Goal: Task Accomplishment & Management: Manage account settings

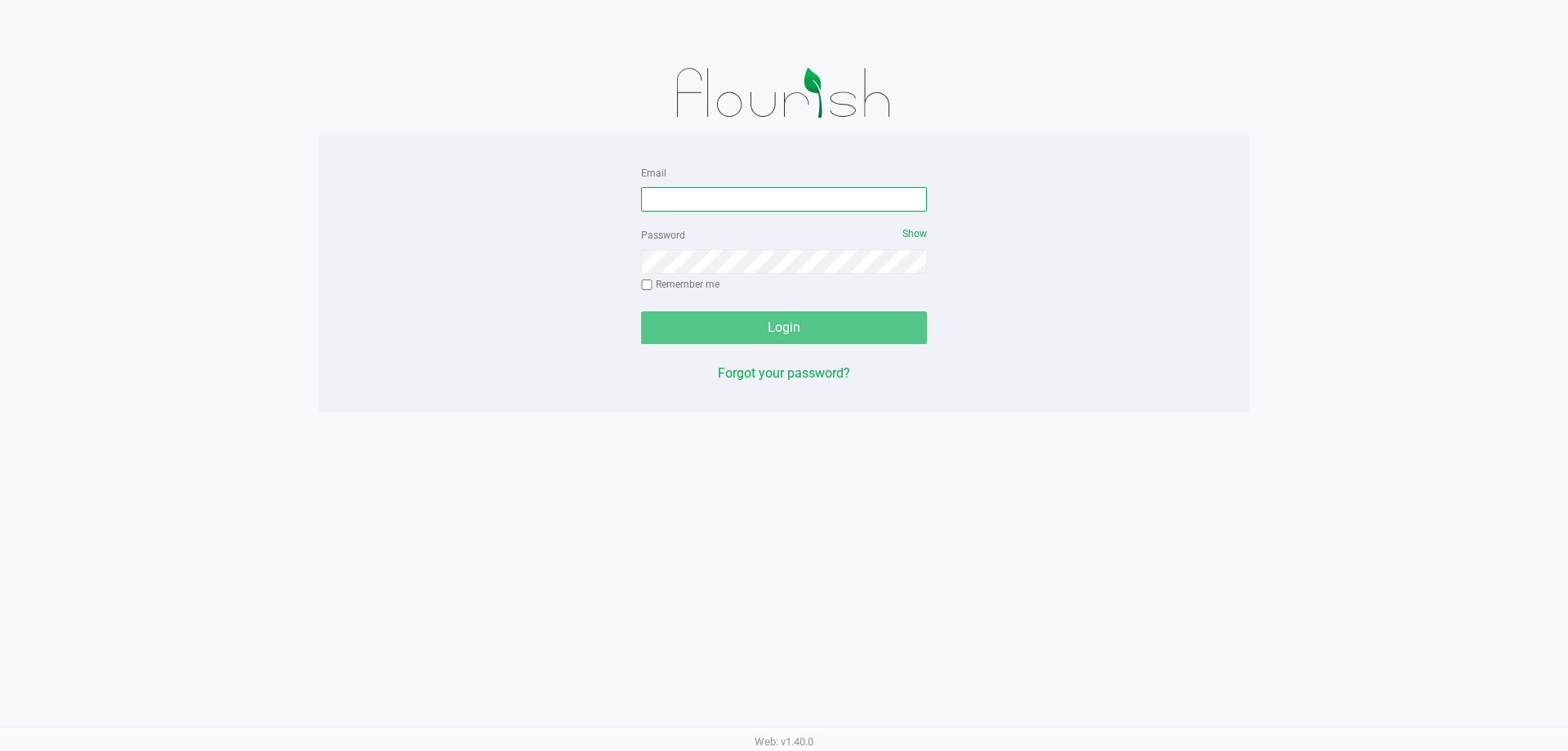
click at [731, 206] on input "Email" at bounding box center [784, 200] width 286 height 25
type input "rlarralde@liveparallel.com"
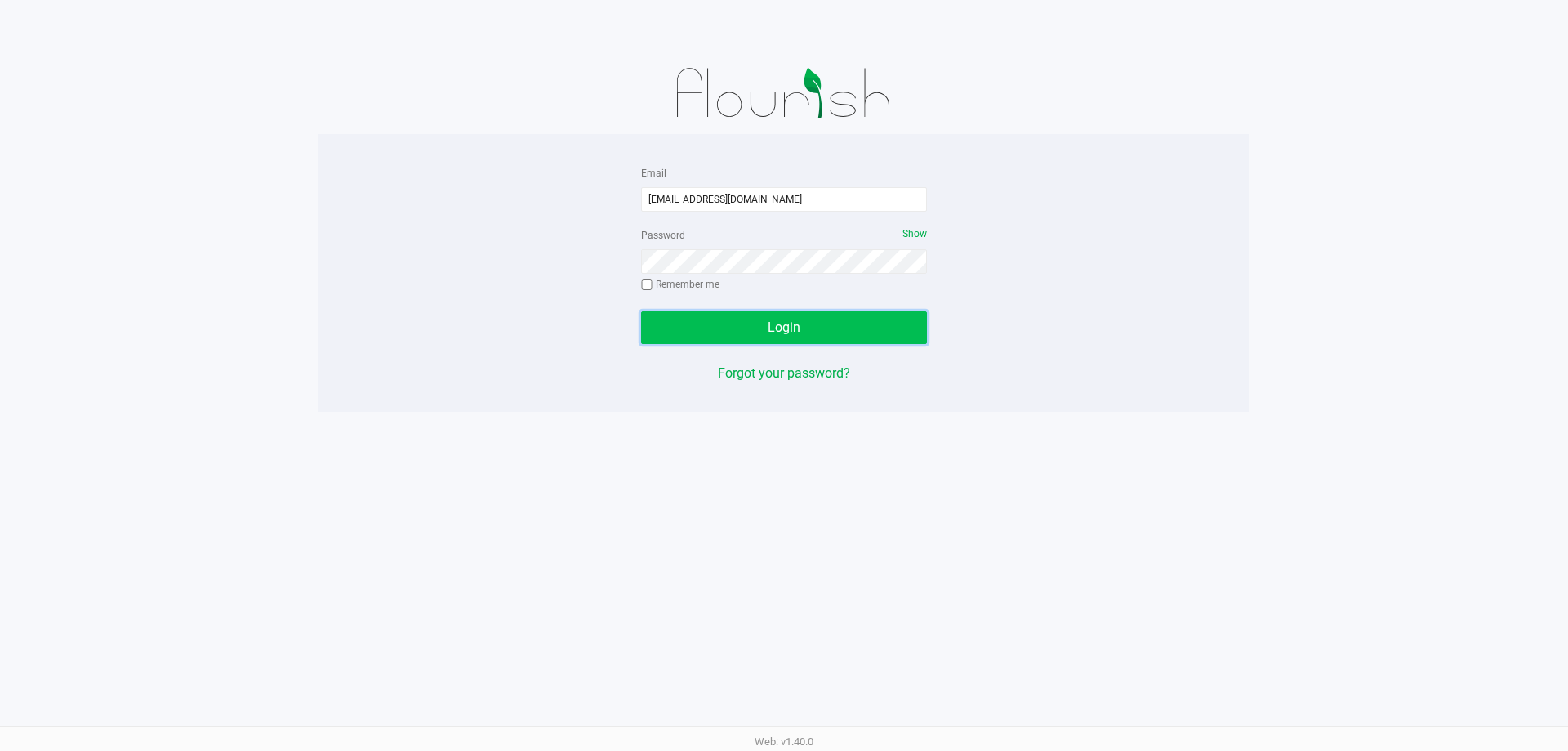
click at [807, 337] on button "Login" at bounding box center [784, 328] width 286 height 32
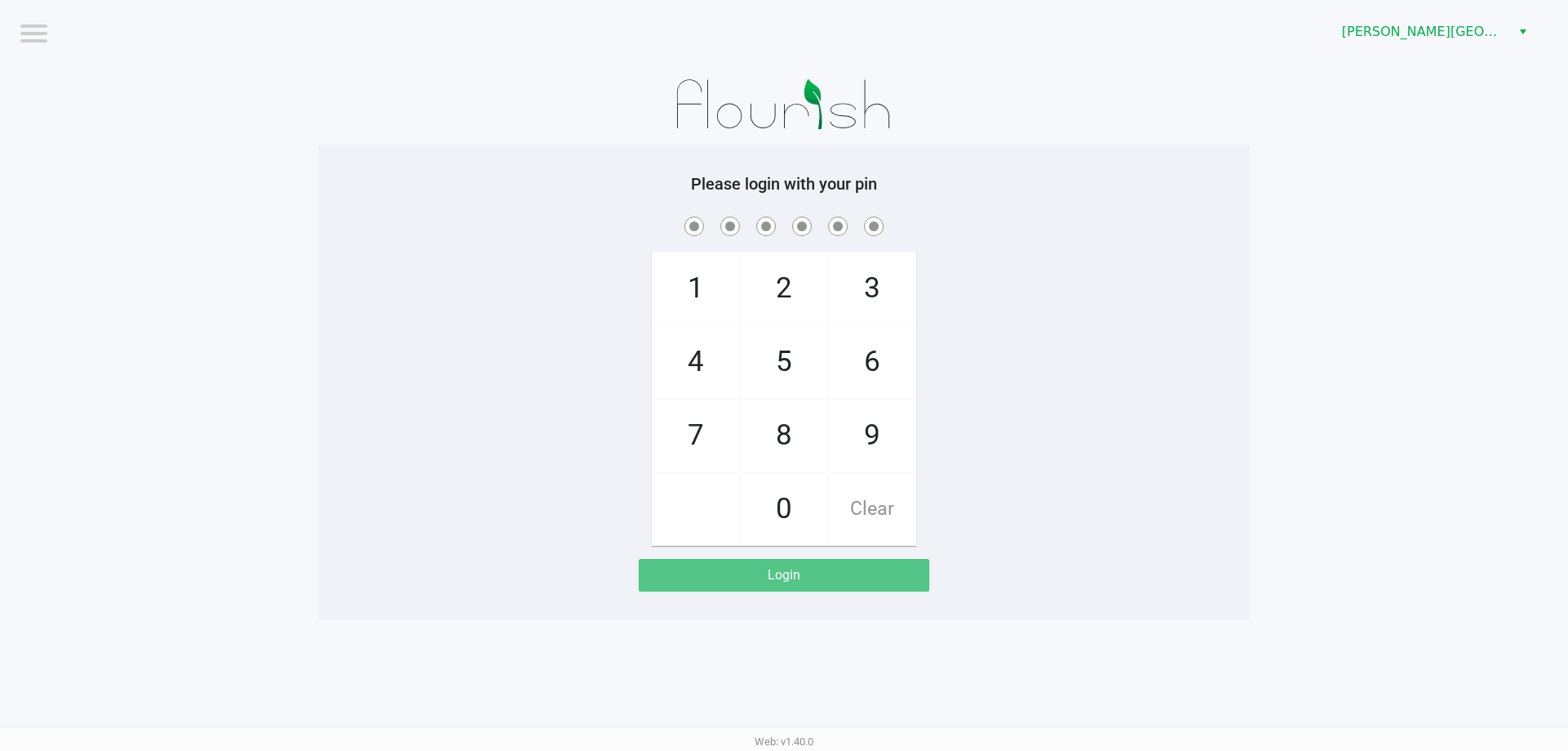
click at [778, 432] on span "8" at bounding box center [784, 435] width 87 height 72
checkbox input "true"
click at [698, 424] on span "7" at bounding box center [695, 435] width 87 height 72
checkbox input "true"
click at [787, 352] on span "5" at bounding box center [784, 361] width 87 height 72
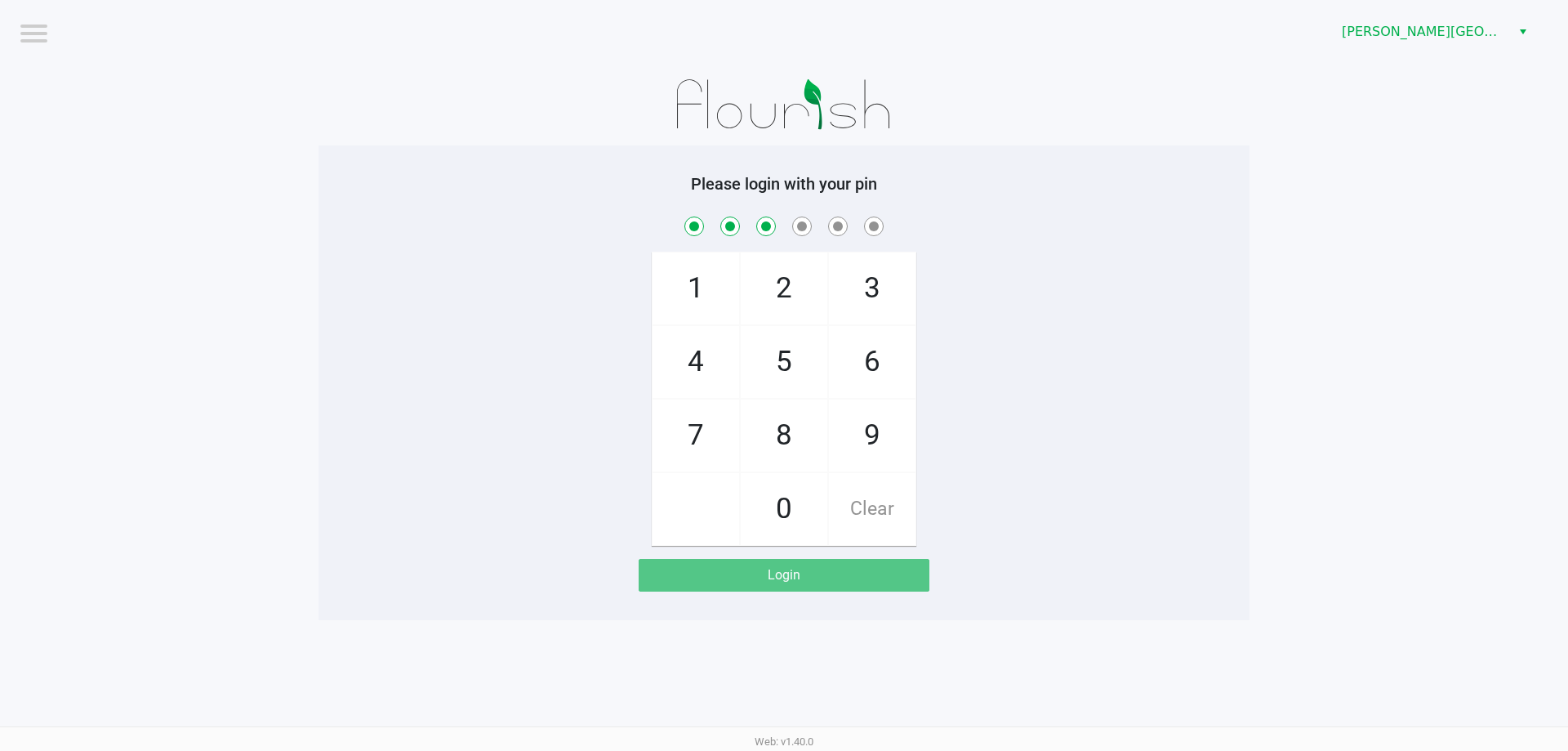
checkbox input "true"
drag, startPoint x: 792, startPoint y: 431, endPoint x: 937, endPoint y: 350, distance: 166.1
click at [791, 431] on span "8" at bounding box center [784, 435] width 87 height 72
checkbox input "true"
drag, startPoint x: 873, startPoint y: 290, endPoint x: 895, endPoint y: 384, distance: 96.5
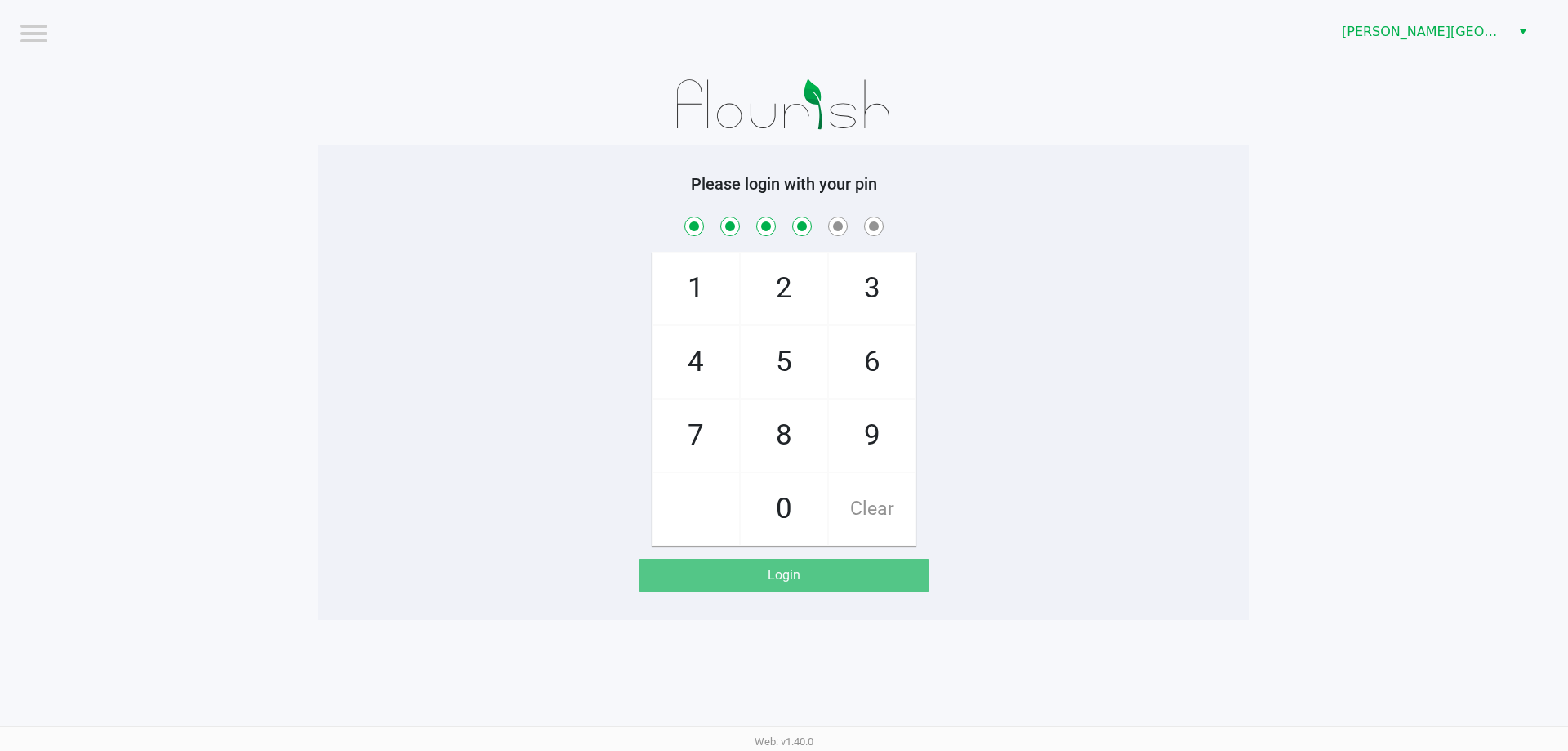
click at [873, 290] on span "3" at bounding box center [872, 288] width 87 height 72
checkbox input "true"
click at [870, 438] on span "9" at bounding box center [872, 435] width 87 height 72
checkbox input "true"
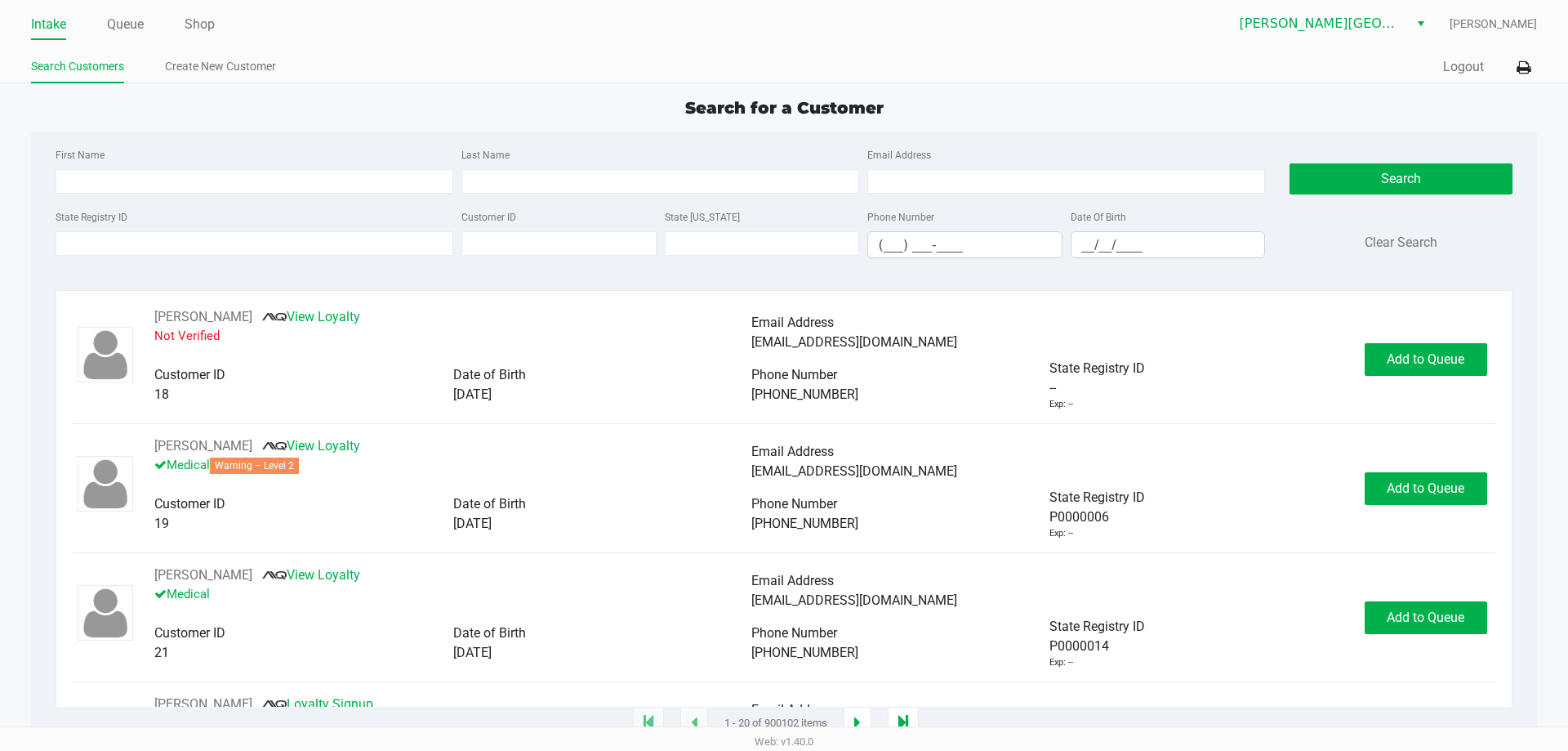
click at [55, 20] on link "Intake" at bounding box center [49, 25] width 35 height 23
click at [138, 244] on input "State Registry ID" at bounding box center [254, 244] width 398 height 25
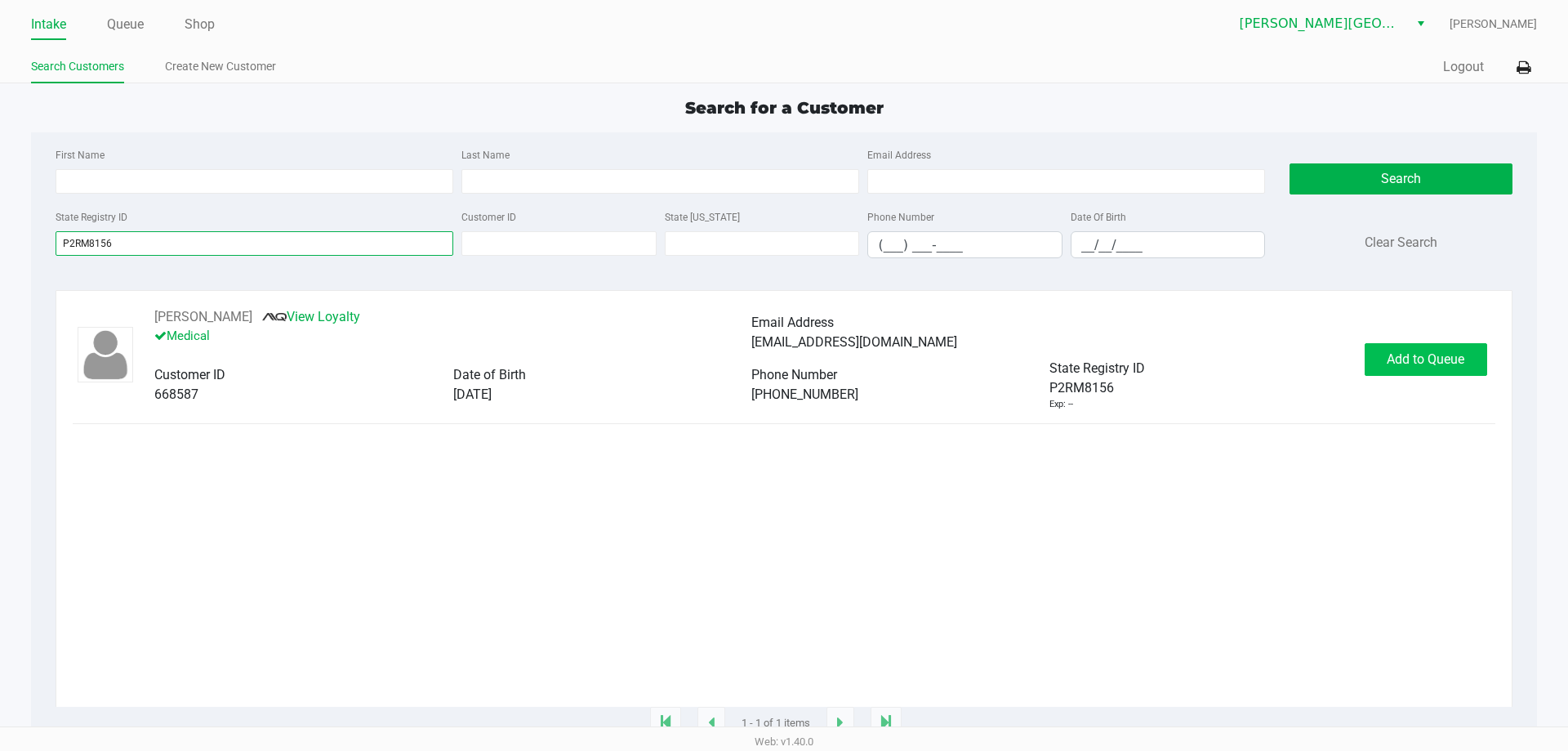
type input "P2RM8156"
click at [1418, 363] on span "Add to Queue" at bounding box center [1426, 359] width 77 height 15
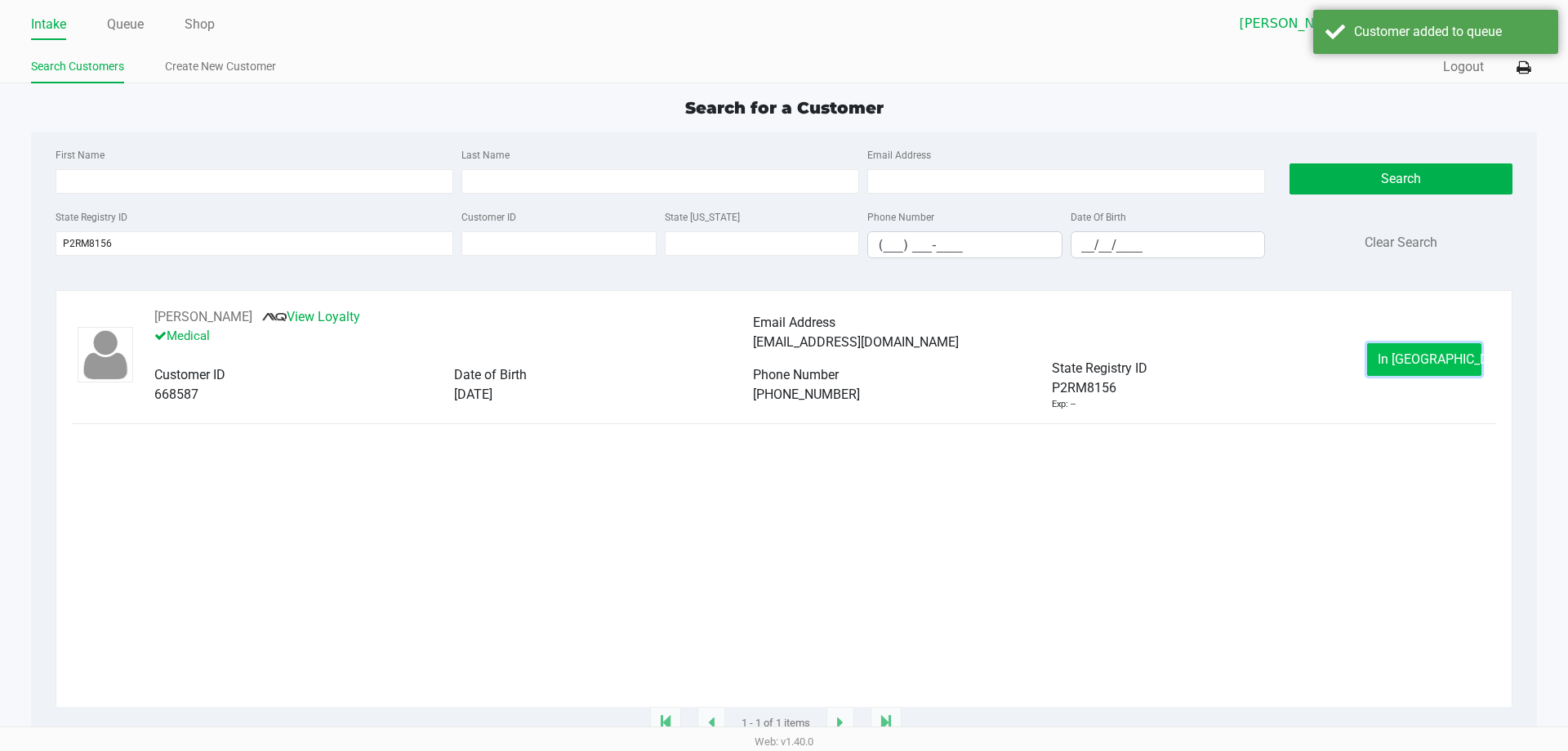
click at [1442, 353] on span "In Queue" at bounding box center [1447, 359] width 138 height 15
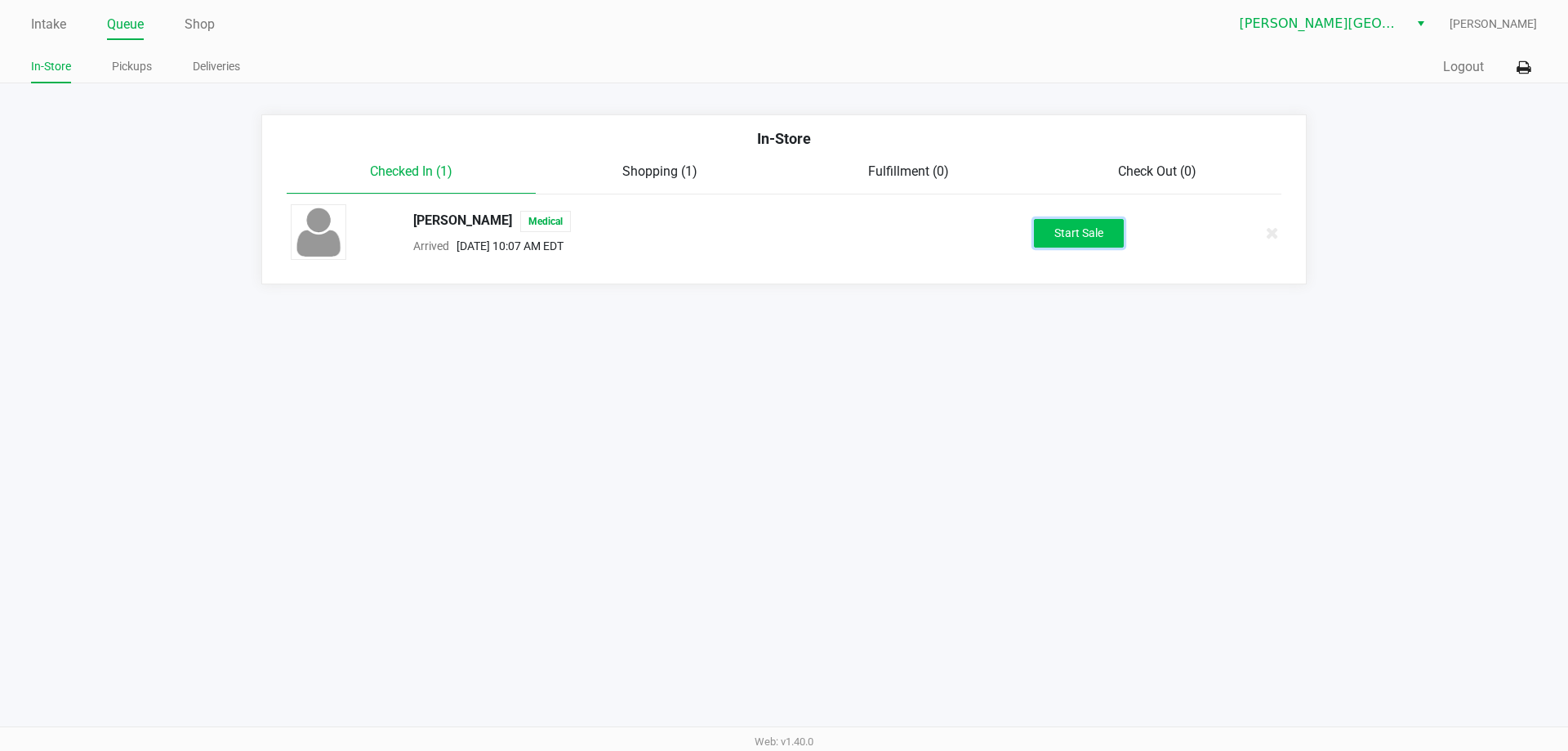
click at [1070, 246] on button "Start Sale" at bounding box center [1079, 233] width 90 height 29
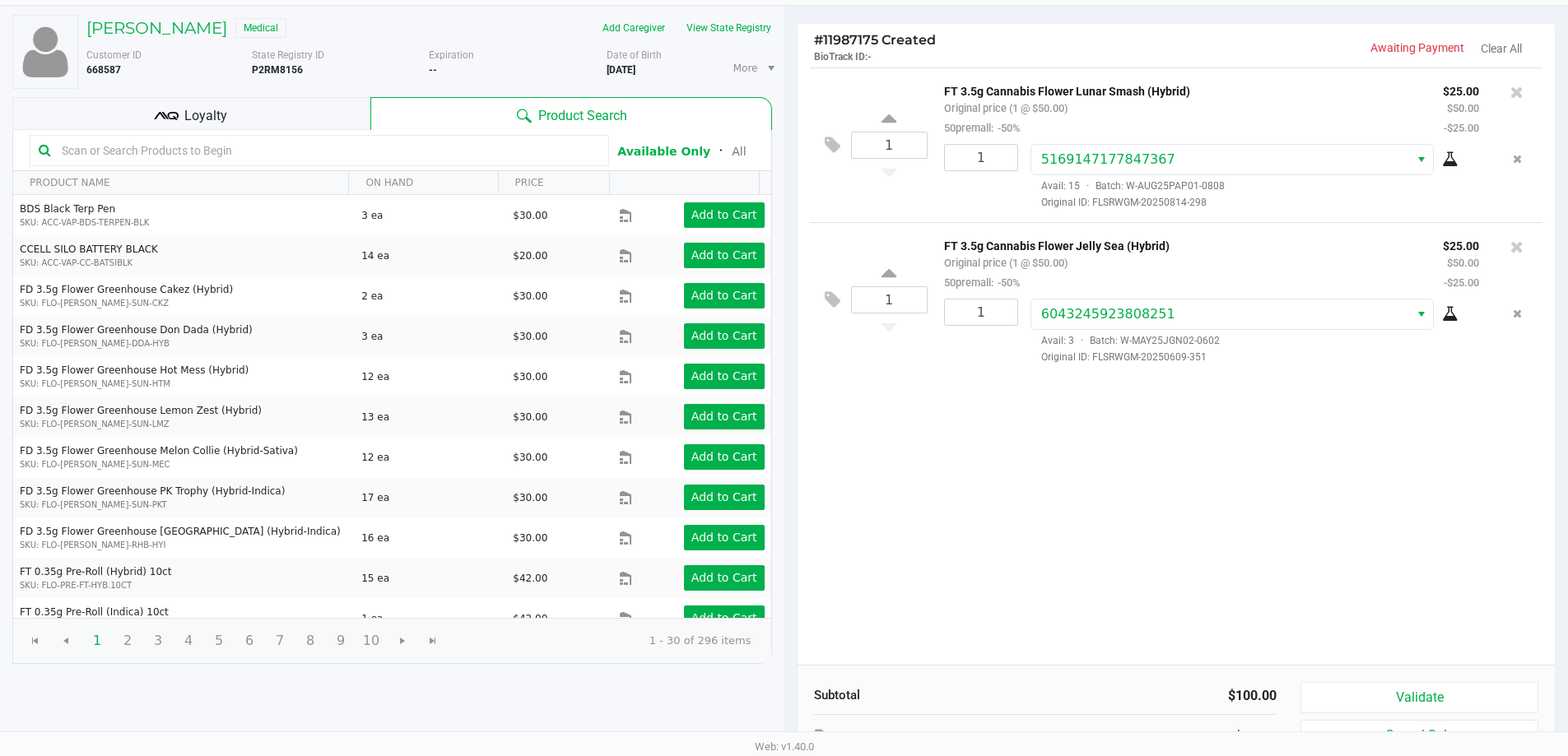
scroll to position [168, 0]
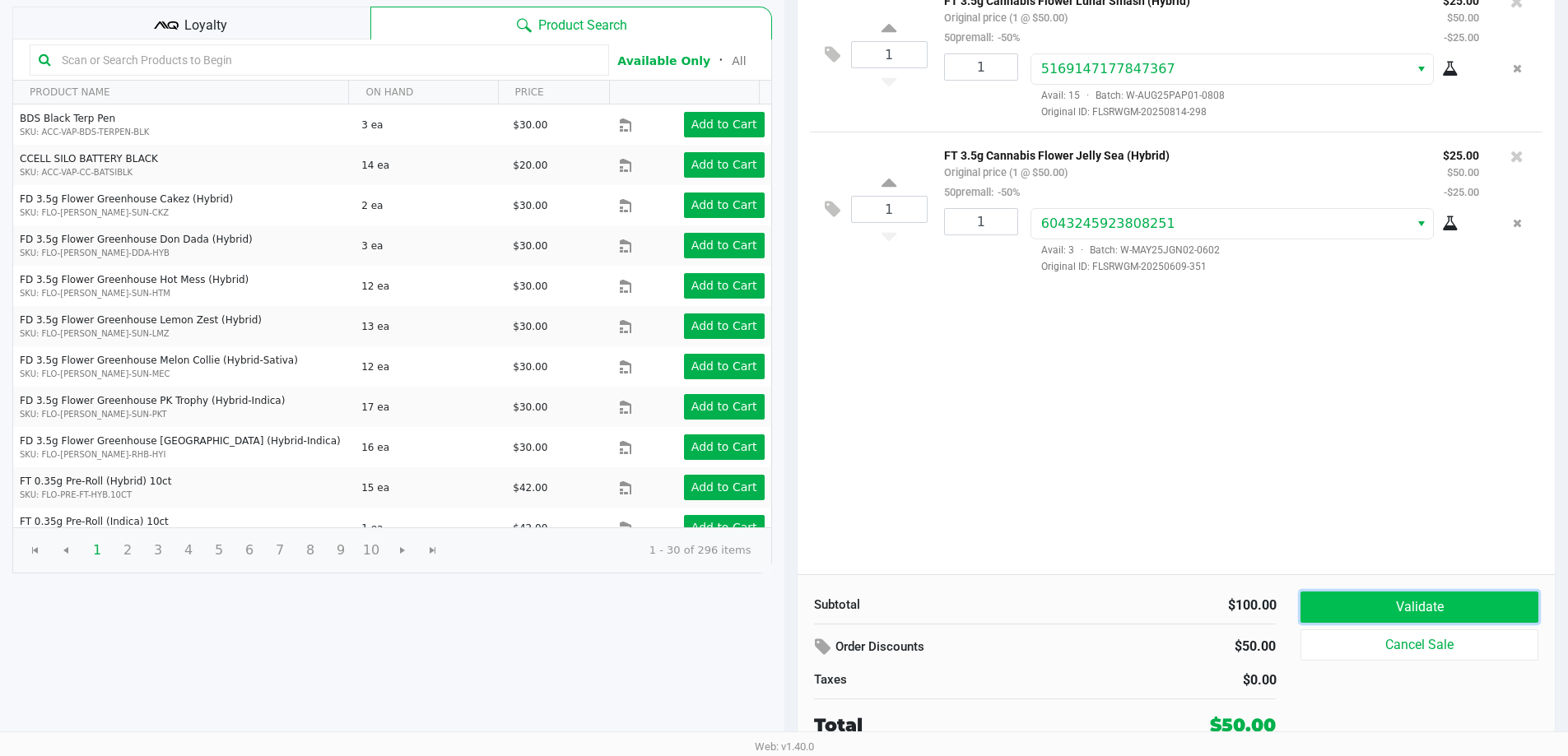
click at [1403, 610] on button "Validate" at bounding box center [1419, 607] width 237 height 32
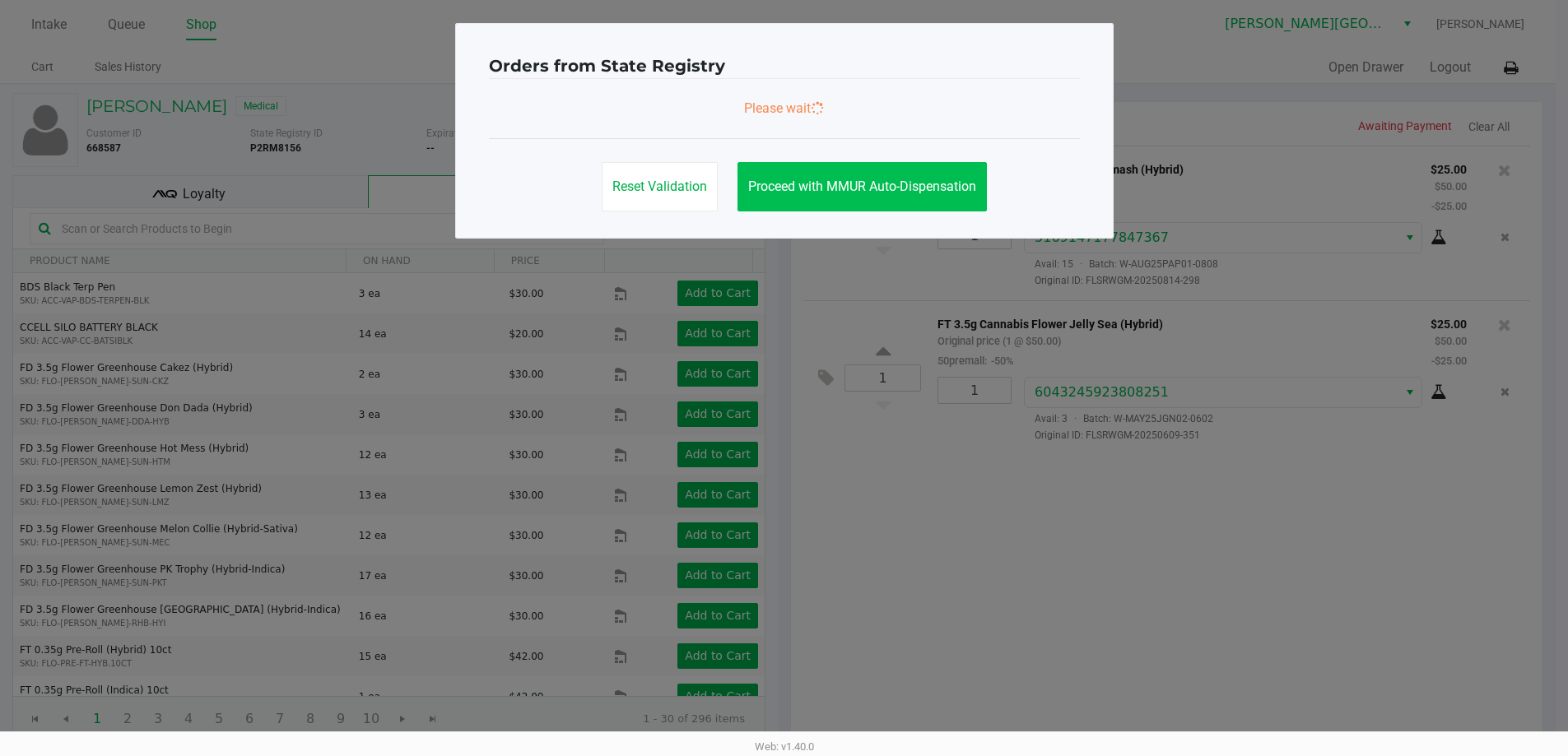
scroll to position [0, 0]
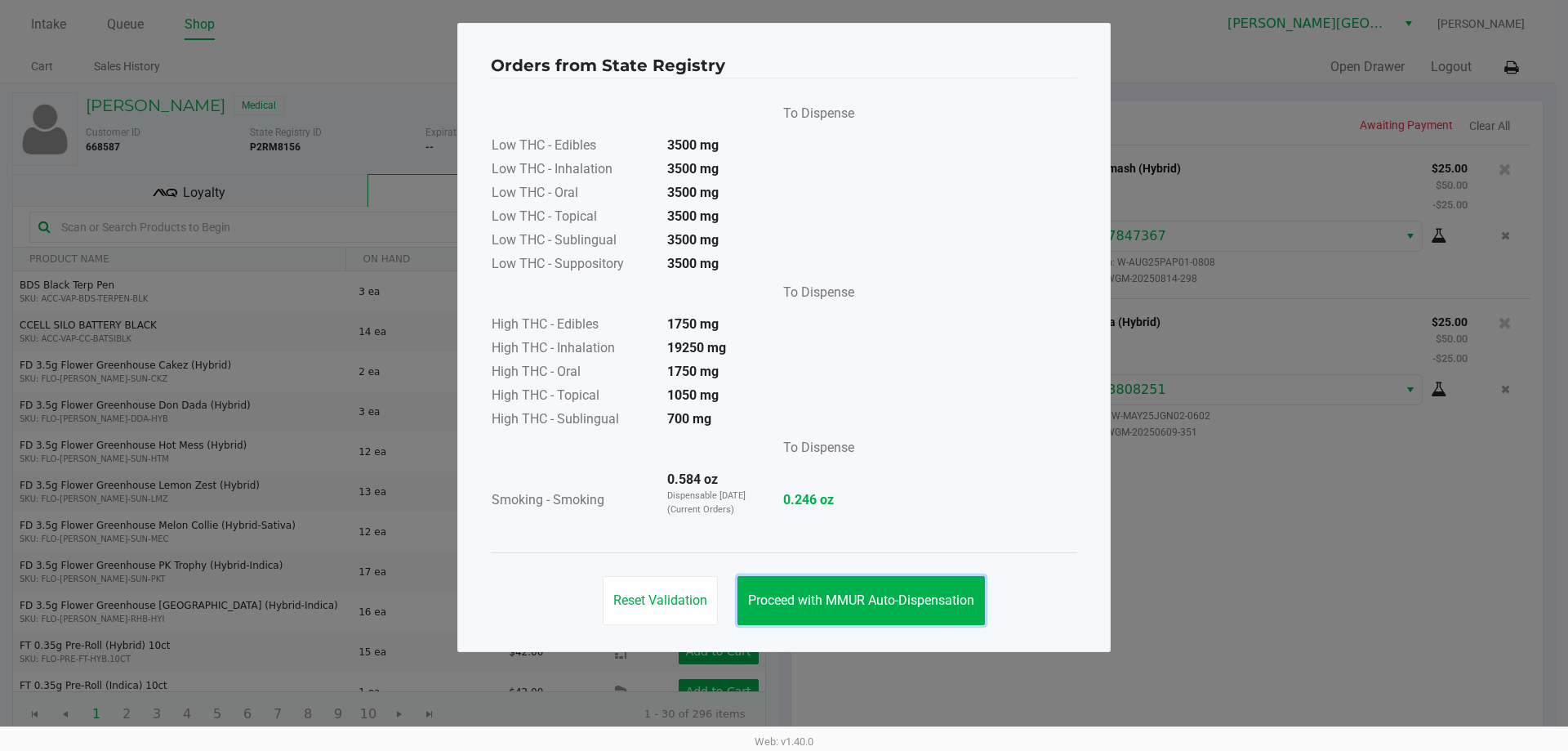
click at [894, 602] on span "Proceed with MMUR Auto-Dispensation" at bounding box center [861, 600] width 226 height 15
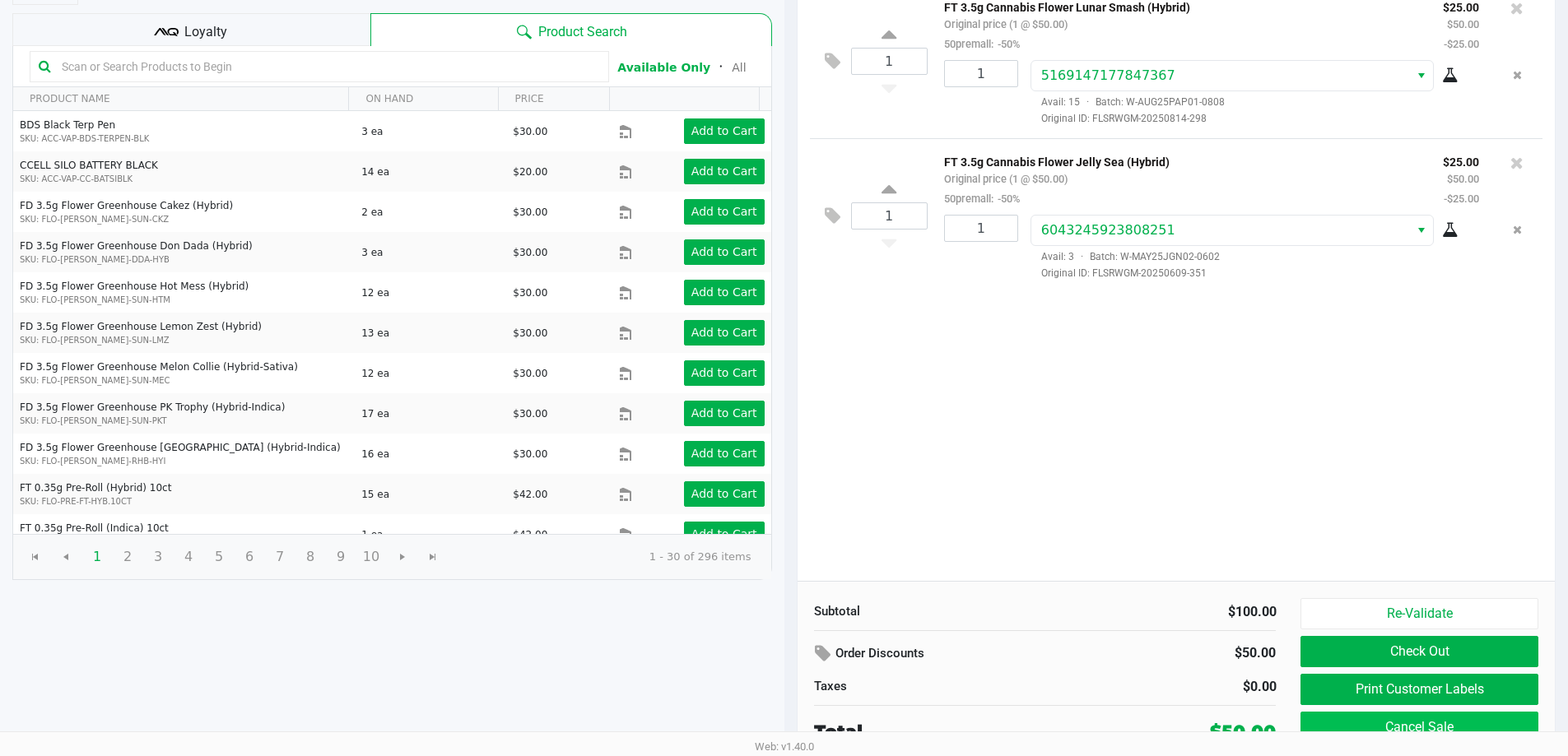
scroll to position [168, 0]
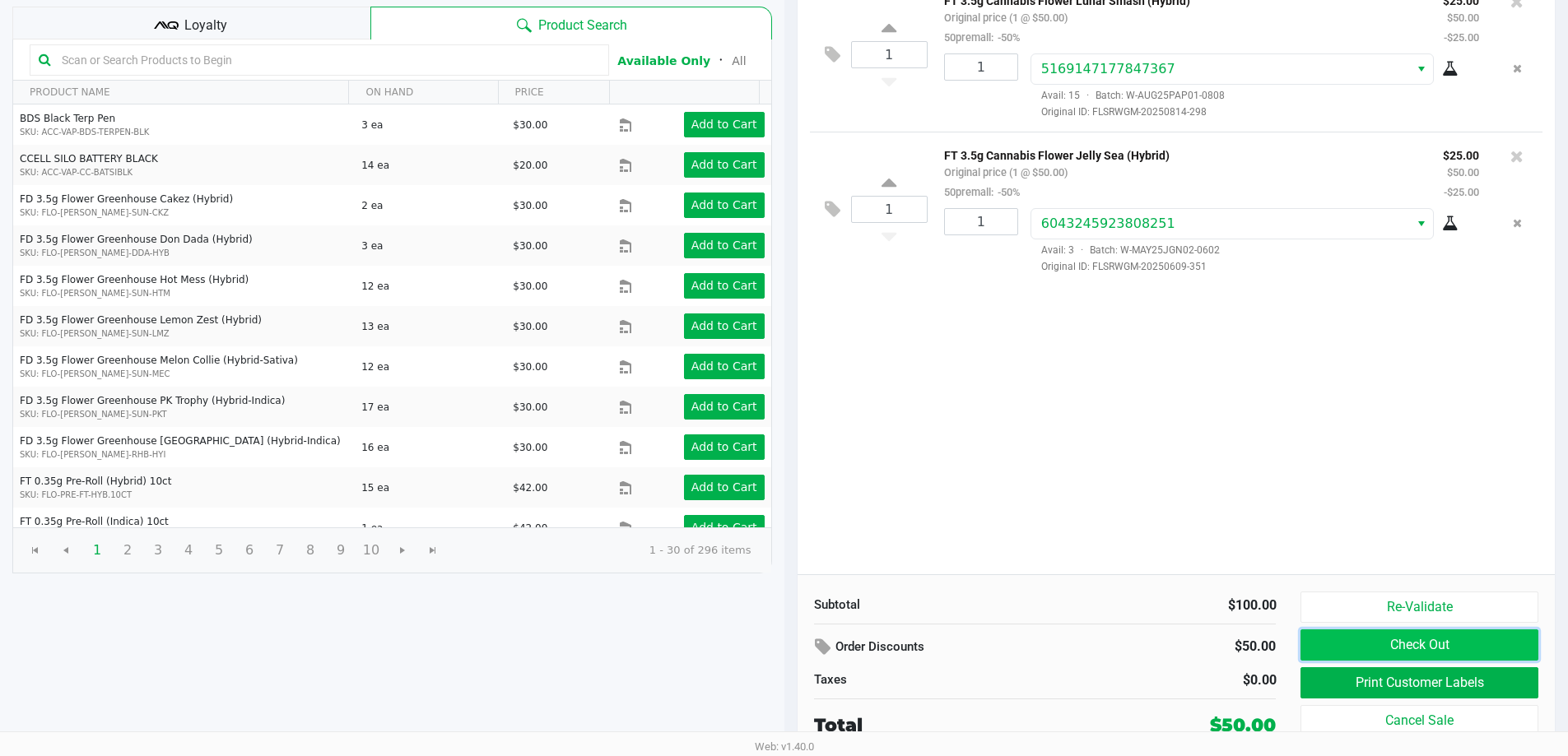
click at [1341, 640] on button "Check Out" at bounding box center [1419, 644] width 237 height 32
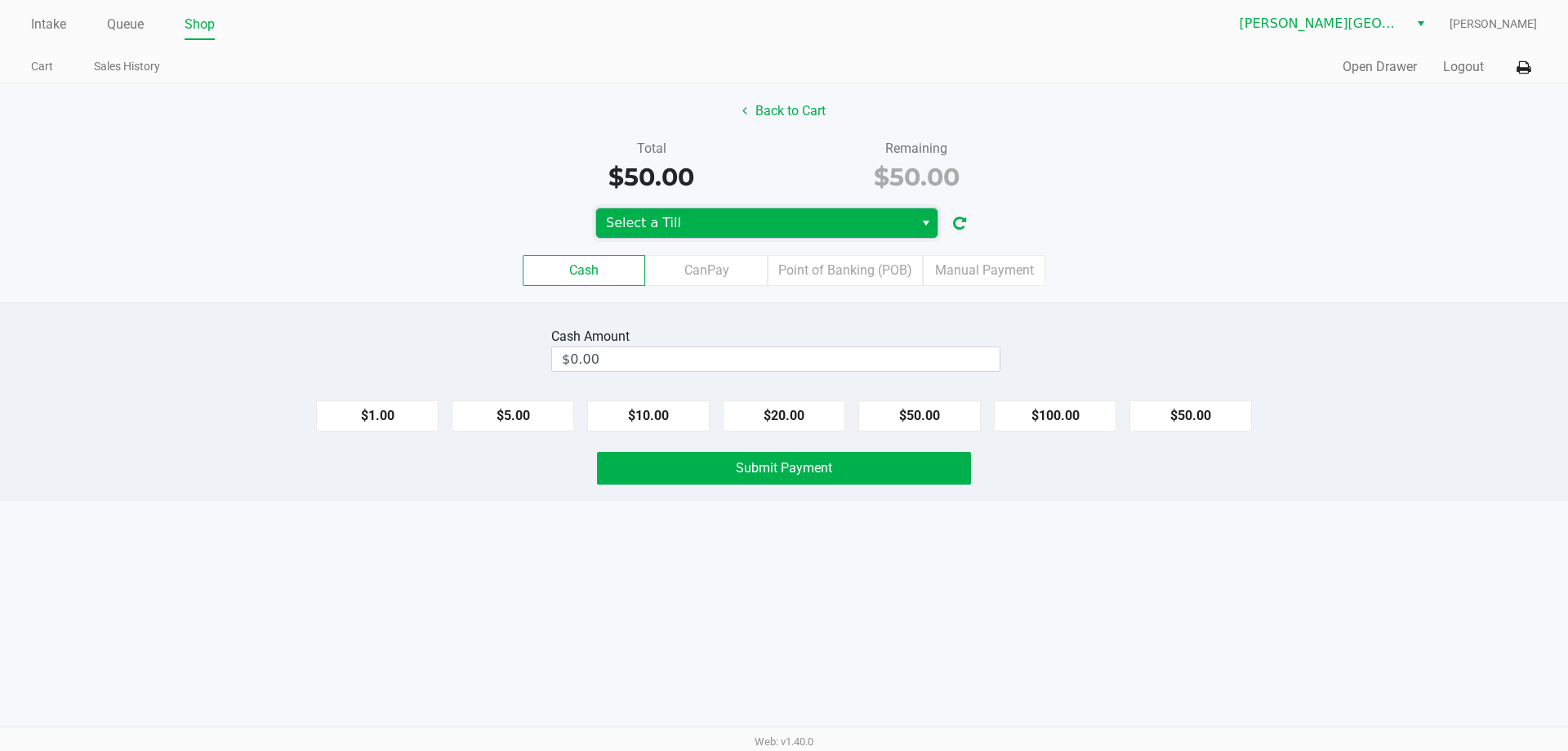
click at [633, 221] on span "Select a Till" at bounding box center [755, 223] width 298 height 20
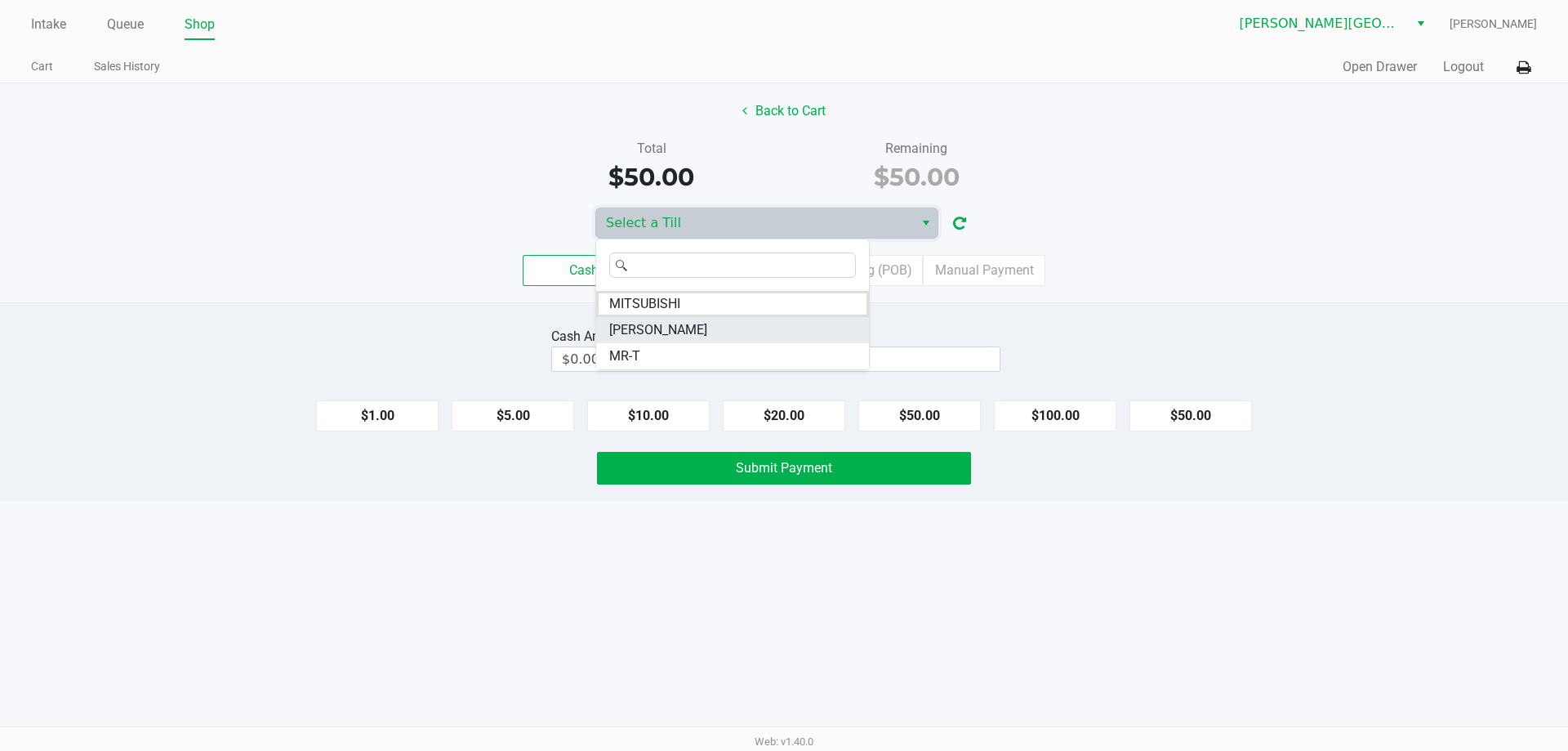
click at [679, 328] on span "NASH-TAYLOR" at bounding box center [658, 330] width 98 height 20
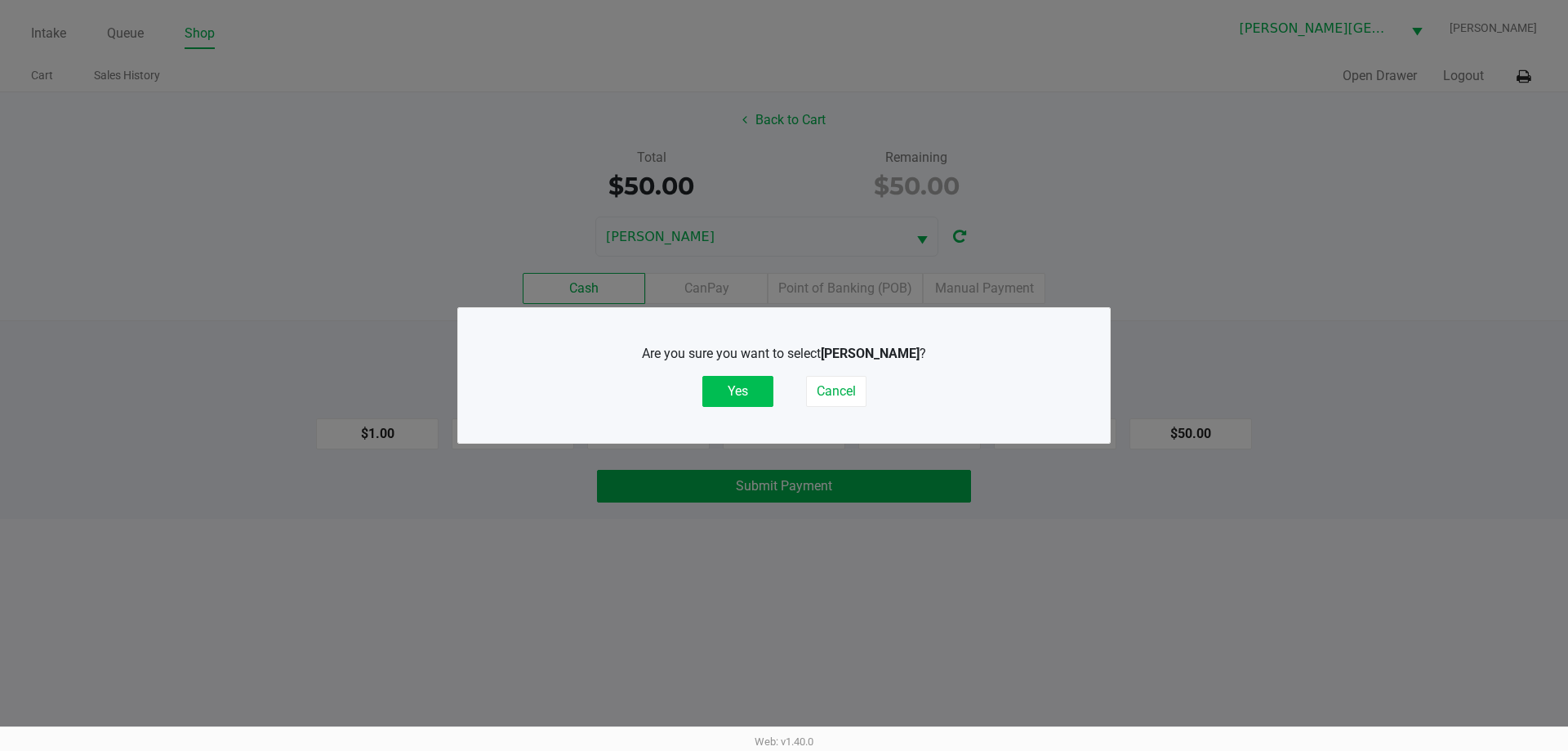
click at [739, 387] on button "Yes" at bounding box center [738, 391] width 71 height 32
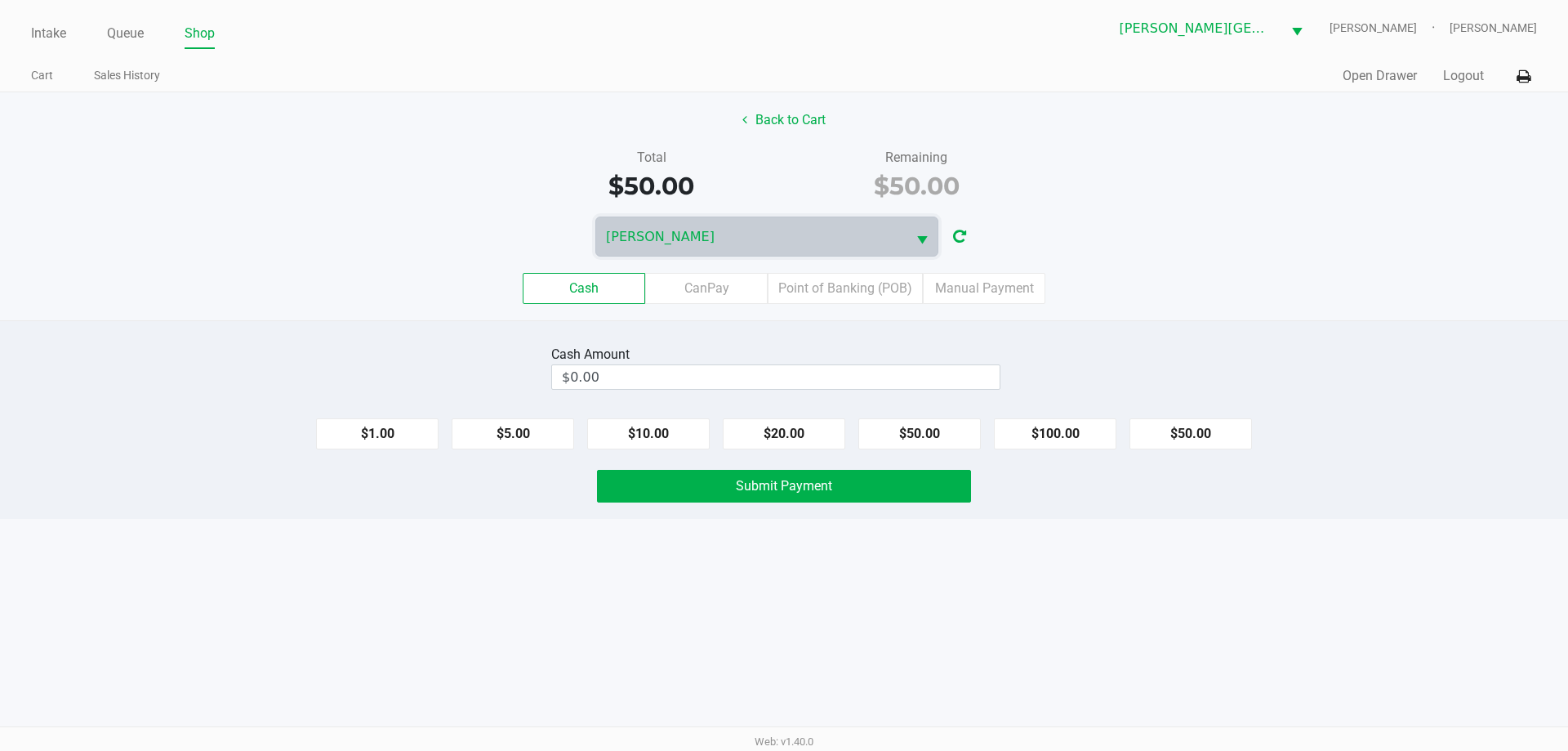
click at [1350, 209] on div "Back to Cart Total $50.00 Remaining $50.00 NASH-TAYLOR Cash CanPay Point of Ban…" at bounding box center [784, 206] width 1568 height 228
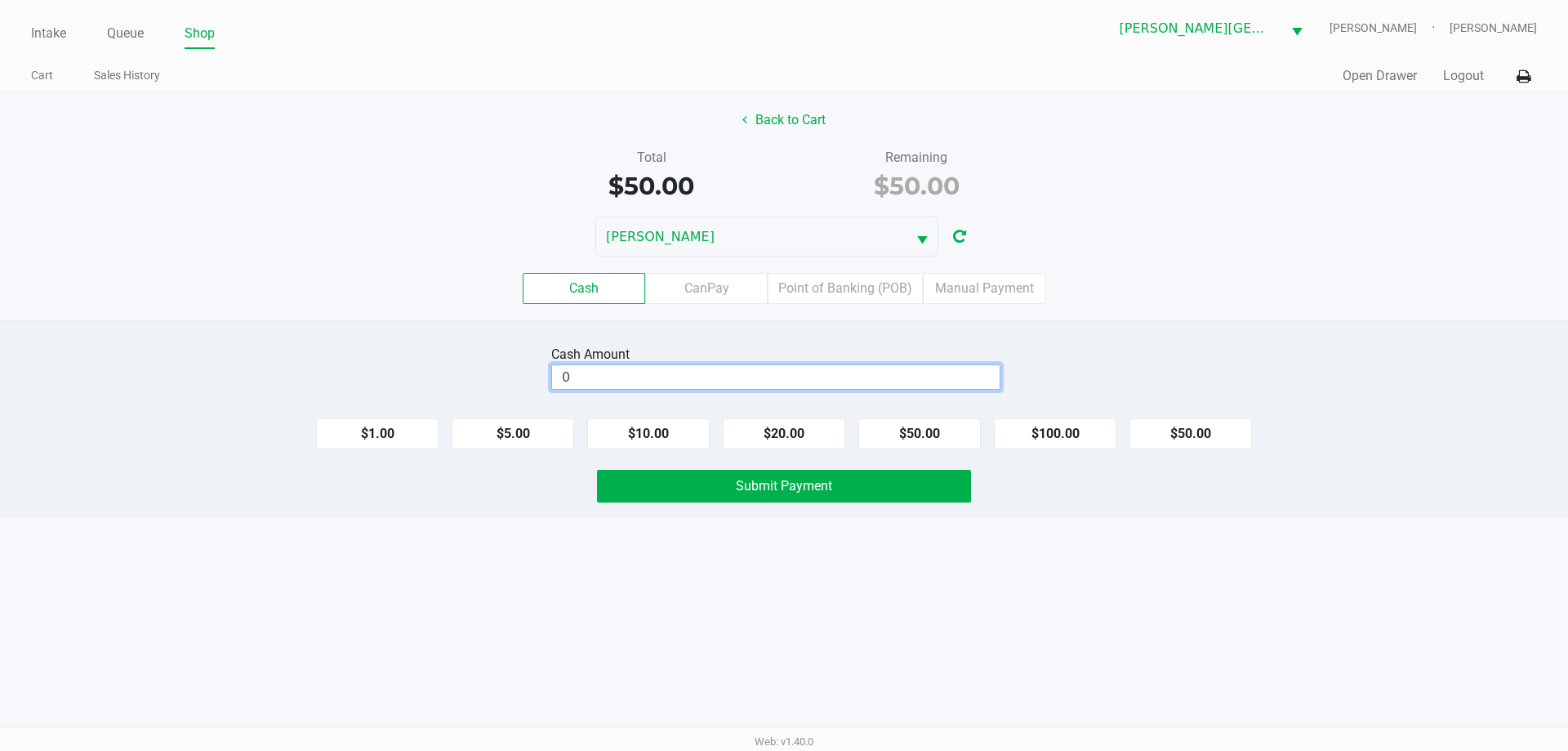
click at [693, 371] on input "0" at bounding box center [775, 376] width 448 height 24
click at [790, 386] on input "0" at bounding box center [775, 376] width 448 height 24
type input "$60.00"
click at [711, 489] on button "Submit Payment" at bounding box center [784, 486] width 374 height 32
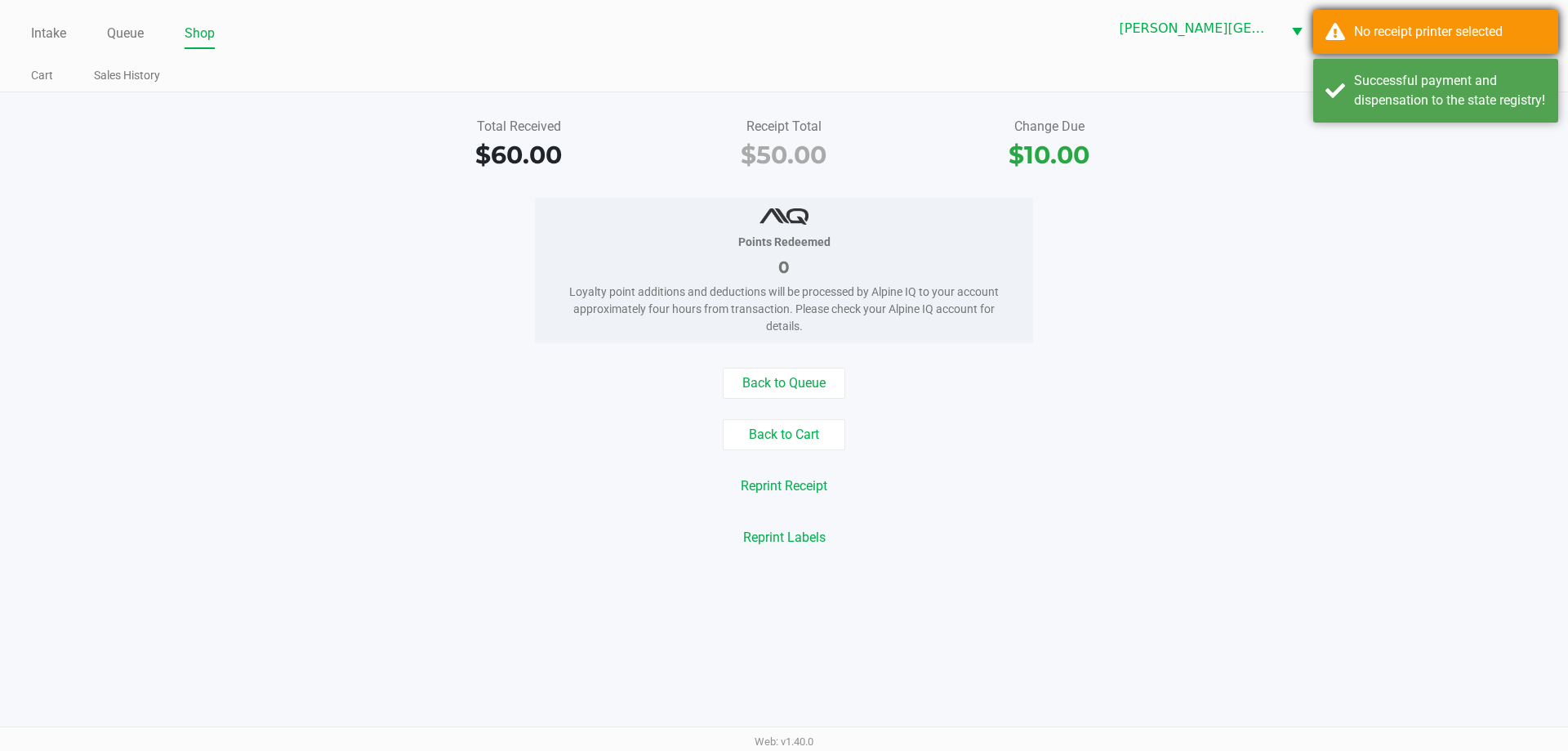
click at [1470, 19] on div "No receipt printer selected" at bounding box center [1436, 32] width 245 height 44
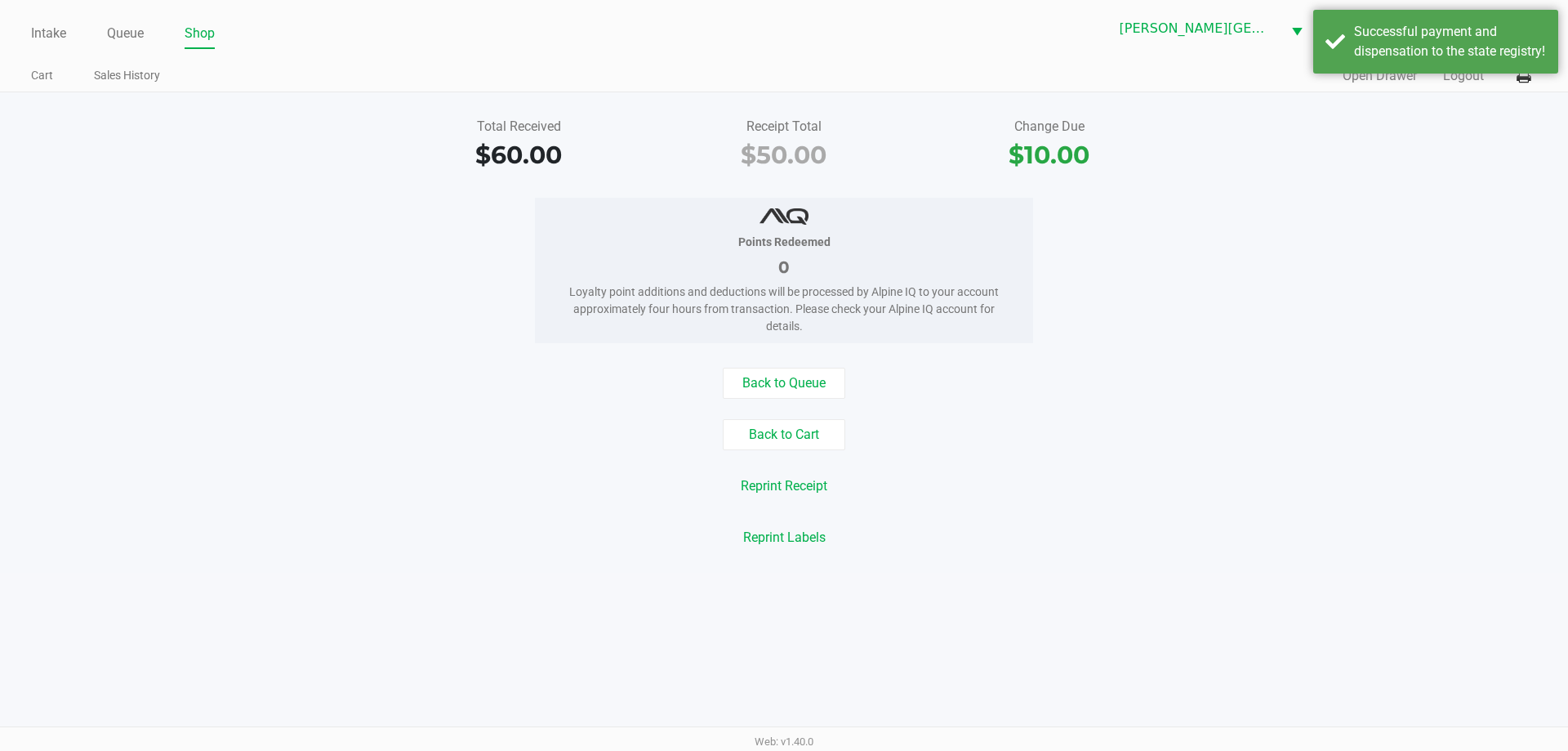
click at [1323, 159] on div "Total Received $60.00 Receipt Total $50.00 Change Due $10.00" at bounding box center [784, 144] width 1593 height 56
click at [1344, 180] on div "Total Received $60.00 Receipt Total $50.00 Change Due $10.00 Points Redeemed 0 …" at bounding box center [784, 333] width 1568 height 481
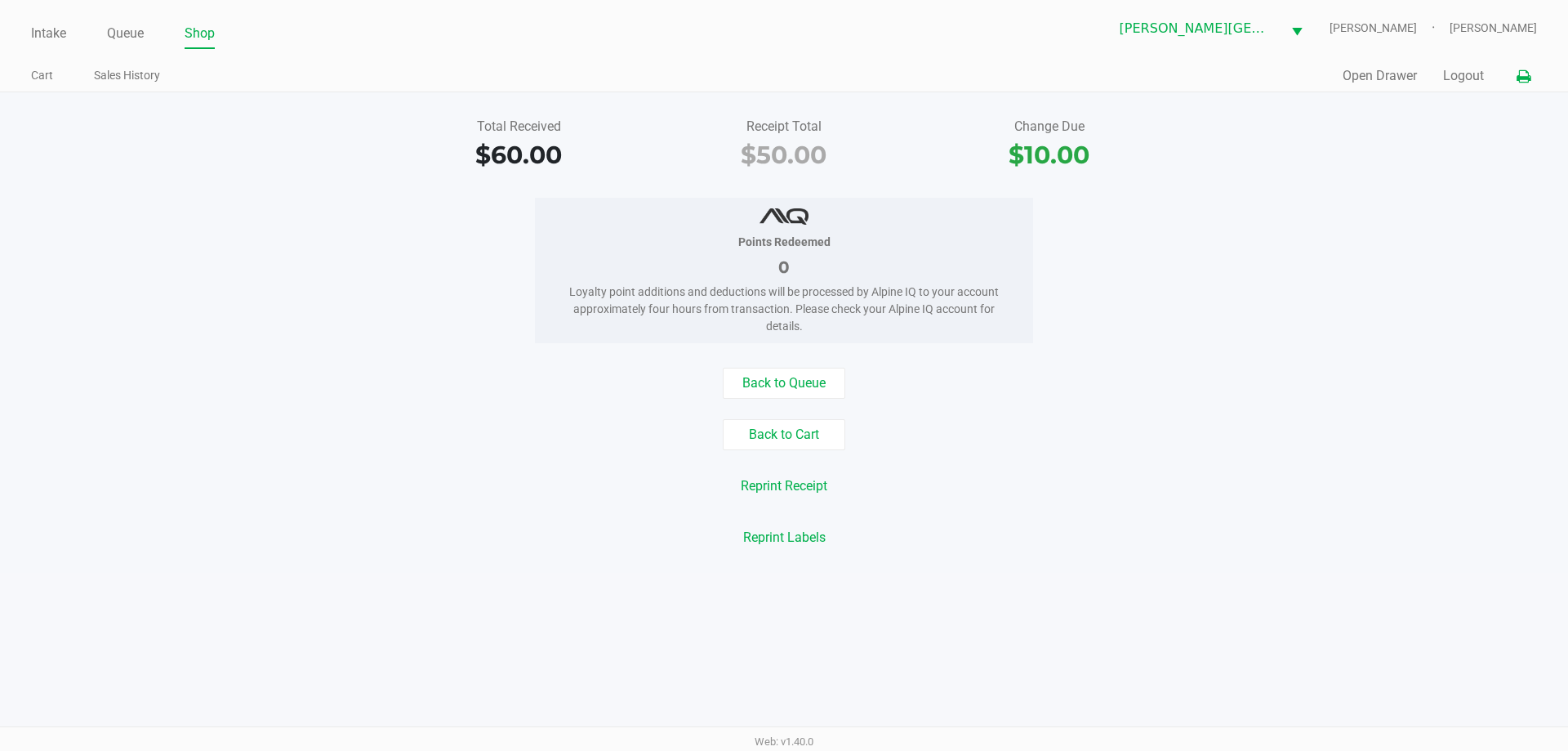
click at [1534, 71] on button at bounding box center [1524, 76] width 27 height 31
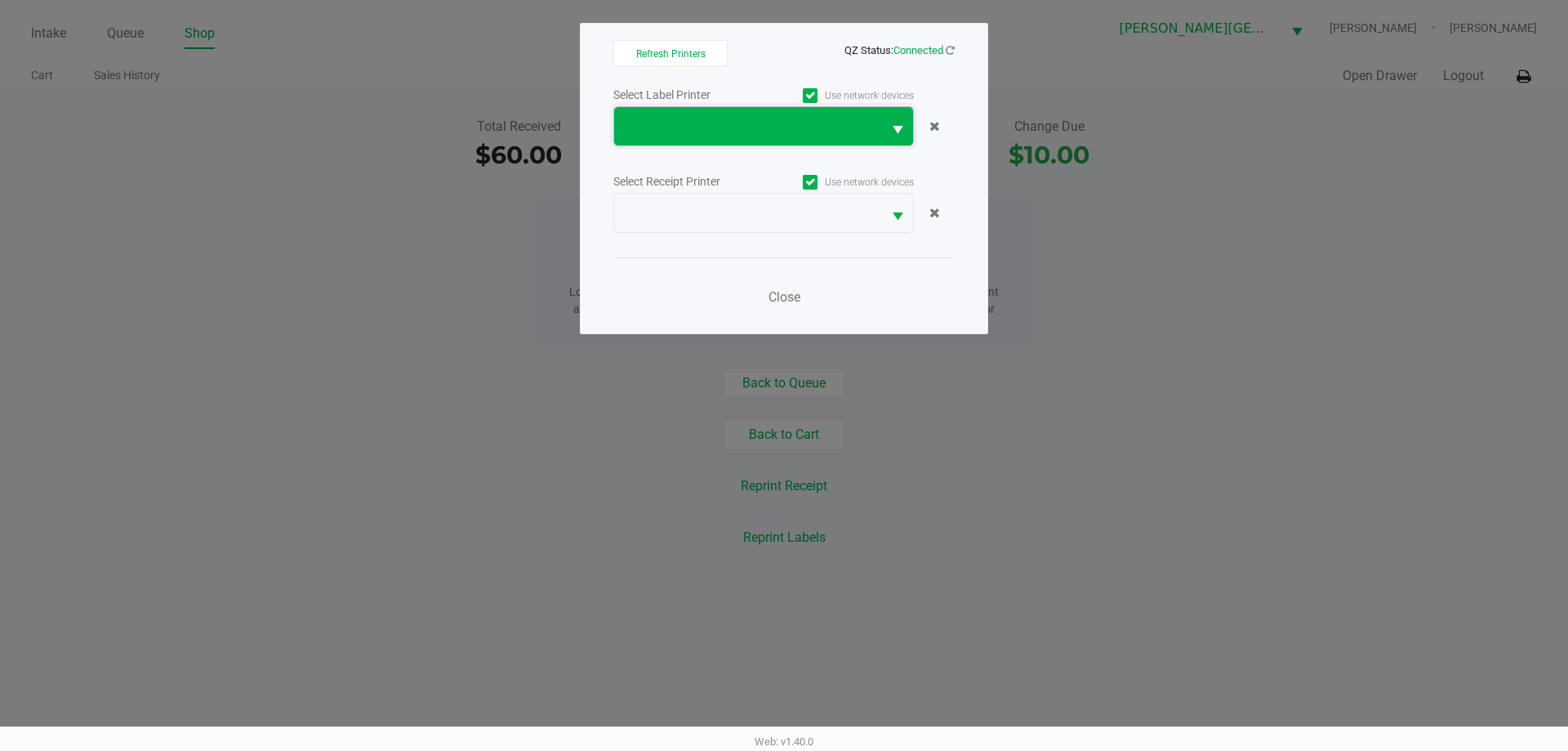
click at [743, 114] on span at bounding box center [748, 126] width 268 height 38
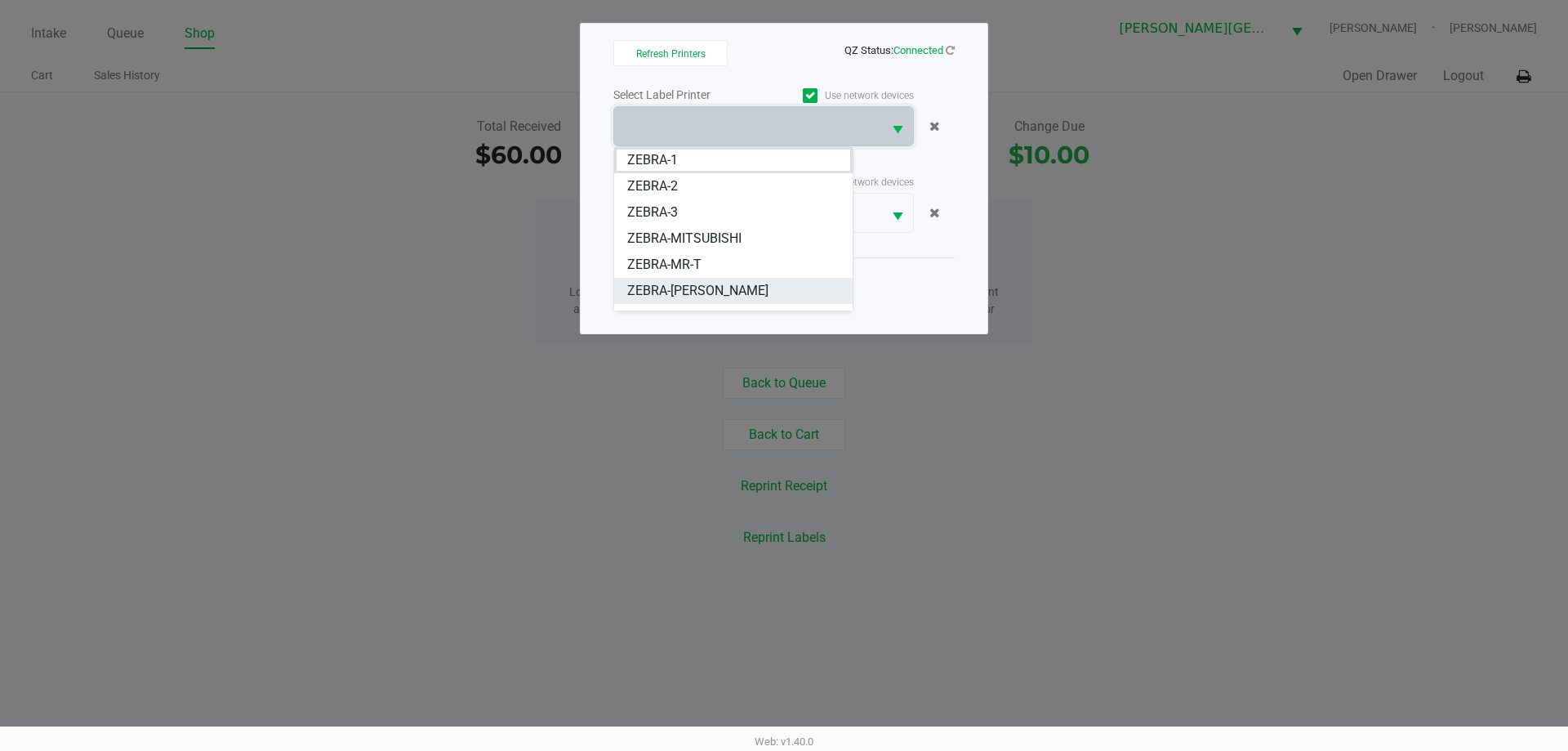
click at [731, 284] on span "ZEBRA-[PERSON_NAME]" at bounding box center [698, 290] width 141 height 20
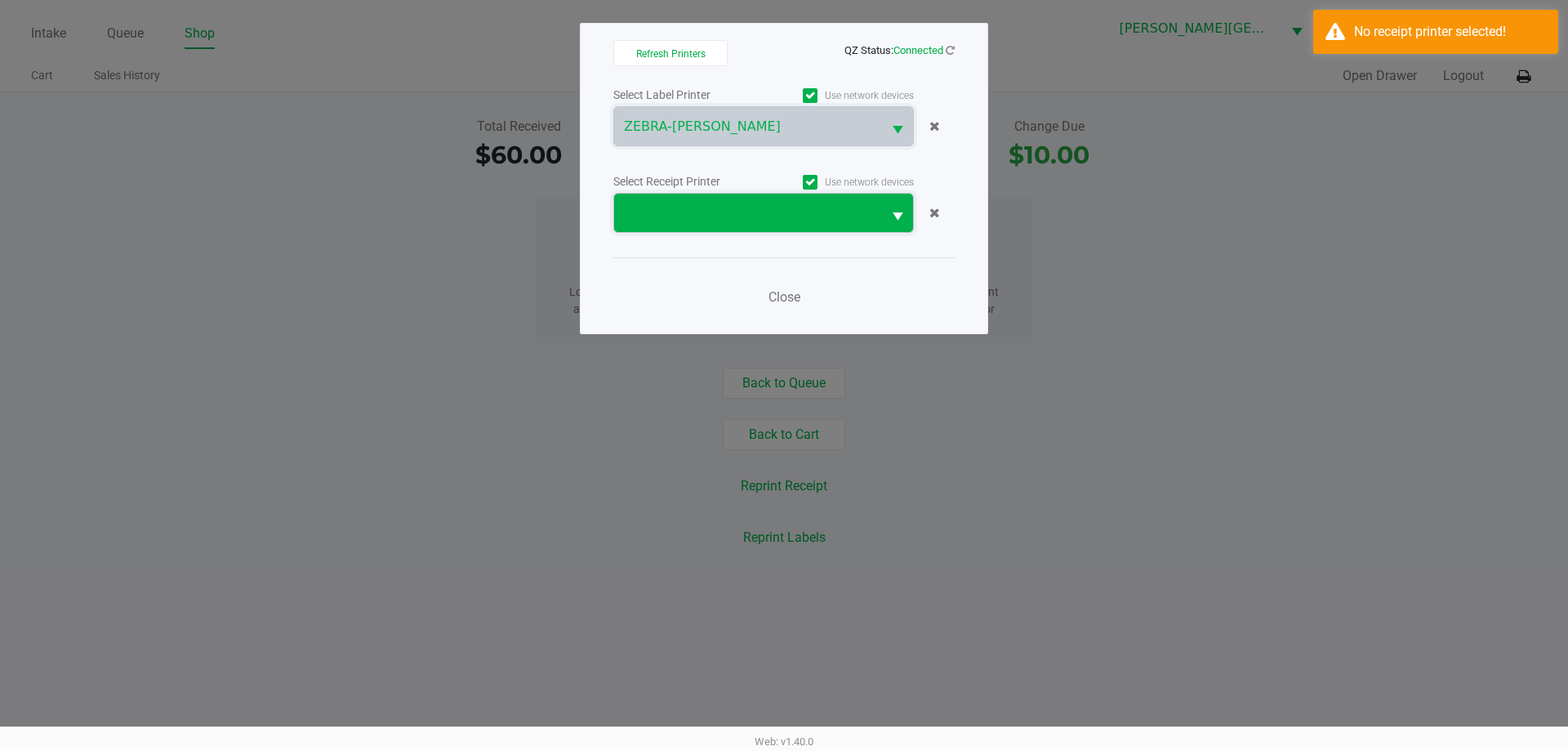
click at [778, 195] on span at bounding box center [748, 213] width 268 height 38
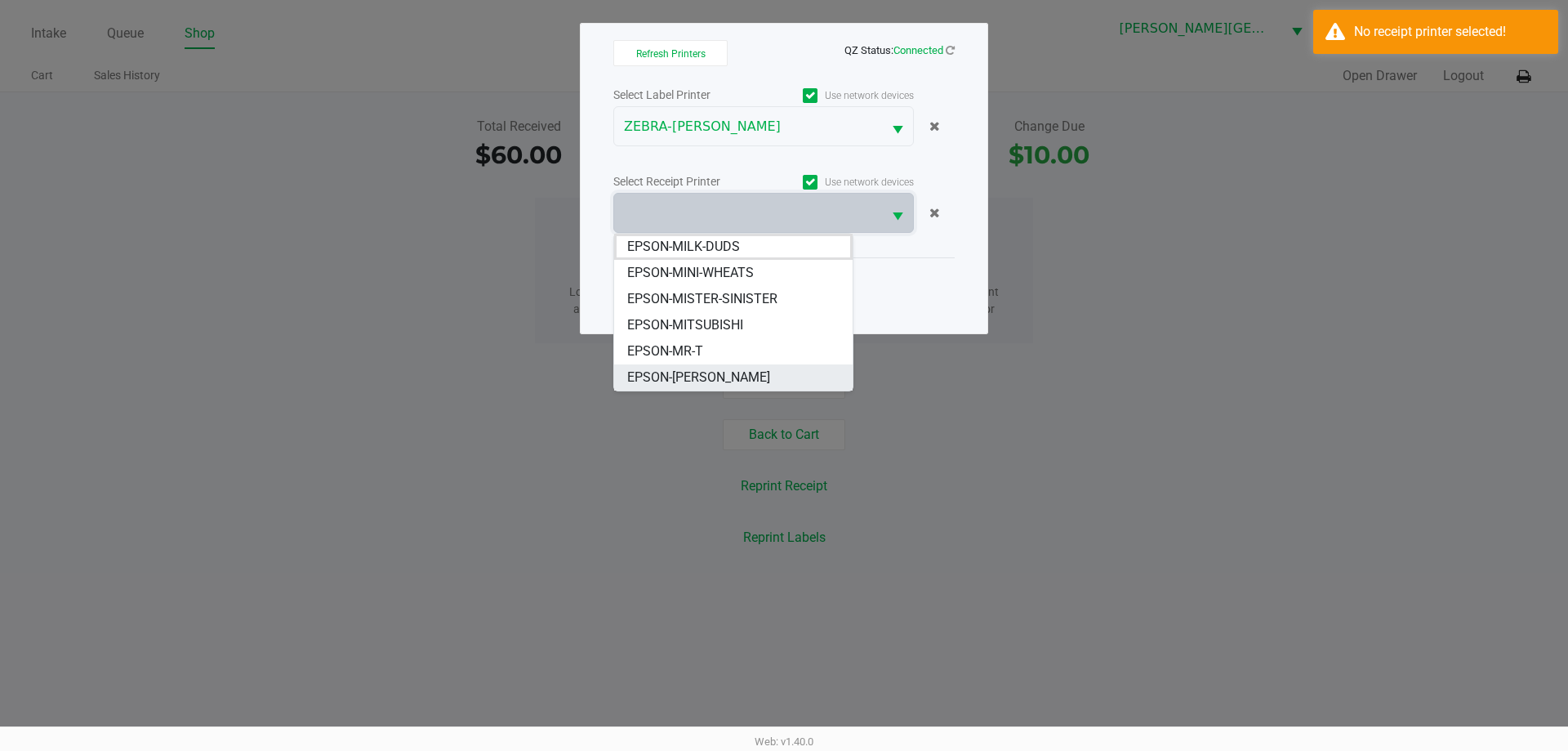
click at [731, 379] on span "EPSON-[PERSON_NAME]" at bounding box center [699, 377] width 143 height 20
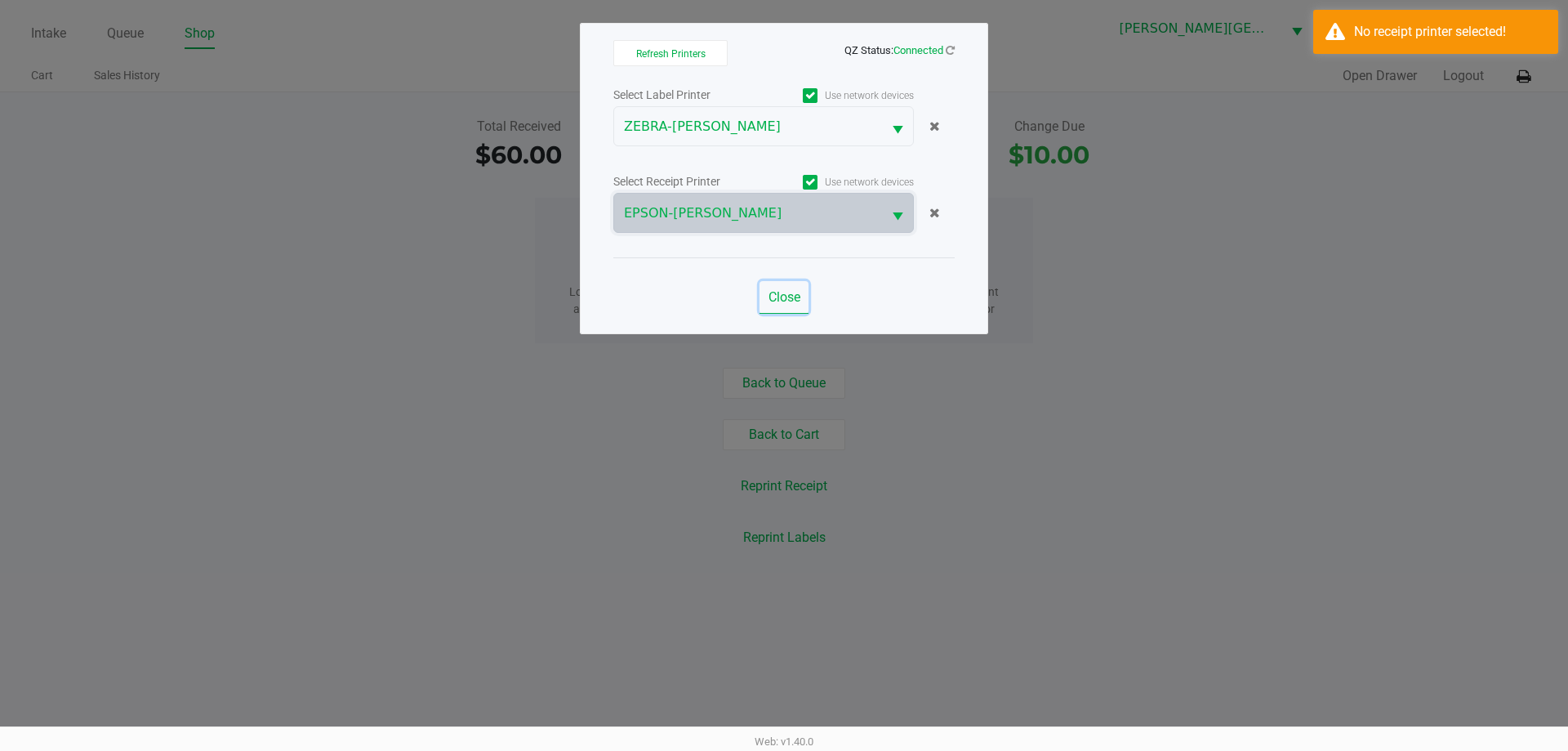
click at [787, 295] on span "Close" at bounding box center [784, 297] width 32 height 15
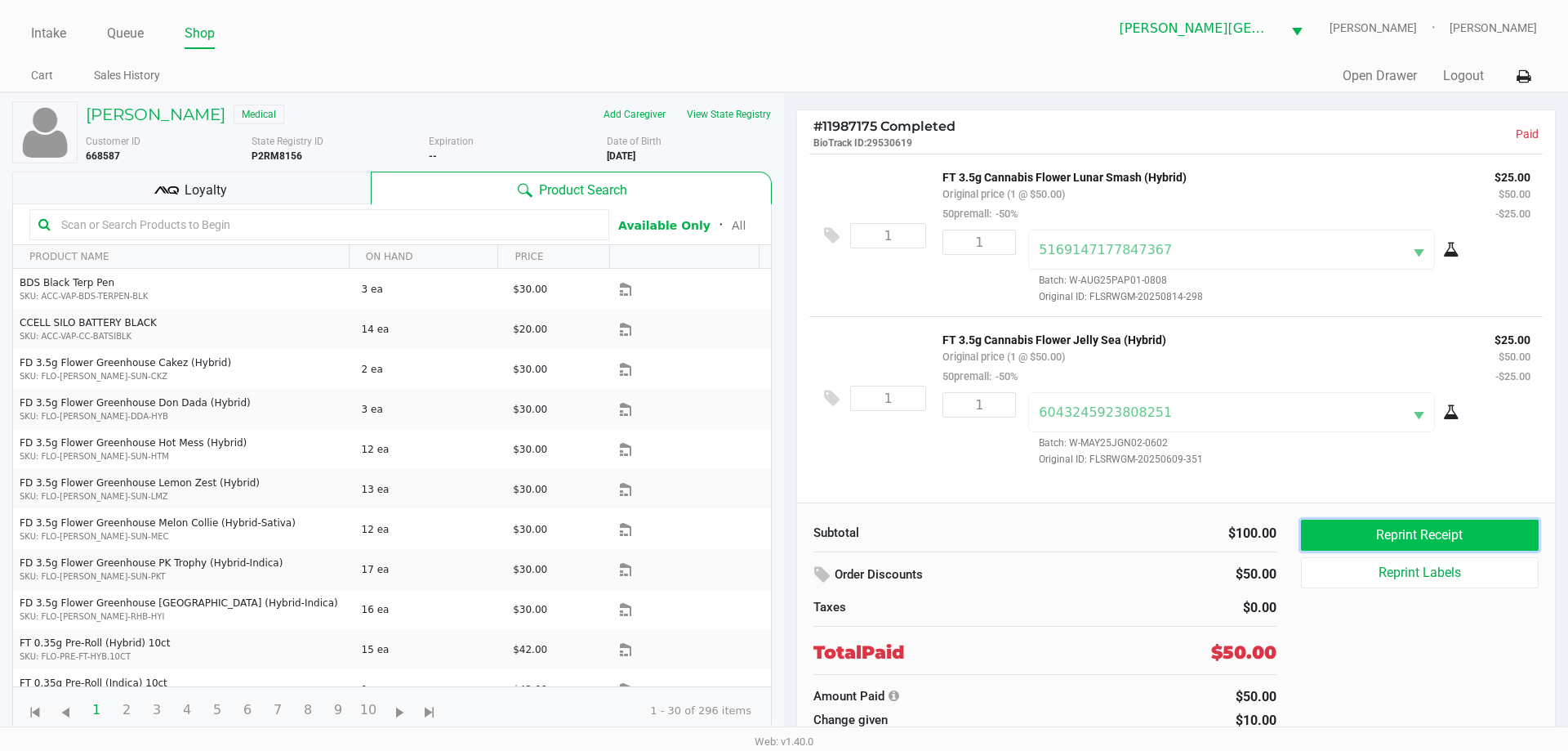
click at [1440, 528] on button "Reprint Receipt" at bounding box center [1420, 535] width 238 height 32
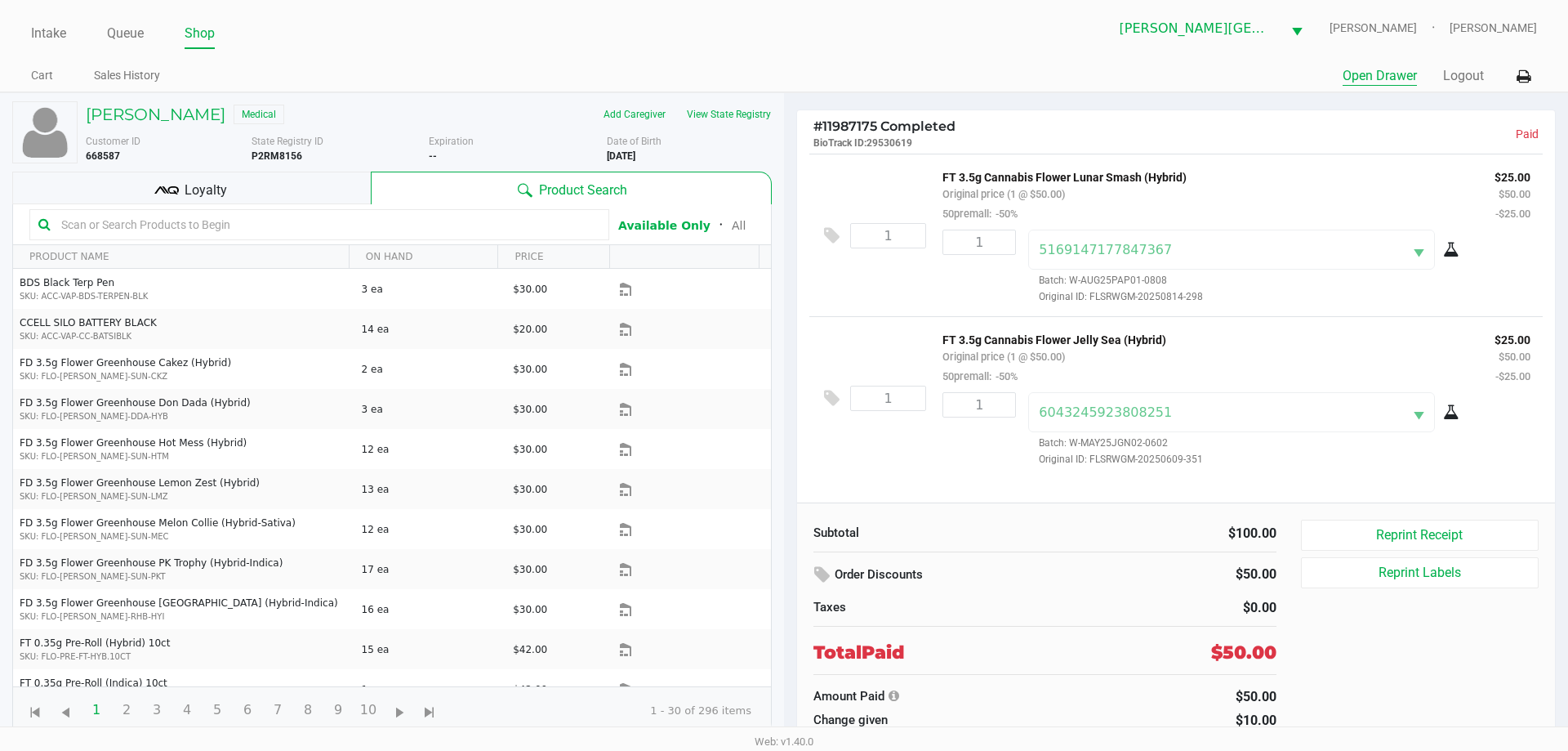
click at [1382, 68] on button "Open Drawer" at bounding box center [1380, 75] width 74 height 20
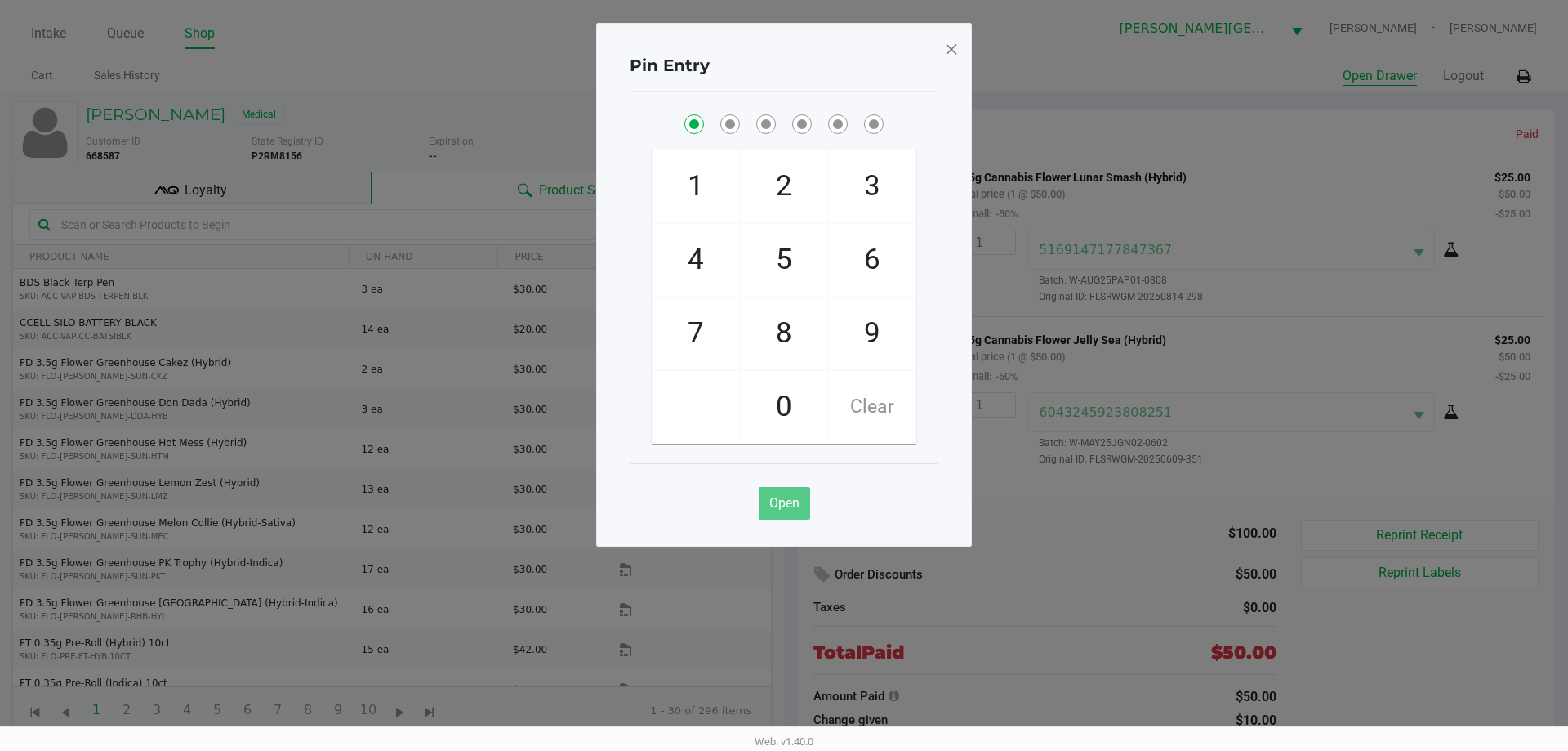
checkbox input "true"
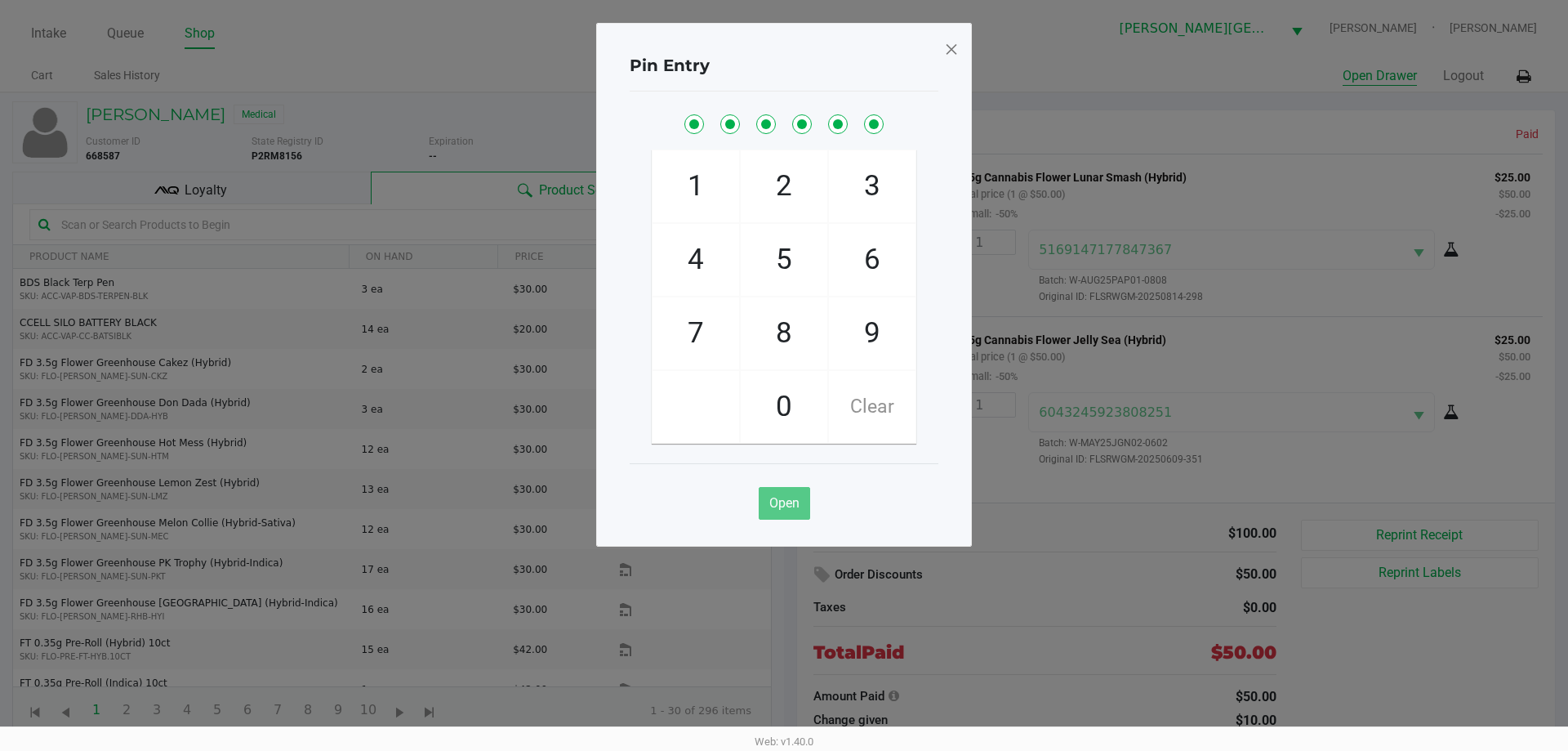
checkbox input "true"
click at [1343, 66] on button "Open Drawer" at bounding box center [1380, 75] width 74 height 20
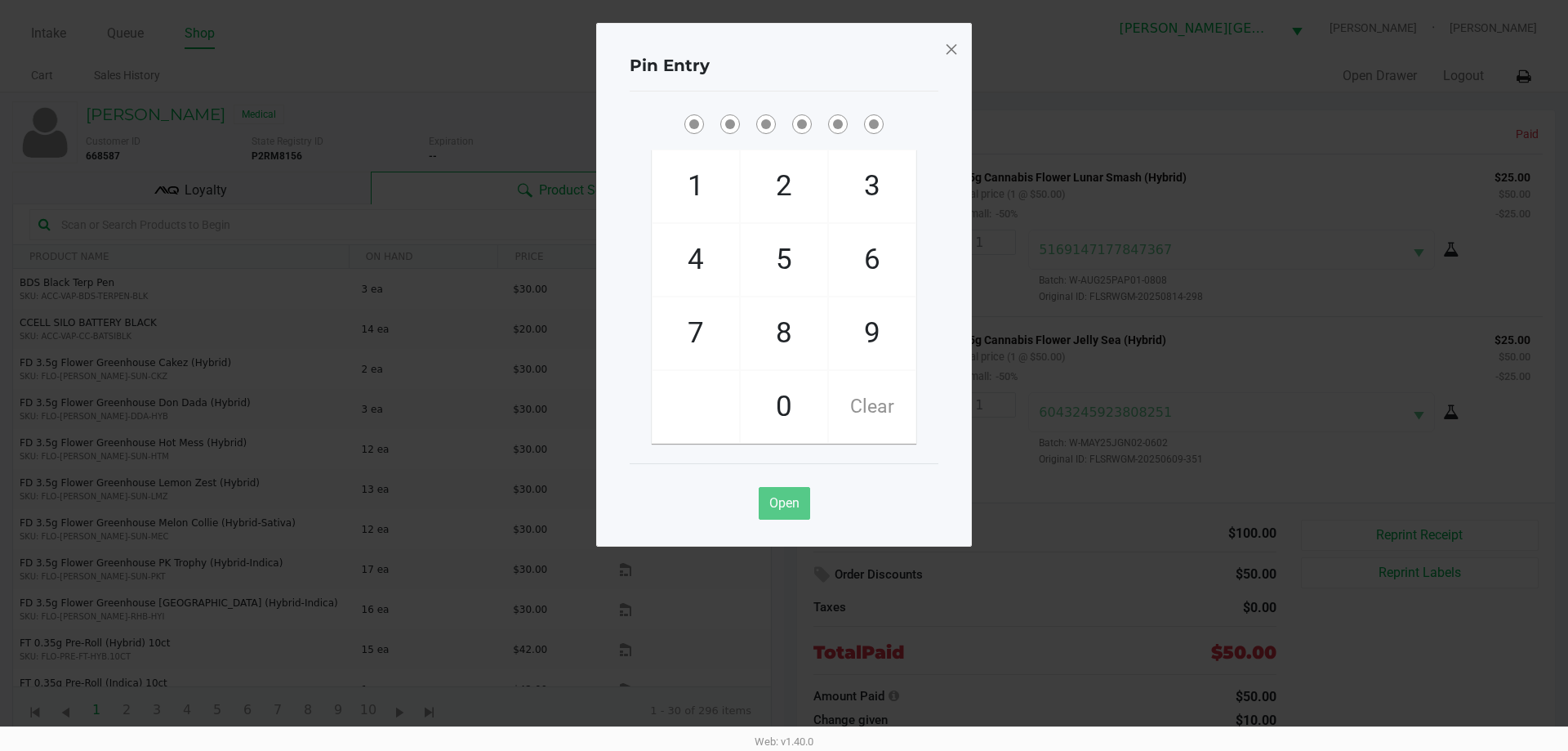
click at [319, 62] on ngb-modal-window "Pin Entry 1 4 7 2 5 8 0 3 6 9 Clear Open" at bounding box center [784, 376] width 1568 height 751
click at [950, 46] on span at bounding box center [951, 49] width 14 height 26
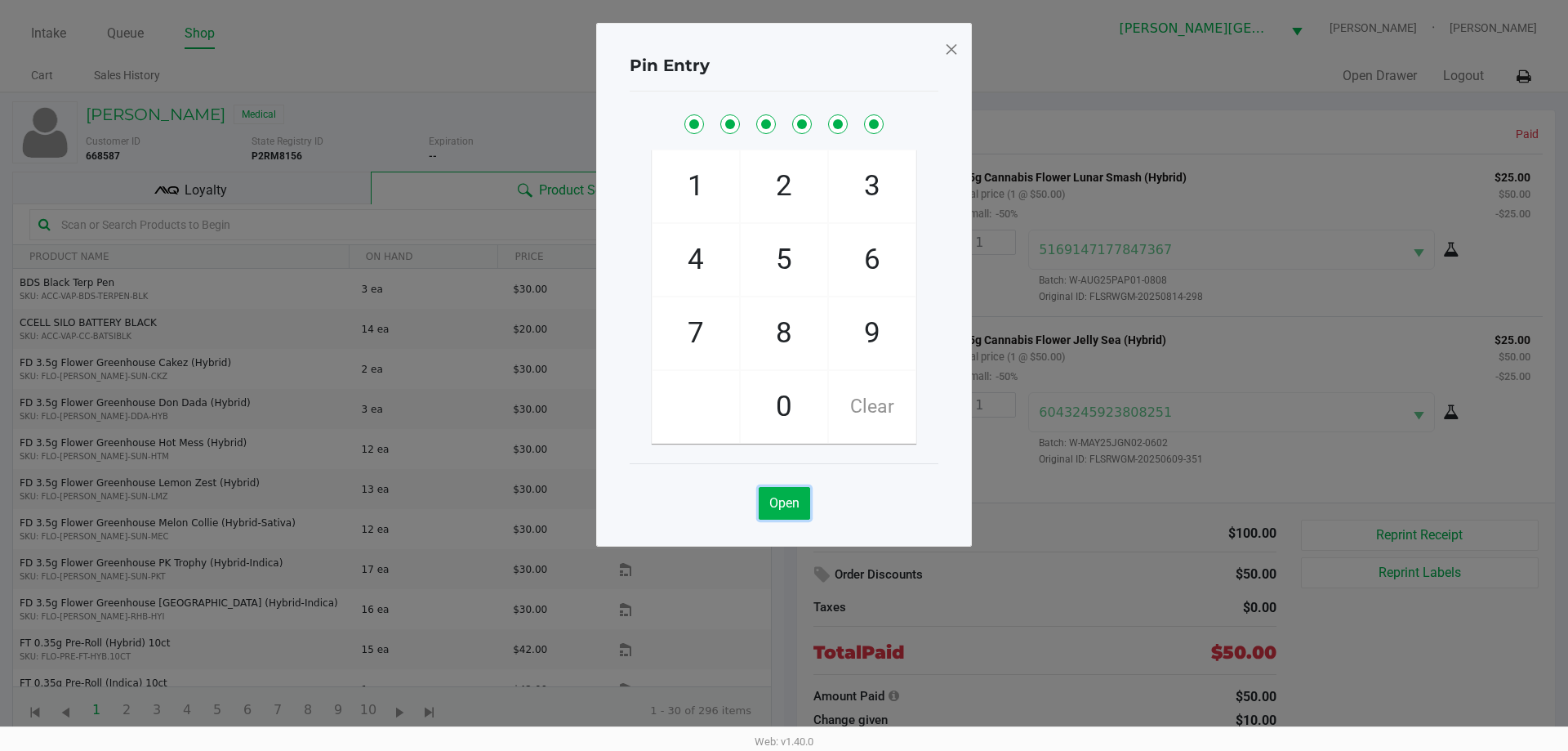
drag, startPoint x: 772, startPoint y: 508, endPoint x: 1142, endPoint y: 537, distance: 371.1
click at [773, 506] on span "Open" at bounding box center [785, 503] width 31 height 15
click at [956, 43] on span at bounding box center [951, 49] width 14 height 26
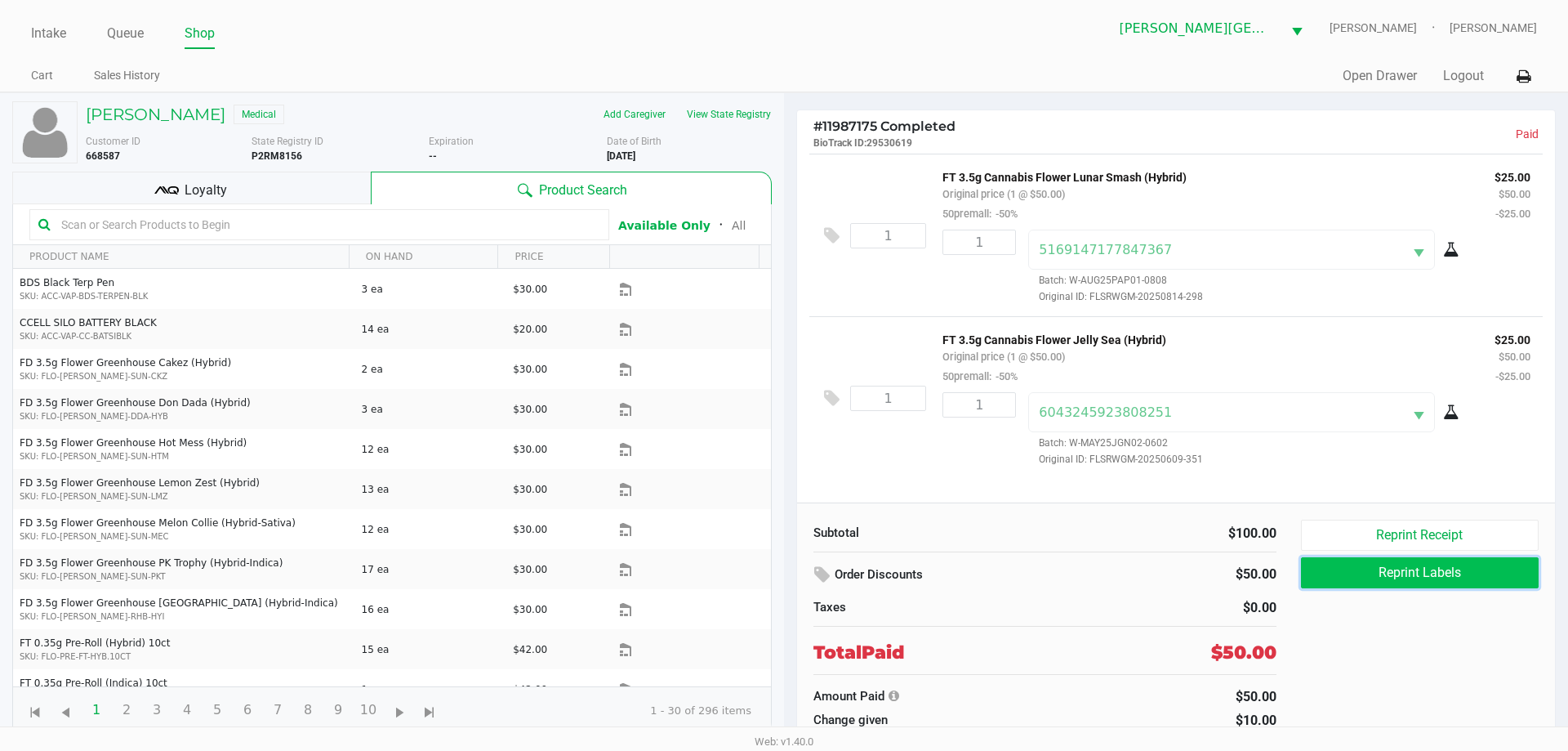
click at [1388, 563] on button "Reprint Labels" at bounding box center [1420, 572] width 238 height 32
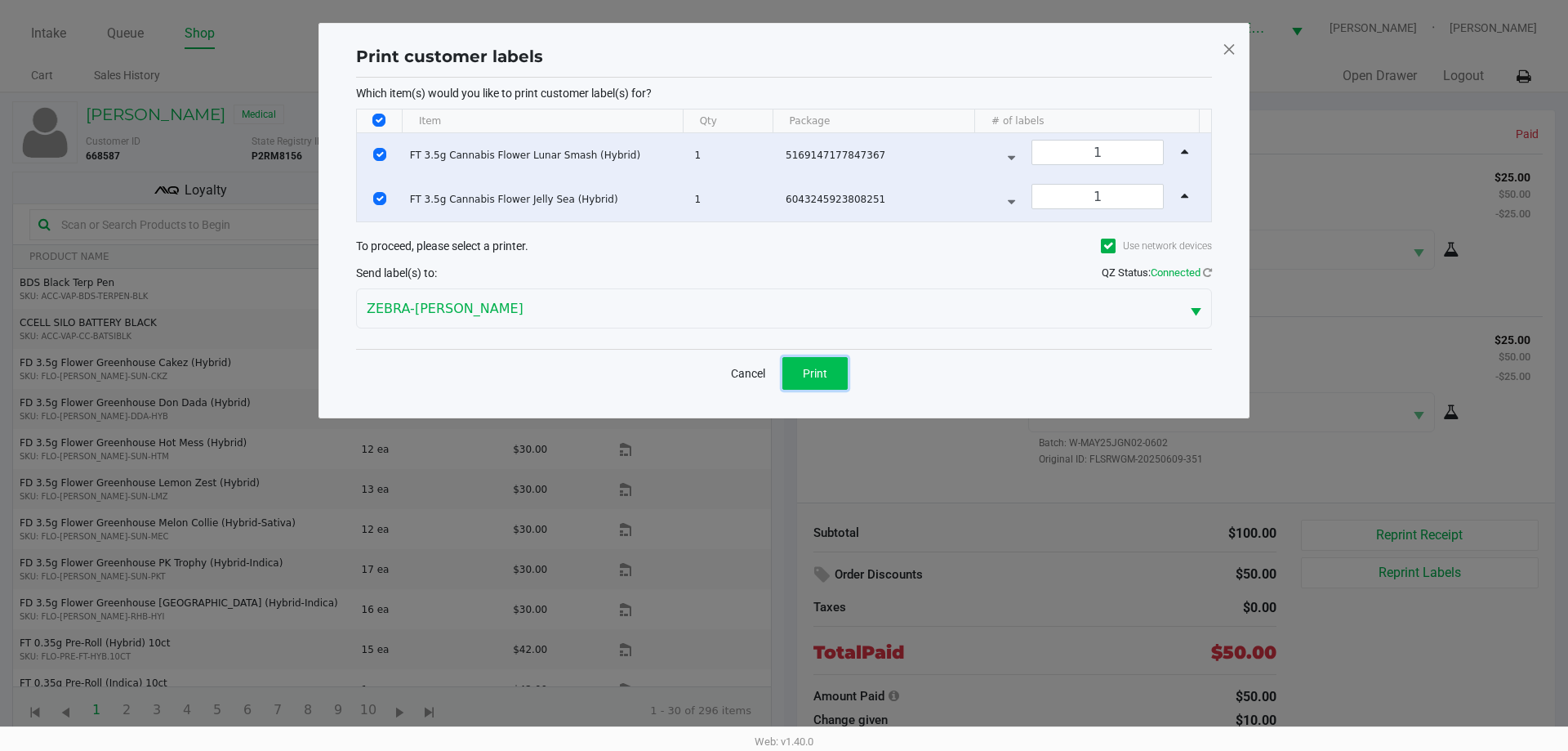
click at [815, 376] on span "Print" at bounding box center [816, 374] width 25 height 13
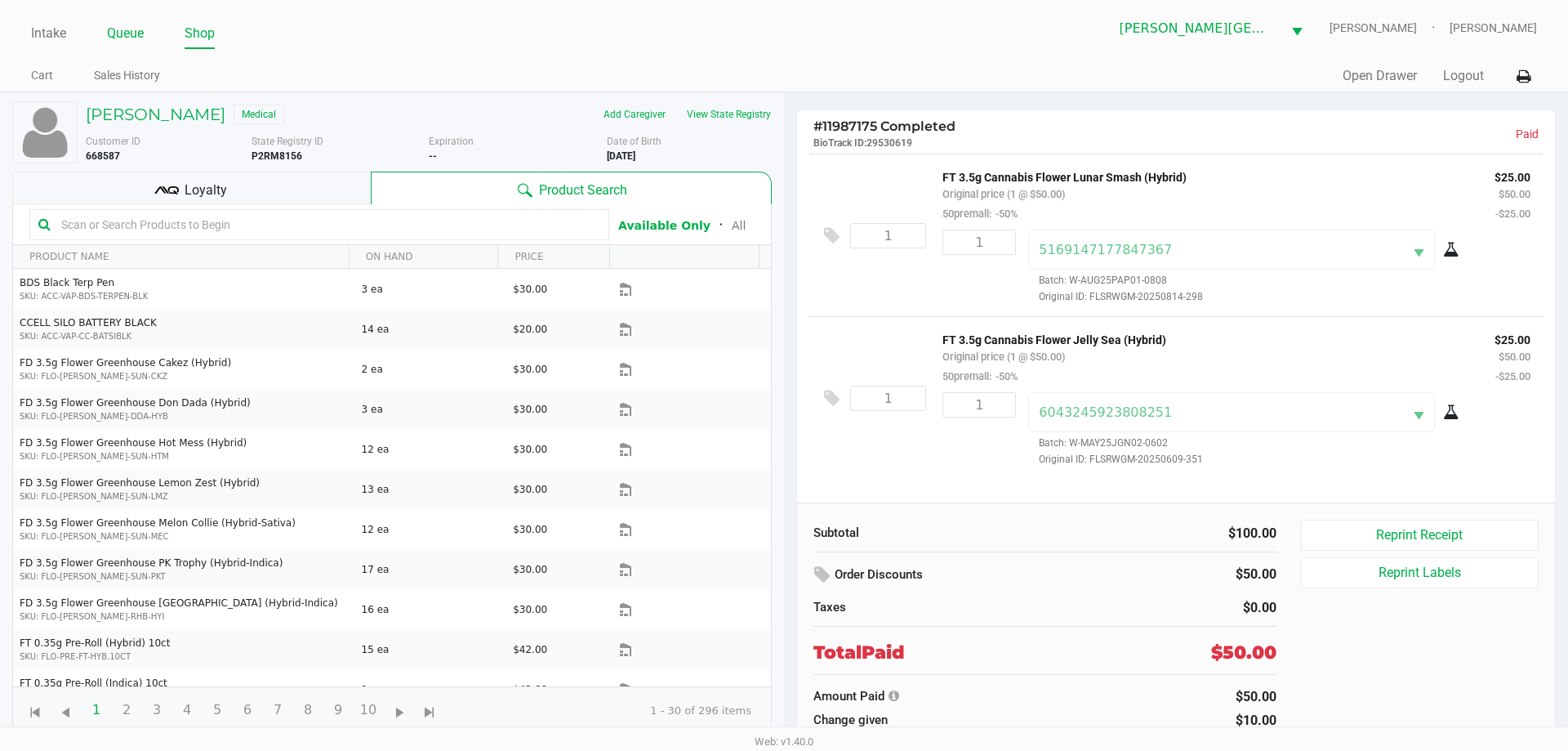
click at [123, 36] on link "Queue" at bounding box center [125, 33] width 36 height 23
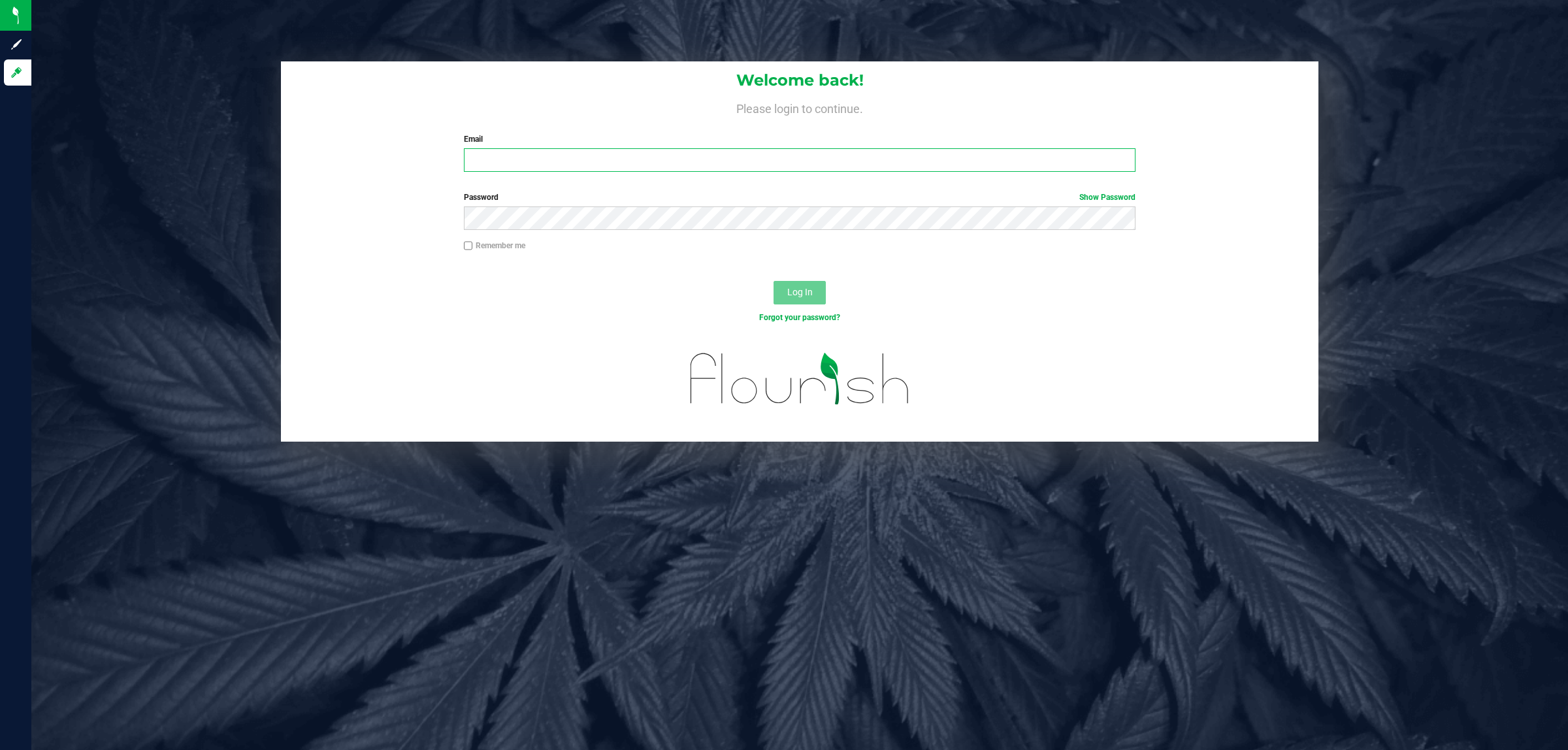
click at [517, 154] on input "Email" at bounding box center [800, 160] width 672 height 24
type input "rlarralde@liveparallel.com"
click at [803, 296] on span "Log In" at bounding box center [800, 293] width 25 height 11
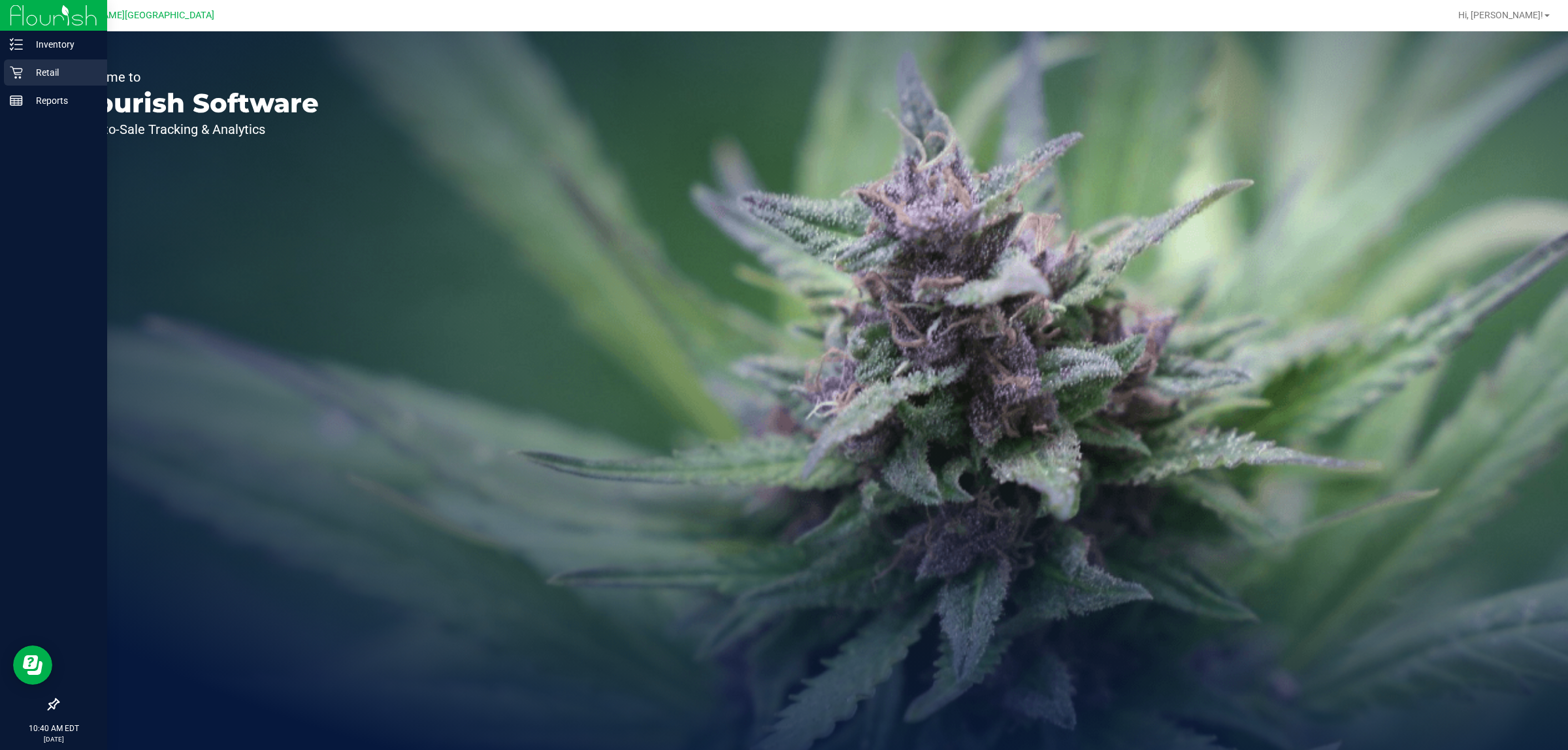
click at [54, 65] on p "Retail" at bounding box center [62, 73] width 79 height 16
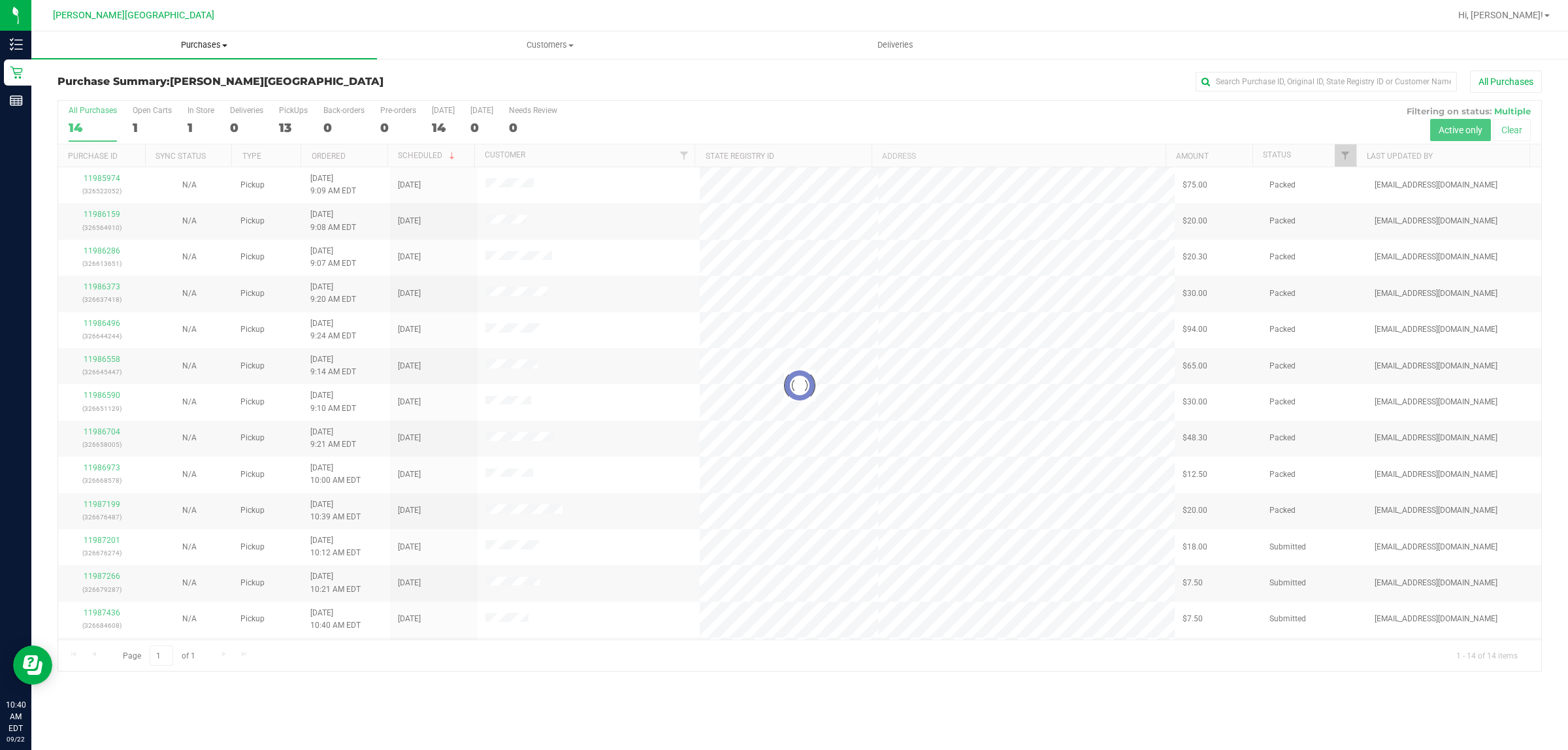
click at [205, 47] on span "Purchases" at bounding box center [204, 44] width 346 height 11
click at [177, 97] on li "Fulfillment" at bounding box center [204, 95] width 346 height 16
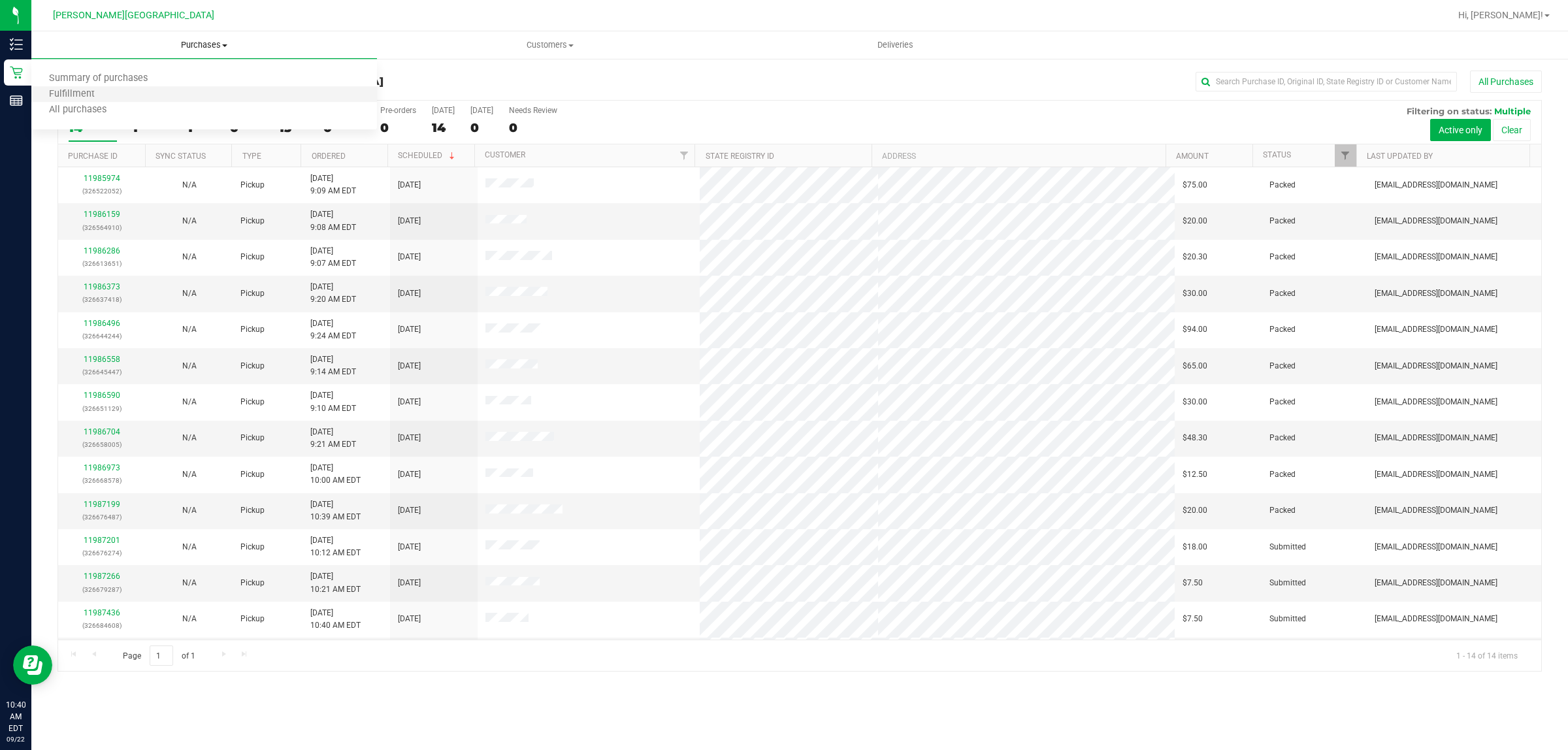
click at [154, 87] on li "Fulfillment" at bounding box center [204, 95] width 346 height 16
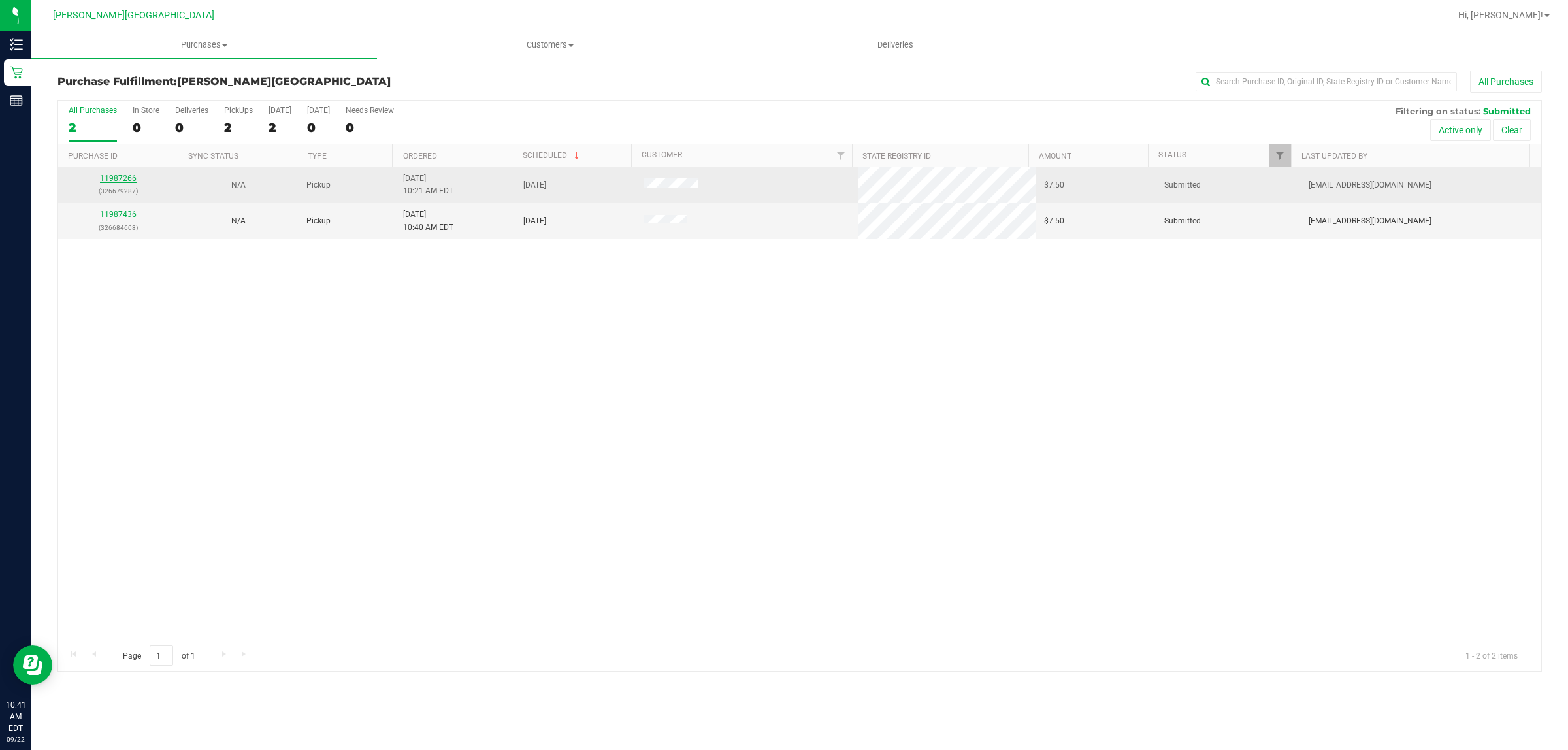
click at [106, 183] on link "11987266" at bounding box center [118, 179] width 37 height 9
click at [122, 183] on link "11987266" at bounding box center [118, 179] width 37 height 9
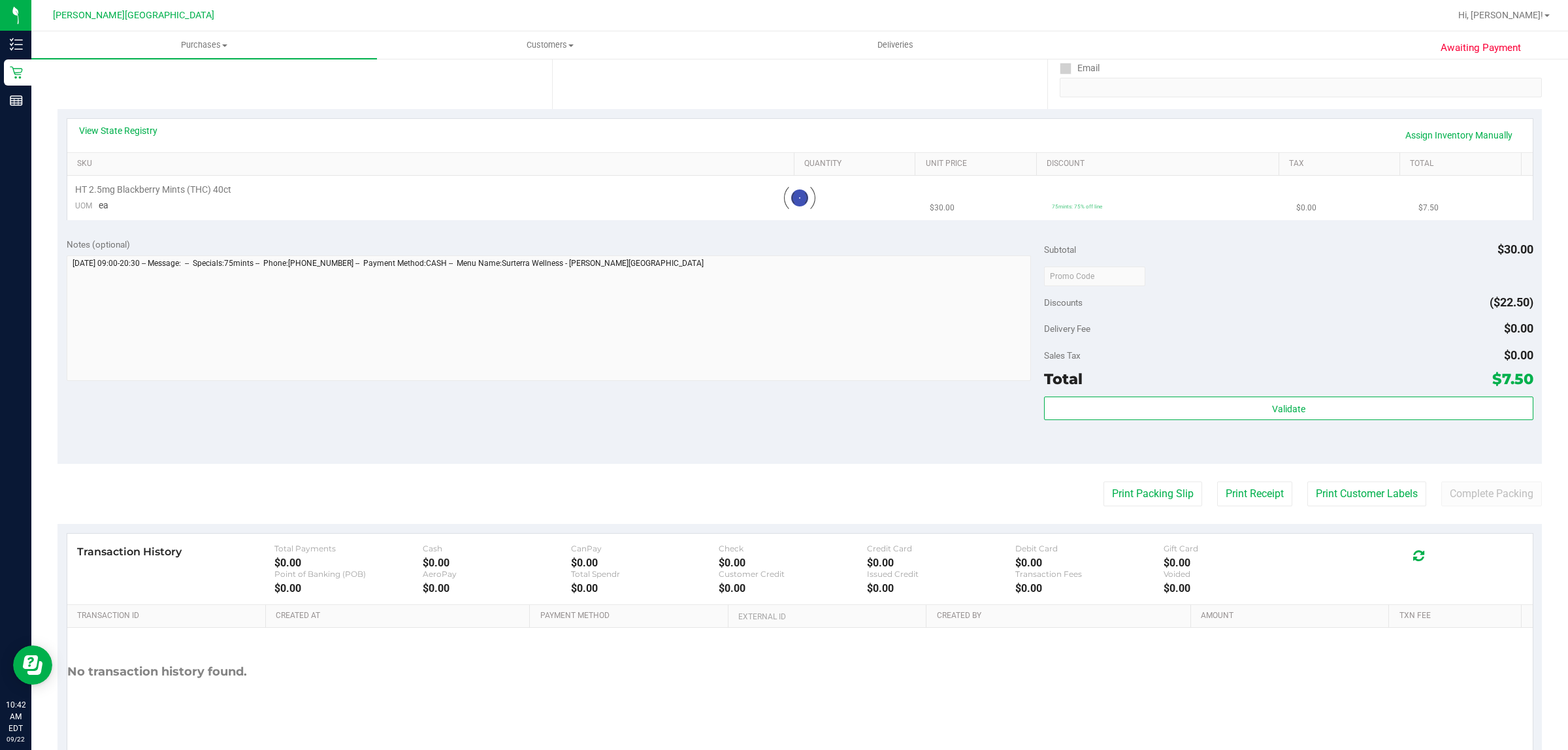
scroll to position [245, 0]
click at [1115, 495] on button "Print Packing Slip" at bounding box center [1153, 492] width 99 height 25
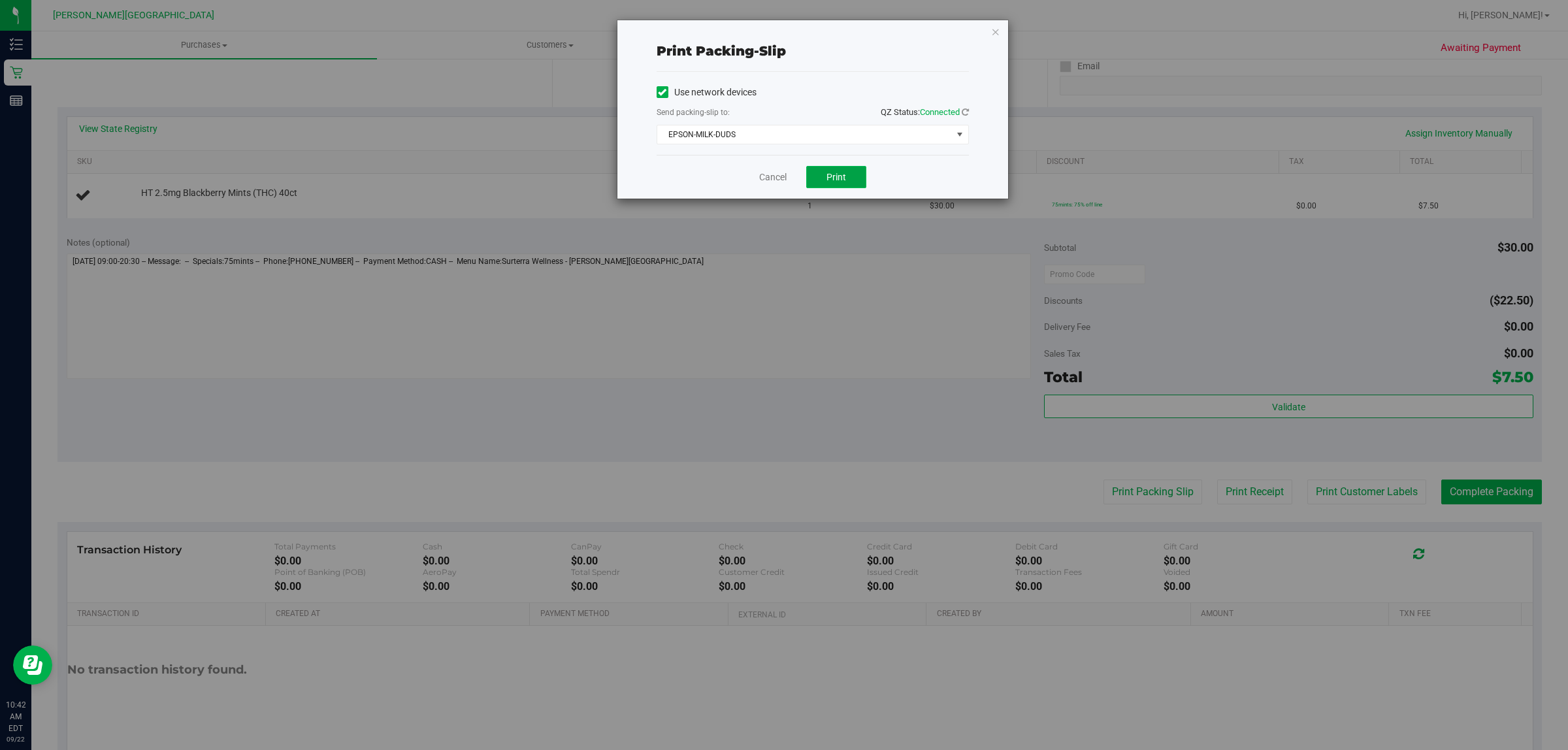
click at [844, 177] on span "Print" at bounding box center [836, 177] width 20 height 11
click at [993, 29] on icon "button" at bounding box center [996, 31] width 9 height 16
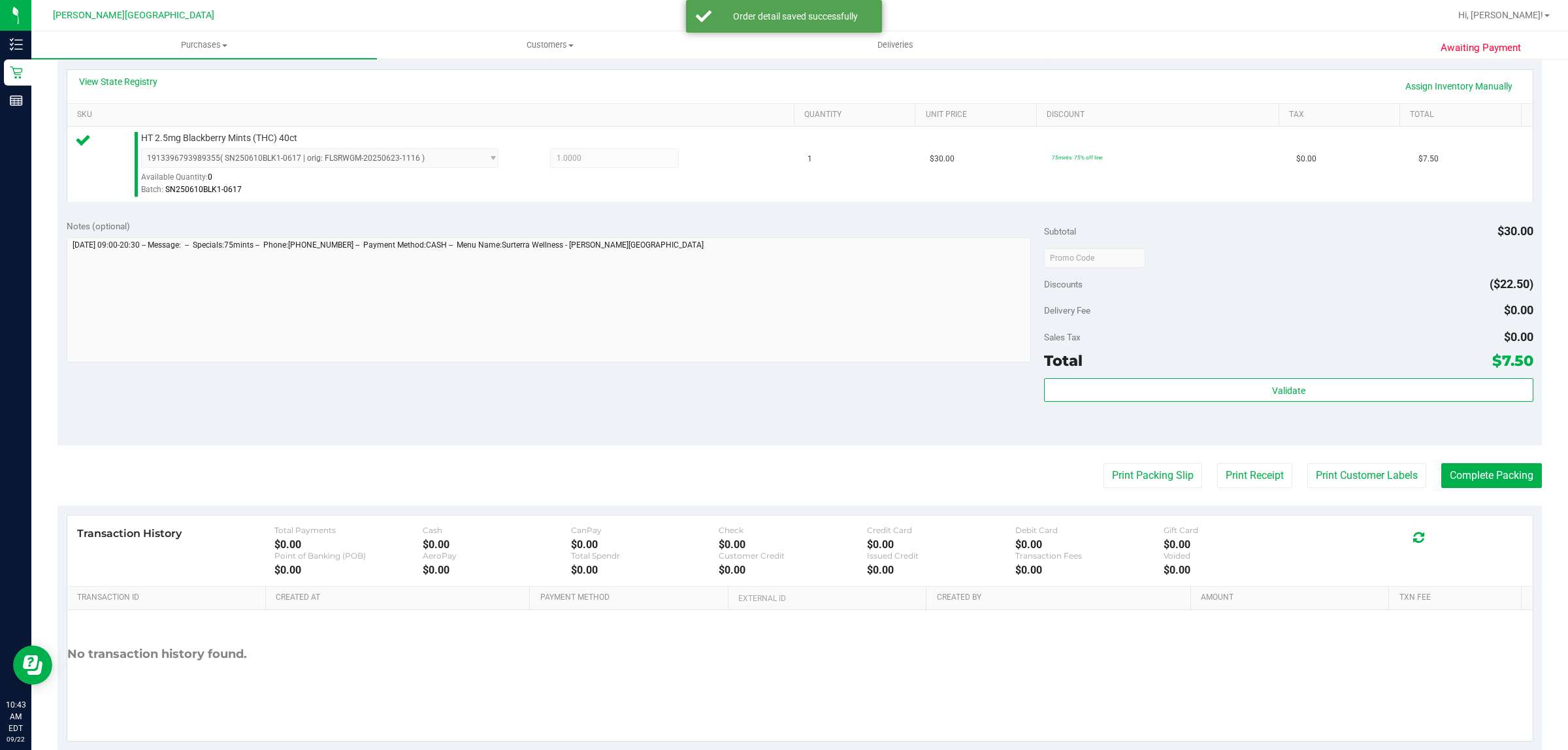
scroll to position [318, 0]
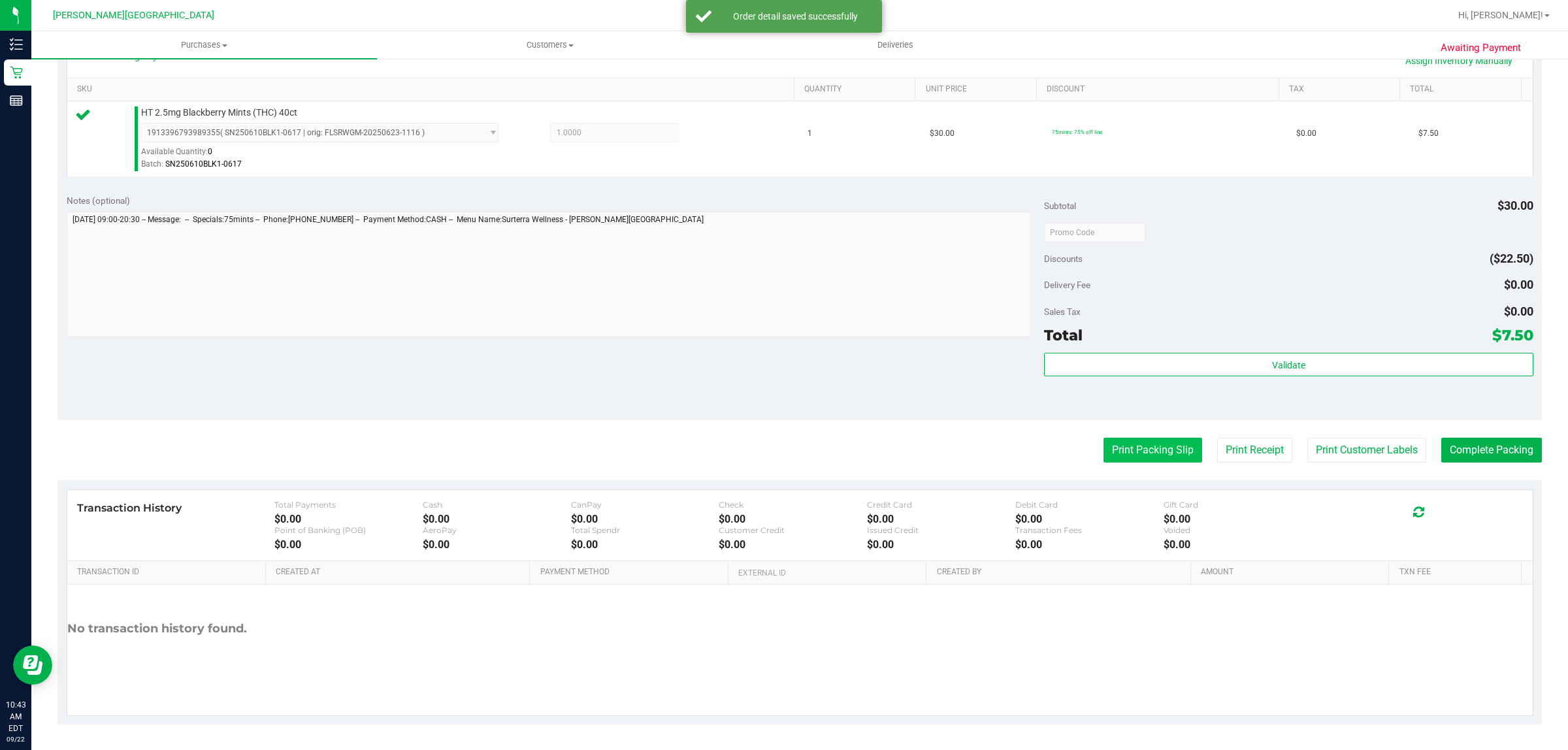
click at [1139, 445] on button "Print Packing Slip" at bounding box center [1153, 450] width 99 height 25
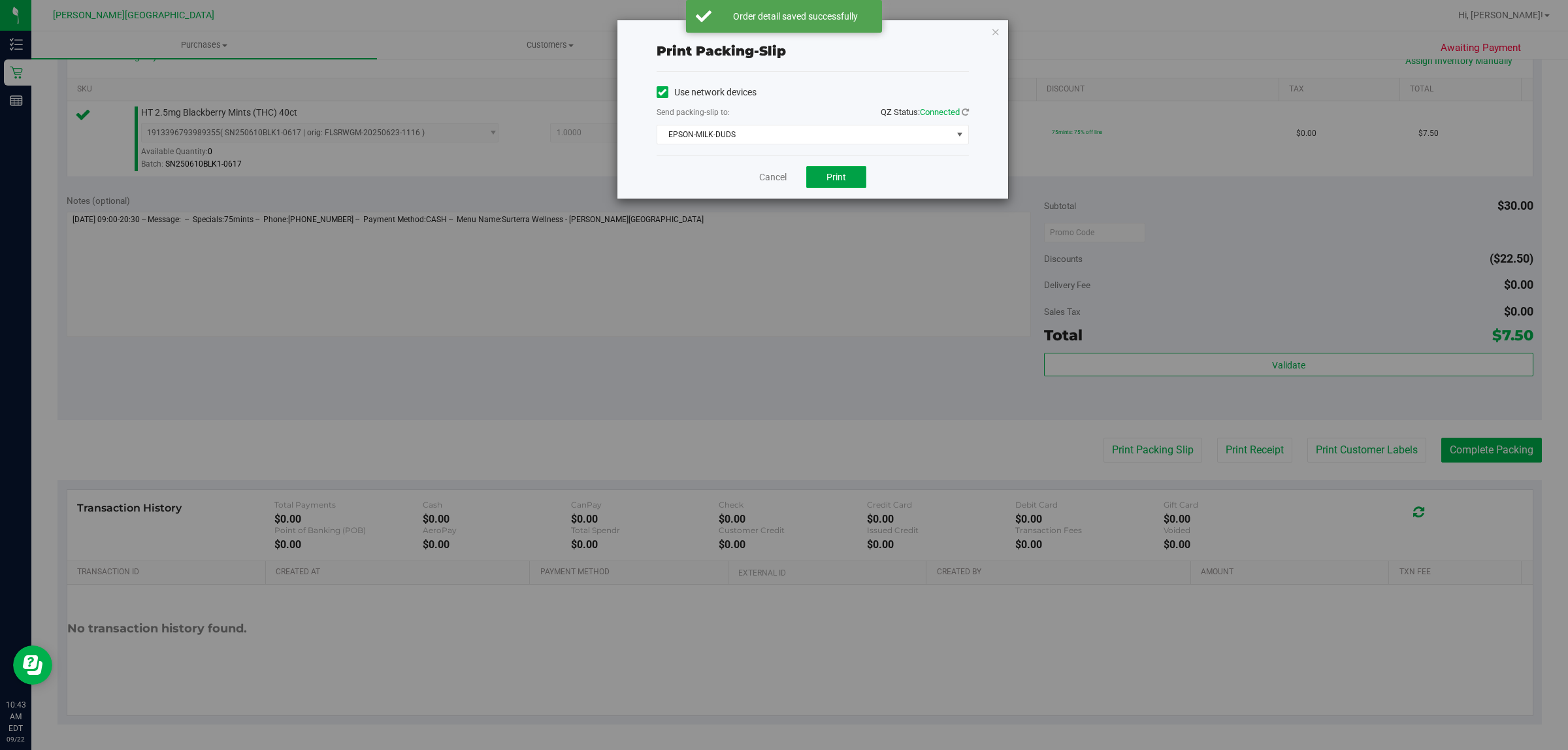
click at [847, 178] on button "Print" at bounding box center [836, 176] width 60 height 22
click at [911, 135] on span "EPSON-MILK-DUDS" at bounding box center [805, 134] width 295 height 18
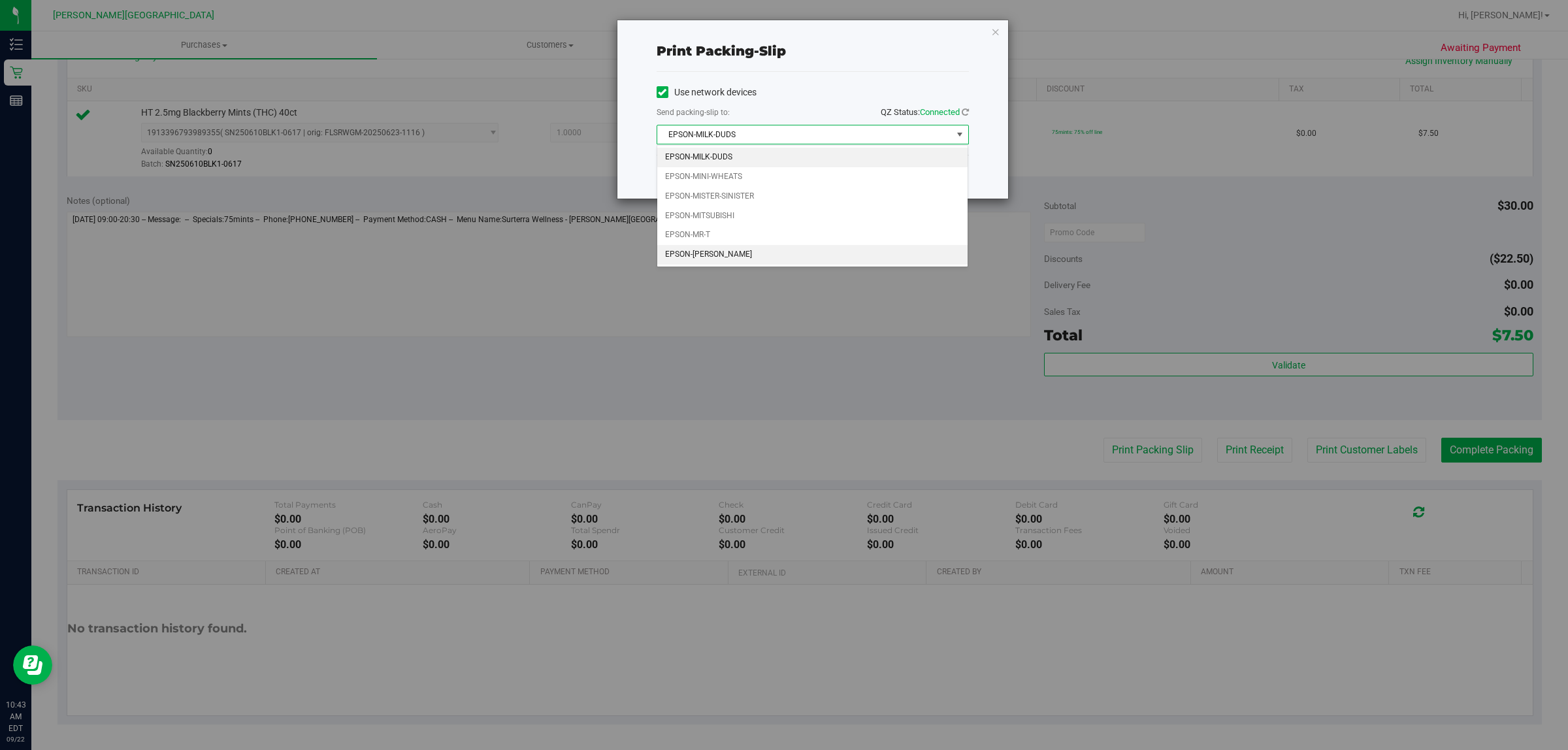
click at [803, 250] on li "EPSON-[PERSON_NAME]" at bounding box center [813, 255] width 311 height 20
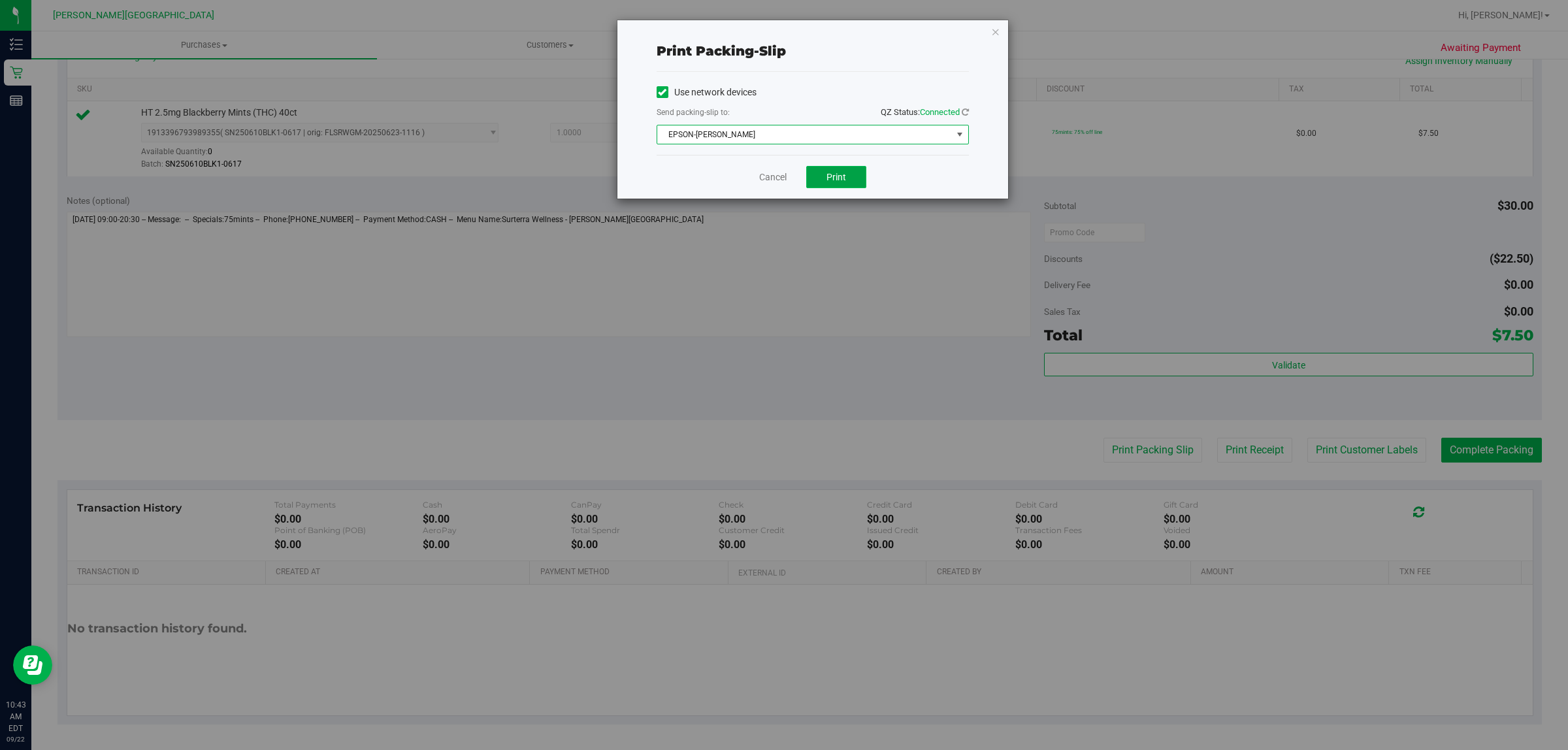
click at [856, 174] on button "Print" at bounding box center [836, 176] width 60 height 22
click at [997, 34] on icon "button" at bounding box center [996, 31] width 9 height 16
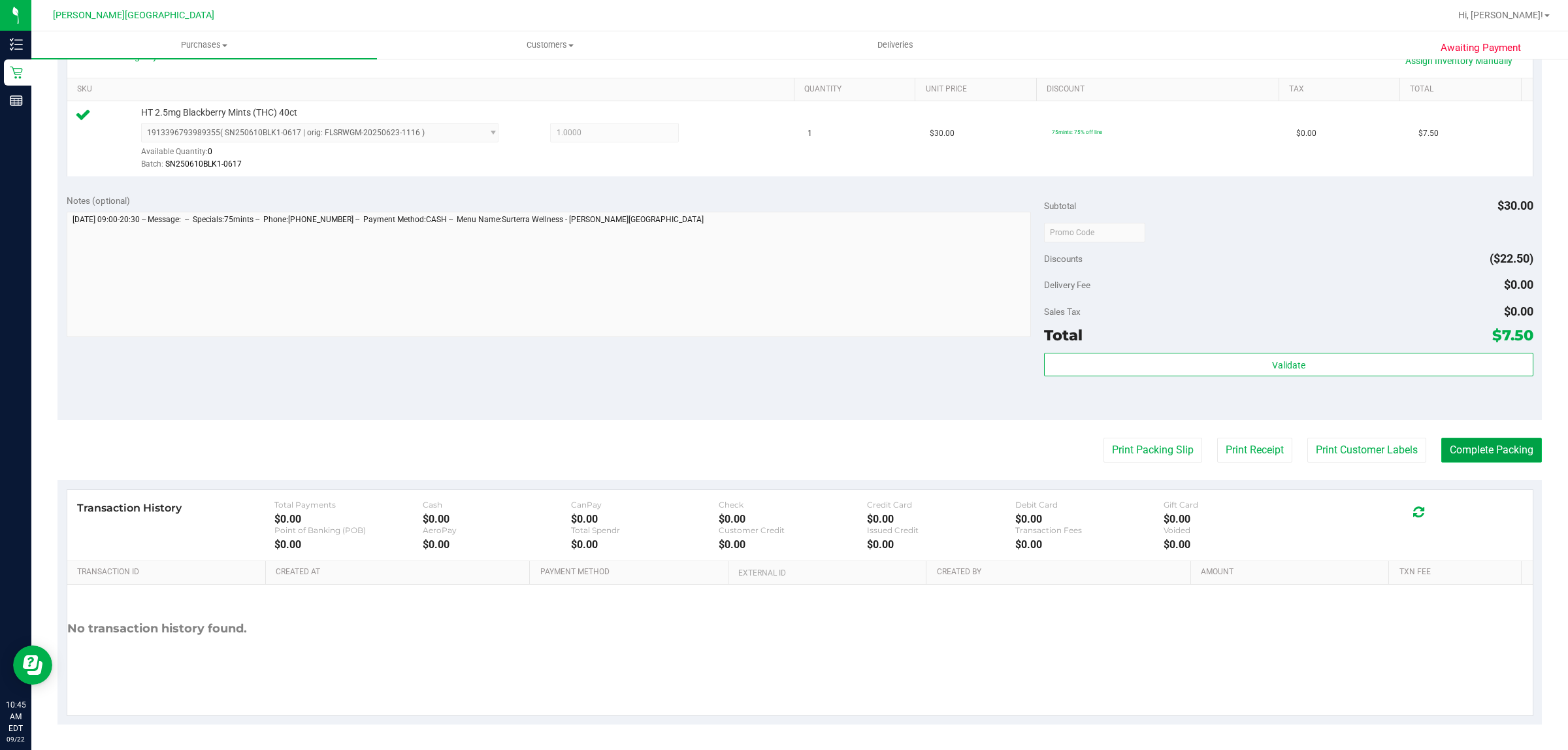
click at [1494, 453] on button "Complete Packing" at bounding box center [1492, 450] width 101 height 25
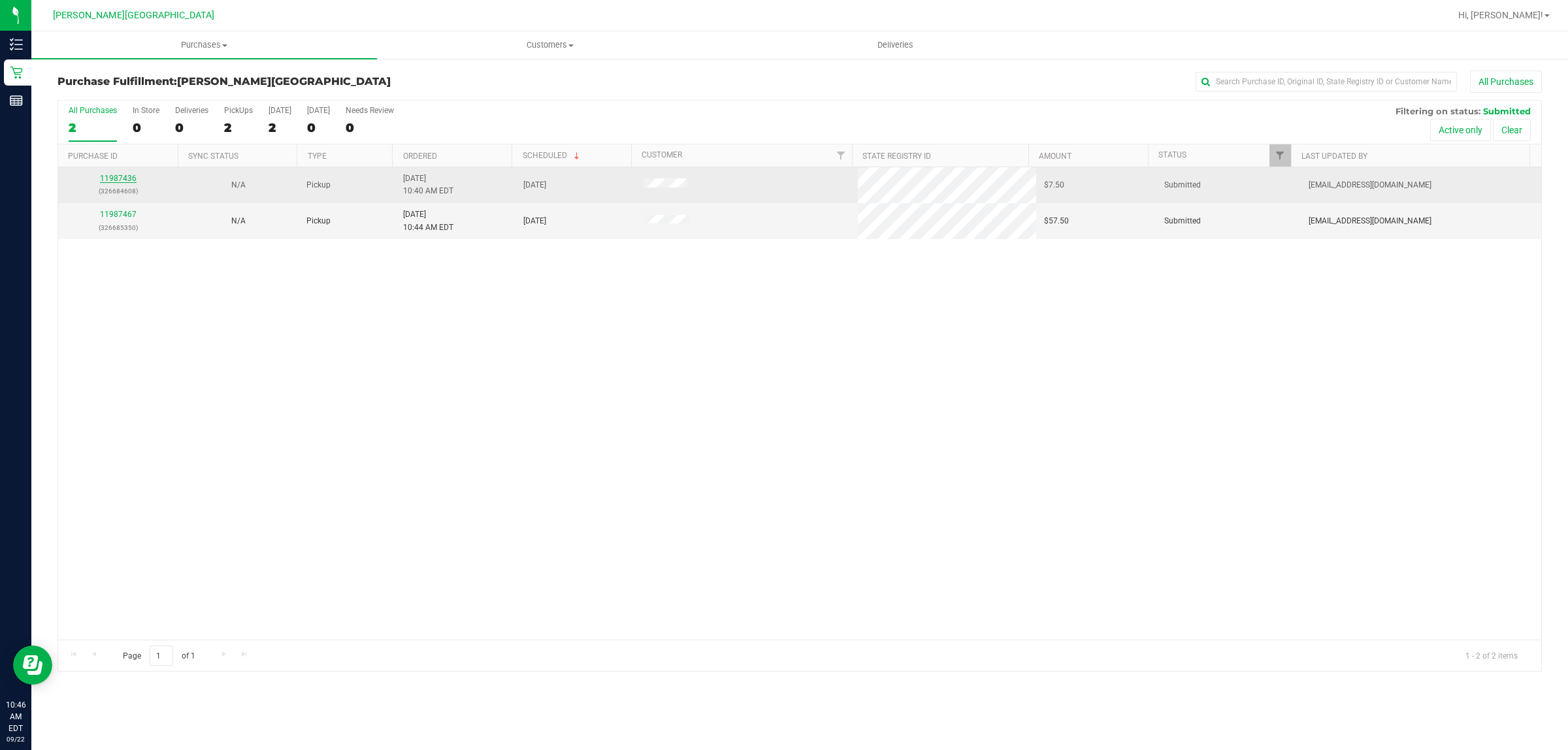
click at [118, 176] on link "11987436" at bounding box center [118, 179] width 37 height 9
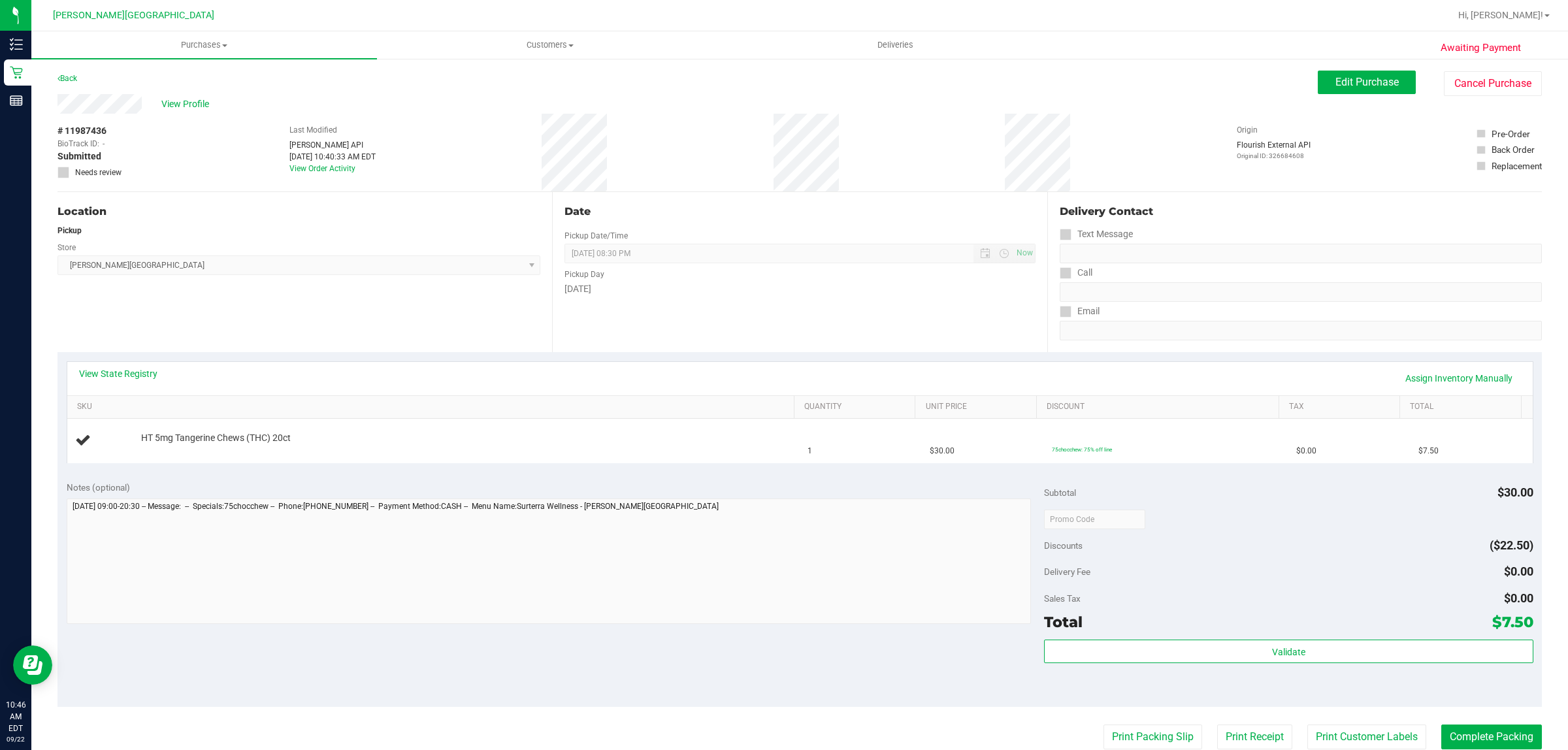
scroll to position [82, 0]
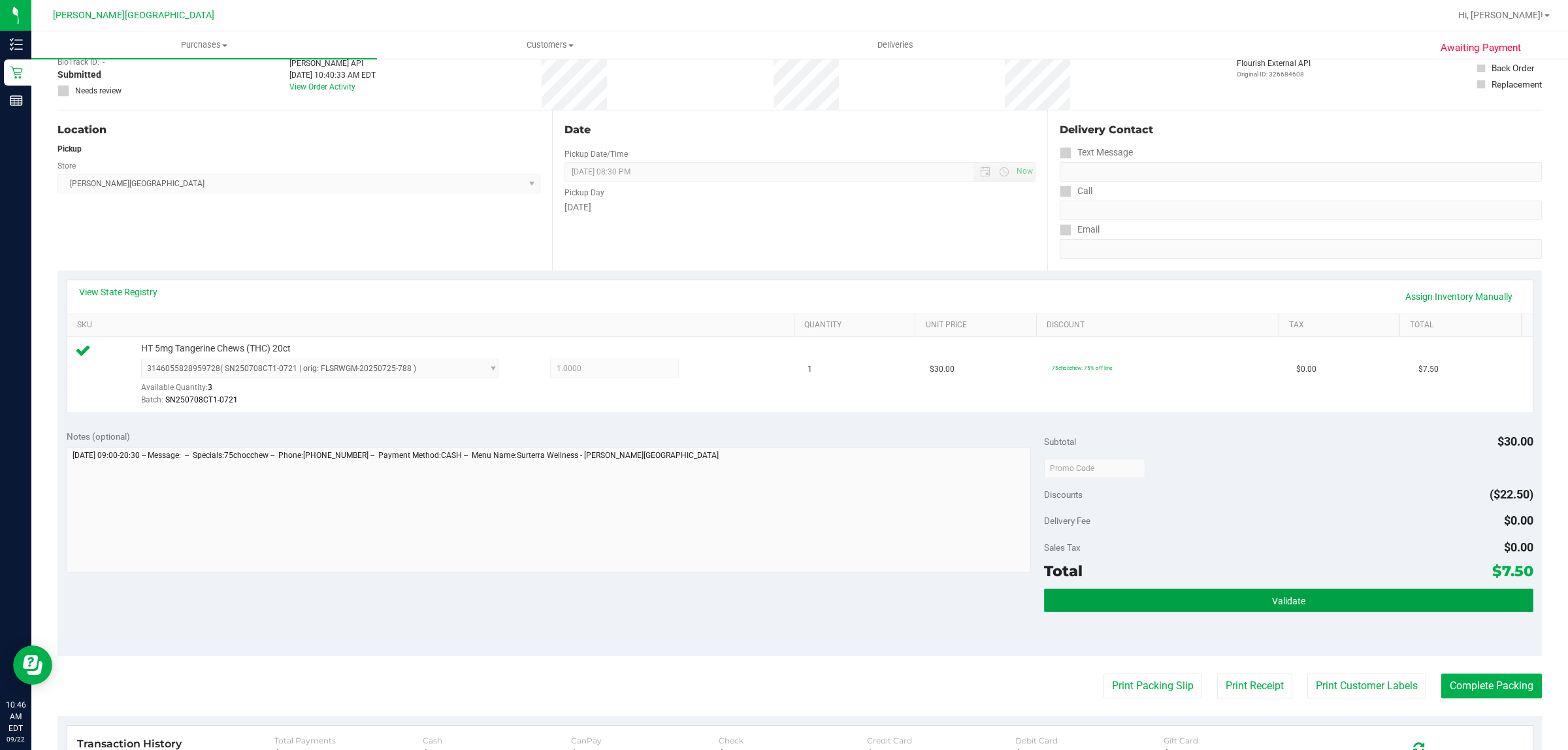
click at [1186, 602] on button "Validate" at bounding box center [1288, 600] width 489 height 24
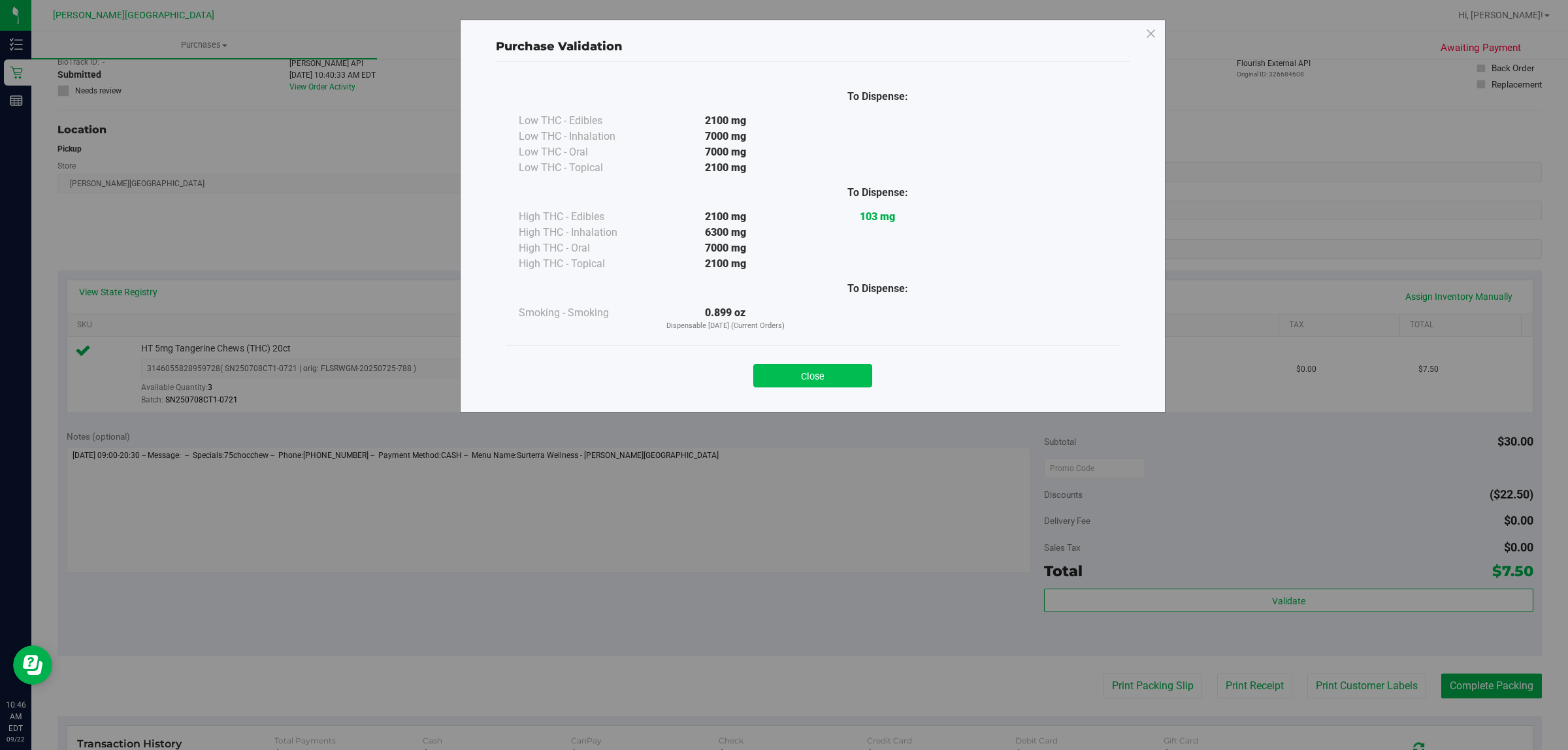
click at [848, 377] on button "Close" at bounding box center [813, 375] width 119 height 24
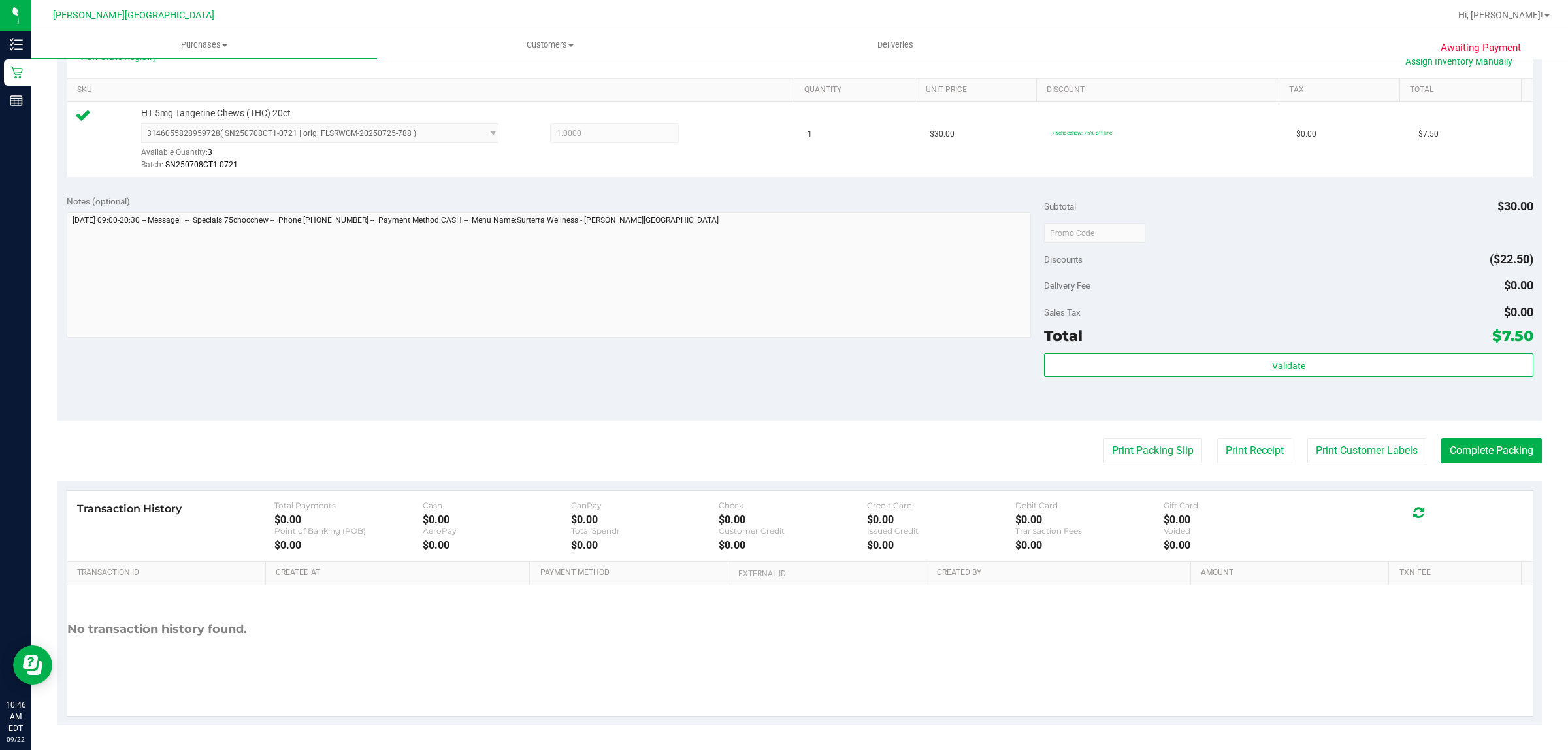
scroll to position [318, 0]
click at [1497, 441] on button "Complete Packing" at bounding box center [1492, 450] width 101 height 25
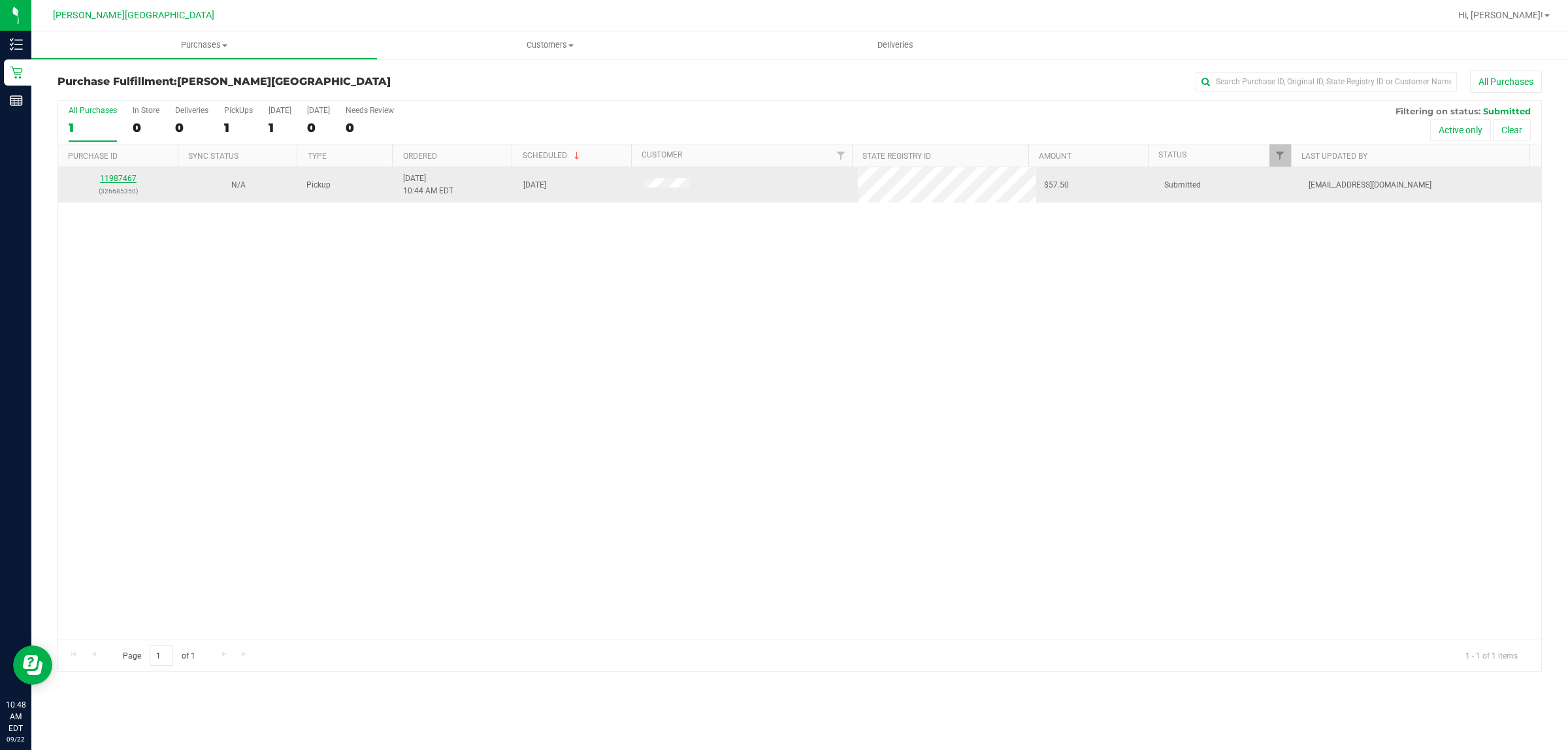
click at [115, 179] on link "11987467" at bounding box center [118, 179] width 37 height 9
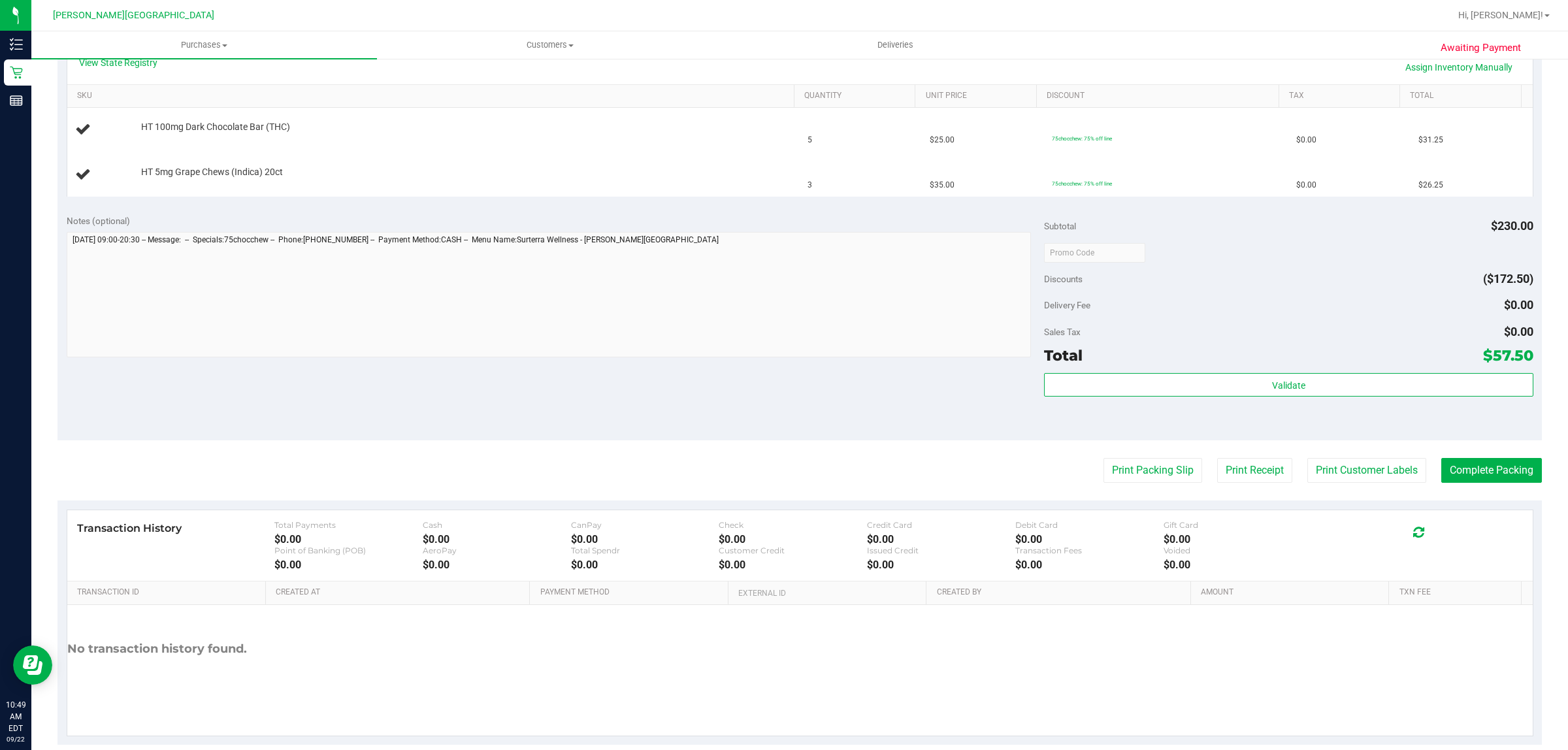
scroll to position [327, 0]
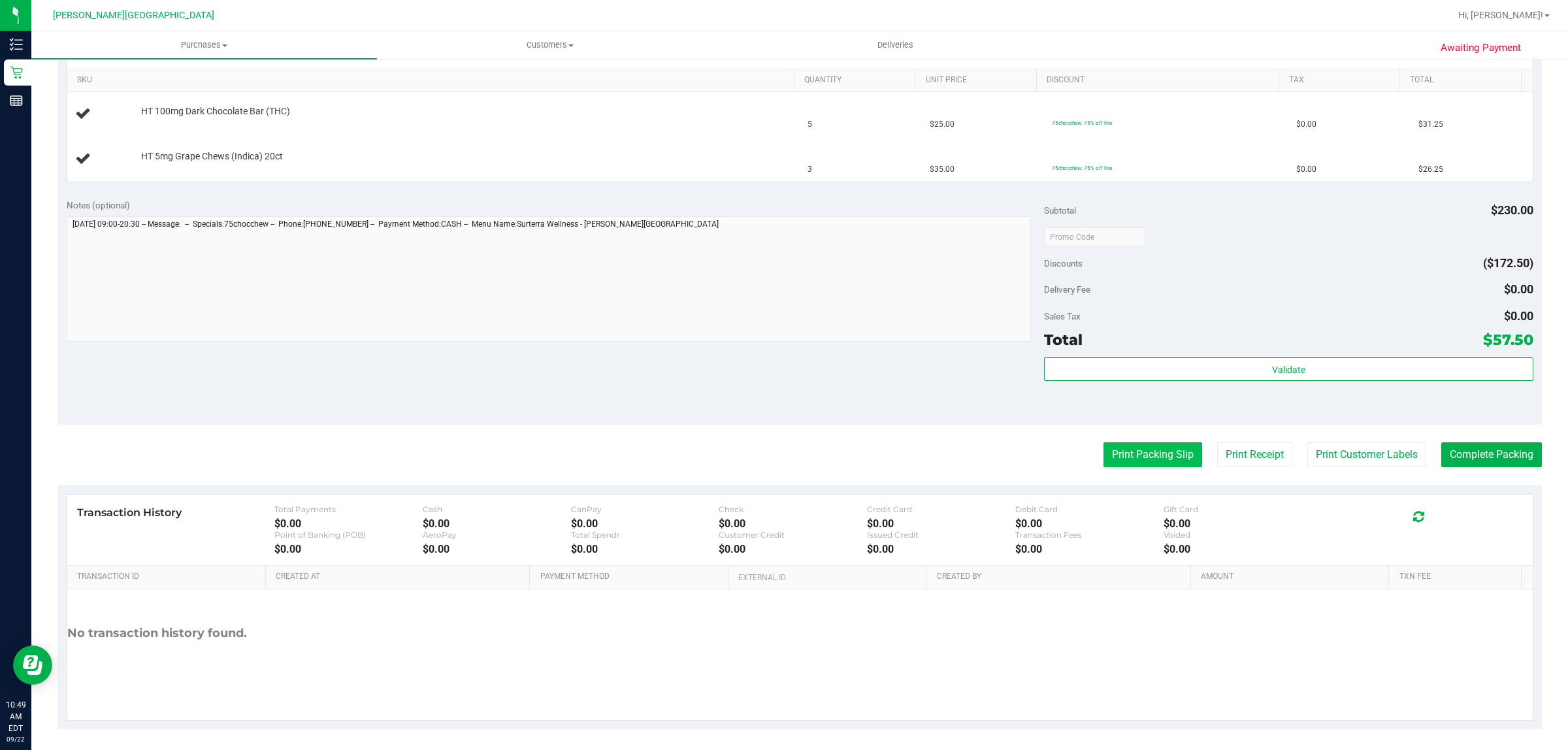
click at [1129, 455] on button "Print Packing Slip" at bounding box center [1153, 454] width 99 height 25
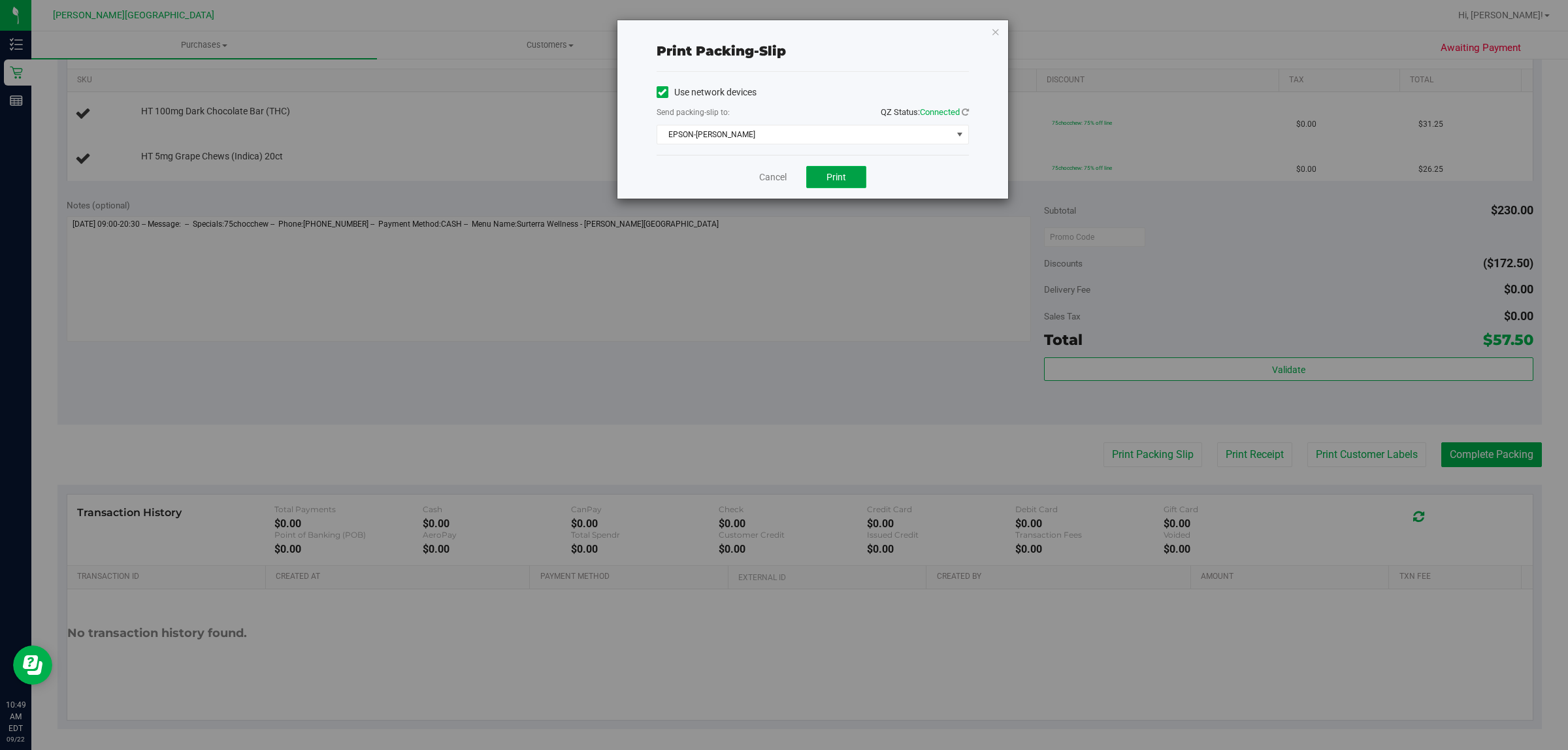
click at [834, 178] on span "Print" at bounding box center [836, 177] width 20 height 11
click at [990, 29] on div "Print packing-slip Use network devices Send packing-slip to: QZ Status: Connect…" at bounding box center [813, 110] width 391 height 179
click at [993, 27] on icon "button" at bounding box center [996, 31] width 9 height 16
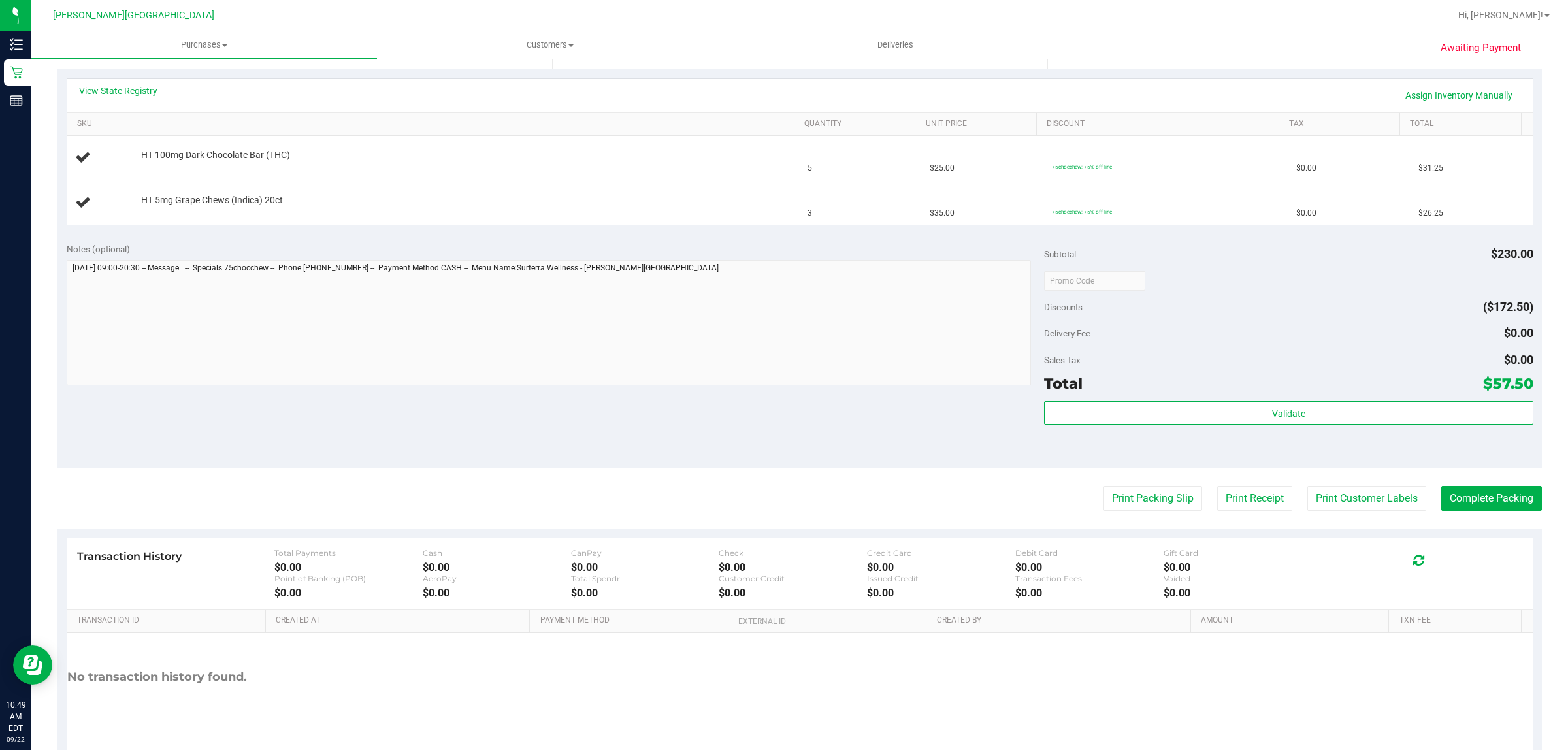
scroll to position [245, 0]
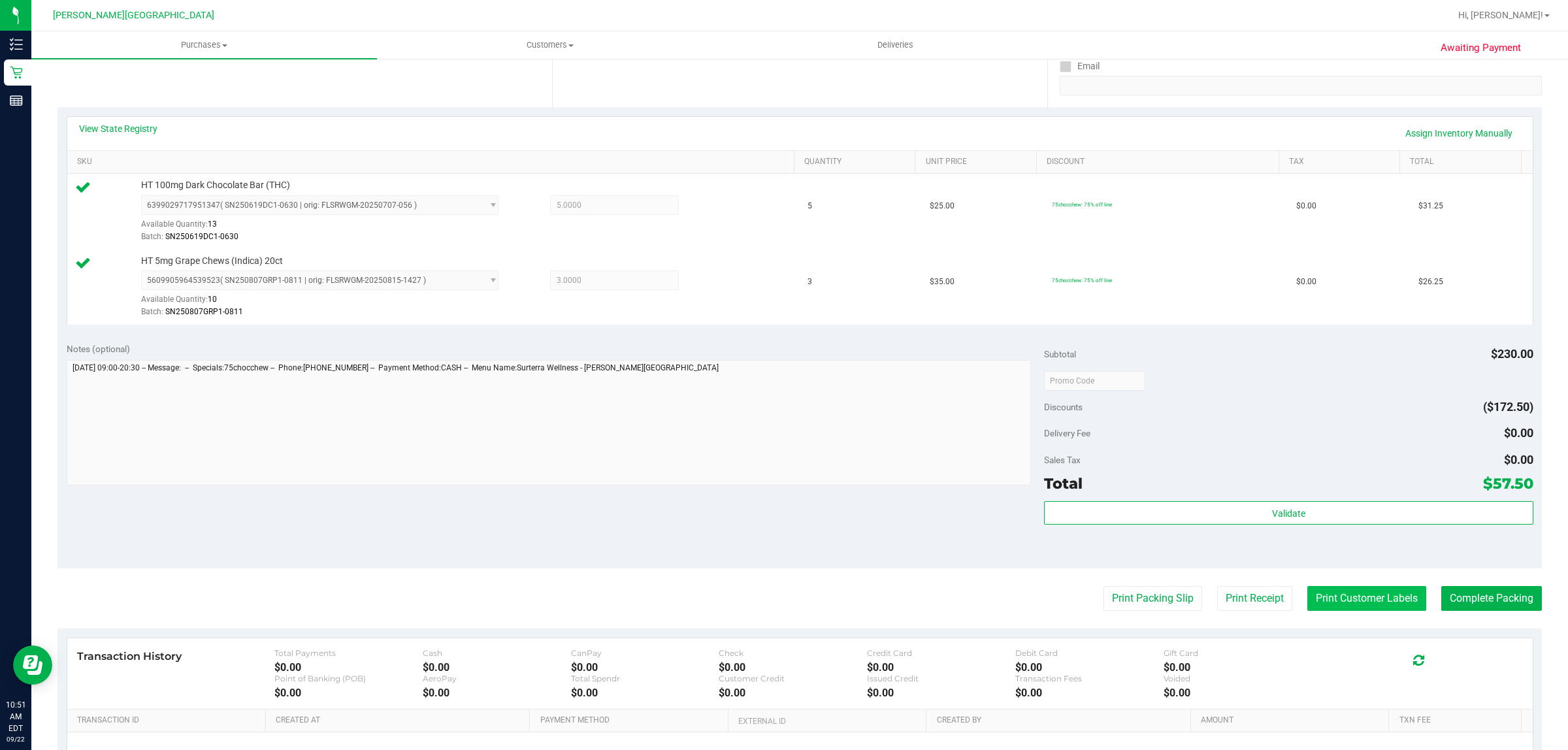
click at [1358, 600] on button "Print Customer Labels" at bounding box center [1367, 598] width 119 height 25
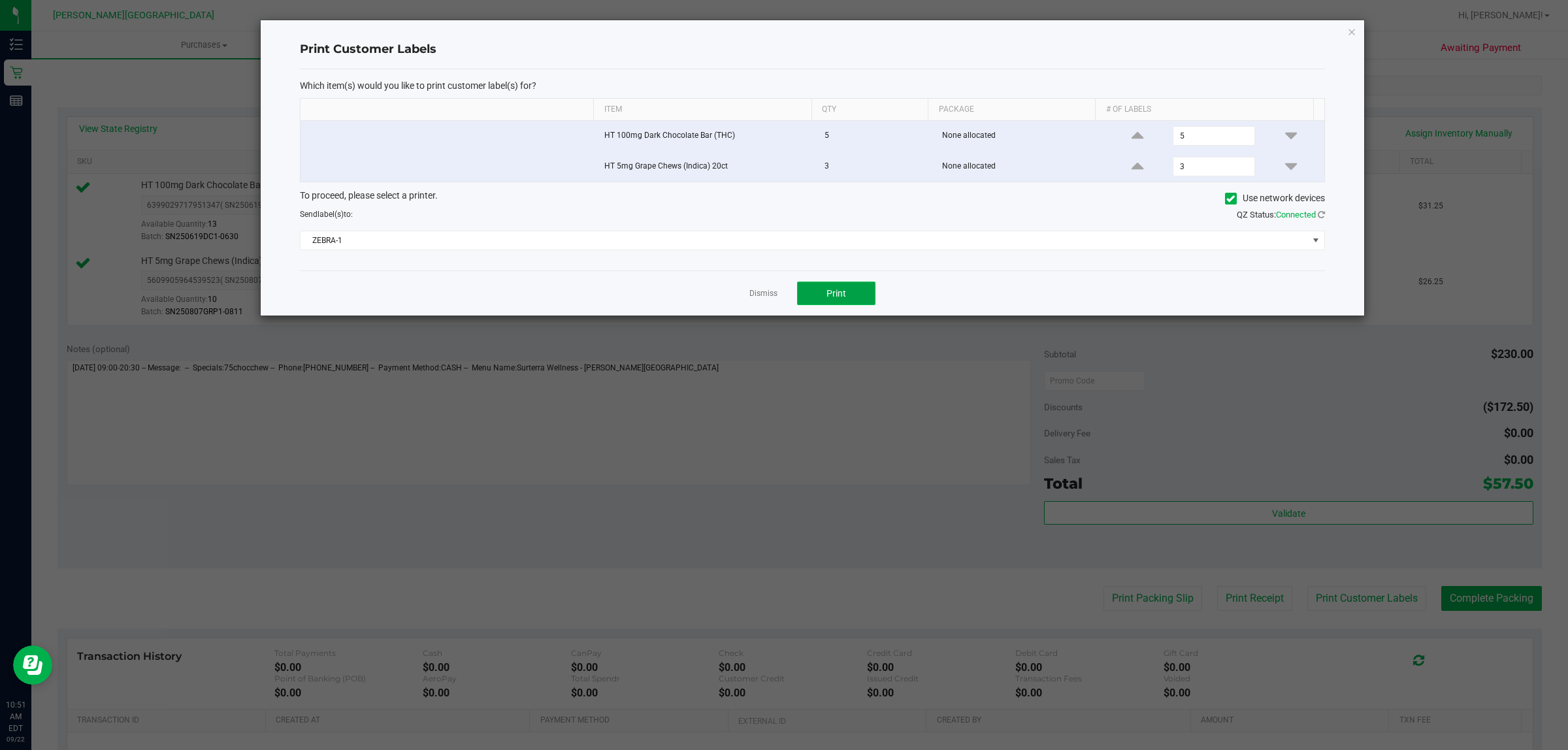
click at [858, 287] on button "Print" at bounding box center [836, 293] width 79 height 24
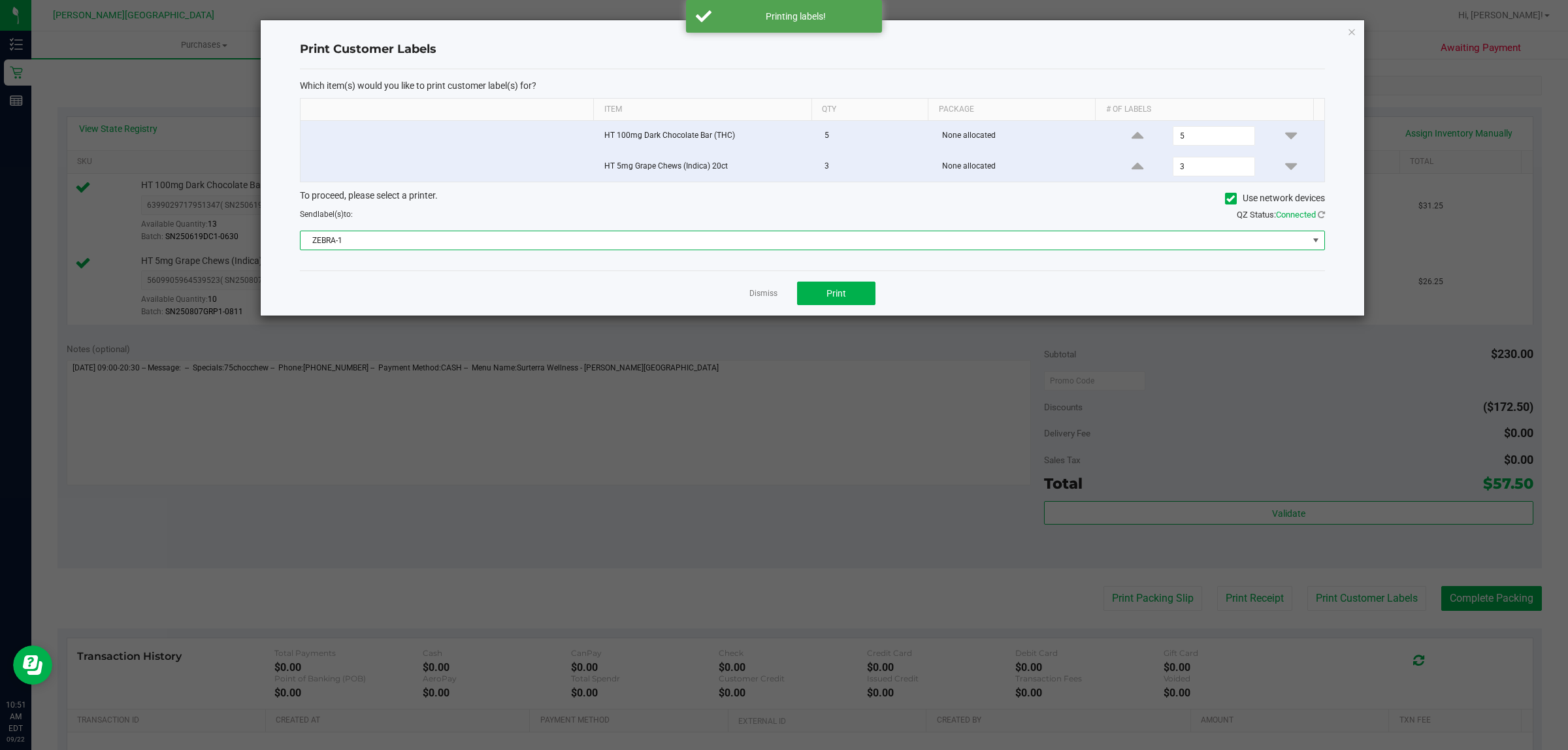
click at [673, 243] on span "ZEBRA-1" at bounding box center [803, 241] width 1007 height 18
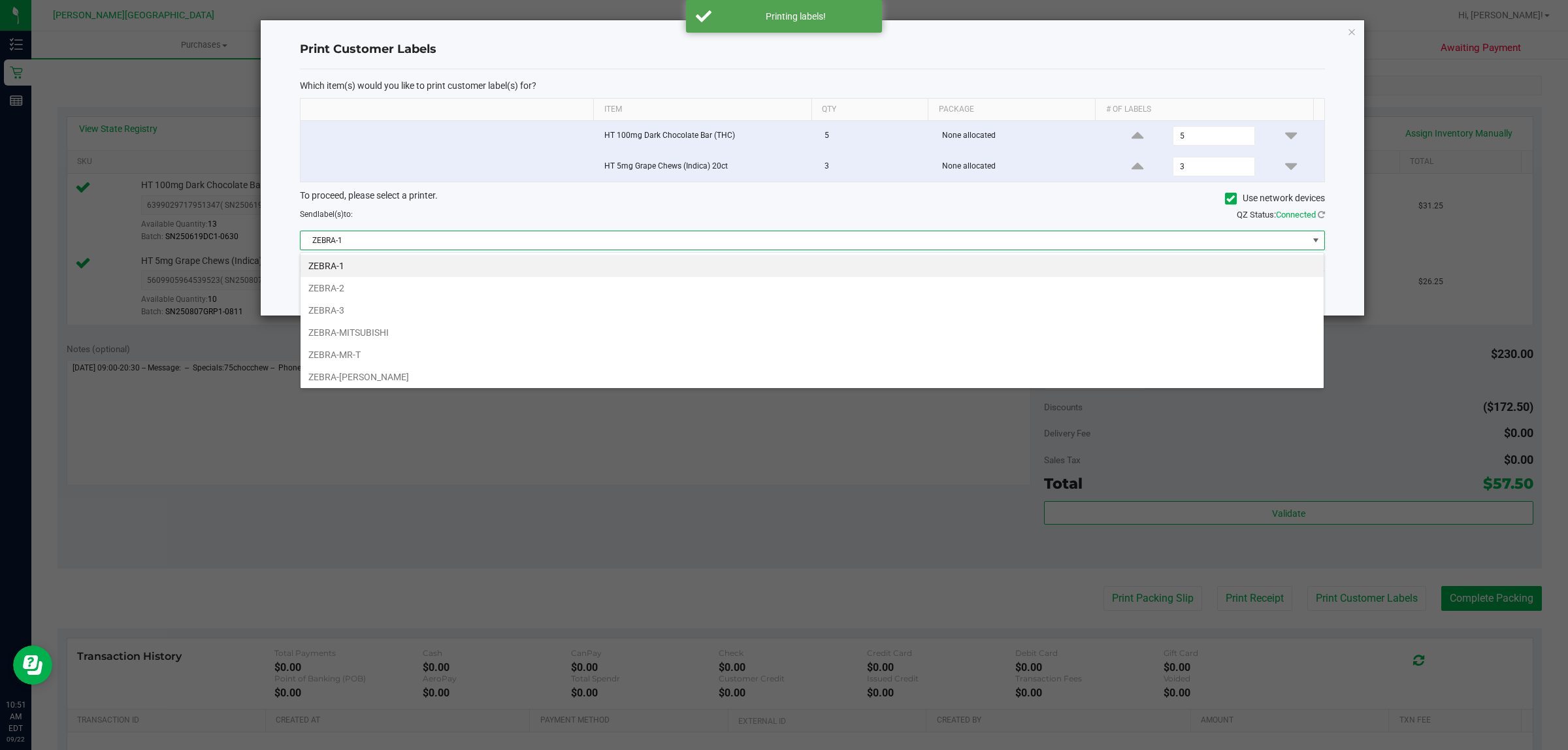
scroll to position [21, 1024]
click at [606, 377] on li "ZEBRA-[PERSON_NAME]" at bounding box center [812, 377] width 1023 height 22
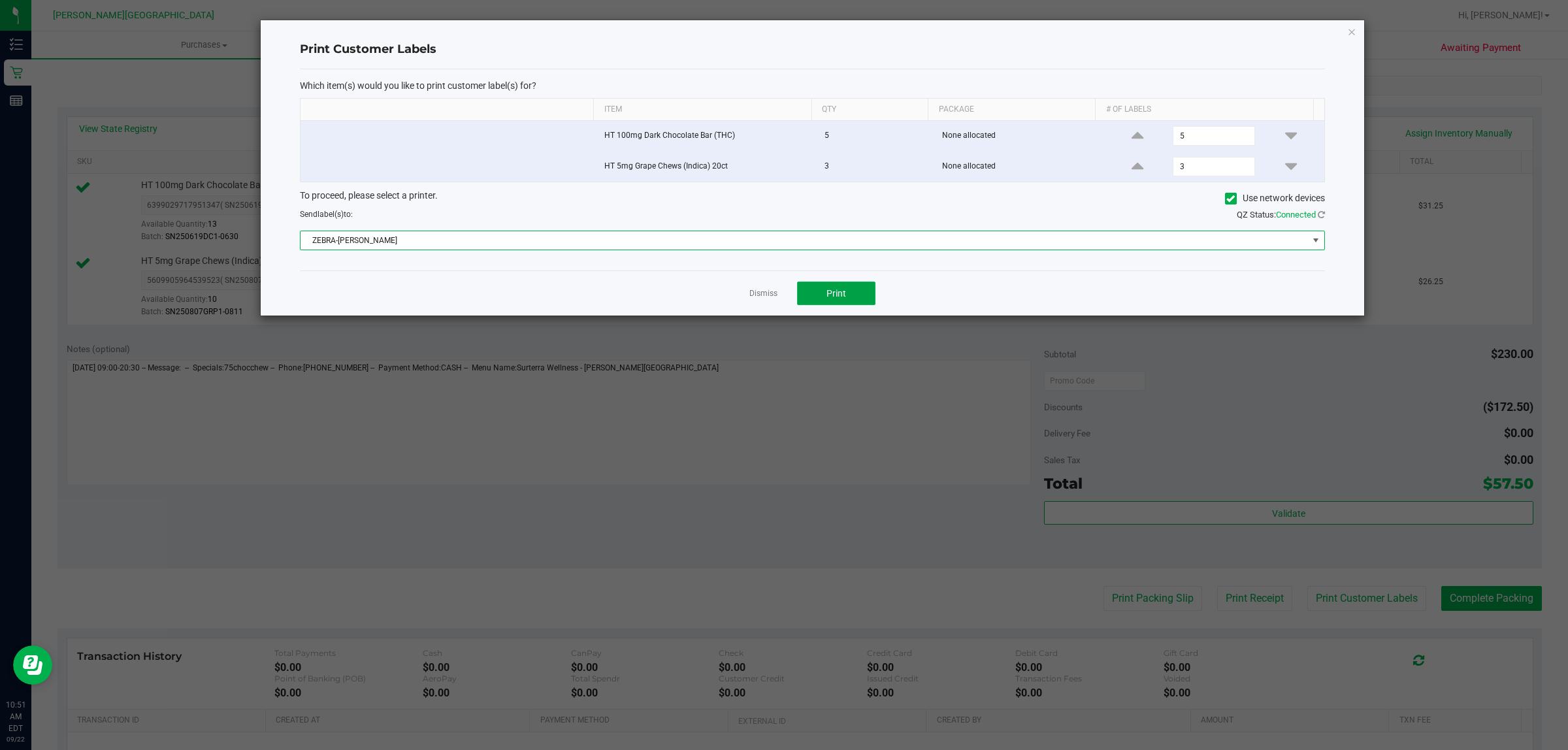
click at [818, 295] on button "Print" at bounding box center [836, 293] width 79 height 24
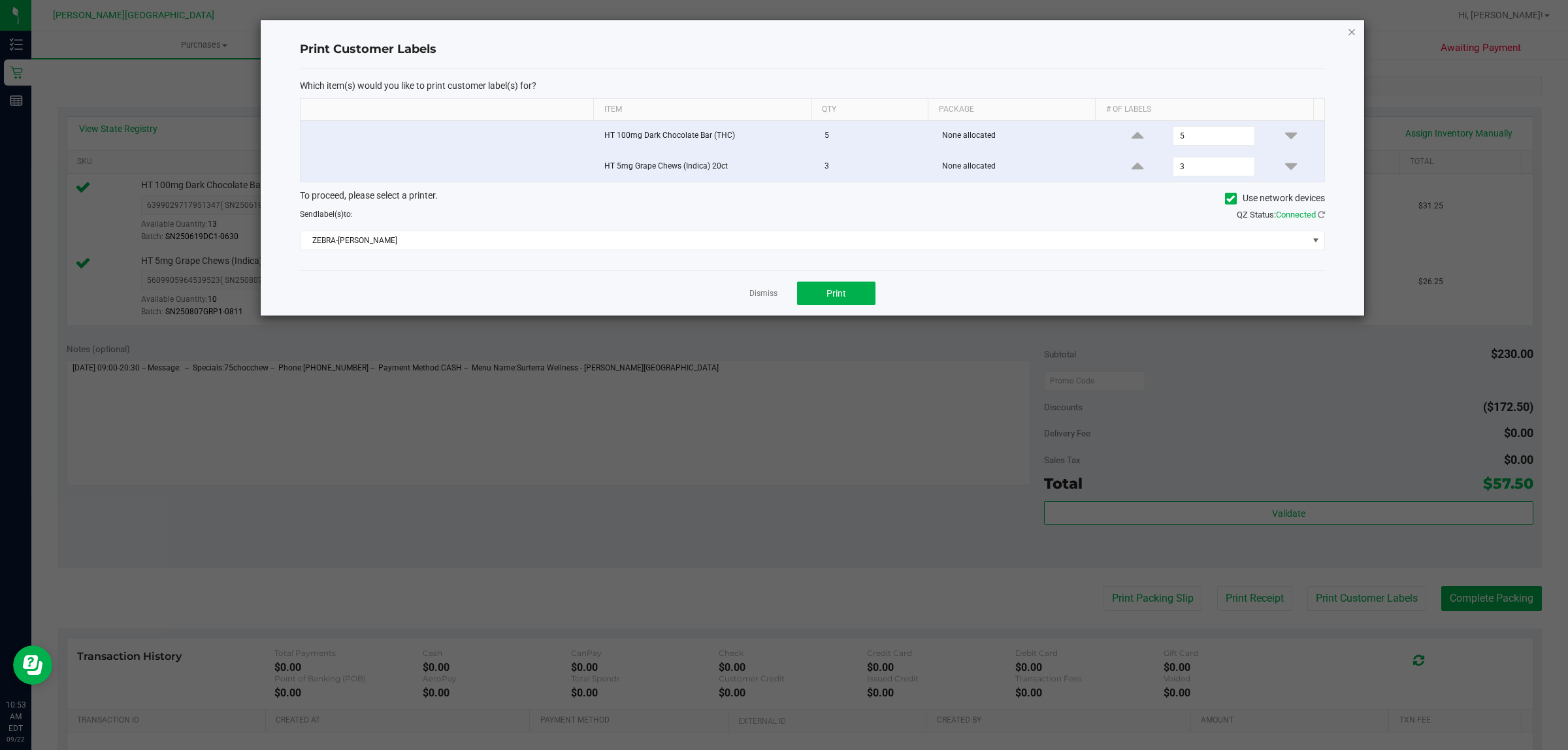
click at [1351, 33] on icon "button" at bounding box center [1352, 31] width 9 height 16
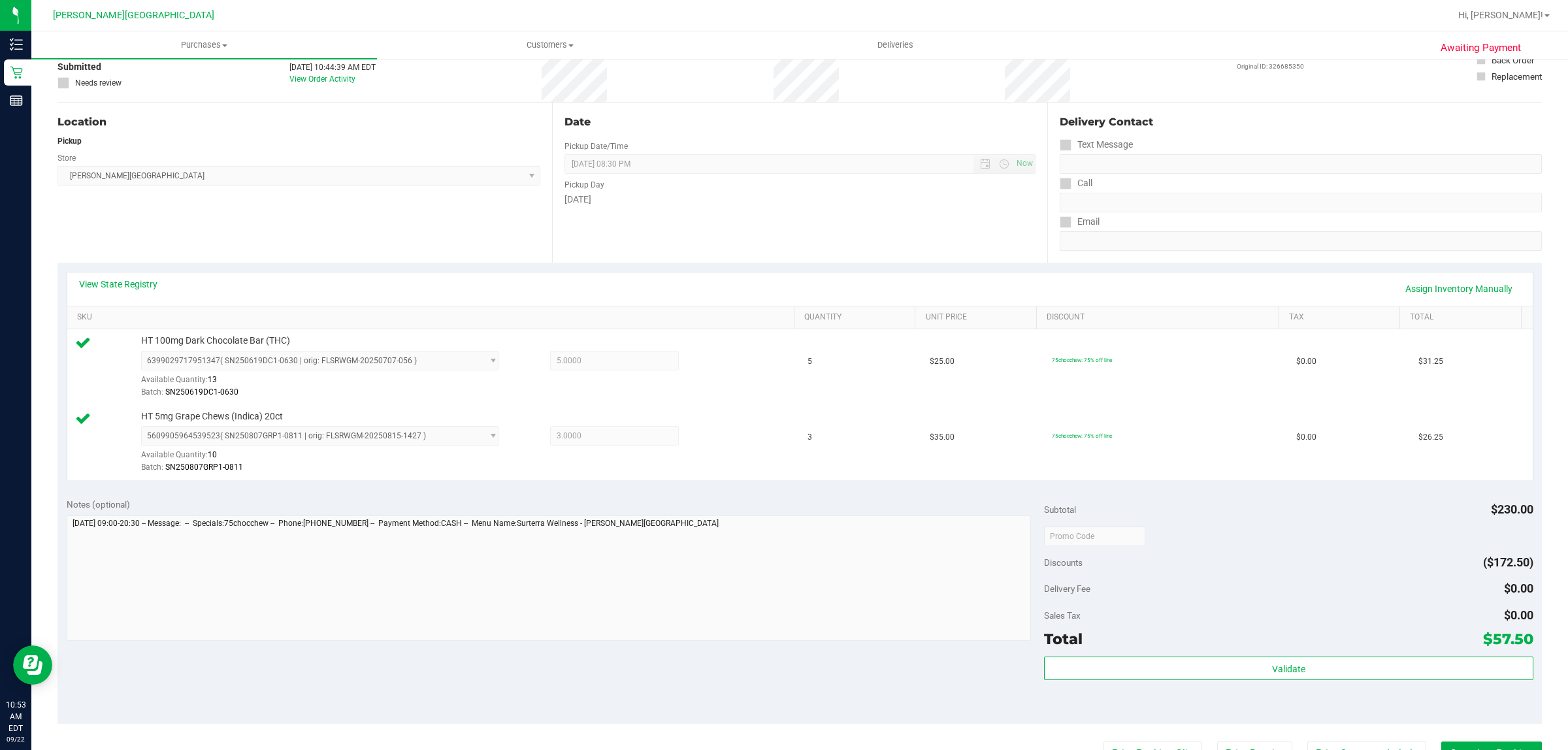
scroll to position [0, 0]
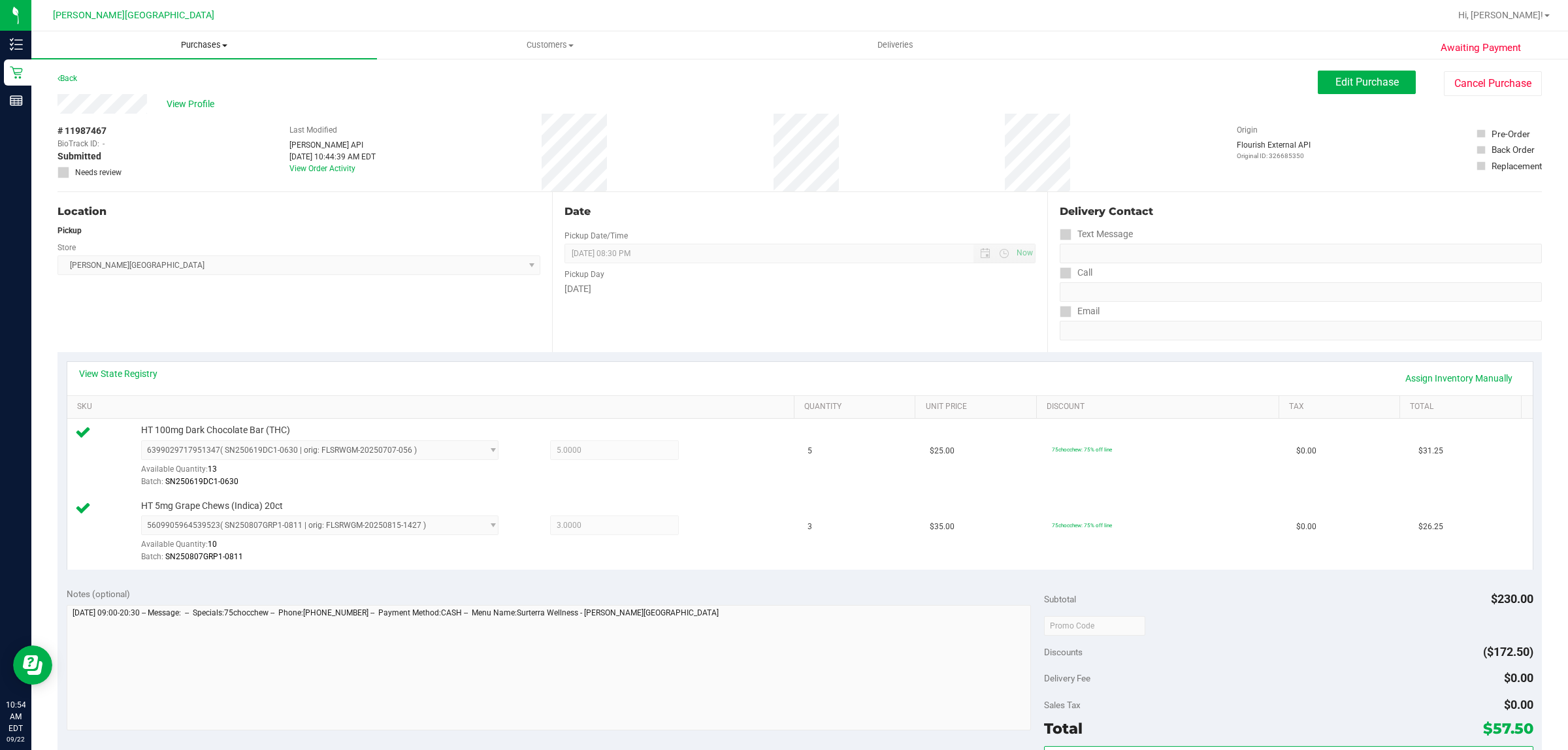
click at [185, 47] on span "Purchases" at bounding box center [204, 44] width 346 height 11
click at [138, 90] on li "Fulfillment" at bounding box center [204, 95] width 346 height 16
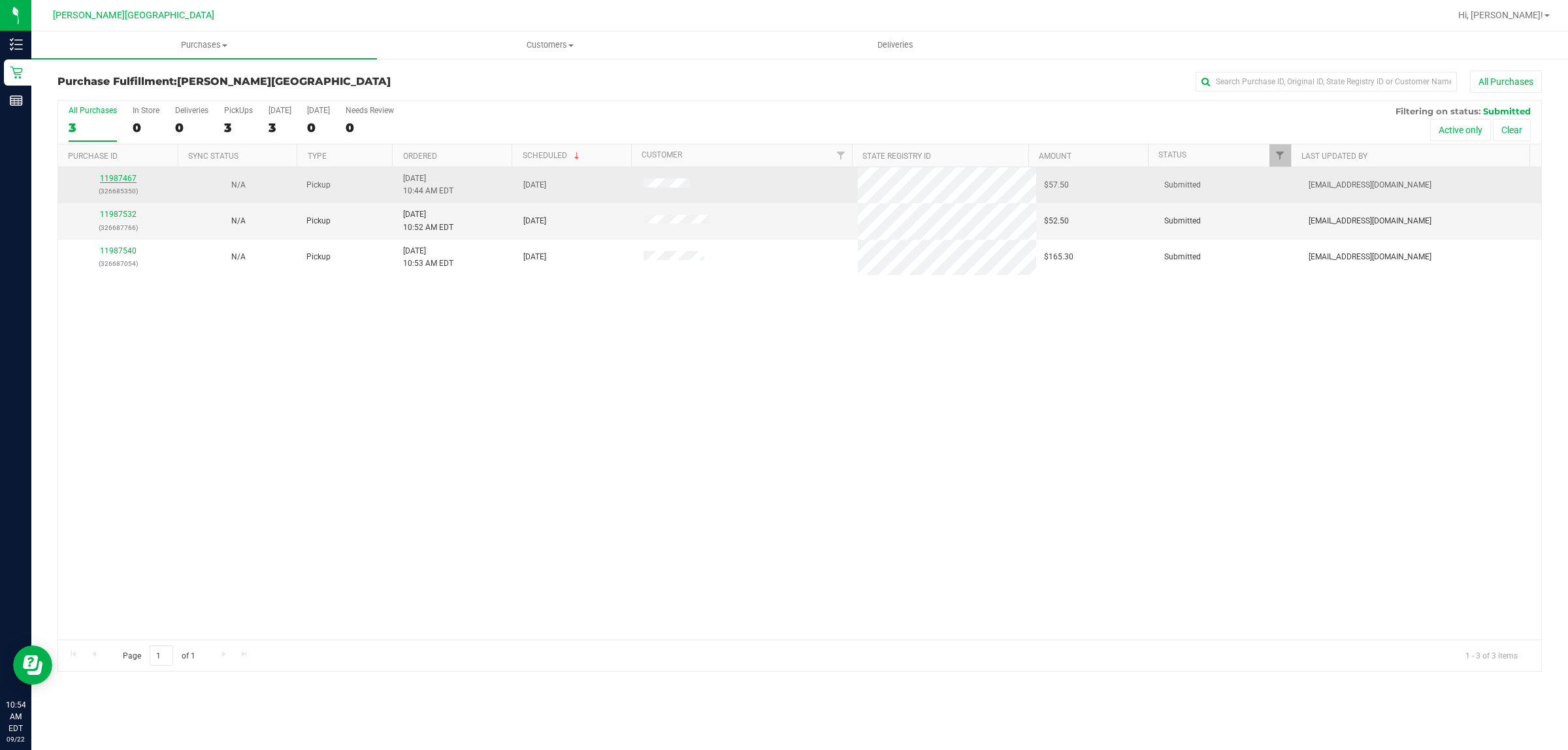
click at [112, 179] on link "11987467" at bounding box center [118, 179] width 37 height 9
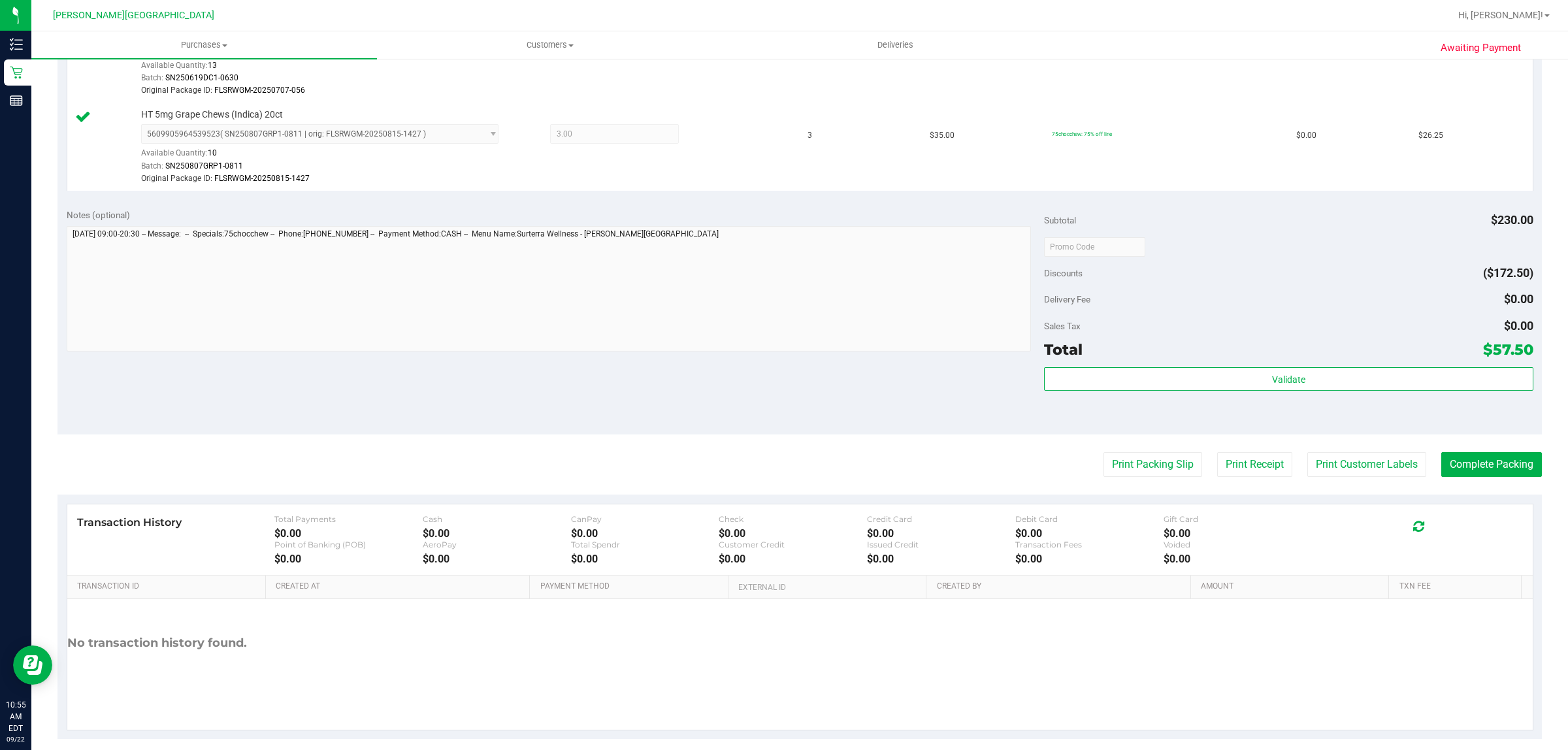
scroll to position [409, 0]
click at [1487, 454] on button "Complete Packing" at bounding box center [1492, 460] width 101 height 25
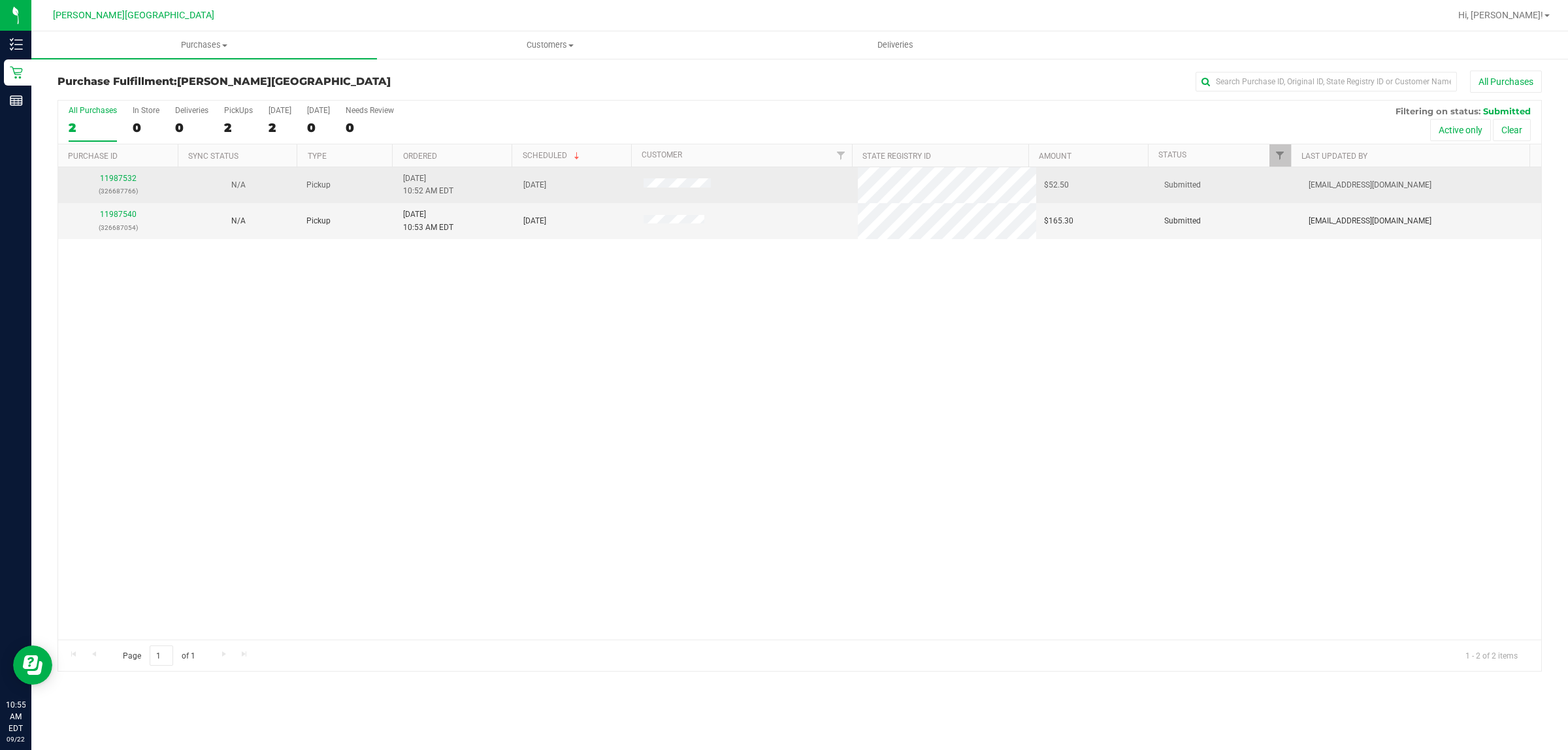
click at [124, 174] on div "11987532 (326687766)" at bounding box center [118, 185] width 105 height 25
click at [124, 177] on link "11987532" at bounding box center [118, 179] width 37 height 9
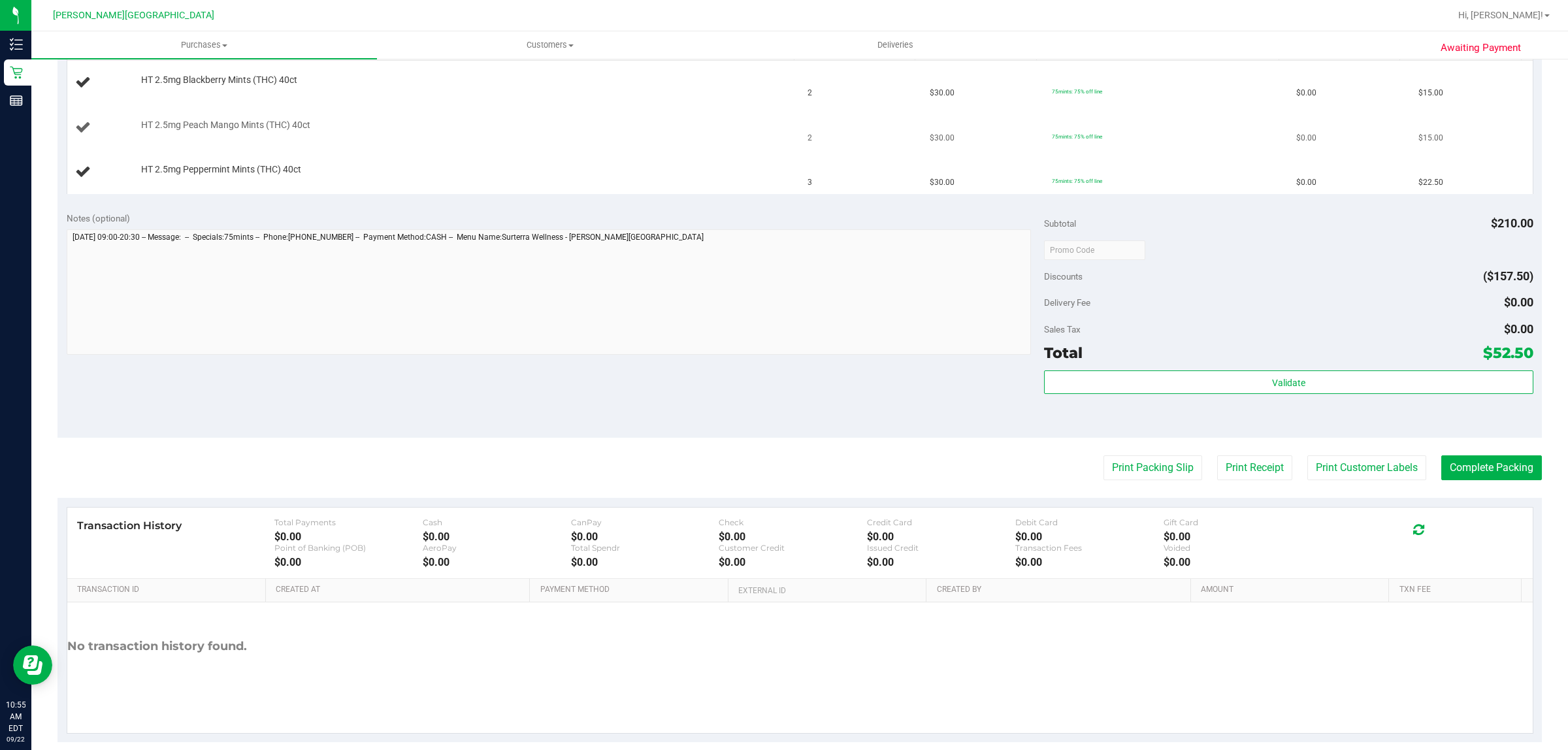
scroll to position [376, 0]
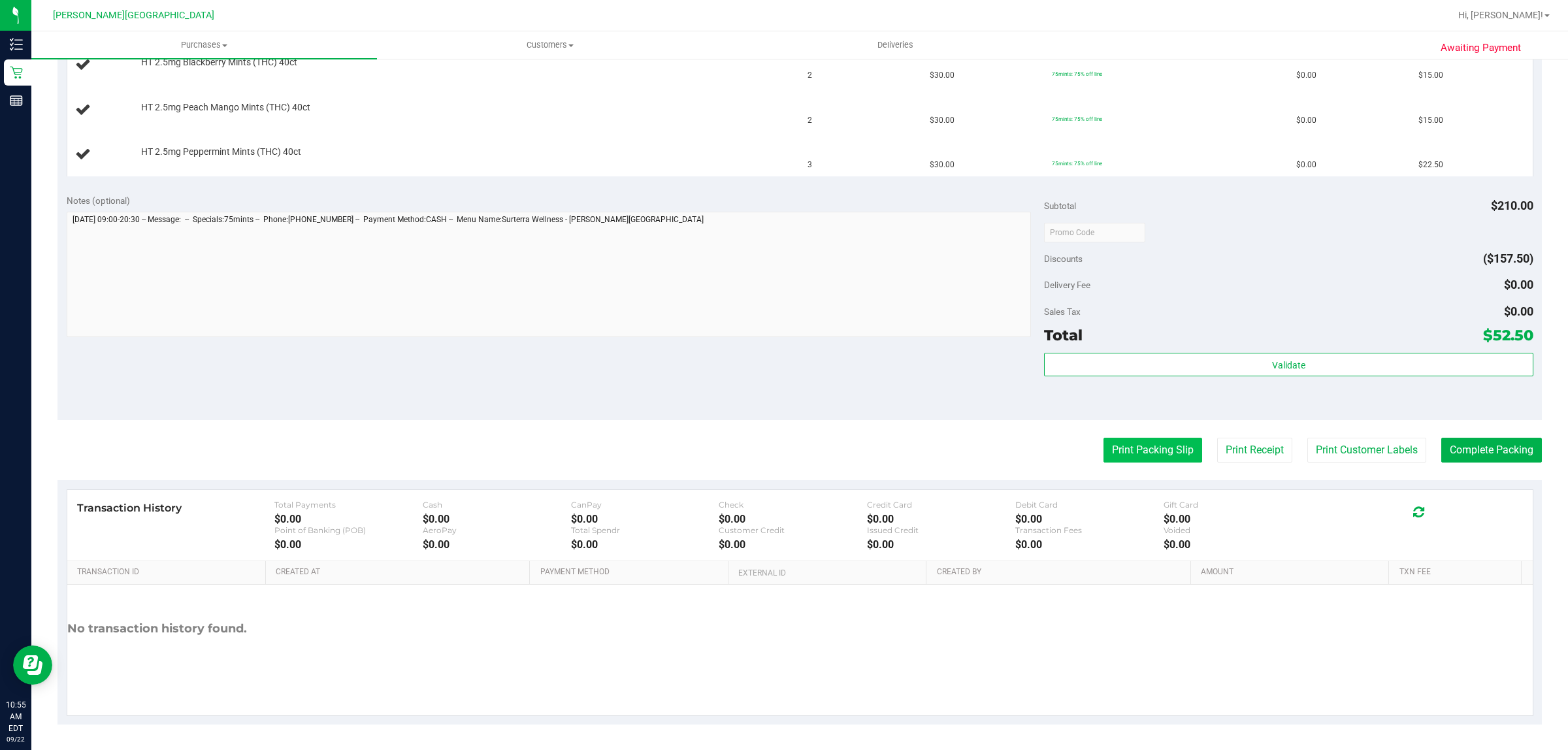
click at [1146, 448] on button "Print Packing Slip" at bounding box center [1153, 450] width 99 height 25
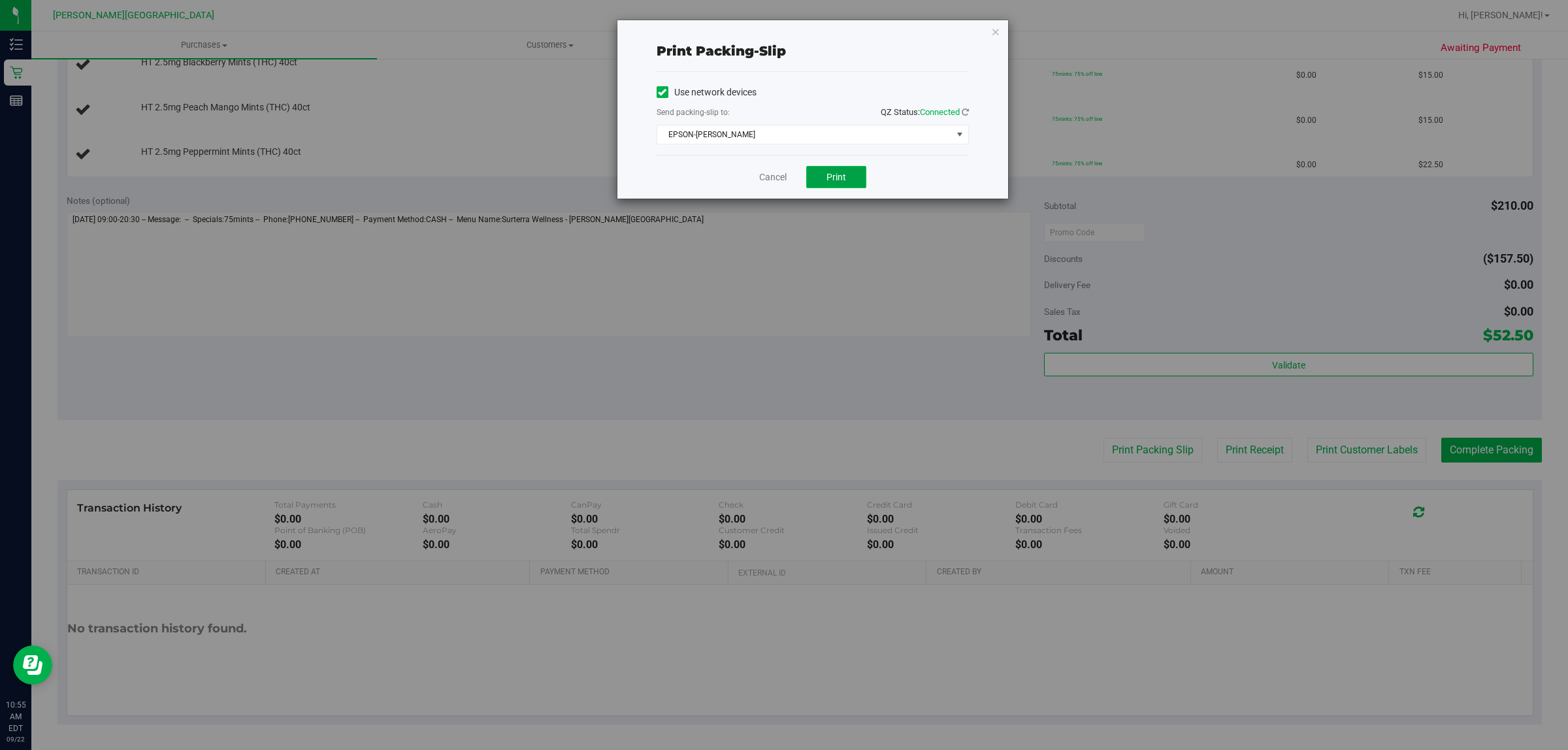
click at [831, 169] on button "Print" at bounding box center [836, 176] width 60 height 22
click at [991, 30] on icon "button" at bounding box center [996, 31] width 9 height 16
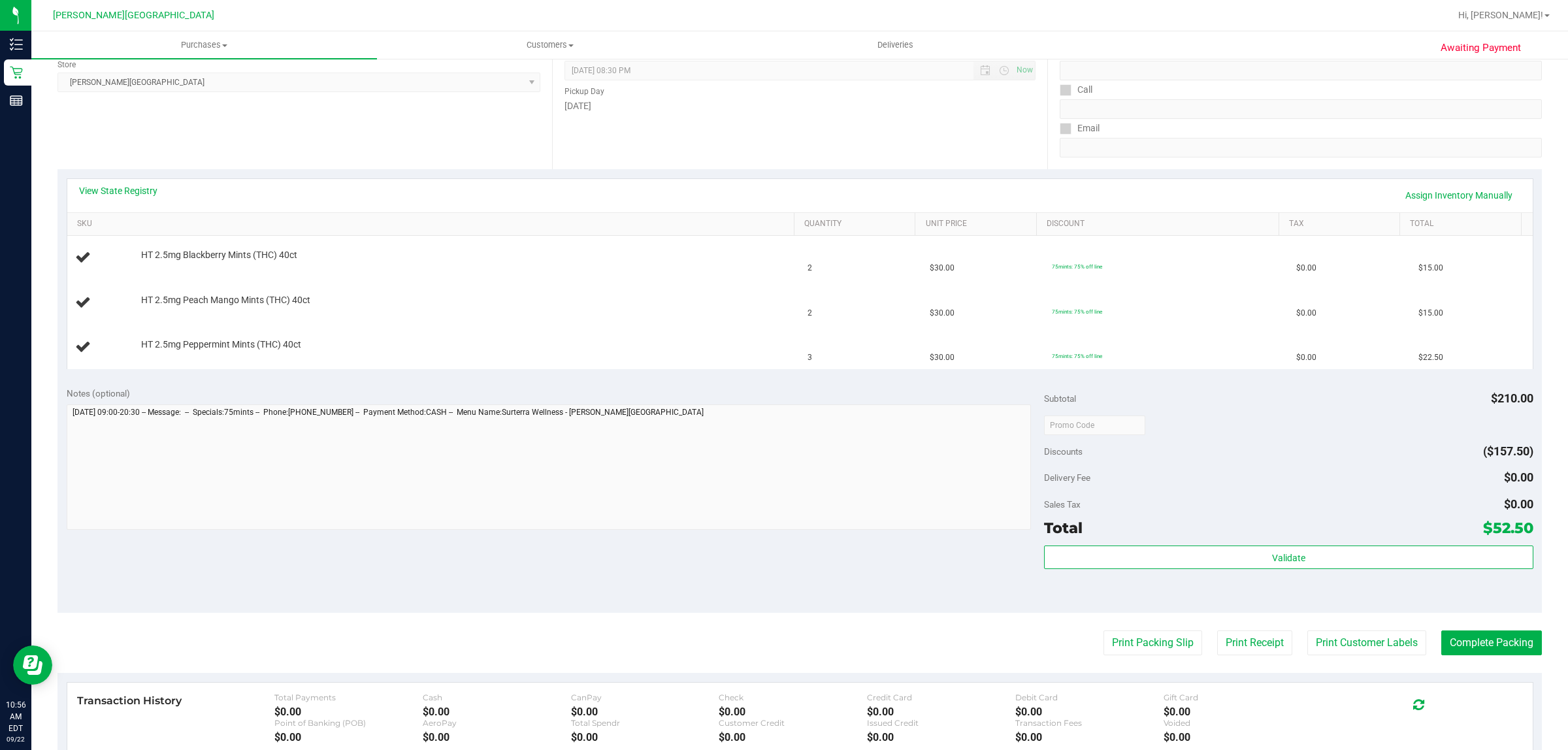
scroll to position [212, 0]
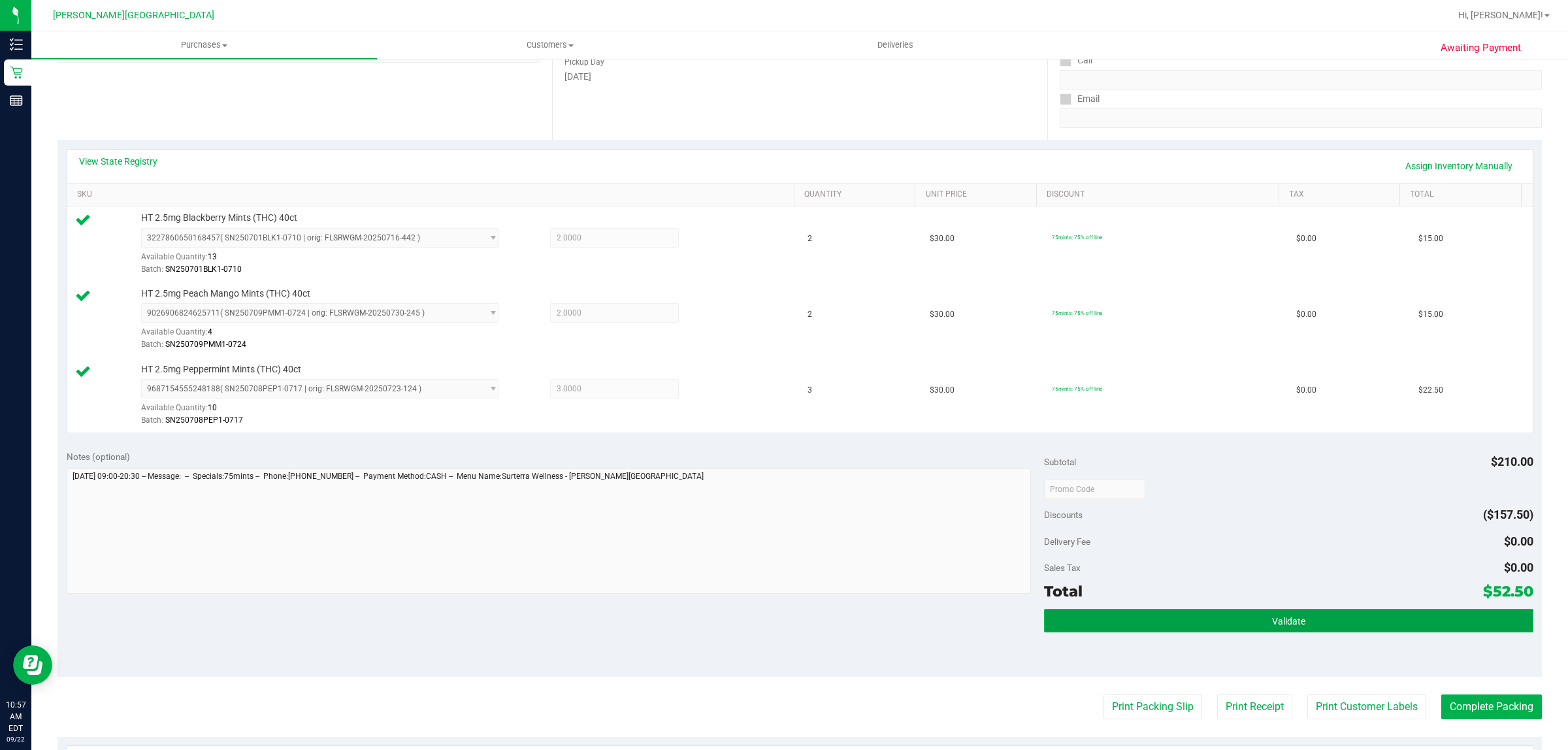
click at [1353, 622] on button "Validate" at bounding box center [1288, 620] width 489 height 24
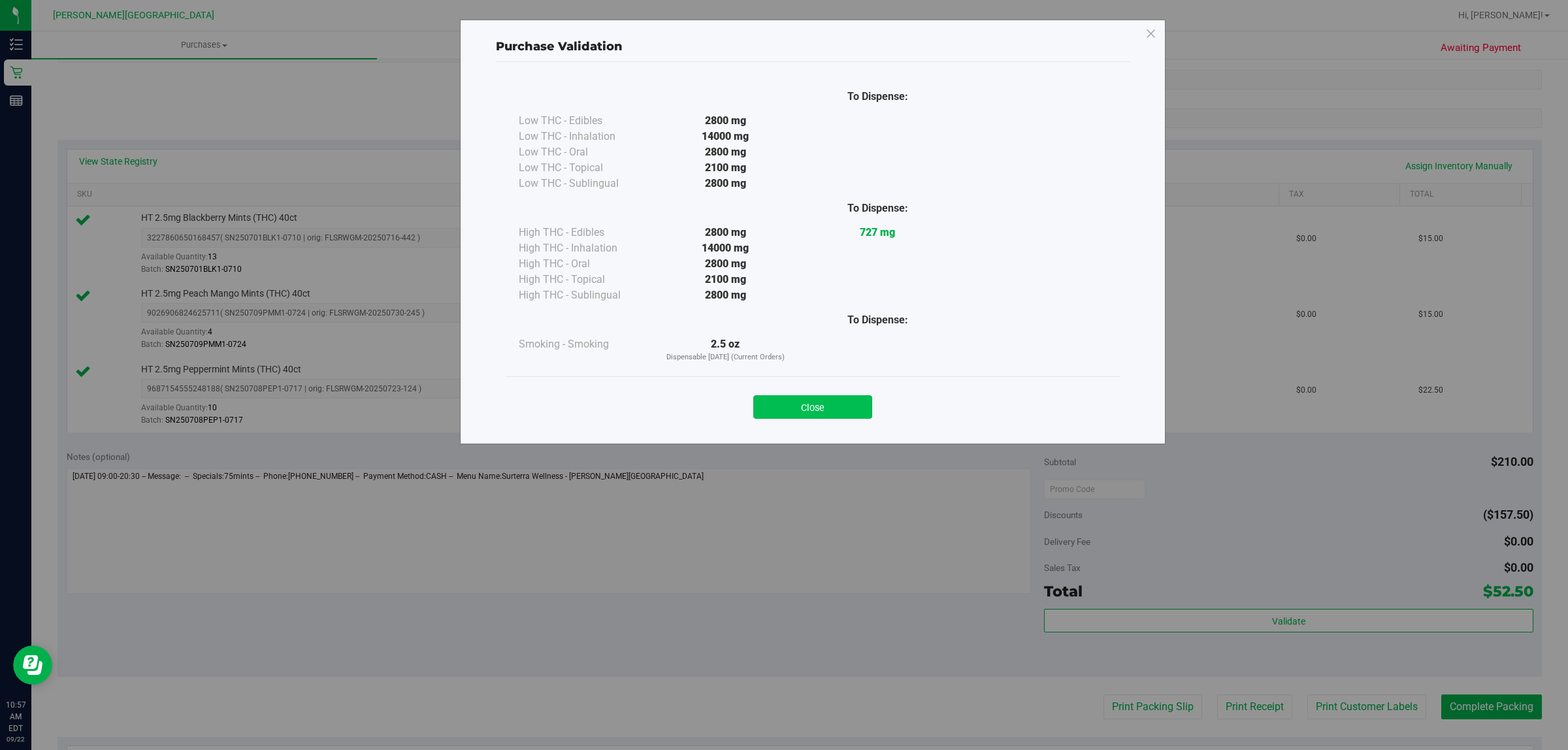
click at [834, 396] on button "Close" at bounding box center [813, 407] width 119 height 24
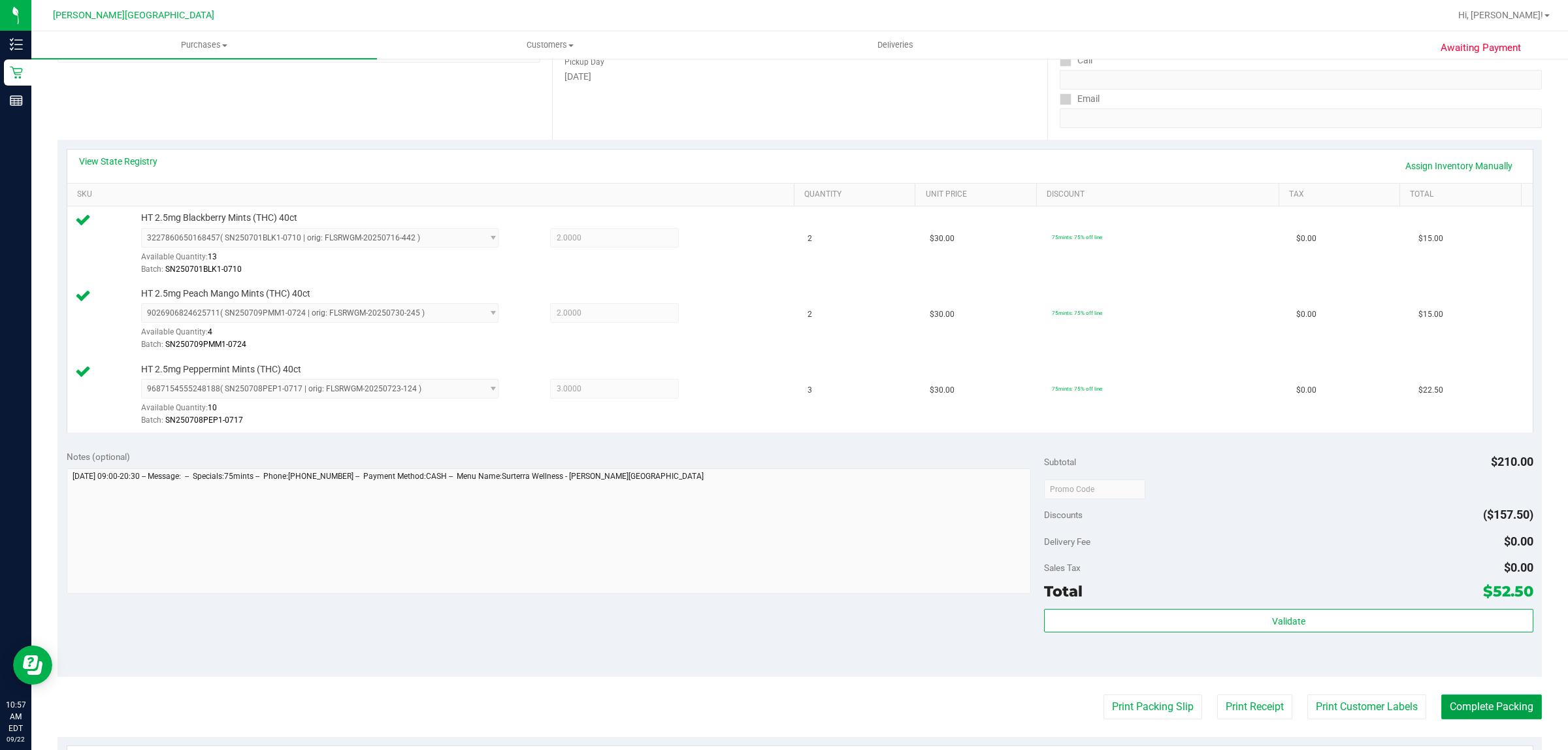
click at [1483, 707] on button "Complete Packing" at bounding box center [1492, 706] width 101 height 25
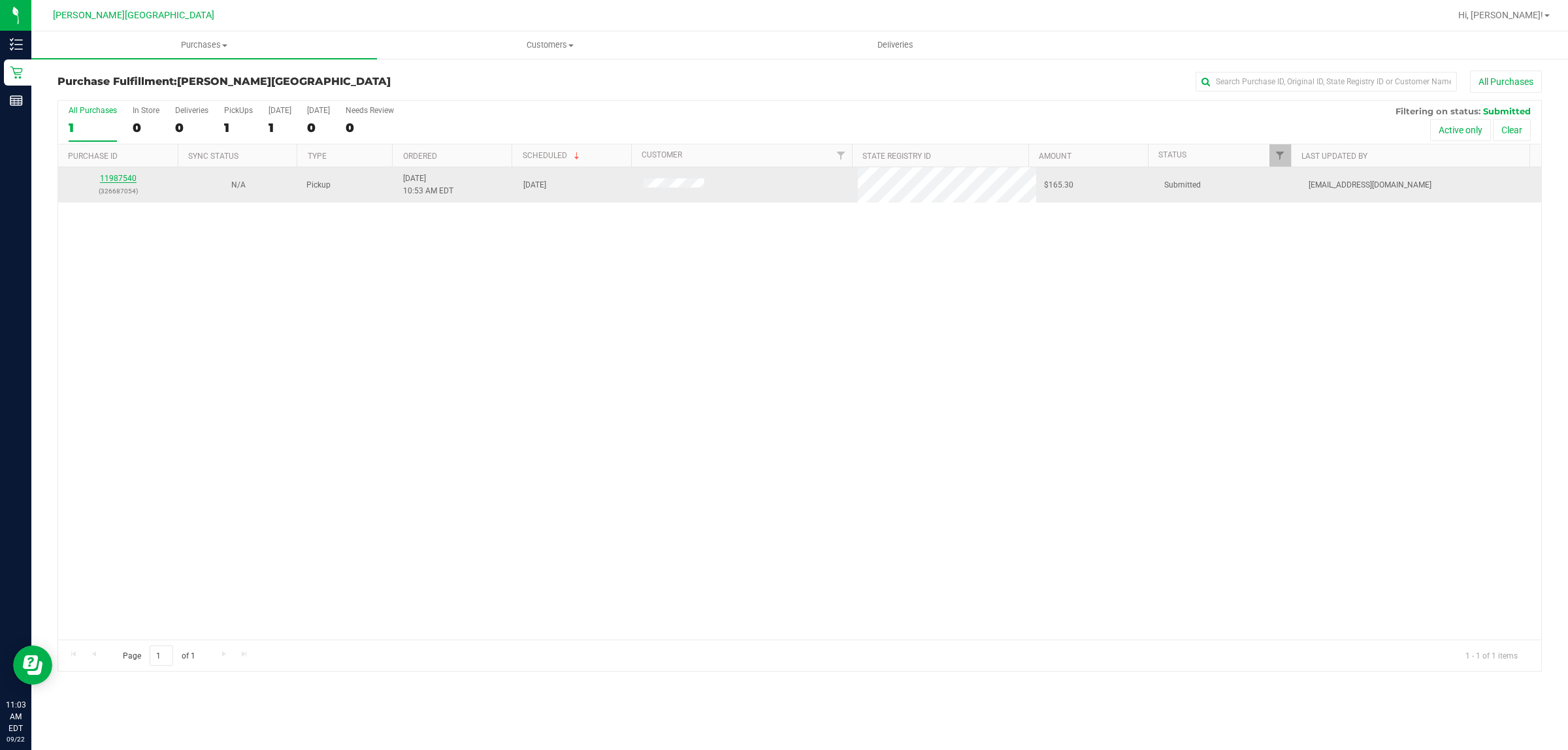
click at [121, 178] on link "11987540" at bounding box center [118, 179] width 37 height 9
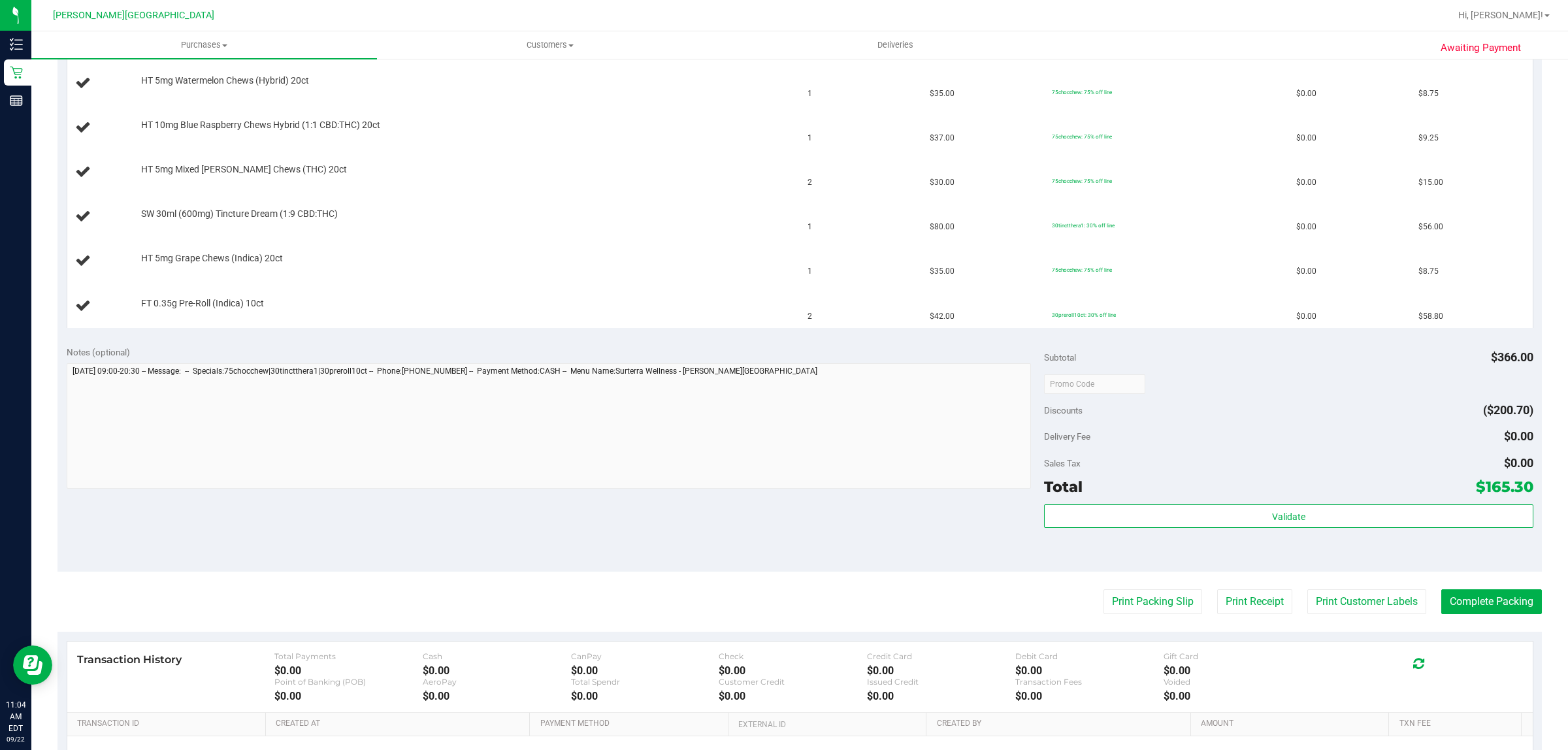
scroll to position [490, 0]
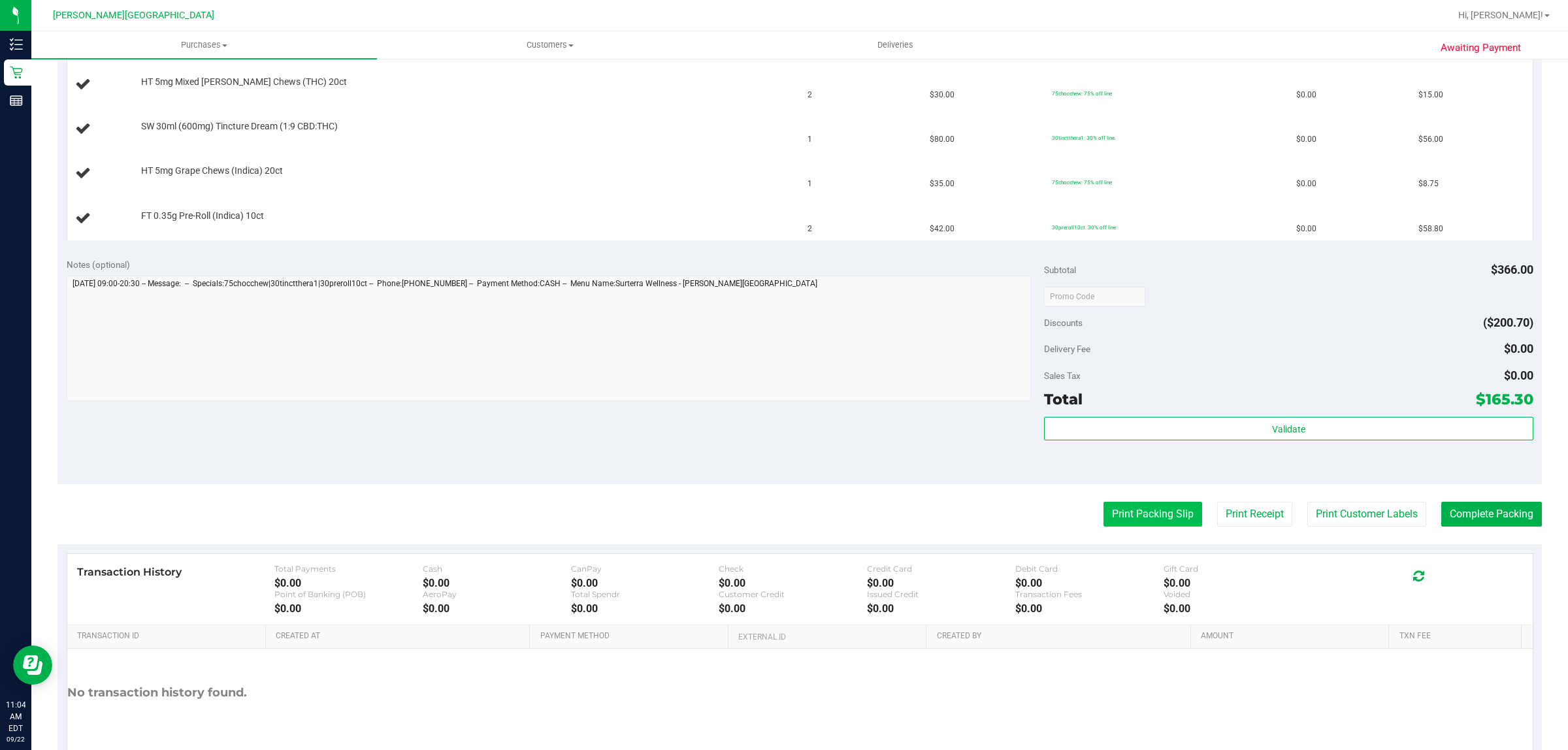
click at [1141, 517] on button "Print Packing Slip" at bounding box center [1153, 514] width 99 height 25
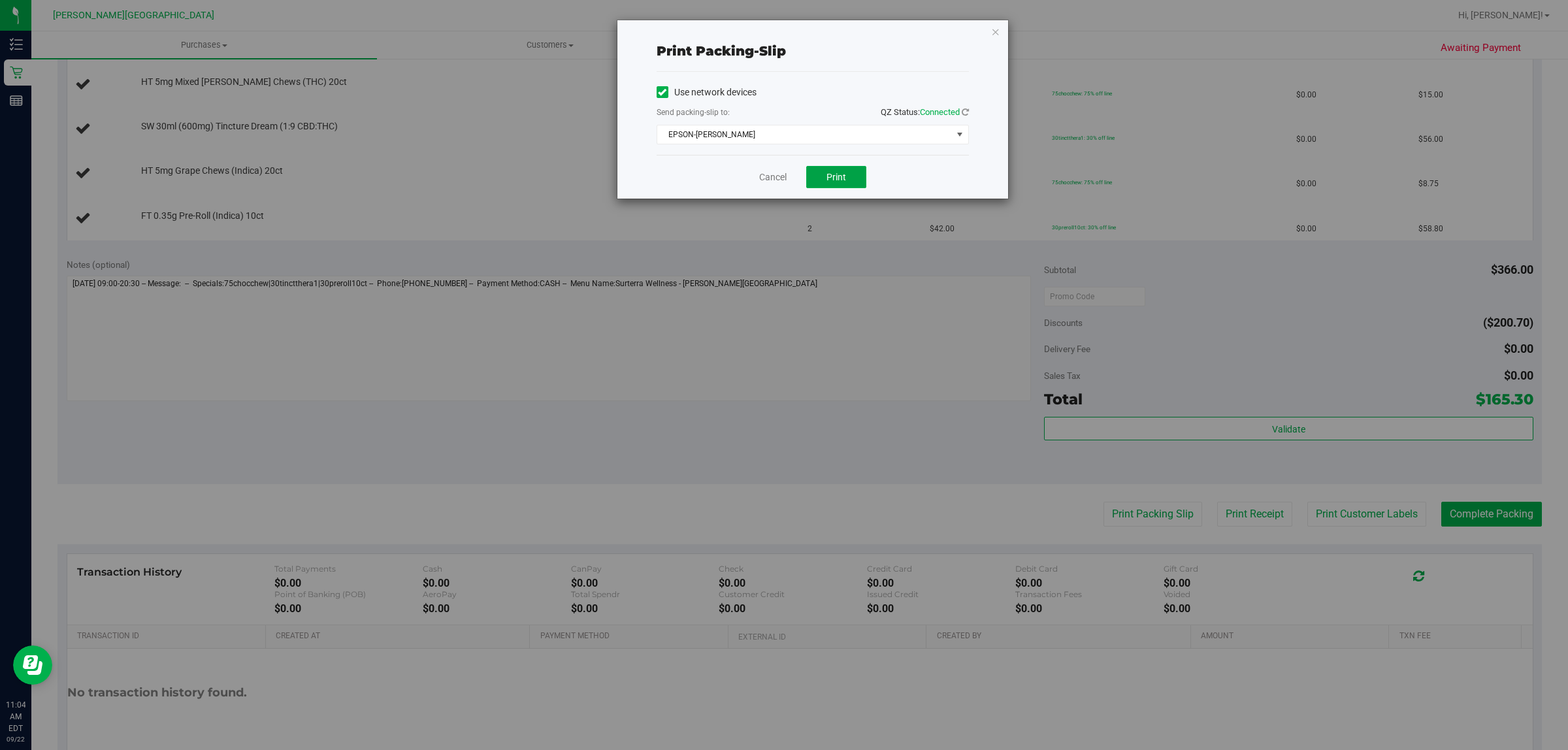
drag, startPoint x: 840, startPoint y: 178, endPoint x: 936, endPoint y: 289, distance: 146.8
click at [840, 176] on span "Print" at bounding box center [836, 177] width 20 height 11
click at [994, 31] on icon "button" at bounding box center [996, 31] width 9 height 16
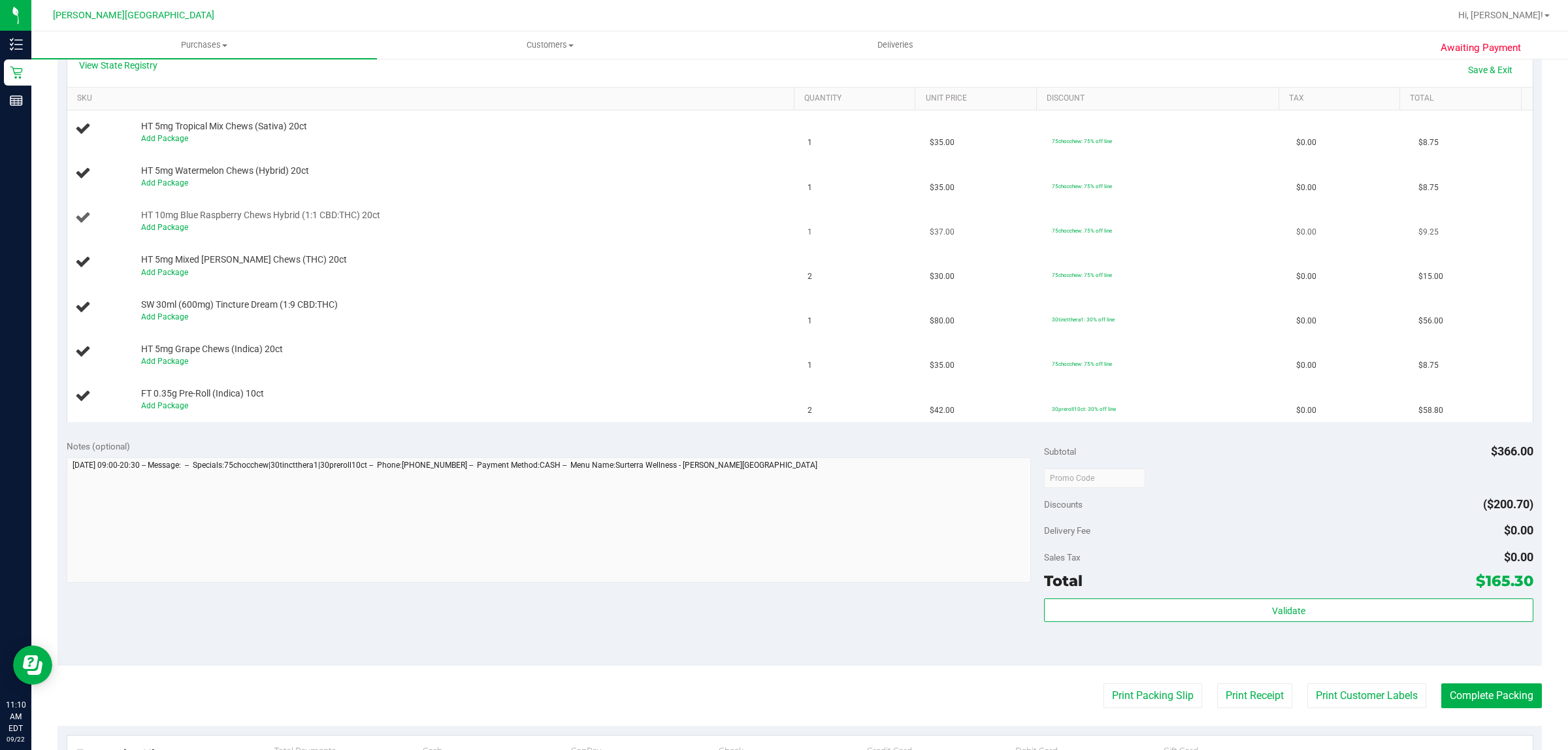
scroll to position [327, 0]
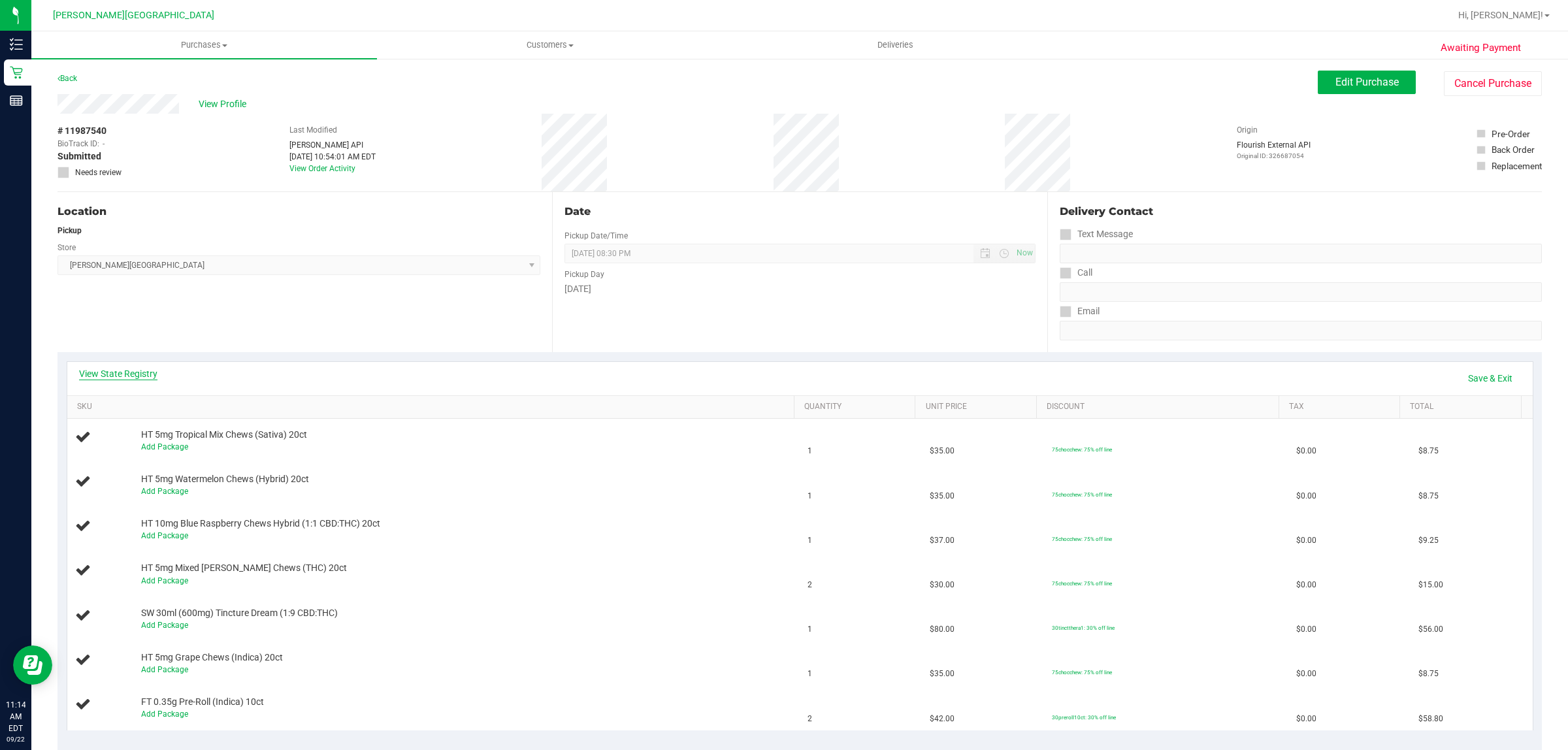
click at [138, 371] on link "View State Registry" at bounding box center [118, 373] width 79 height 13
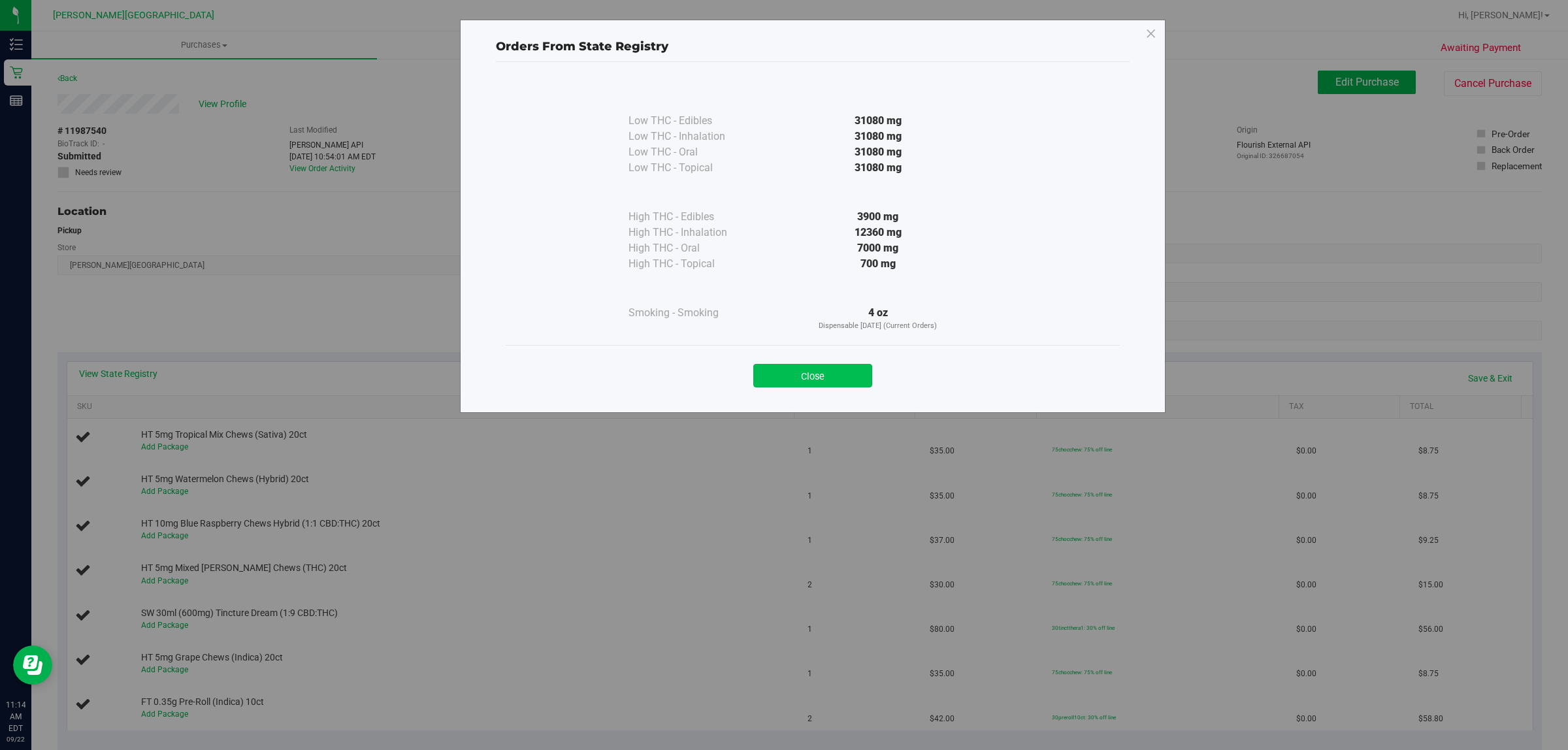
click at [778, 373] on button "Close" at bounding box center [813, 375] width 119 height 24
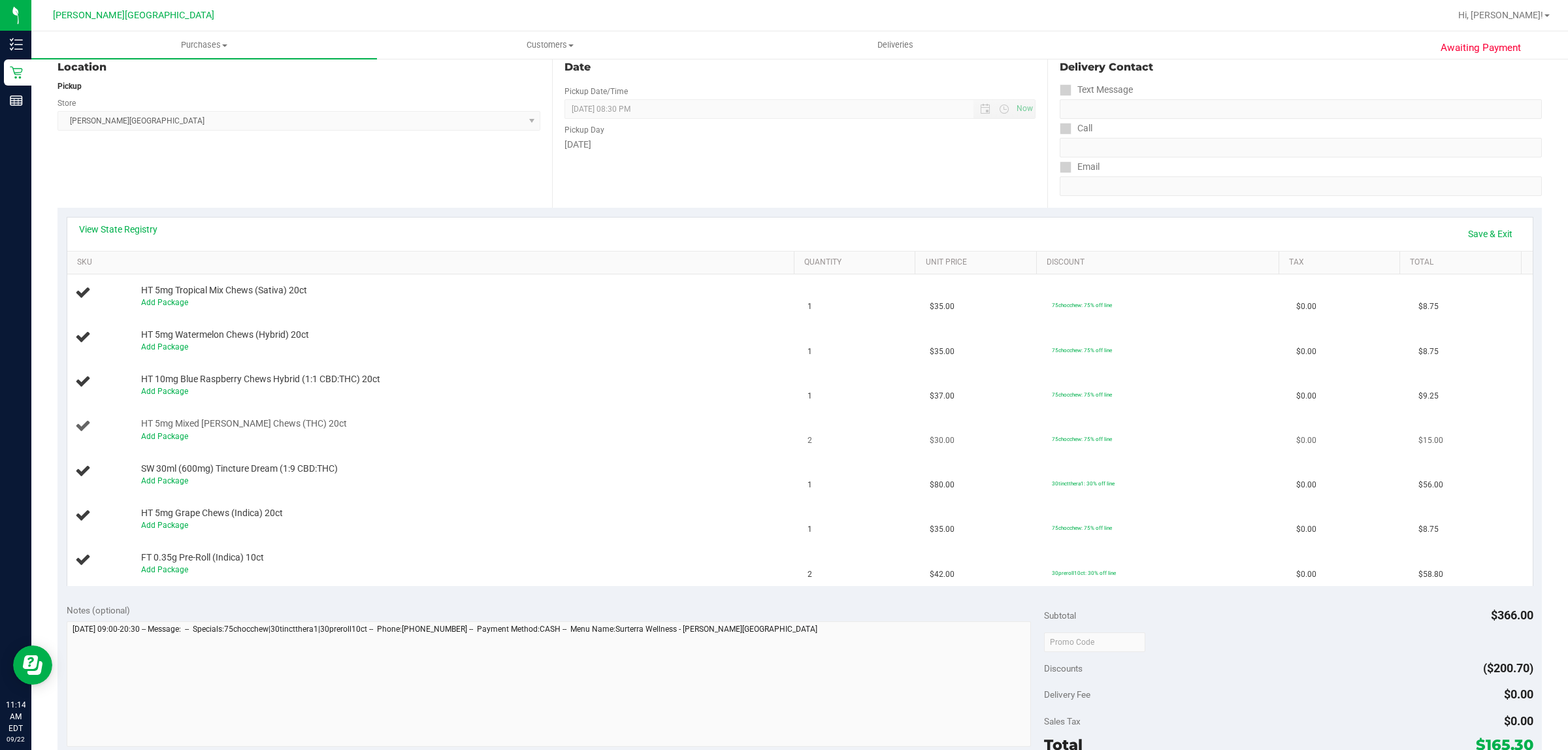
scroll to position [163, 0]
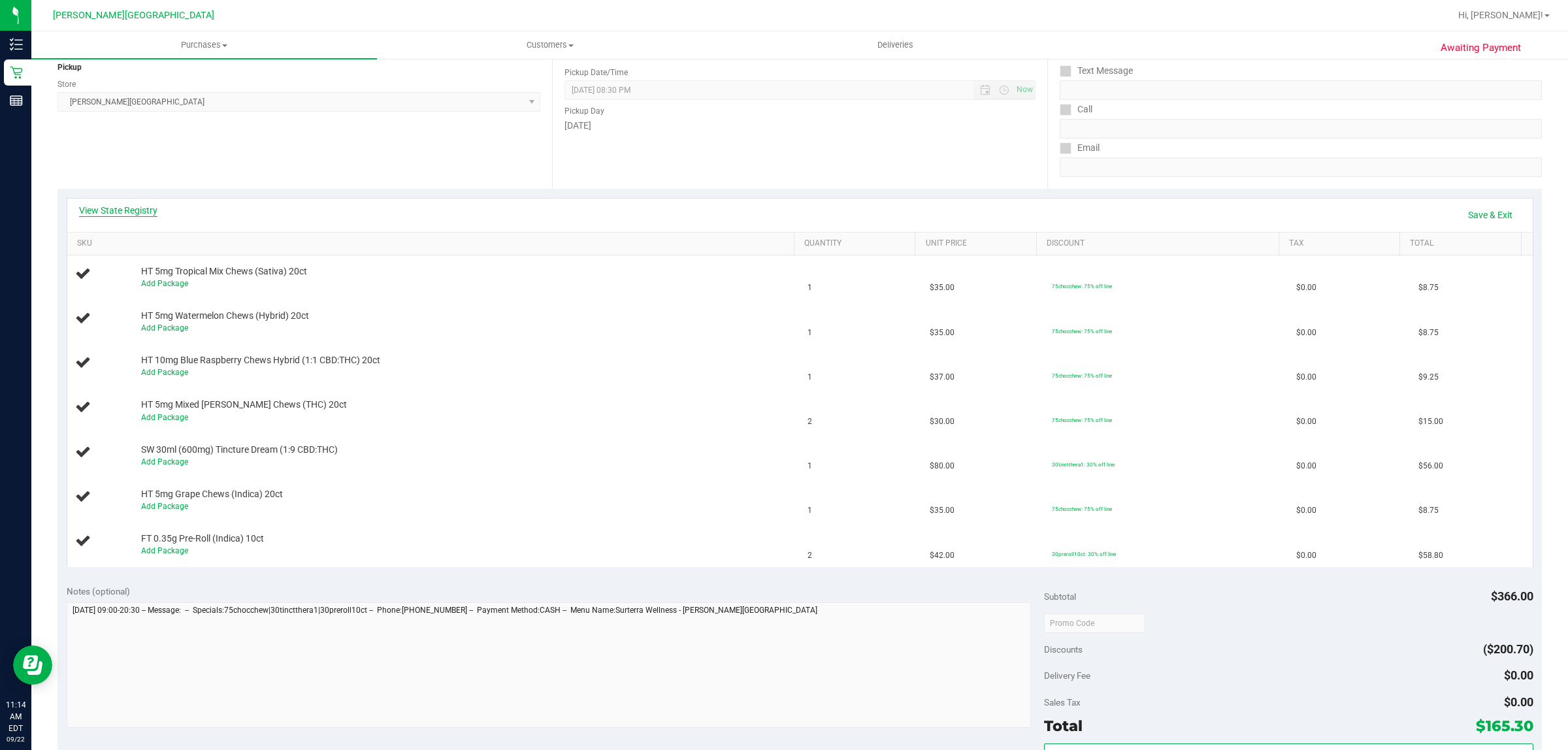
click at [119, 214] on link "View State Registry" at bounding box center [118, 210] width 79 height 13
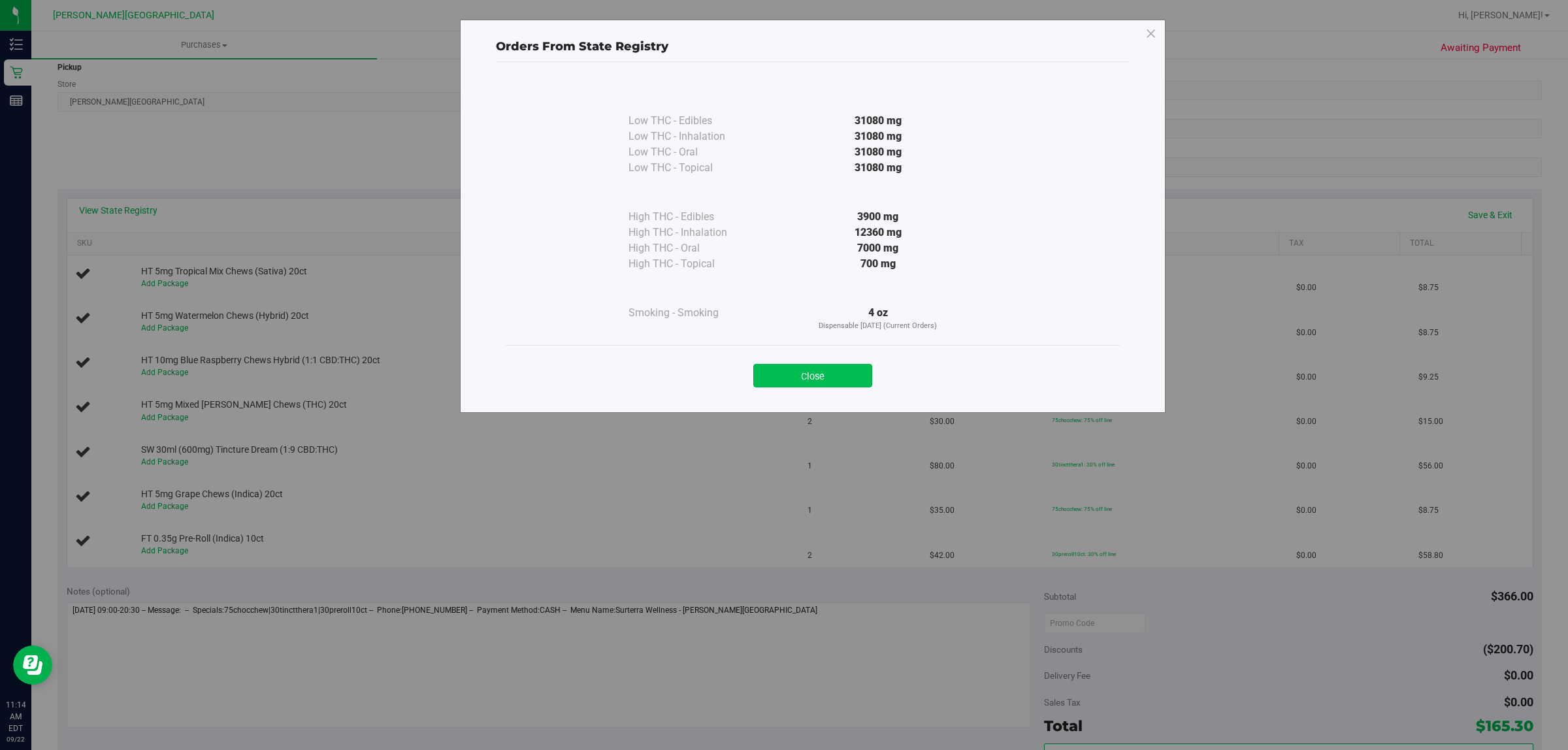
click at [816, 373] on button "Close" at bounding box center [813, 375] width 119 height 24
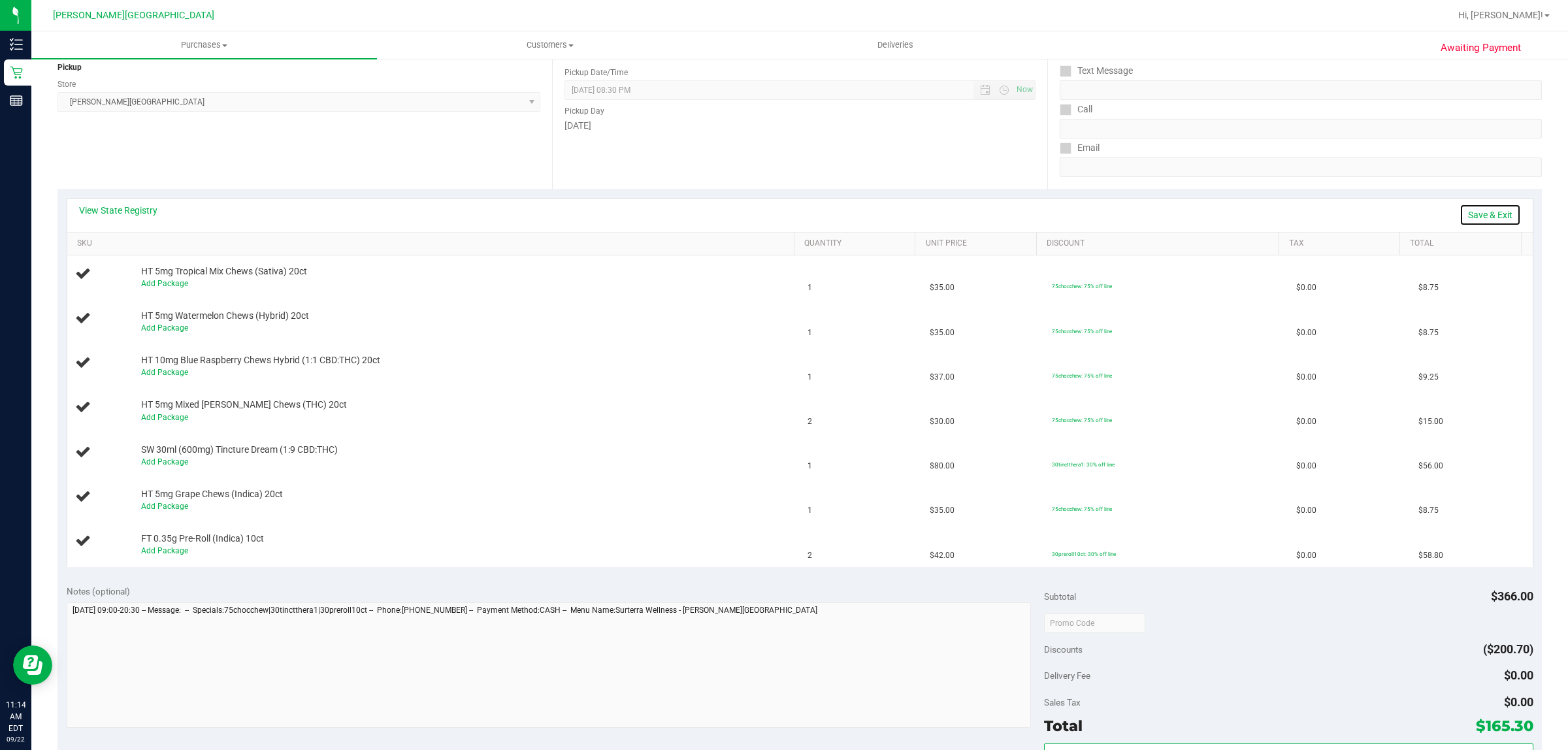
click at [1475, 214] on link "Save & Exit" at bounding box center [1490, 215] width 61 height 22
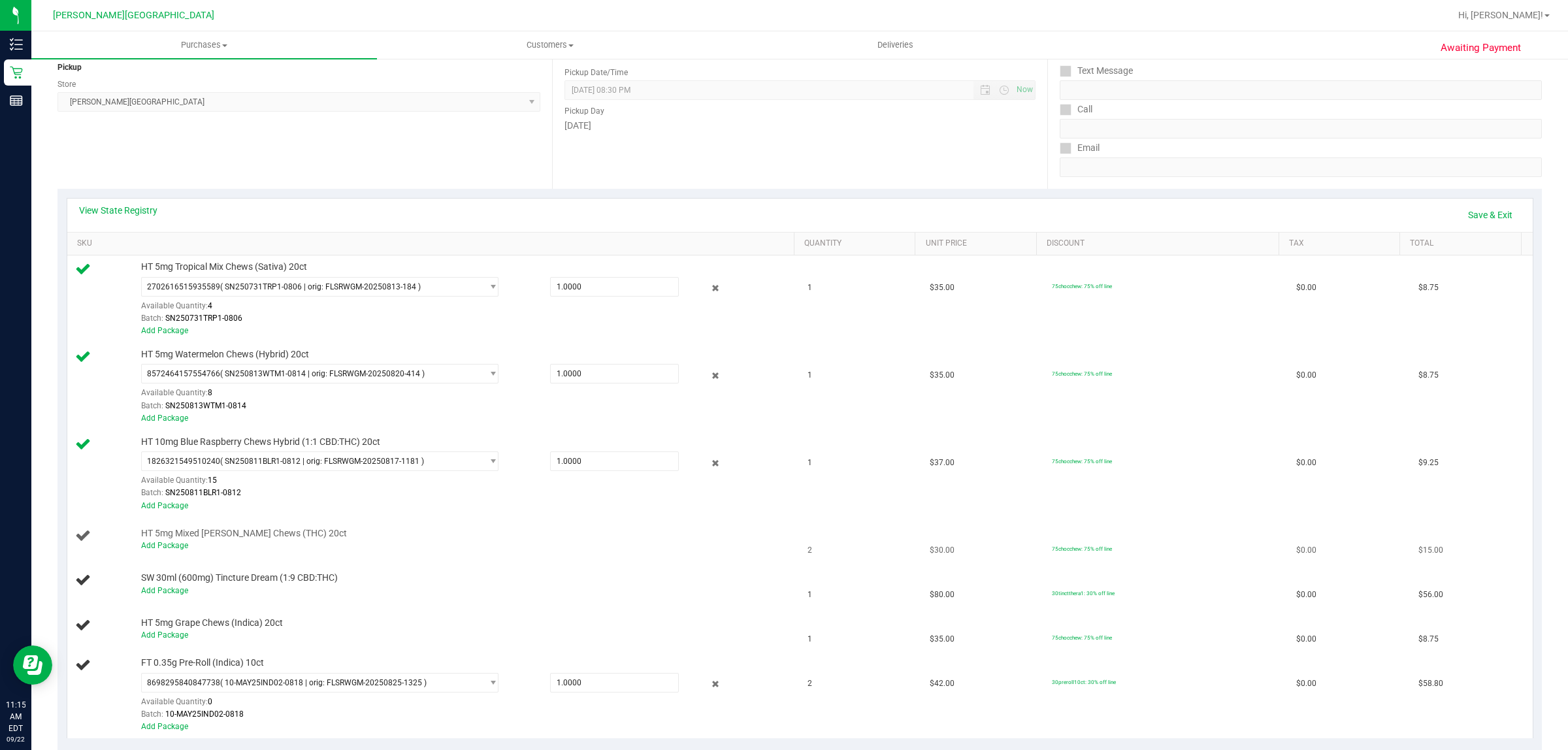
click at [167, 552] on div "Add Package" at bounding box center [464, 546] width 645 height 12
click at [169, 545] on link "Add Package" at bounding box center [165, 545] width 47 height 9
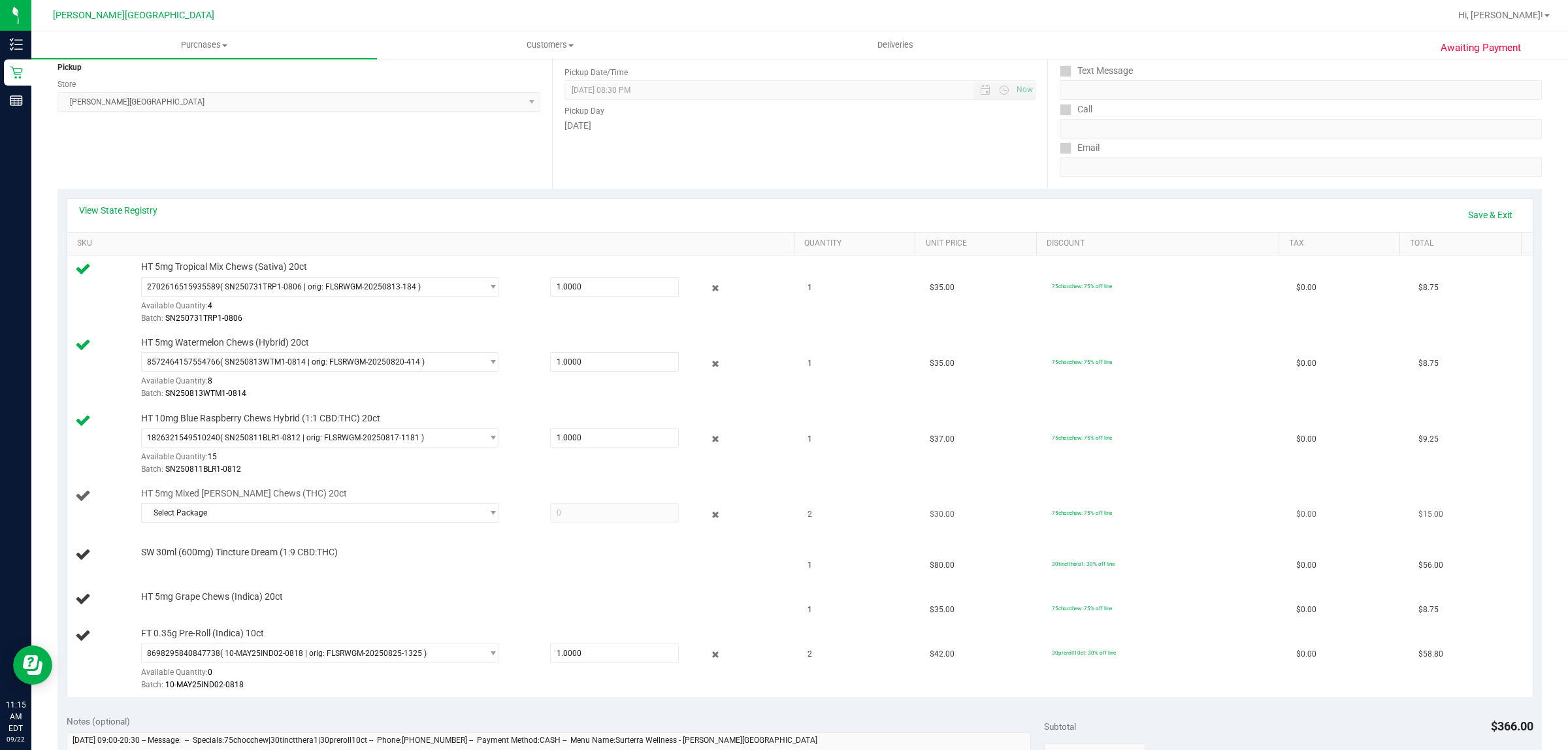
click at [629, 517] on span at bounding box center [614, 513] width 129 height 20
click at [471, 522] on span "Select Package" at bounding box center [312, 513] width 340 height 18
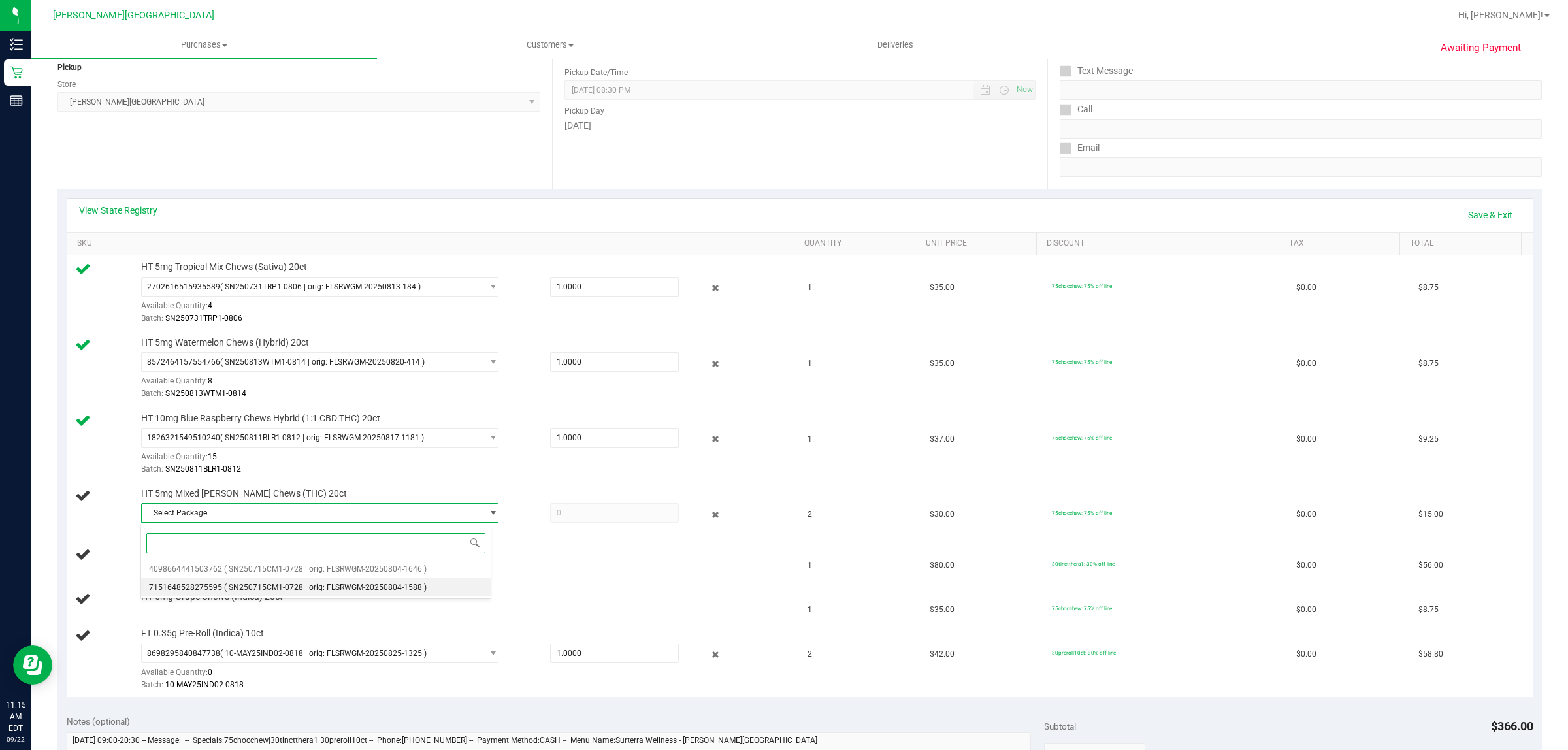
click at [425, 586] on li "7151648528275595 ( SN250715CM1-0728 | orig: FLSRWGM-20250804-1588 )" at bounding box center [316, 587] width 351 height 18
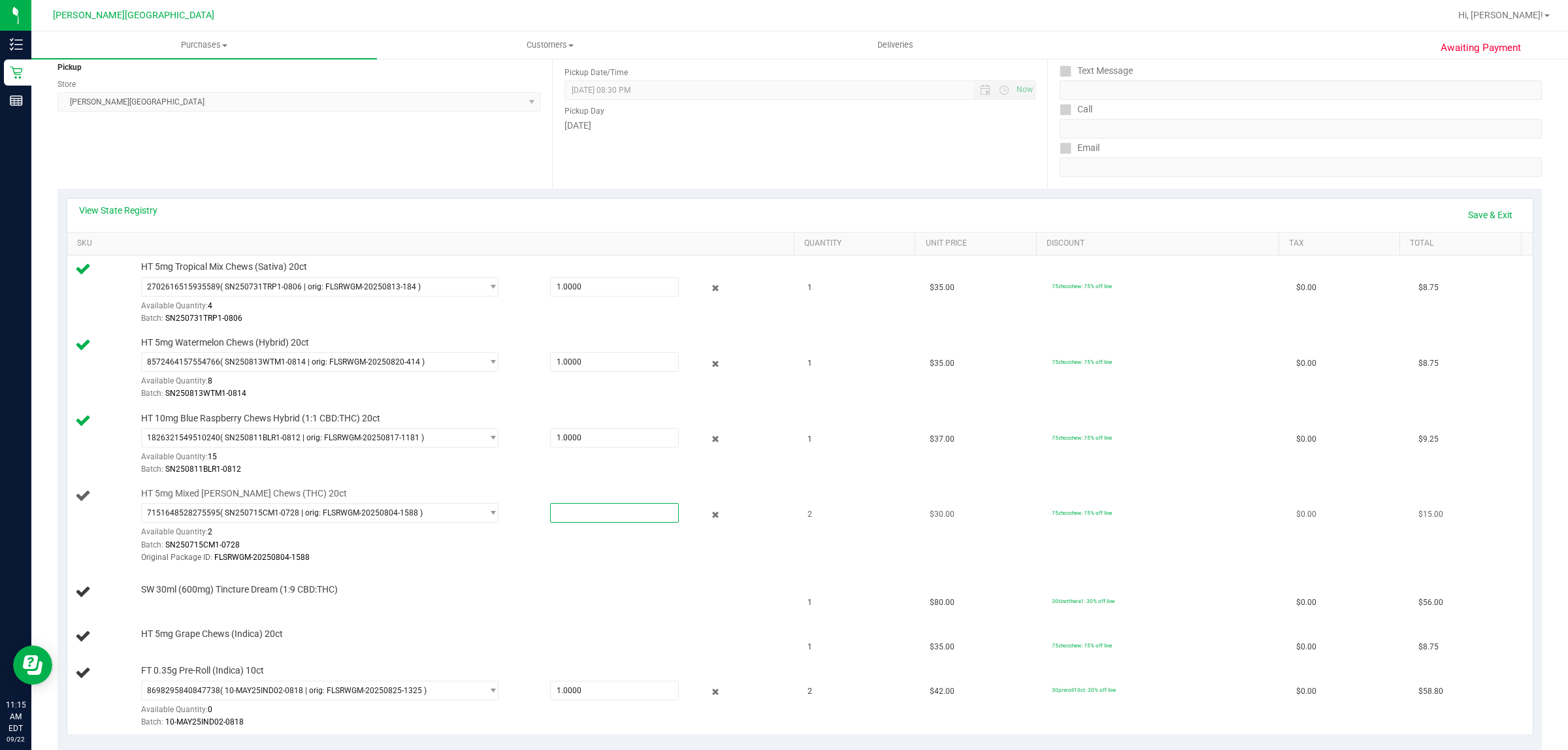
click at [568, 509] on span at bounding box center [614, 513] width 129 height 20
type input "2"
type input "2.0000"
click at [667, 640] on div "HT 5mg Grape Chews (Indica) 20ct" at bounding box center [461, 634] width 652 height 13
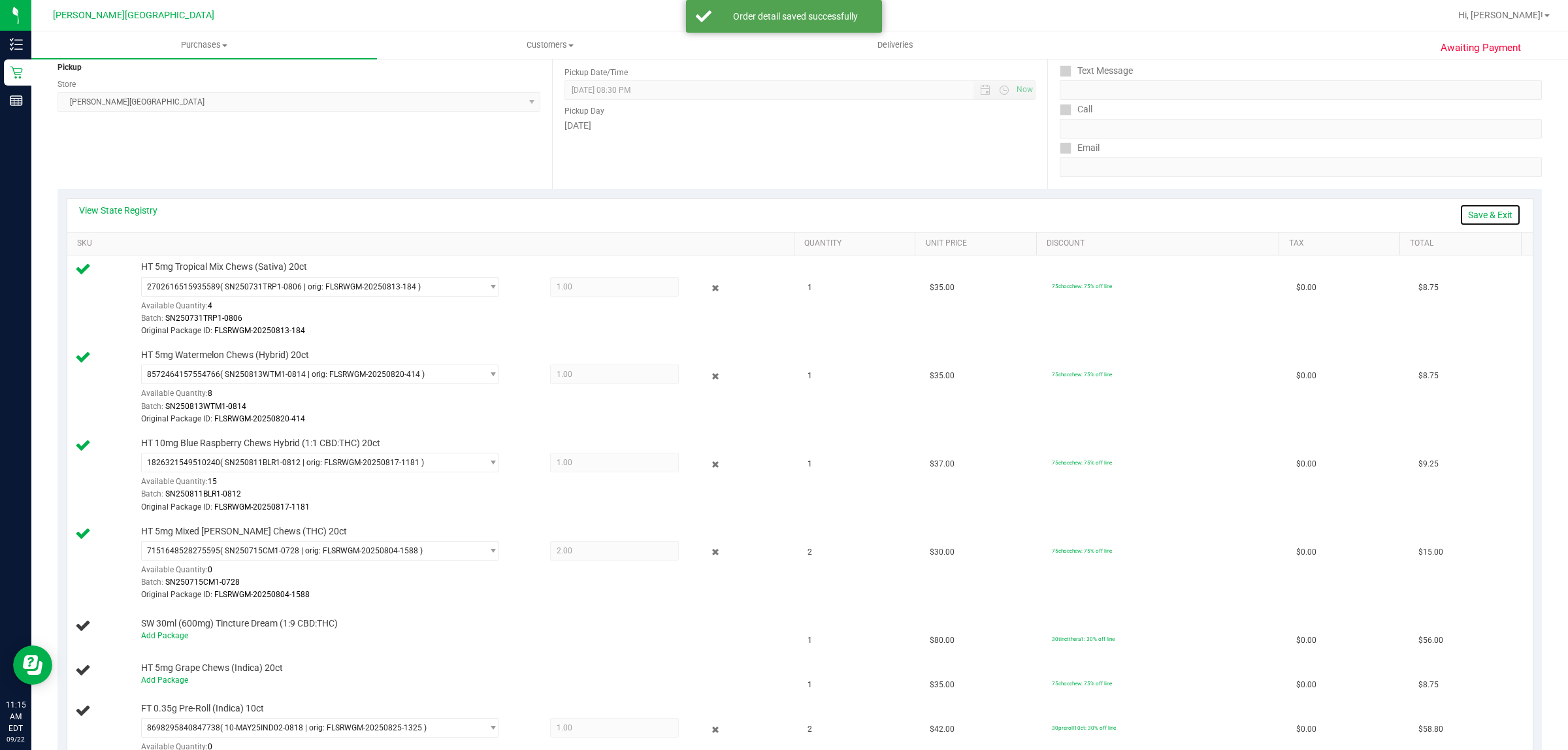
click at [1463, 210] on link "Save & Exit" at bounding box center [1490, 215] width 61 height 22
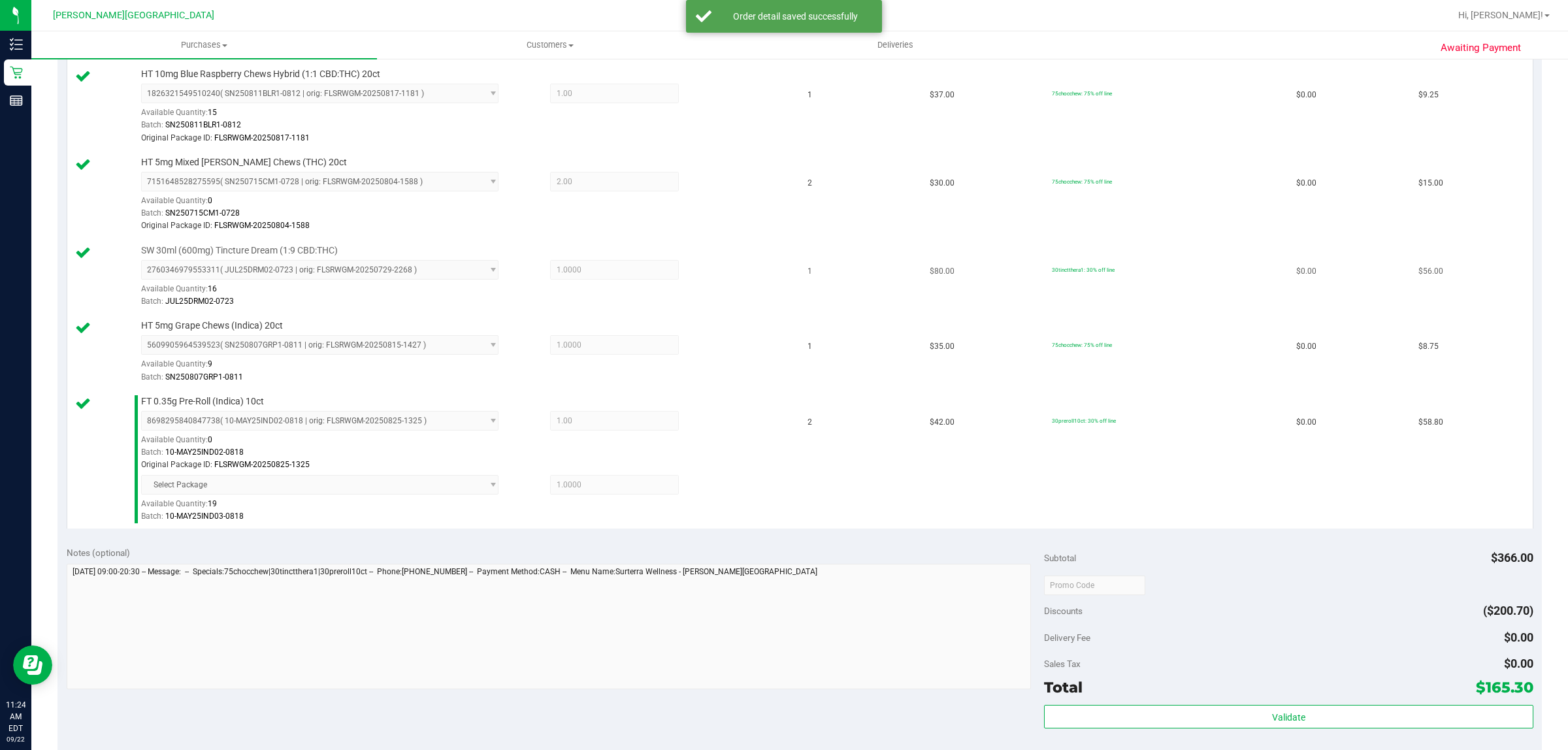
scroll to position [816, 0]
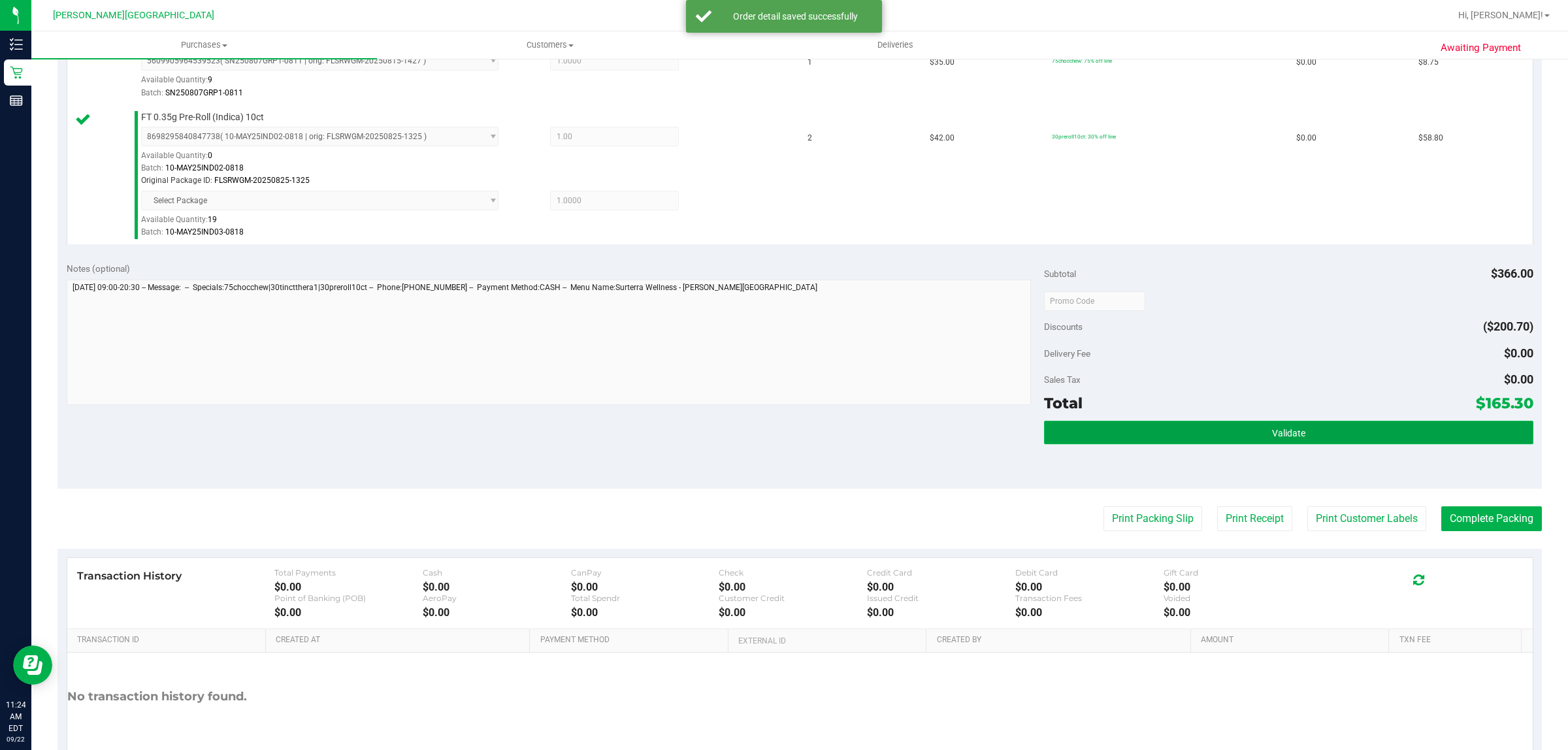
click at [1249, 438] on button "Validate" at bounding box center [1288, 432] width 489 height 24
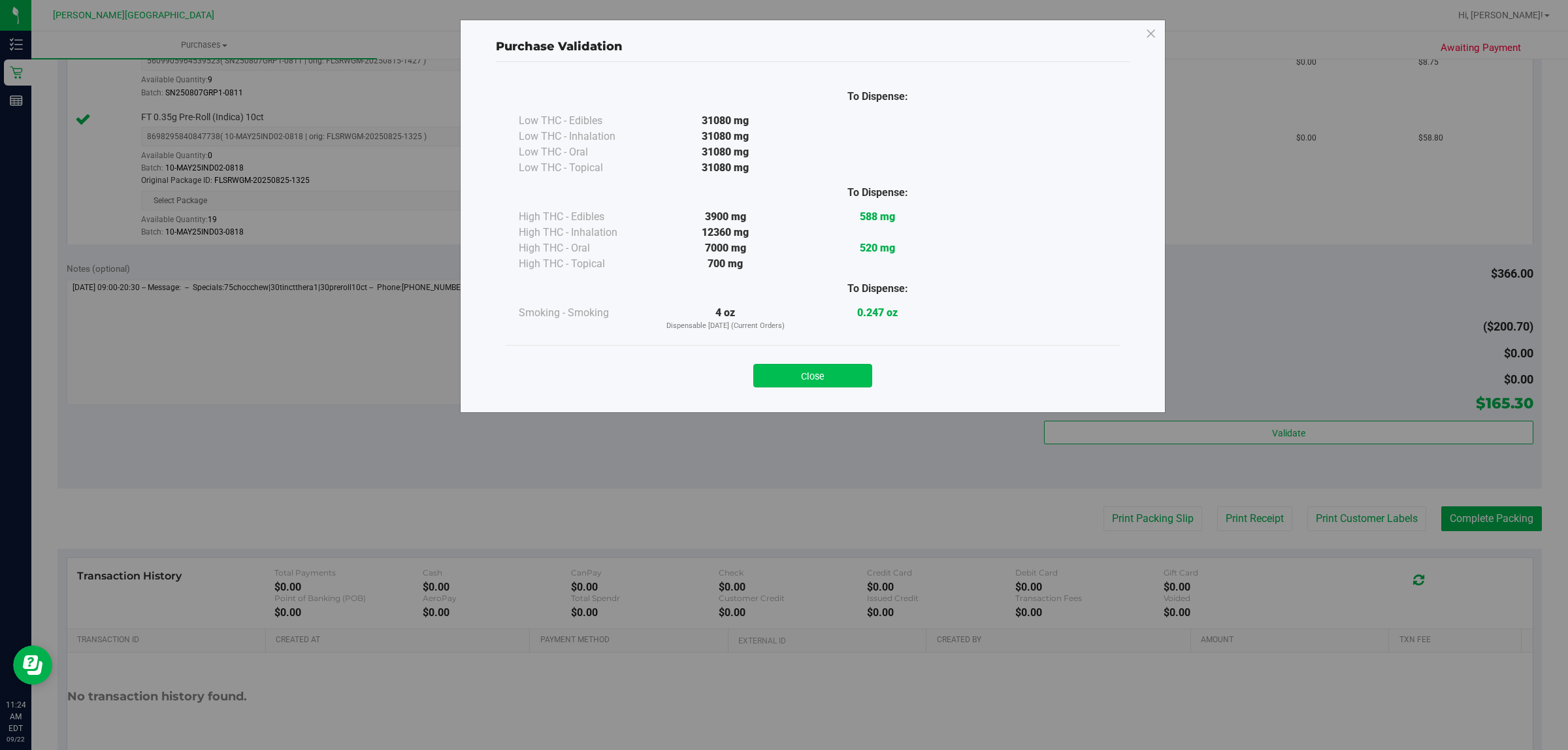
click at [804, 377] on button "Close" at bounding box center [813, 375] width 119 height 24
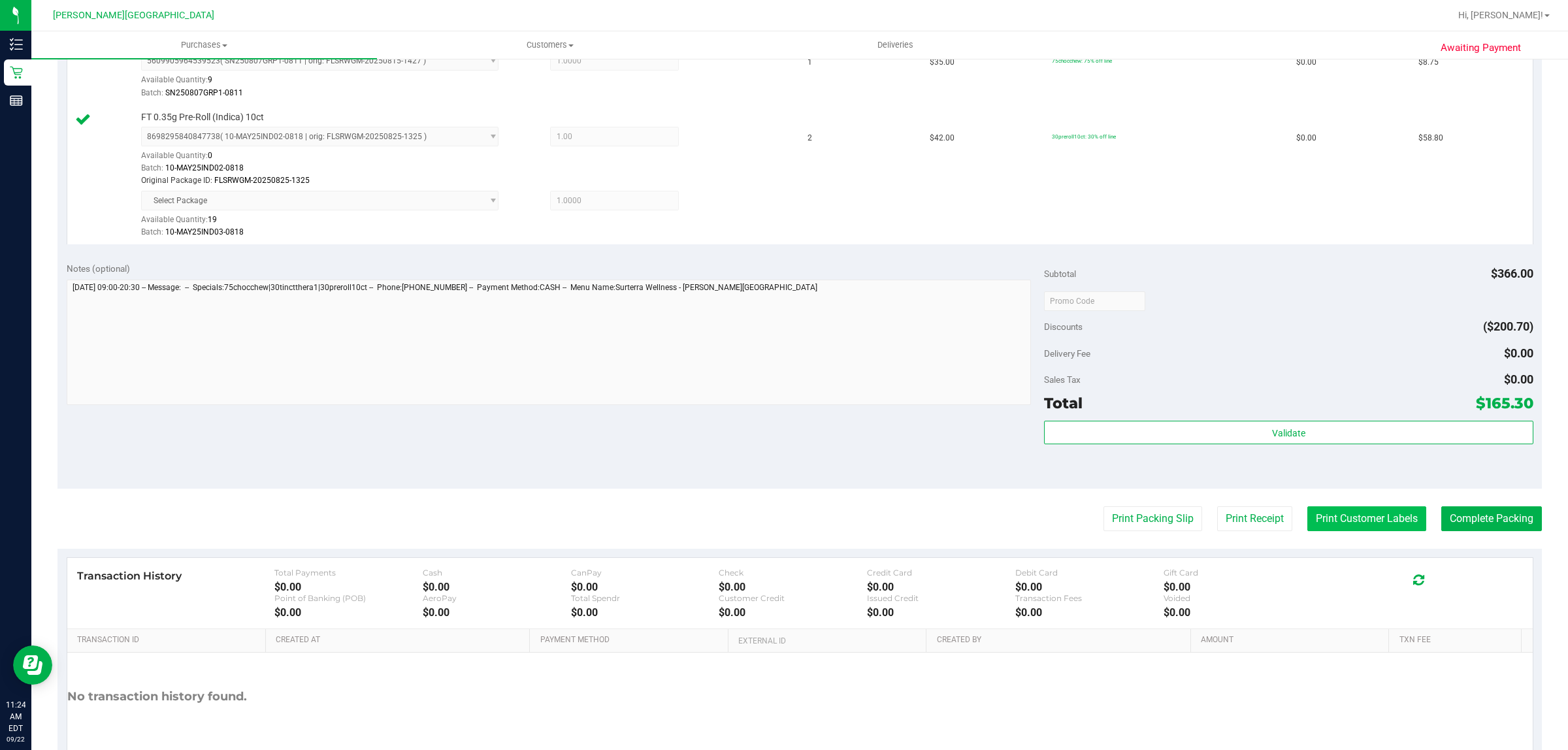
click at [1350, 523] on button "Print Customer Labels" at bounding box center [1367, 519] width 119 height 25
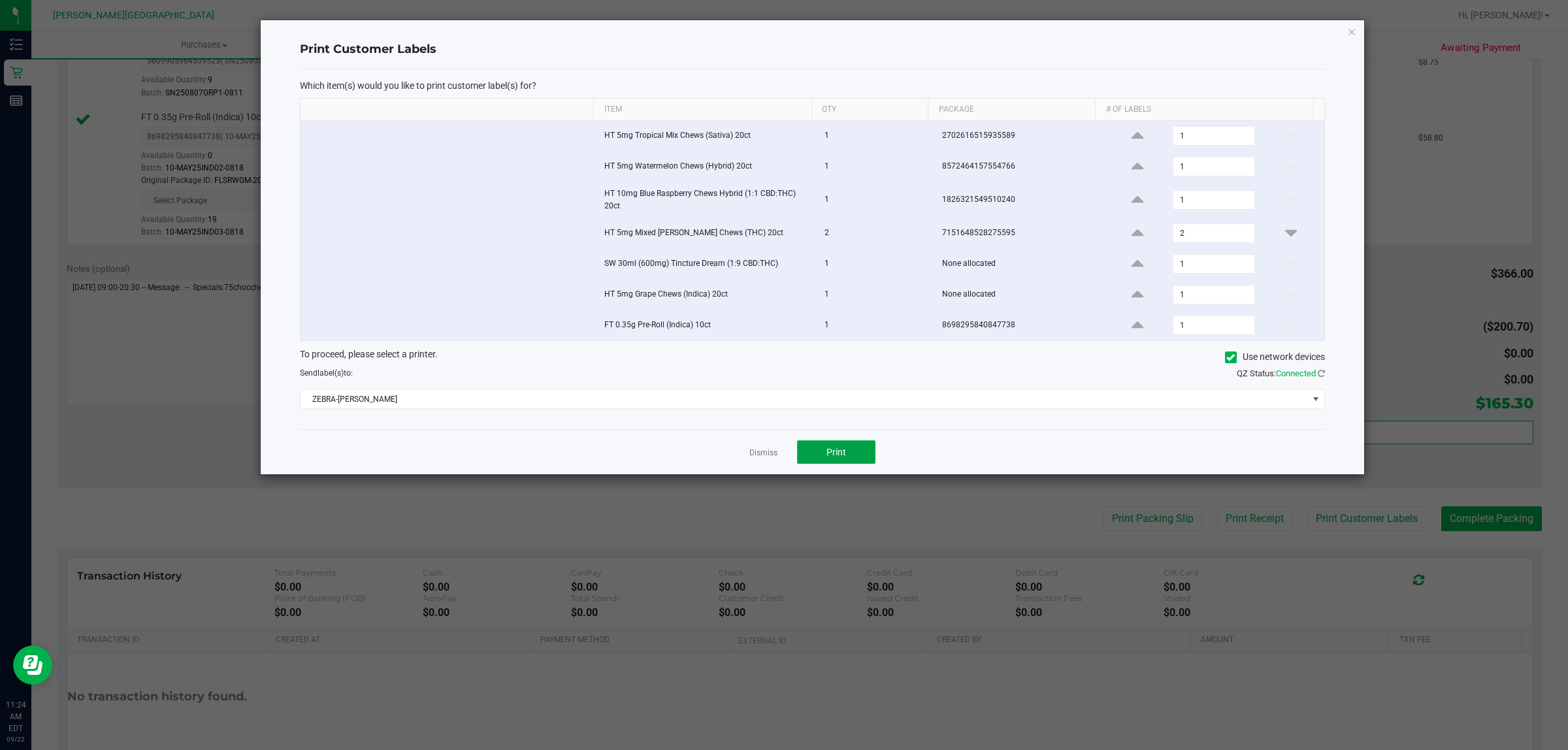
click at [836, 452] on span "Print" at bounding box center [836, 452] width 20 height 11
click at [1353, 27] on icon "button" at bounding box center [1352, 31] width 9 height 16
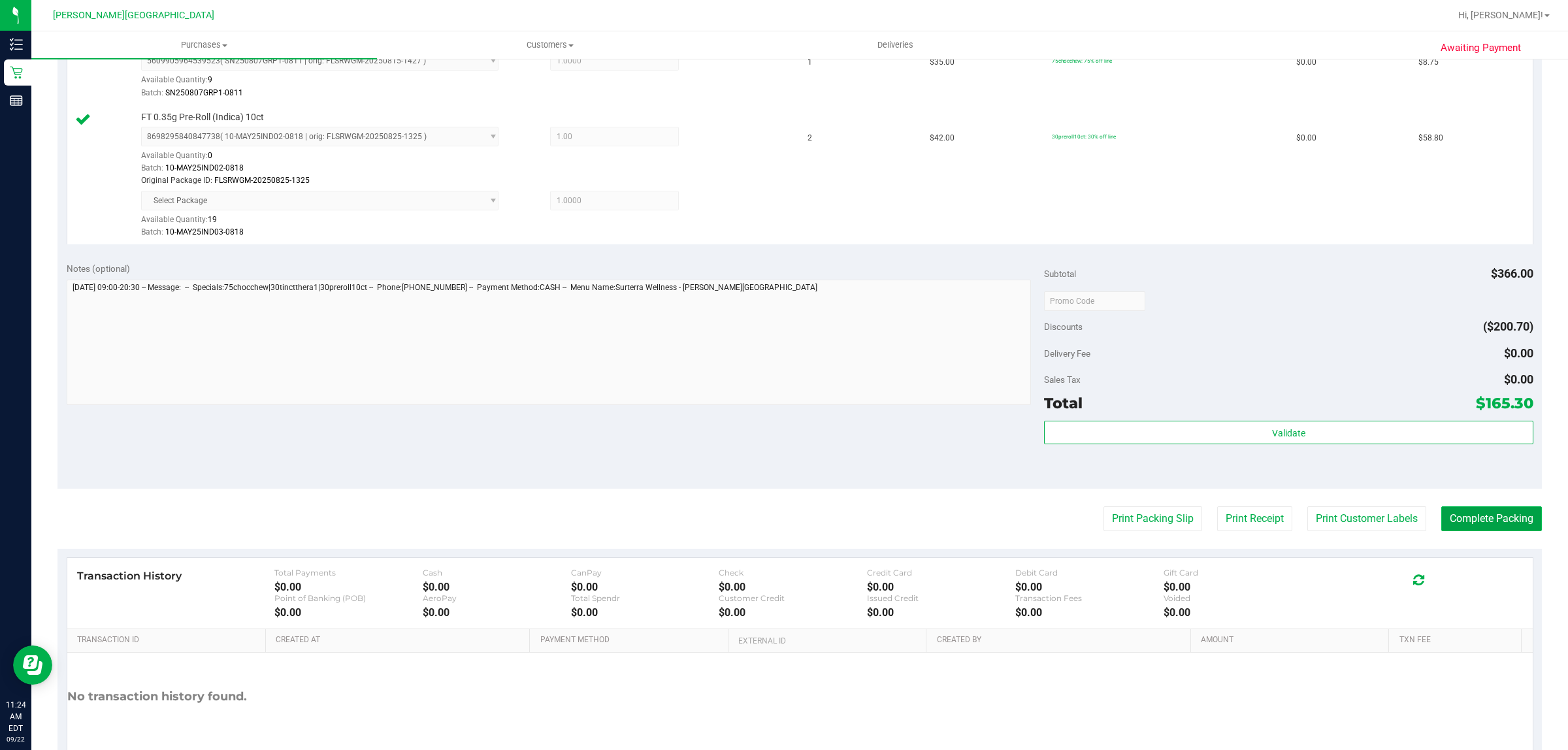
click at [1481, 519] on button "Complete Packing" at bounding box center [1492, 519] width 101 height 25
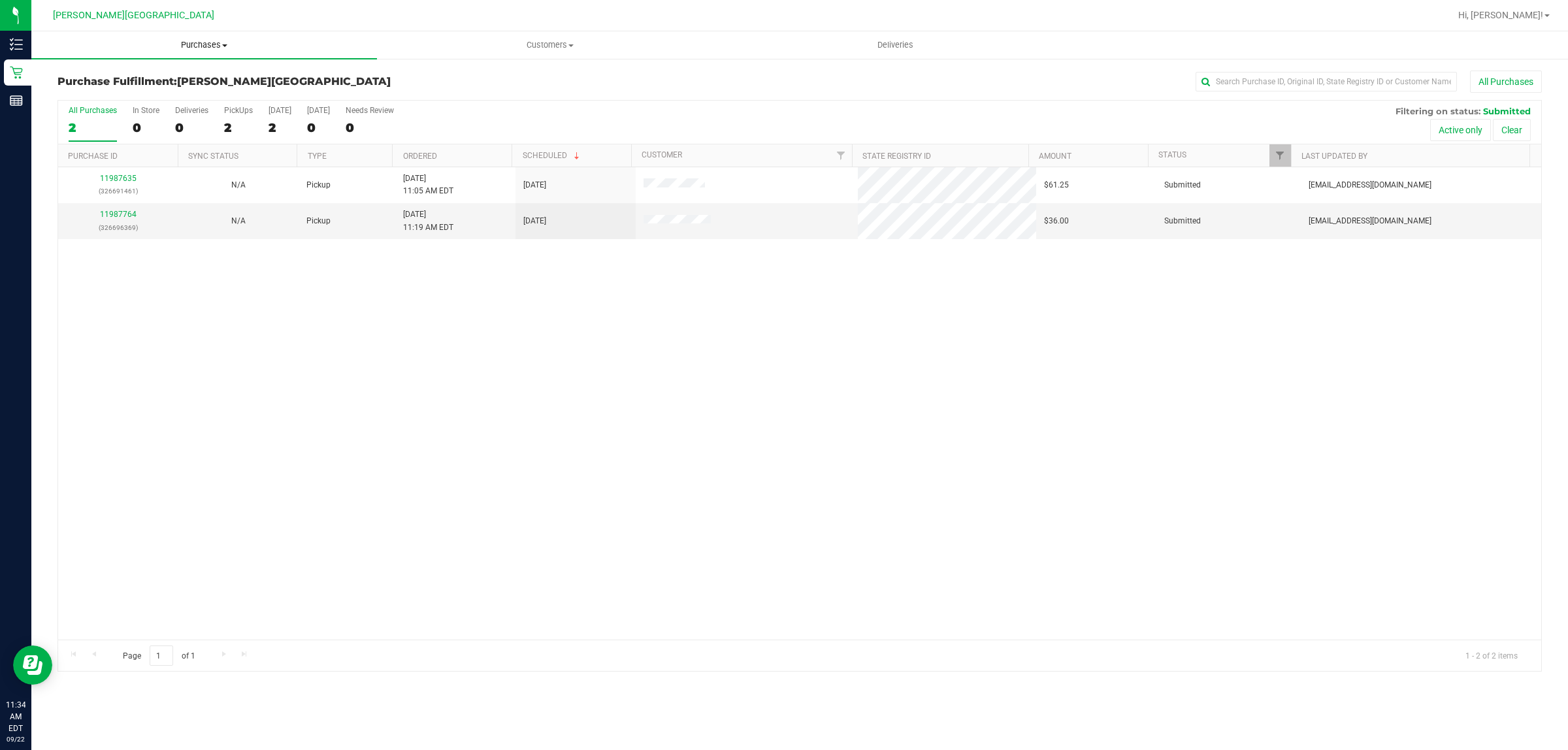
click at [201, 43] on span "Purchases" at bounding box center [204, 44] width 346 height 11
click at [157, 96] on li "Fulfillment" at bounding box center [204, 95] width 346 height 16
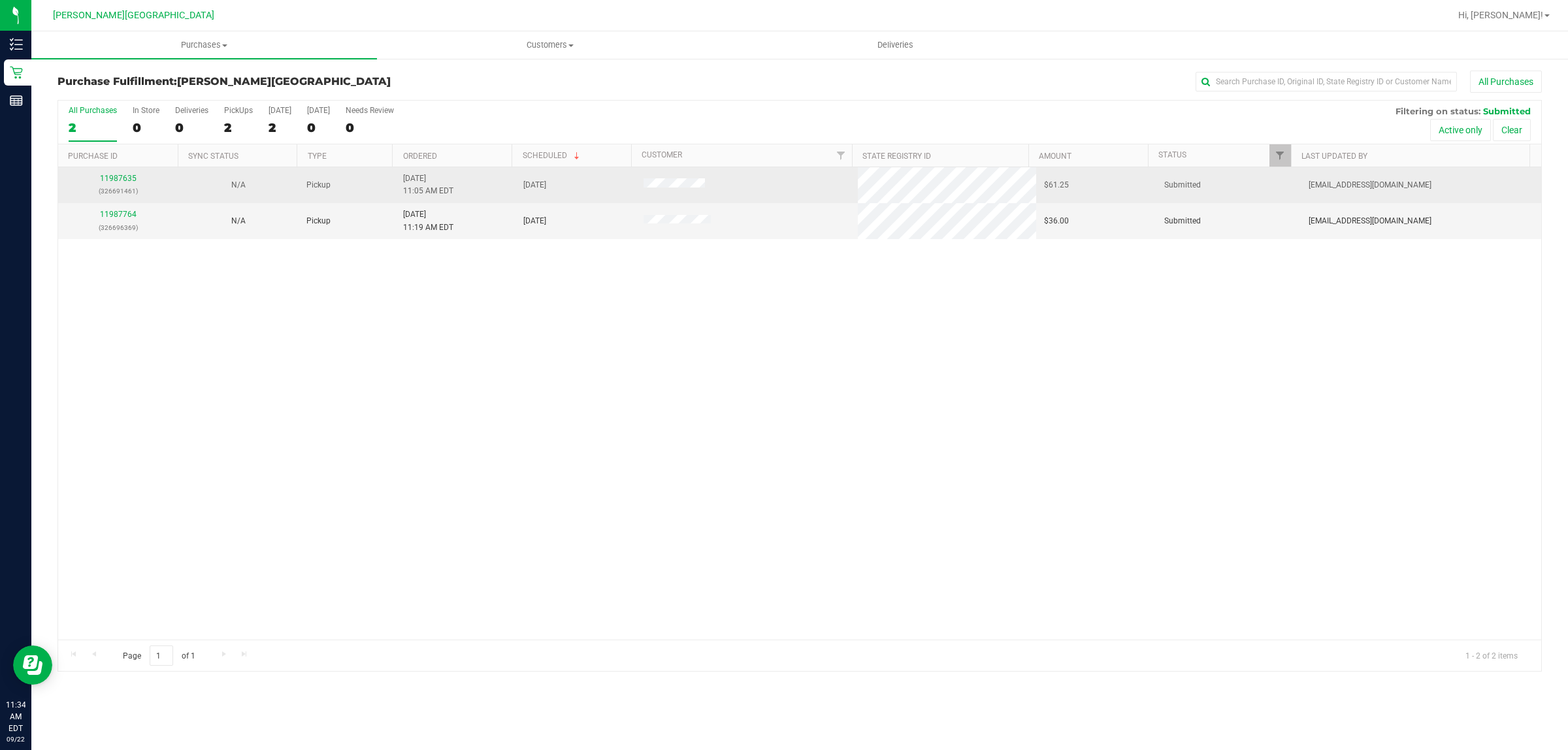
click at [116, 174] on div "11987635 (326691461)" at bounding box center [118, 185] width 105 height 25
click at [123, 180] on link "11987635" at bounding box center [118, 179] width 37 height 9
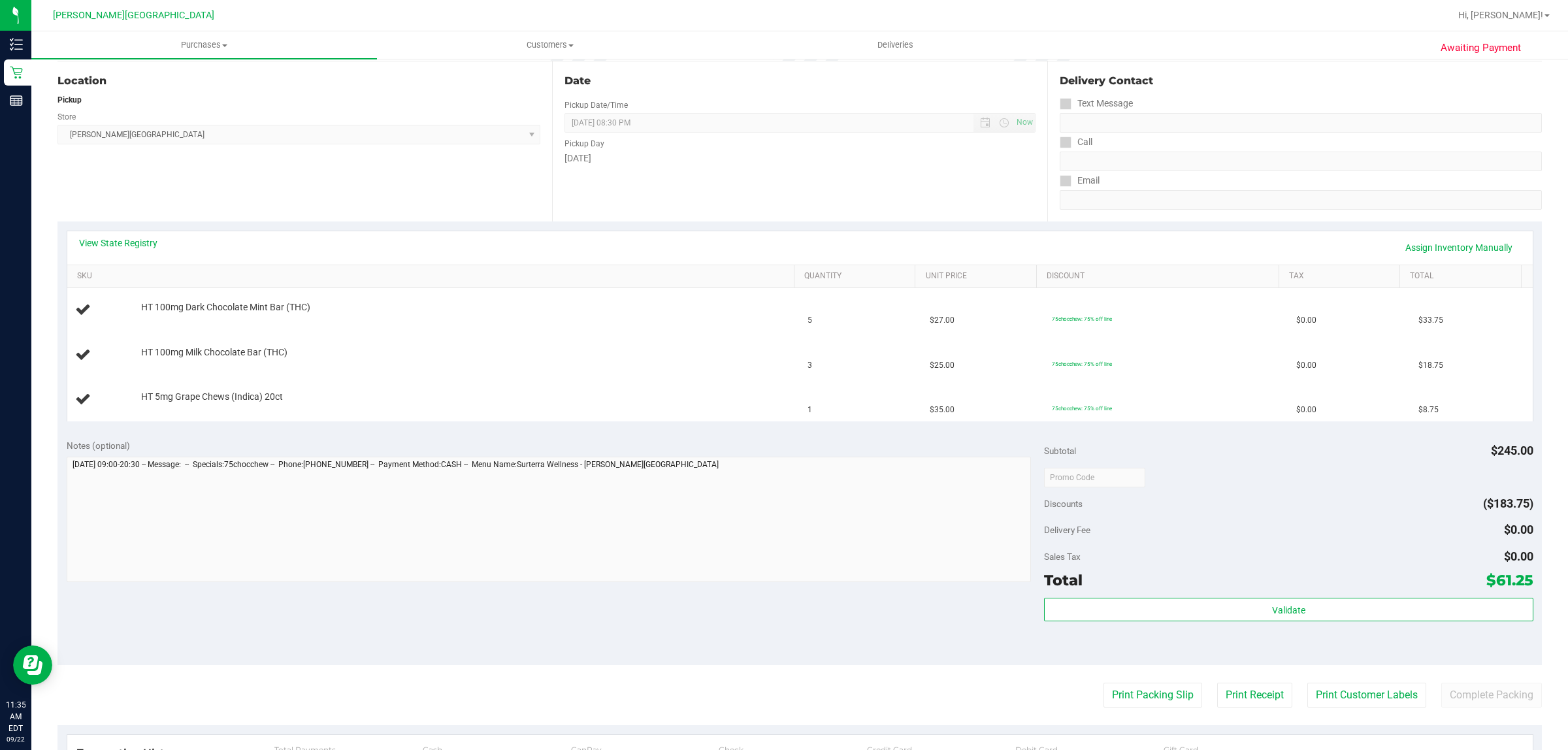
scroll to position [376, 0]
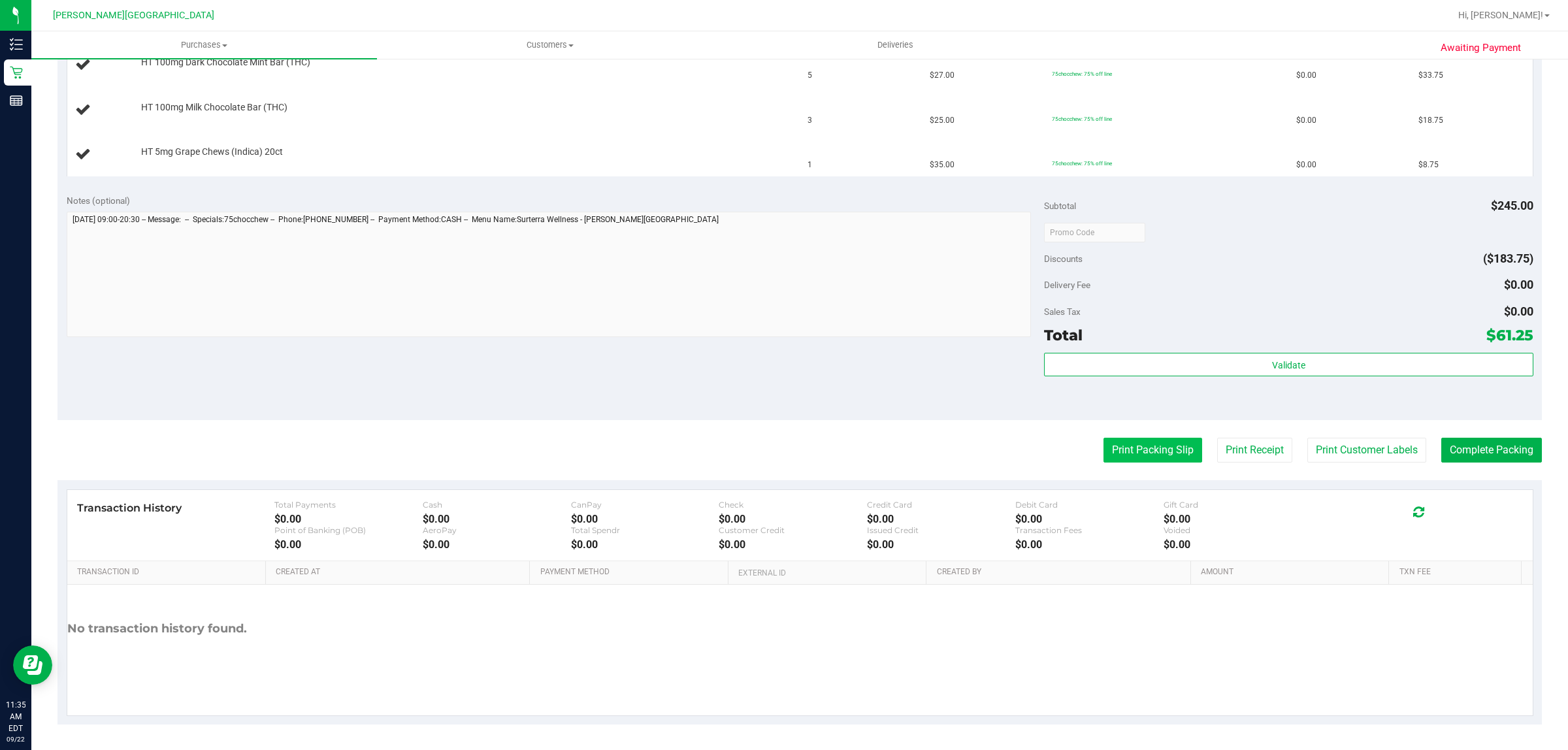
click at [1123, 451] on button "Print Packing Slip" at bounding box center [1153, 450] width 99 height 25
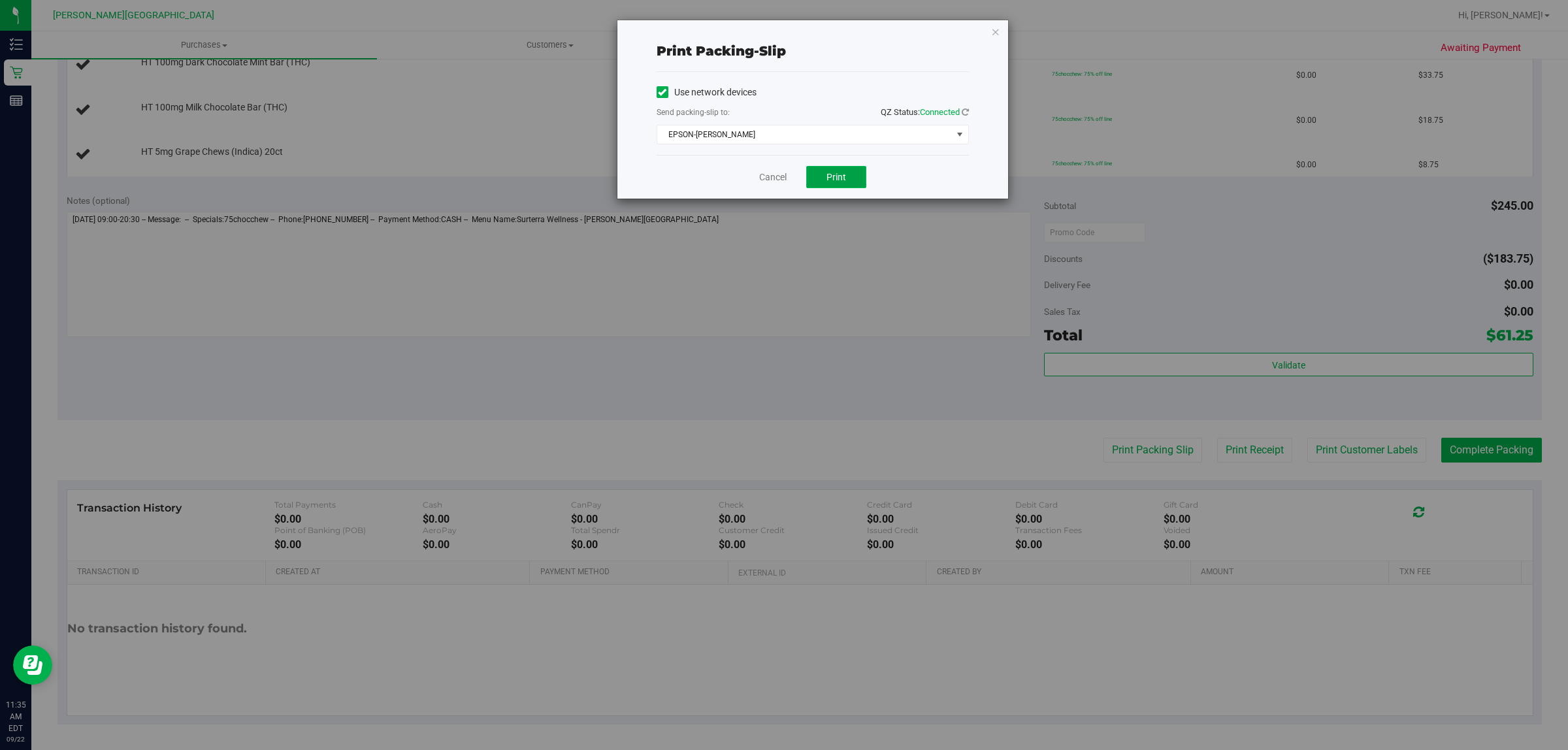
click at [842, 183] on span "Print" at bounding box center [836, 177] width 20 height 11
click at [994, 31] on icon "button" at bounding box center [996, 31] width 9 height 16
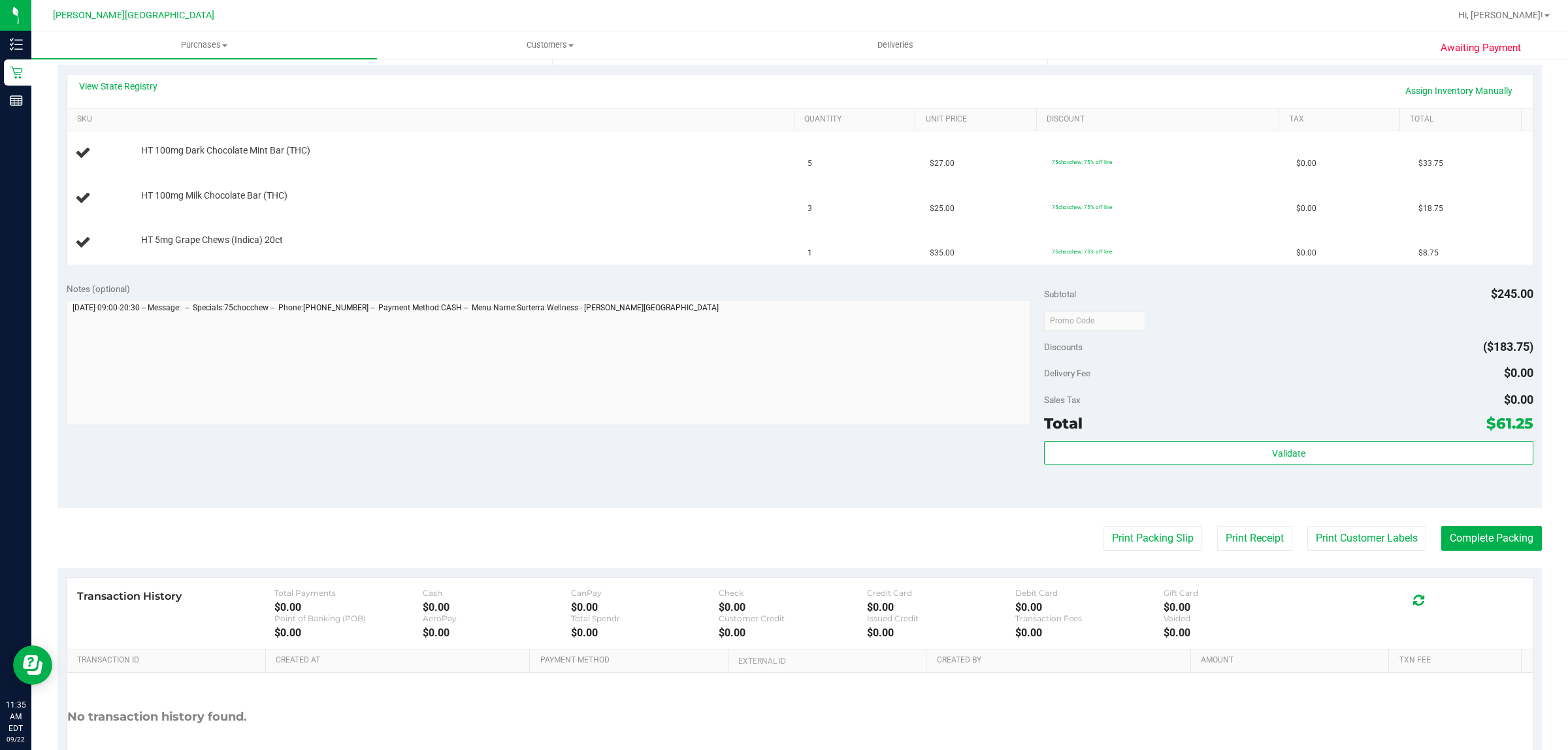
scroll to position [294, 0]
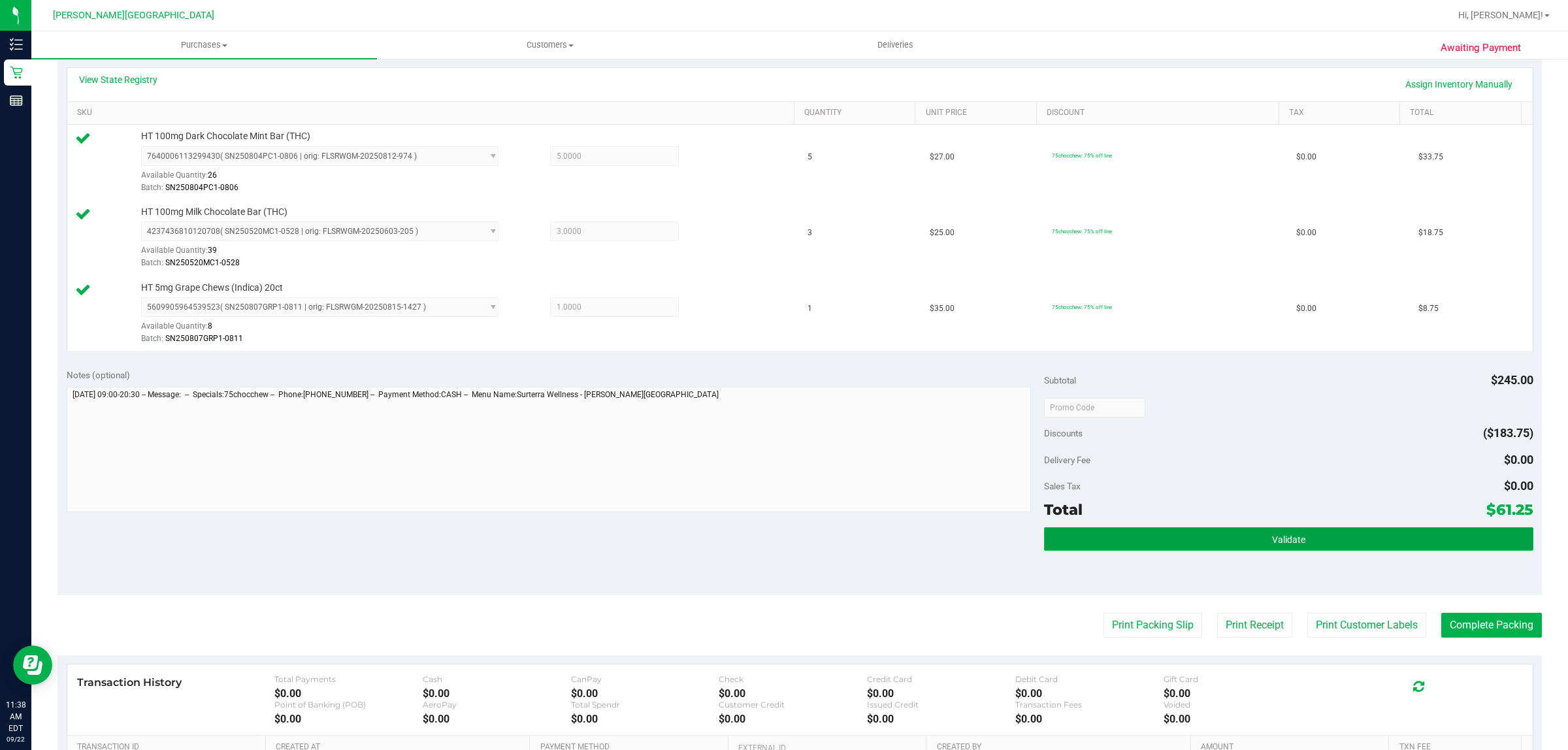
click at [1308, 539] on button "Validate" at bounding box center [1288, 538] width 489 height 24
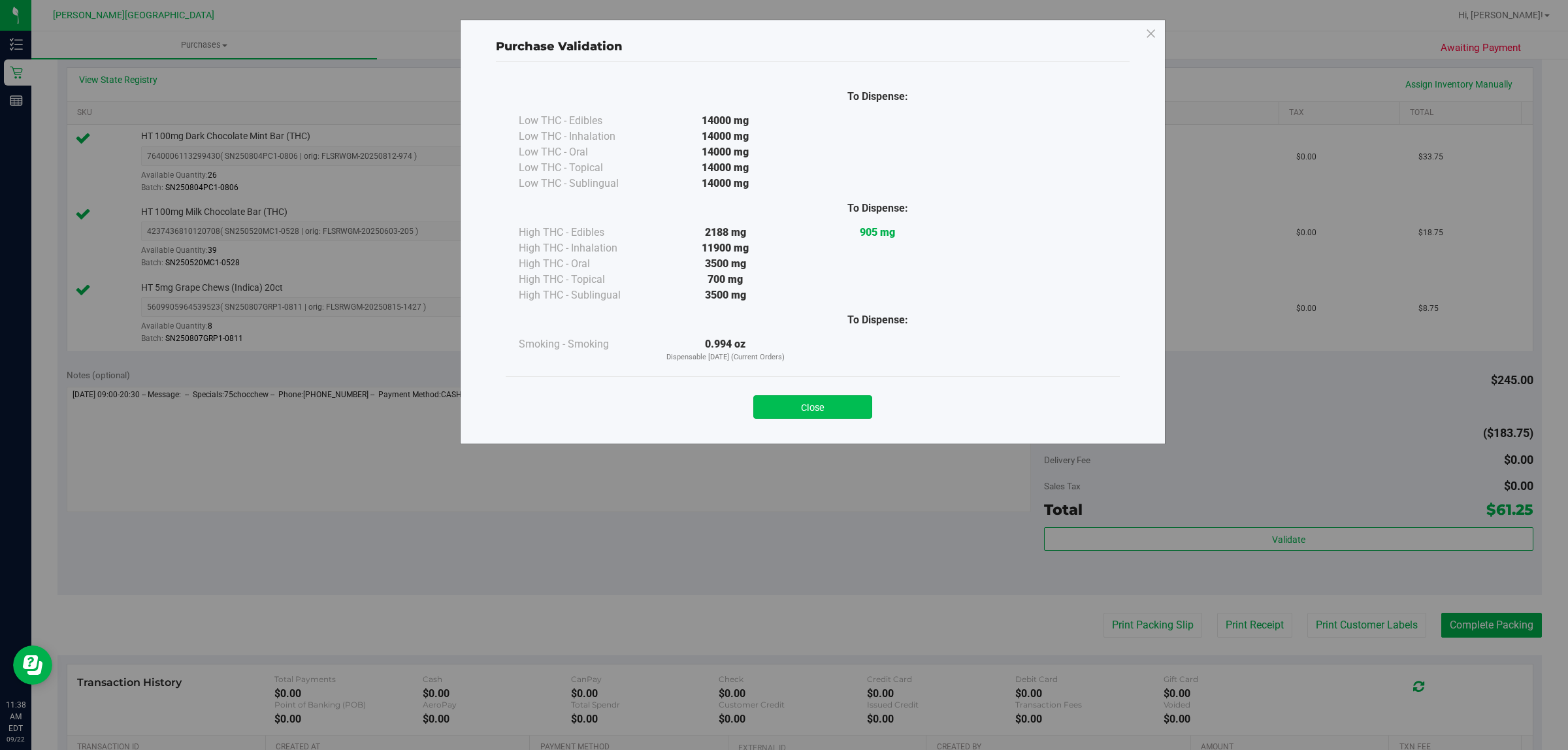
click at [768, 402] on button "Close" at bounding box center [813, 407] width 119 height 24
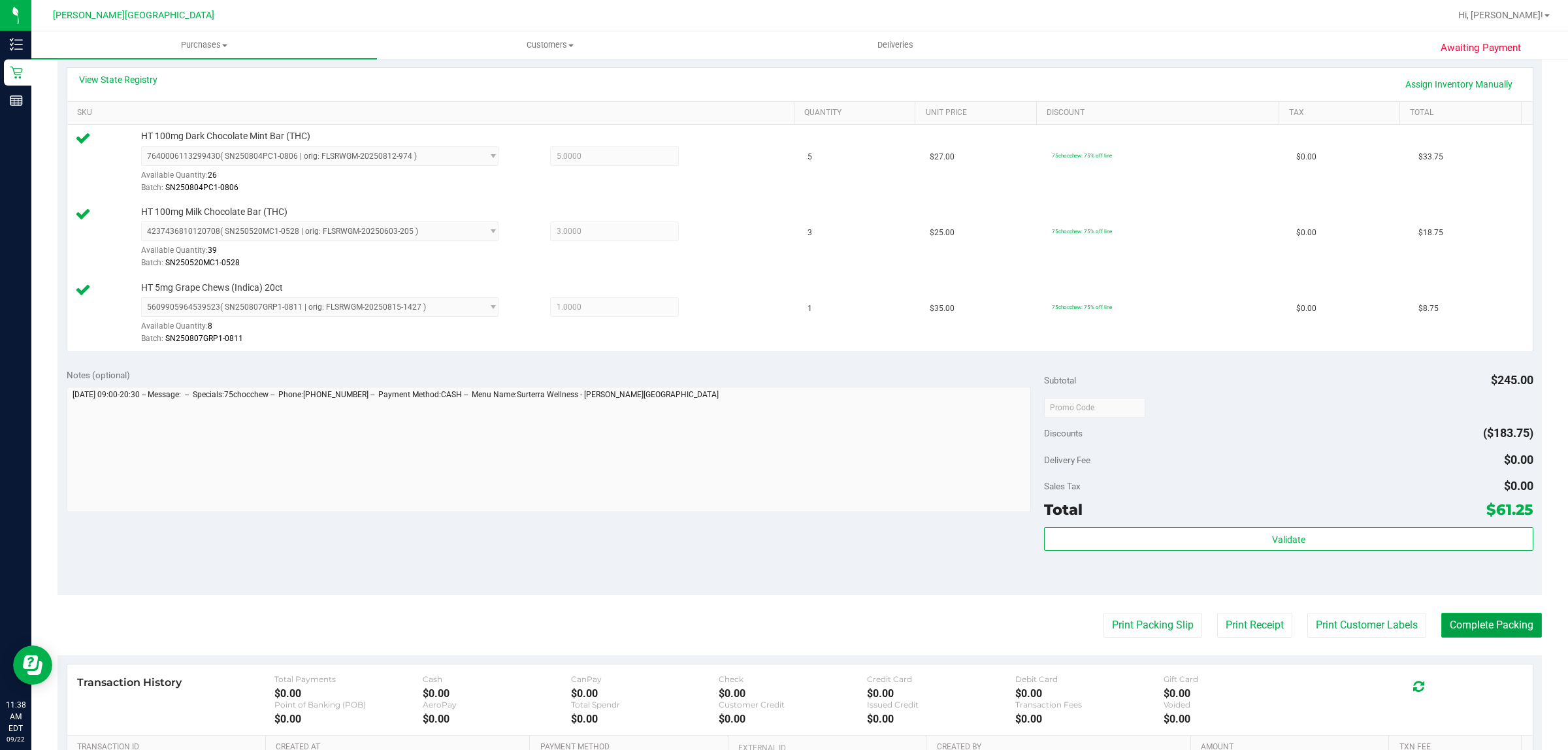
click at [1462, 622] on button "Complete Packing" at bounding box center [1492, 625] width 101 height 25
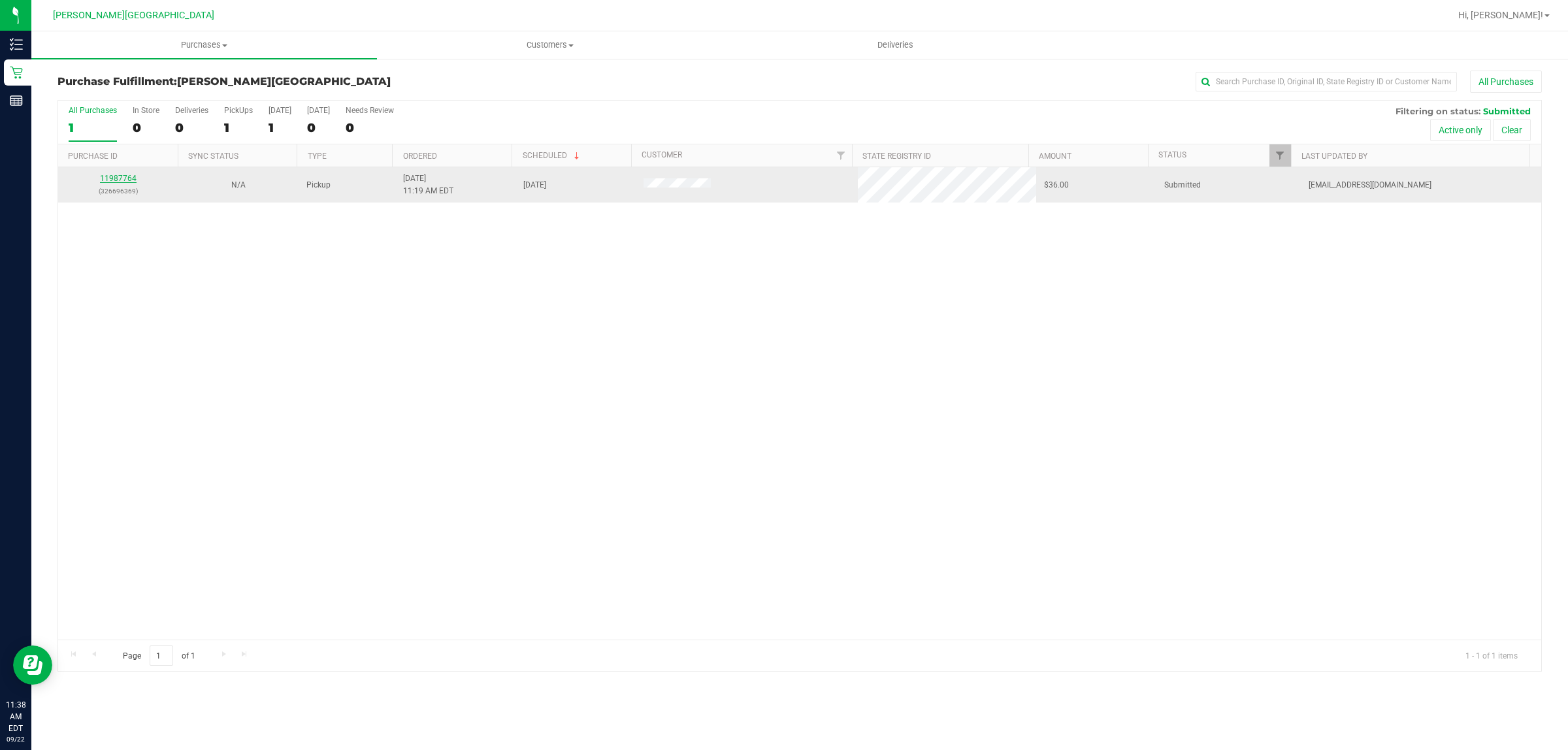
click at [118, 182] on link "11987764" at bounding box center [118, 179] width 37 height 9
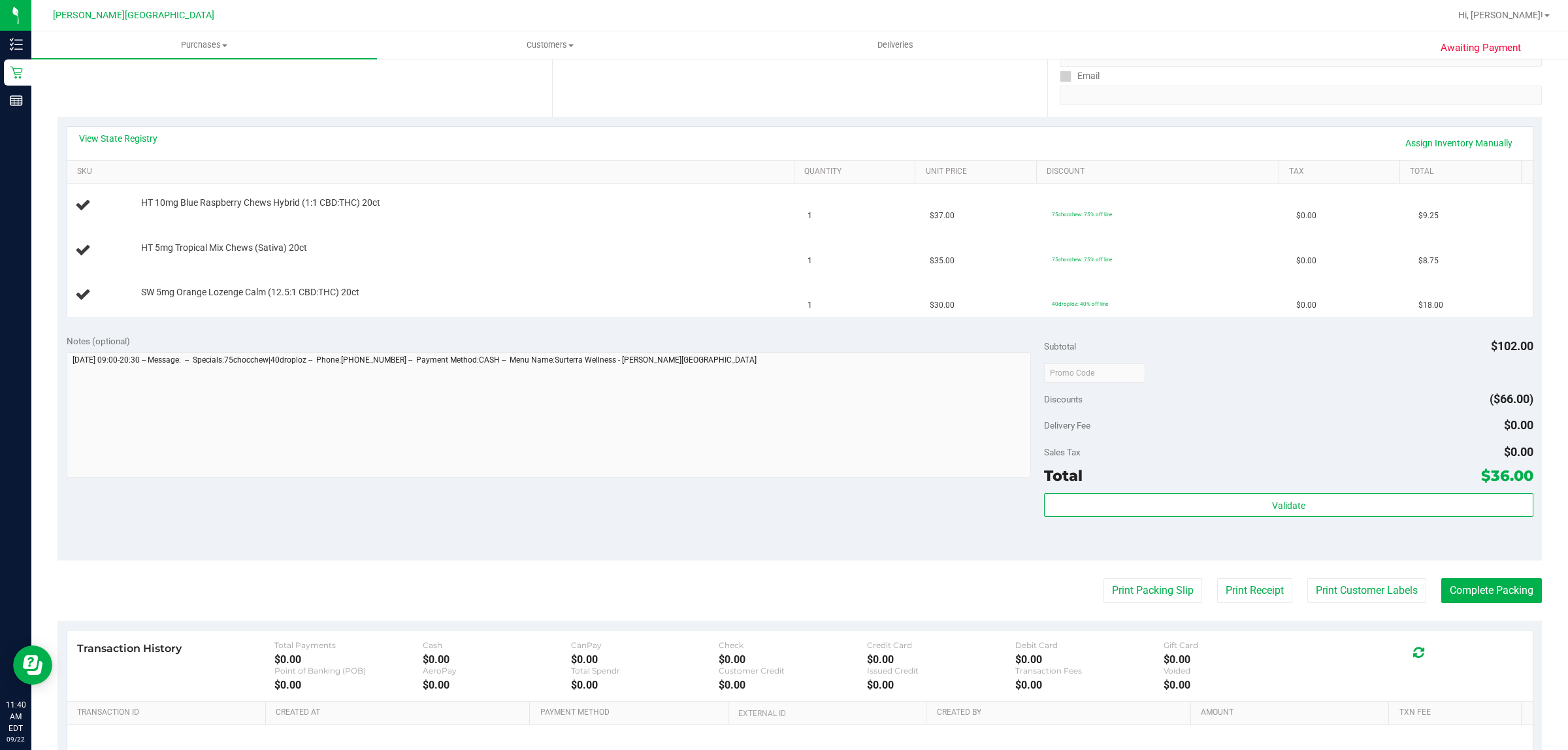
scroll to position [245, 0]
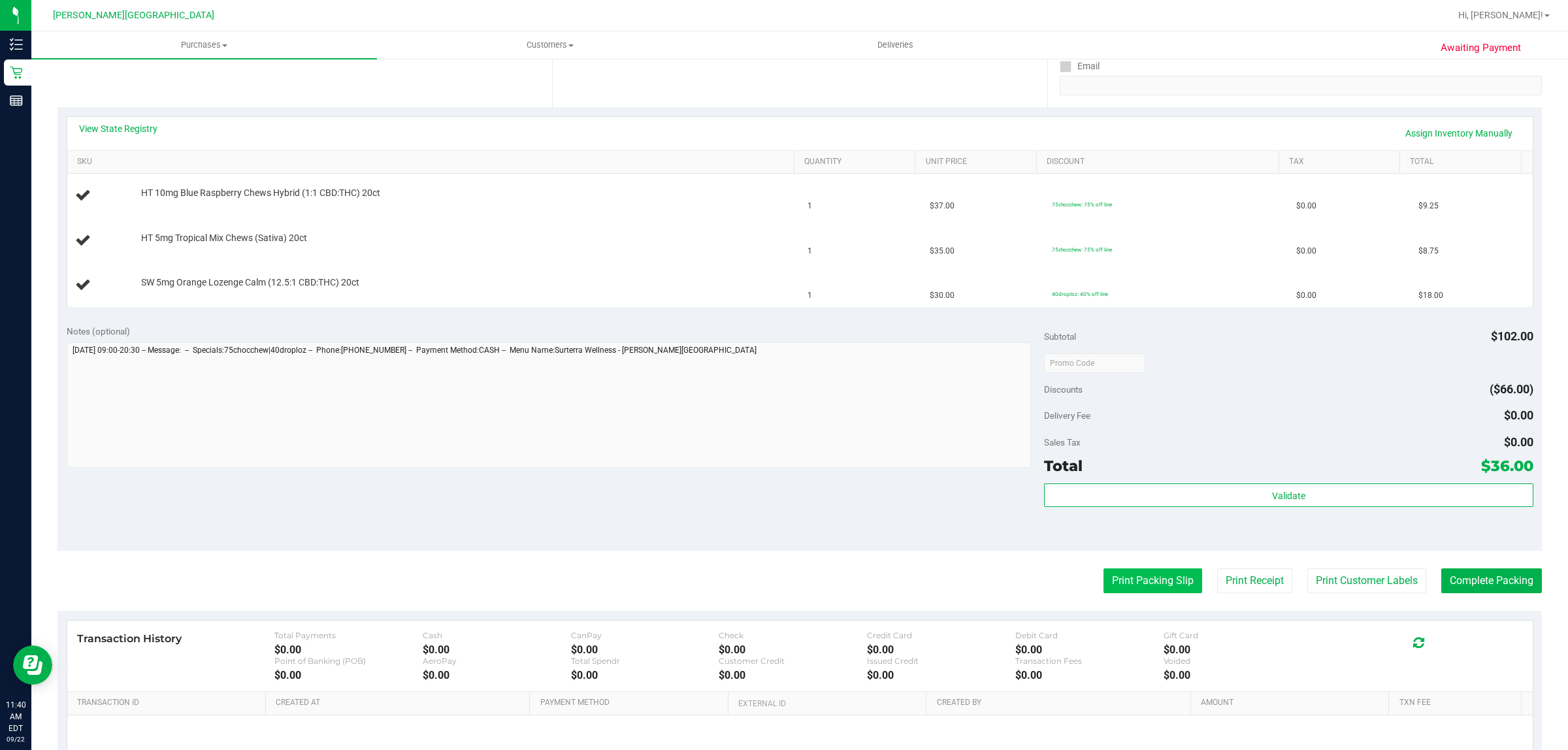
click at [1136, 586] on button "Print Packing Slip" at bounding box center [1153, 580] width 99 height 25
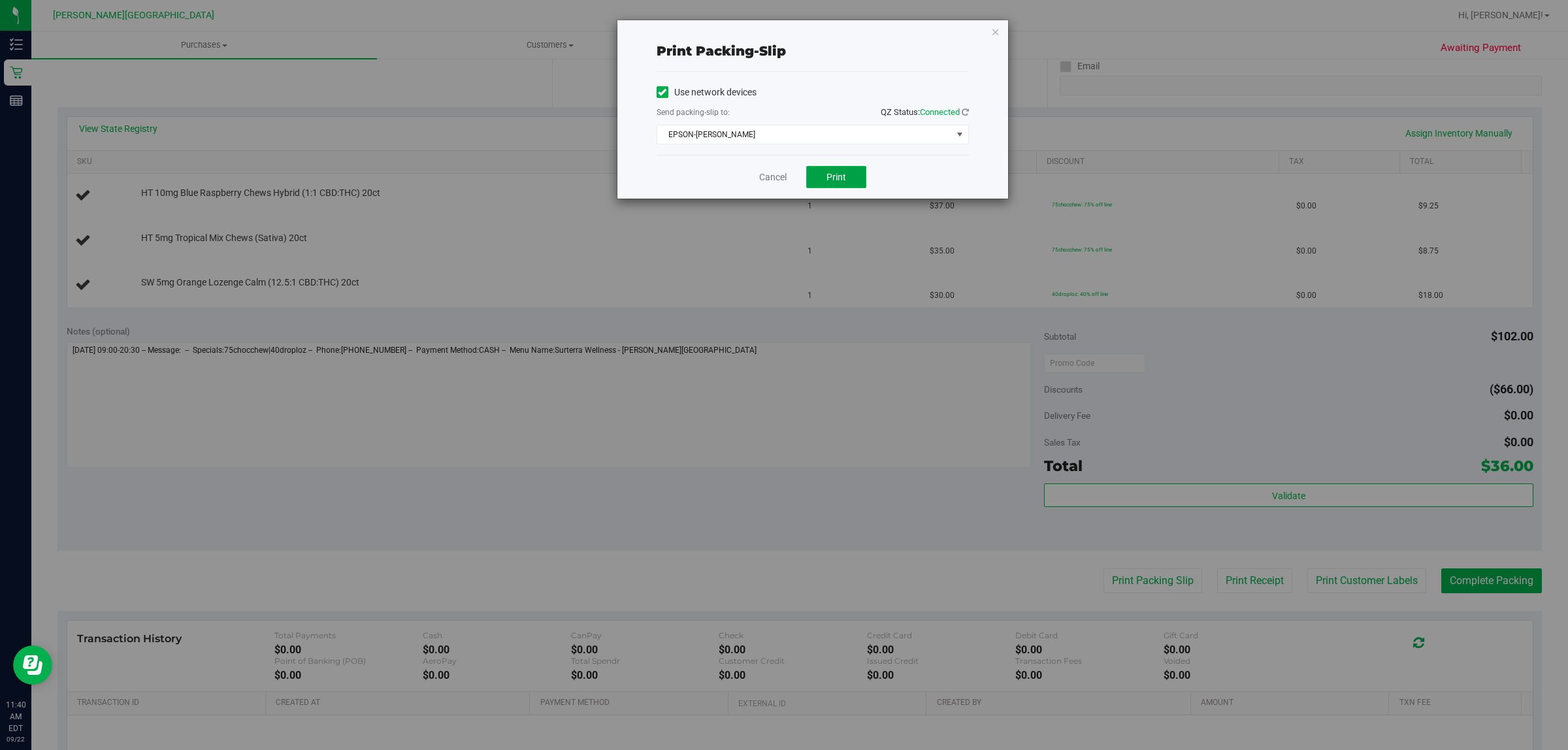
click at [830, 178] on span "Print" at bounding box center [836, 177] width 20 height 11
click at [994, 24] on icon "button" at bounding box center [996, 31] width 9 height 16
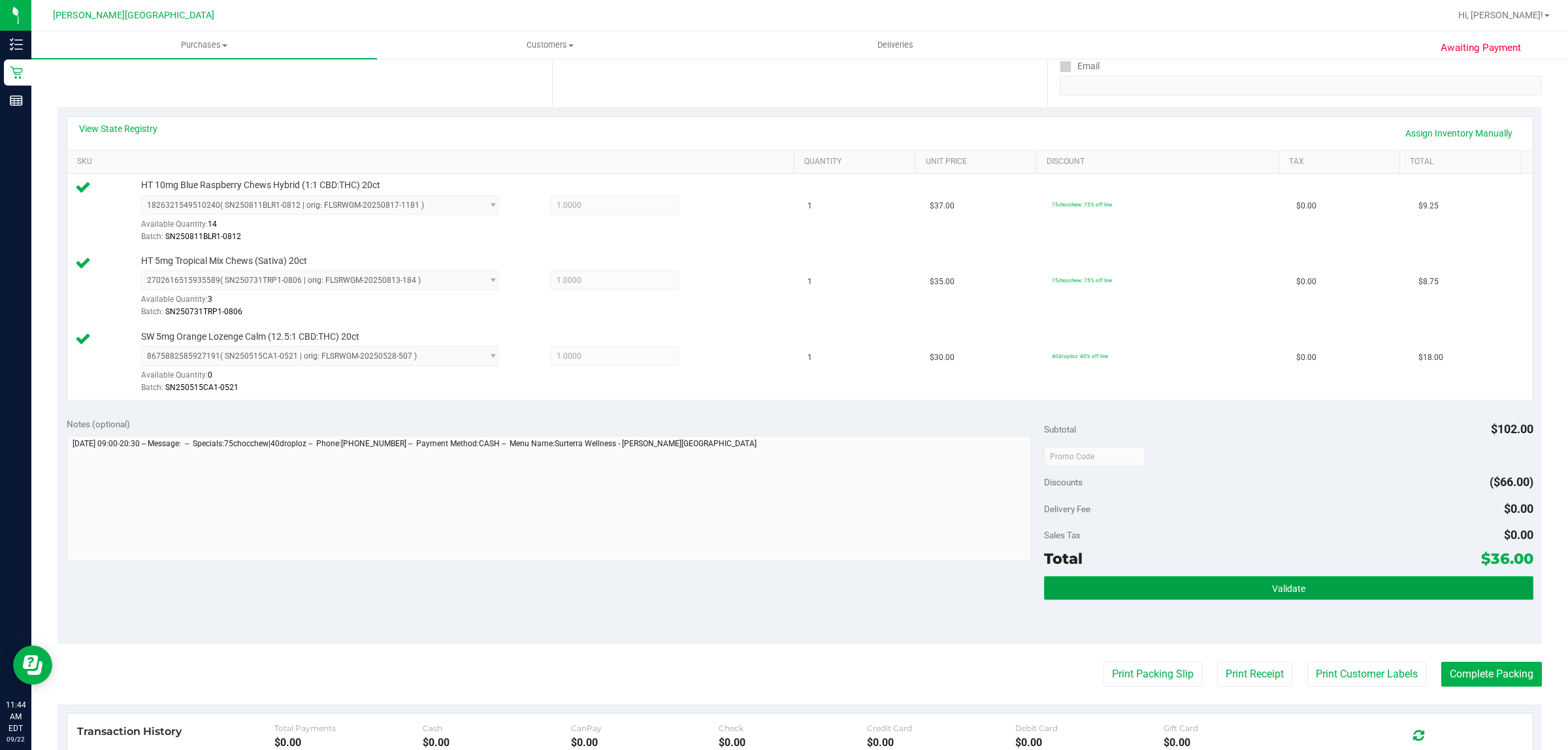
click at [1224, 592] on button "Validate" at bounding box center [1288, 587] width 489 height 24
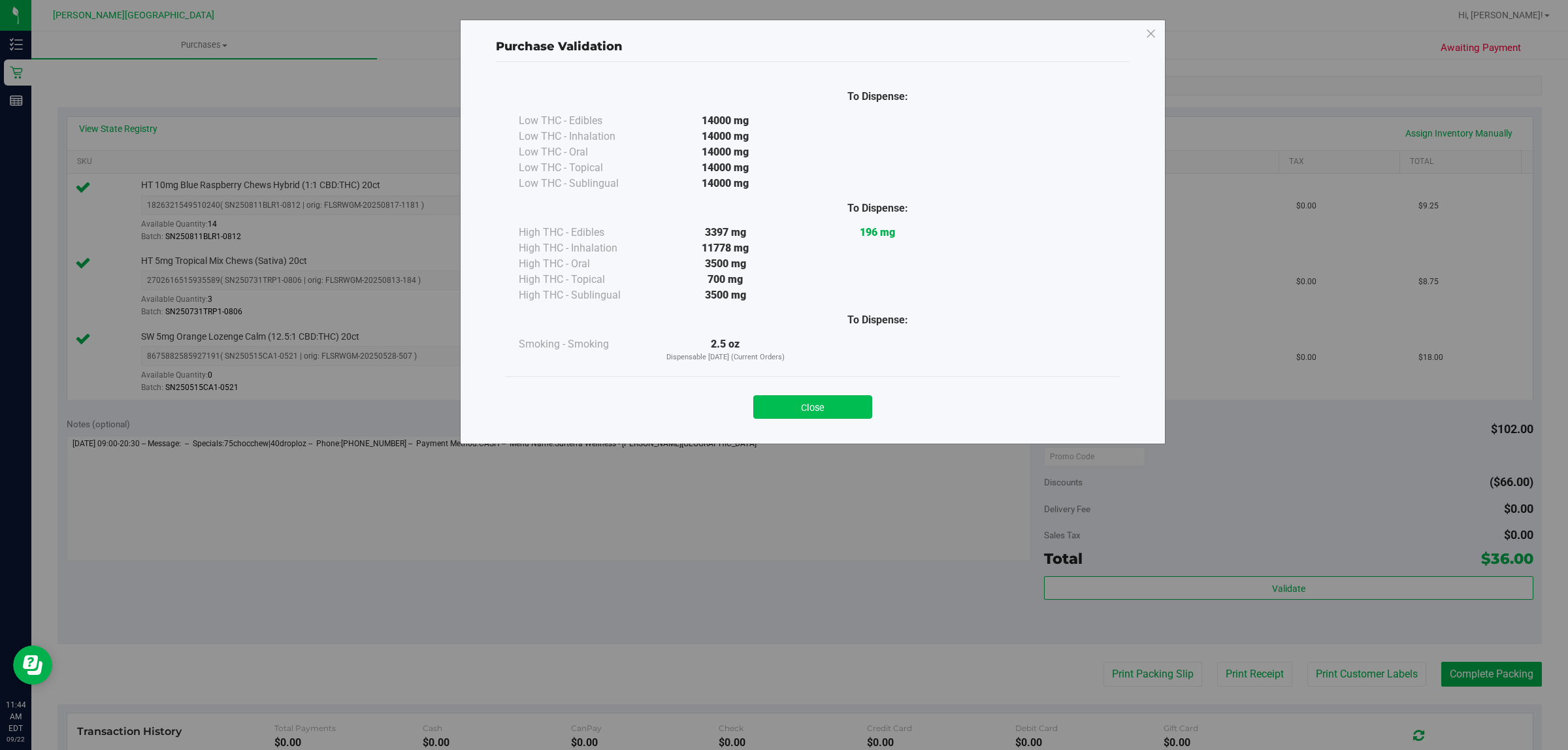
click at [833, 403] on button "Close" at bounding box center [813, 407] width 119 height 24
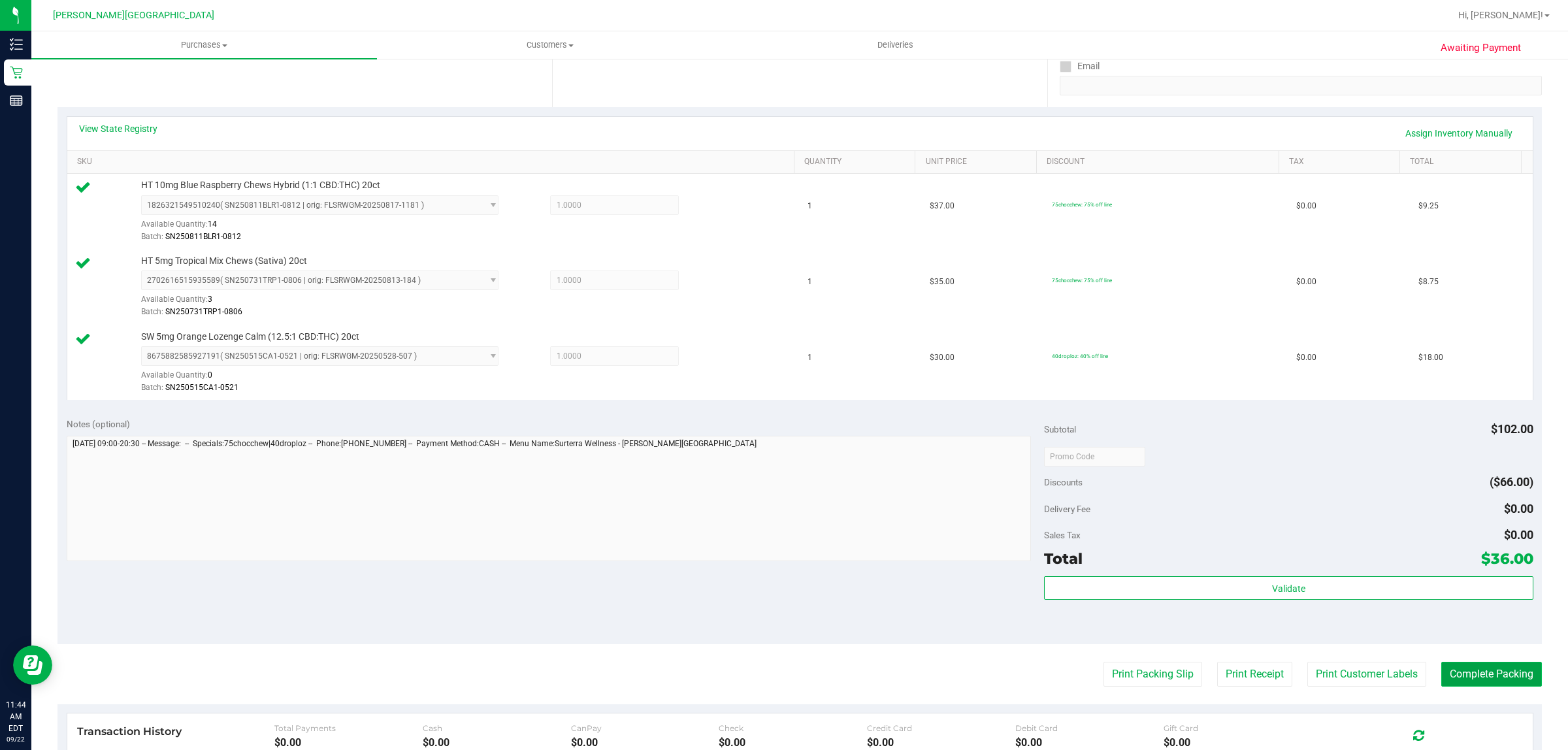
click at [1471, 671] on button "Complete Packing" at bounding box center [1492, 674] width 101 height 25
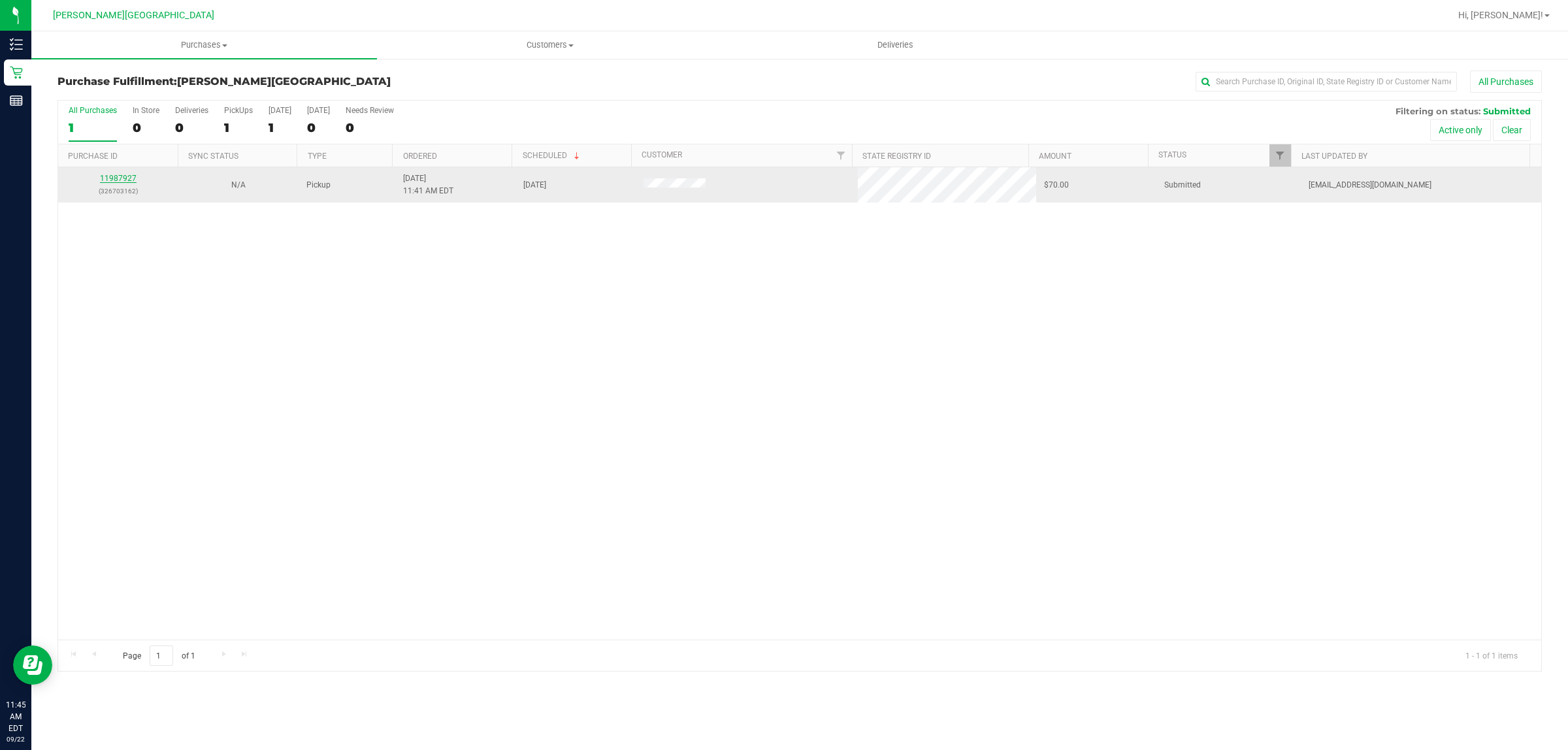
click at [123, 178] on link "11987927" at bounding box center [118, 179] width 37 height 9
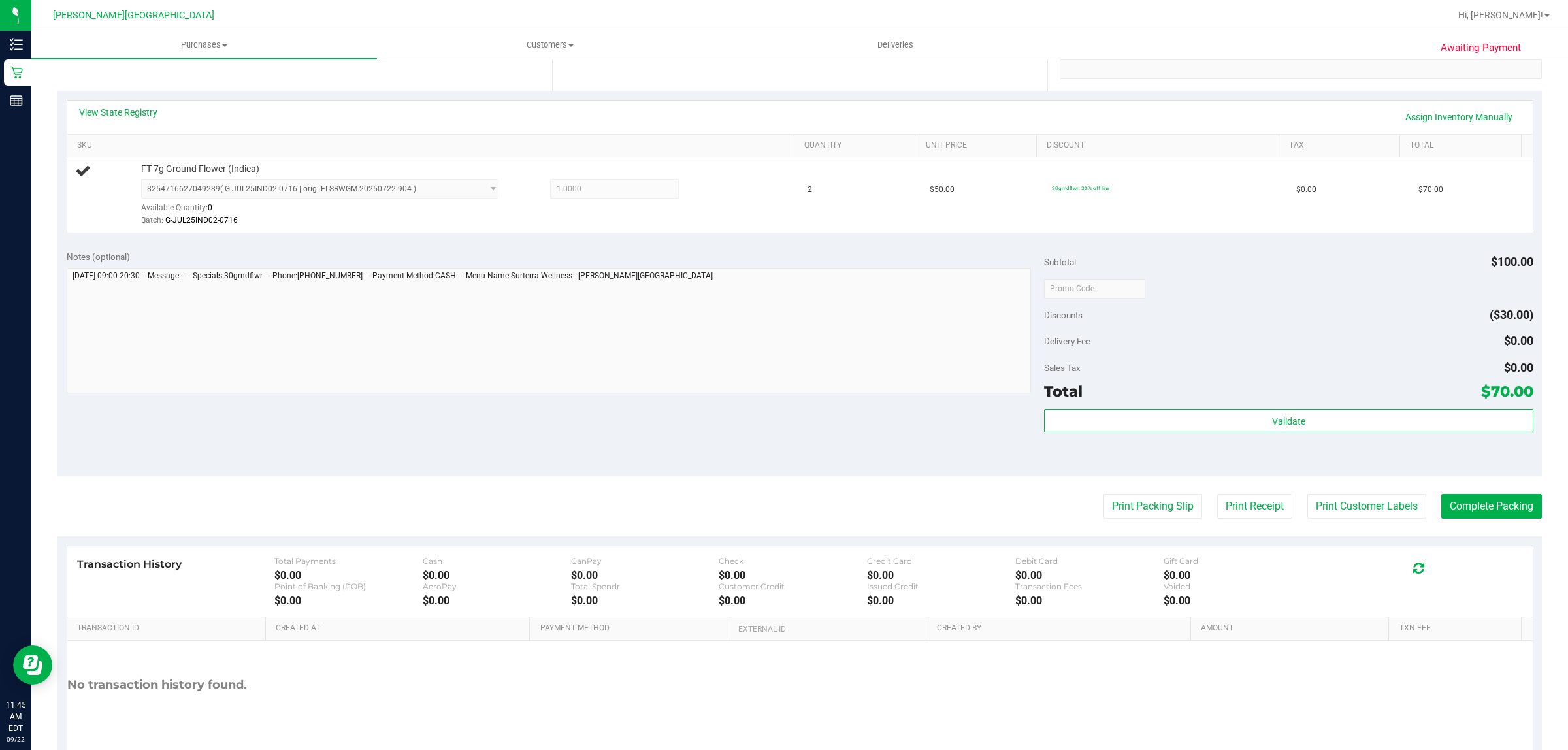
scroll to position [318, 0]
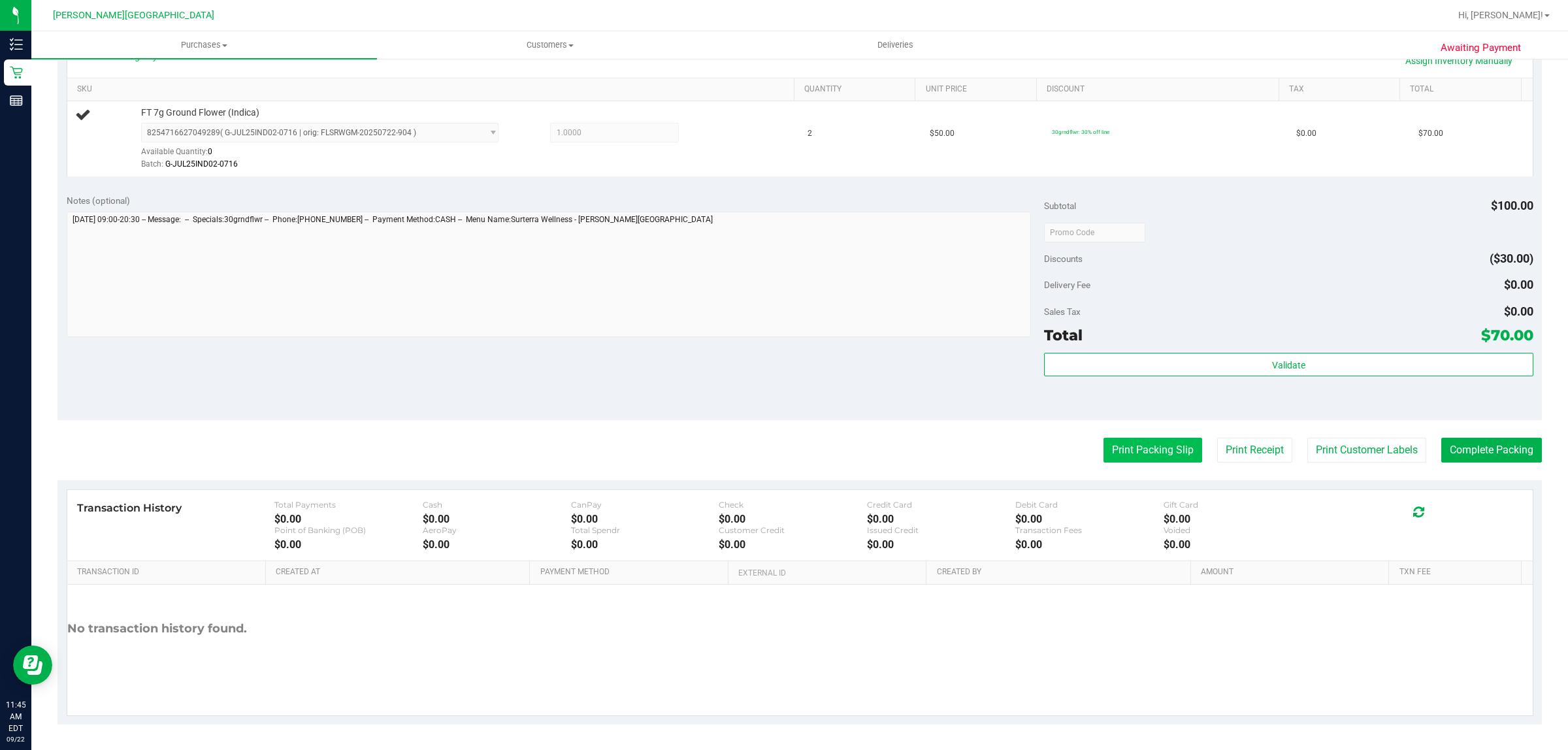
click at [1122, 449] on button "Print Packing Slip" at bounding box center [1153, 450] width 99 height 25
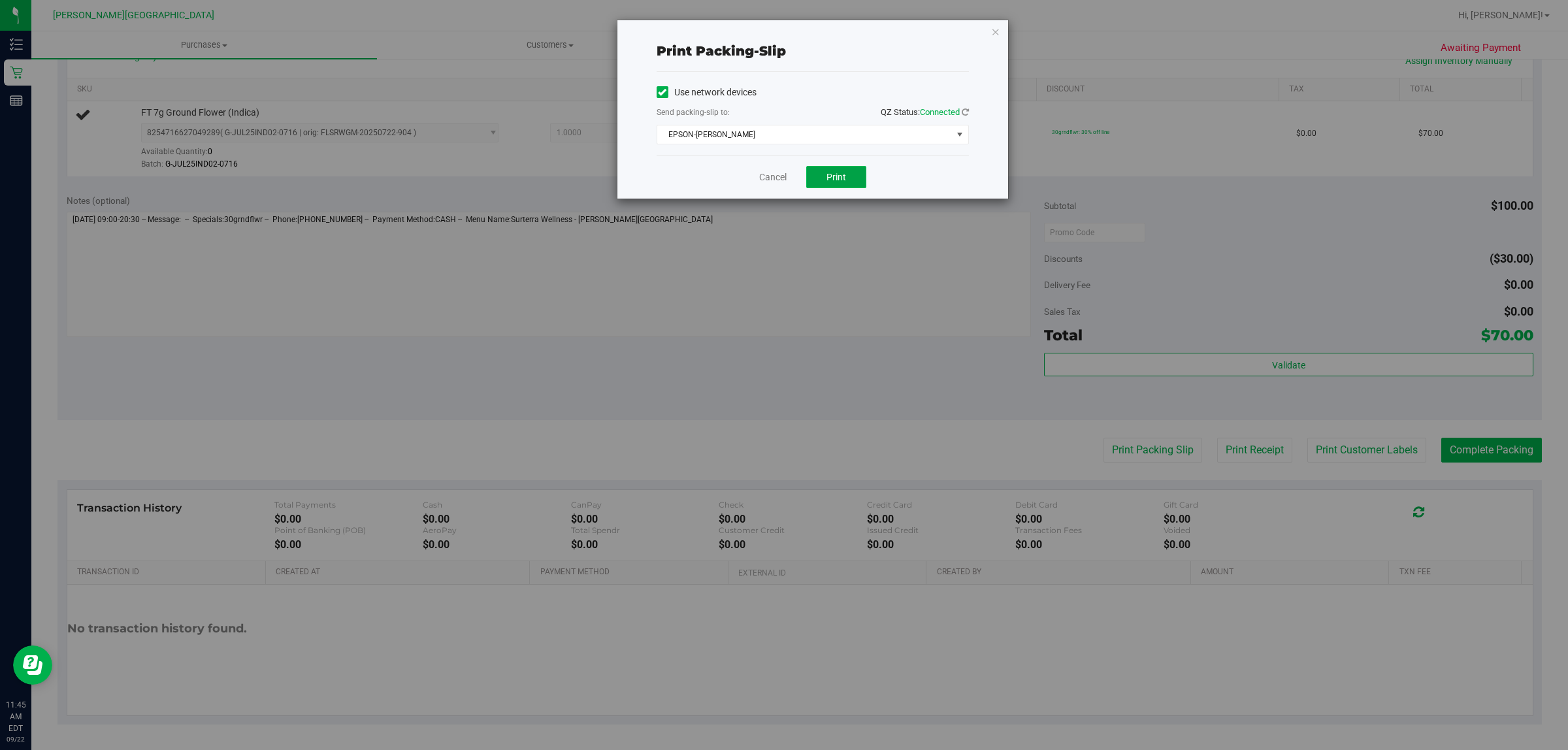
click at [839, 178] on span "Print" at bounding box center [836, 177] width 20 height 11
click at [998, 28] on icon "button" at bounding box center [996, 31] width 9 height 16
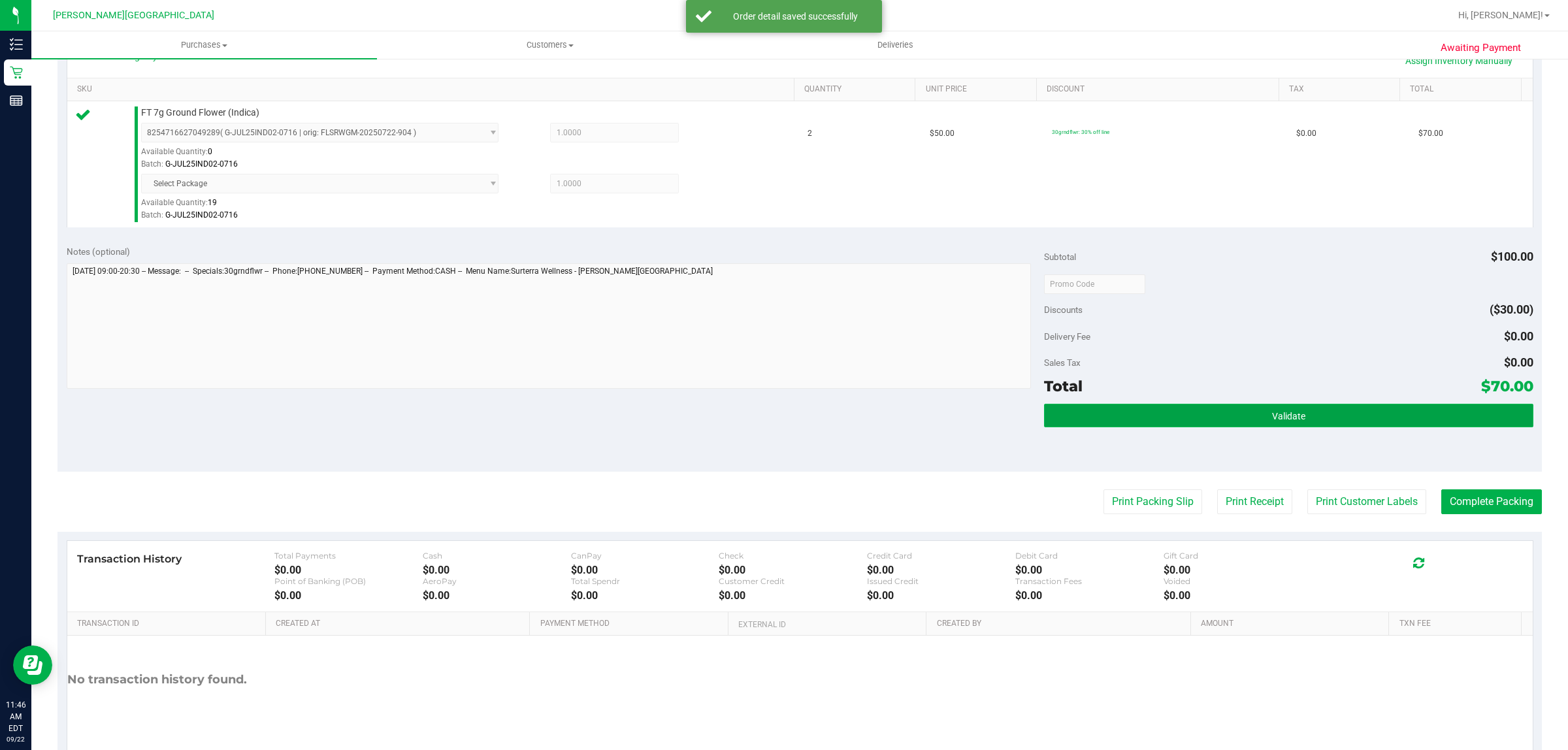
click at [1363, 409] on button "Validate" at bounding box center [1288, 415] width 489 height 24
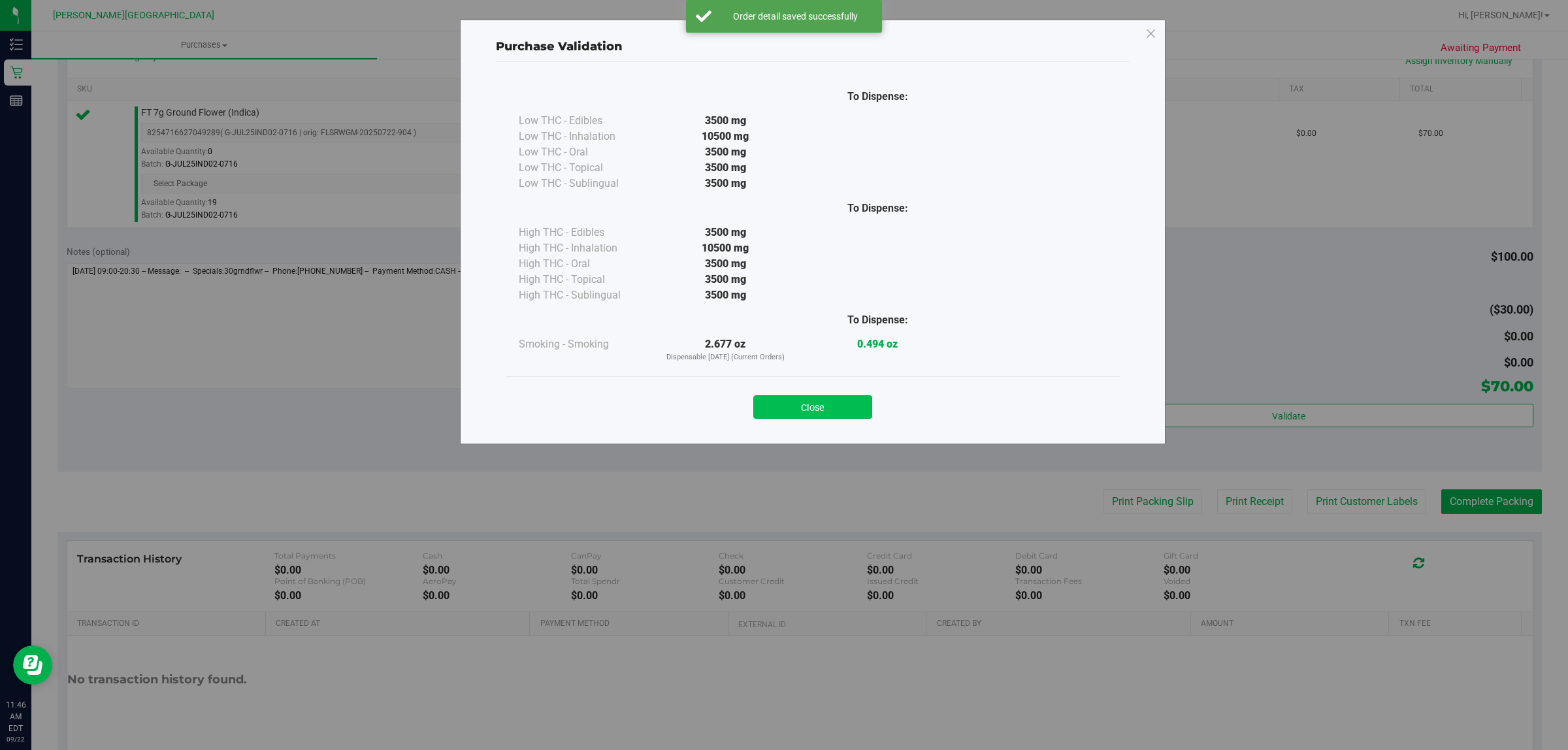
click at [819, 400] on button "Close" at bounding box center [813, 407] width 119 height 24
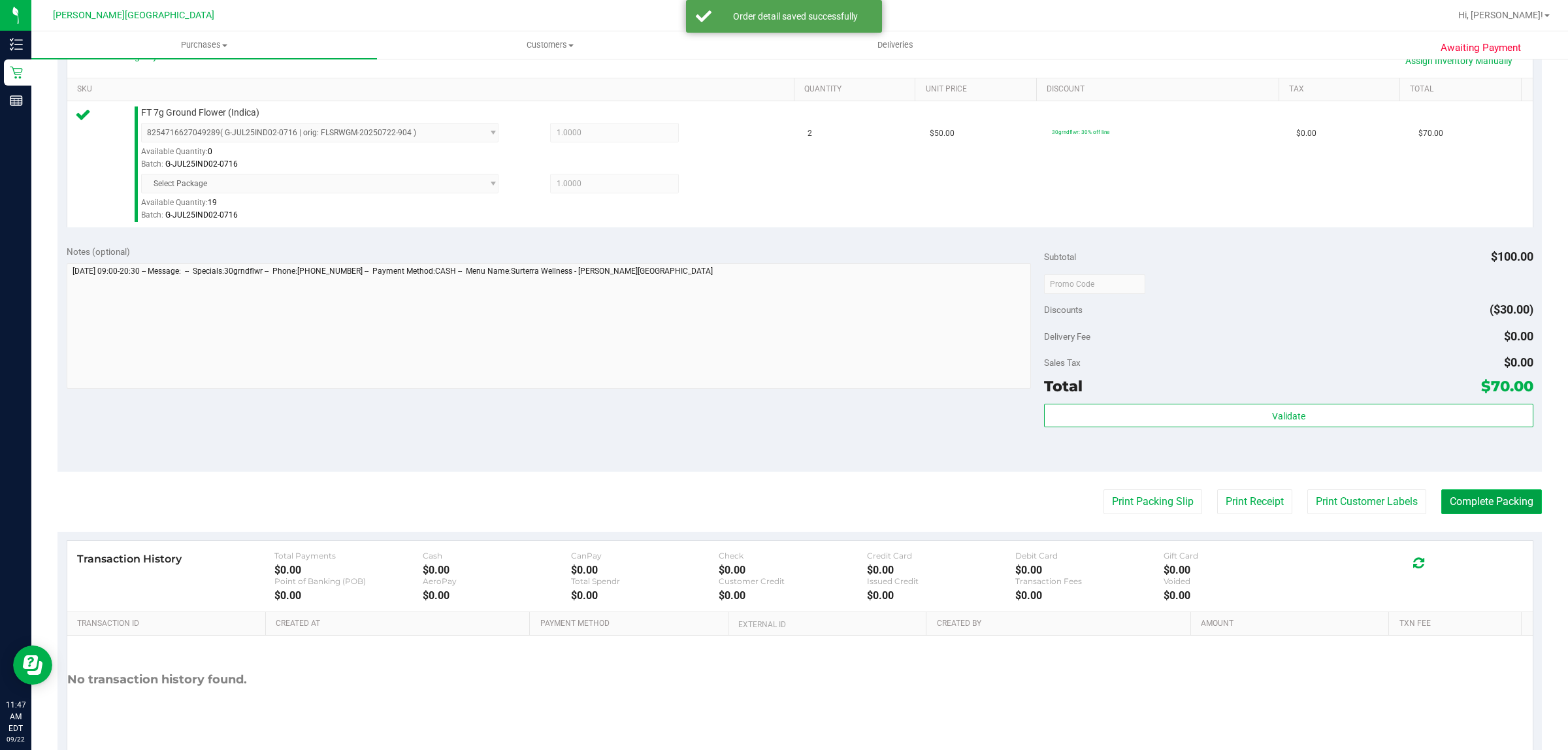
click at [1488, 499] on button "Complete Packing" at bounding box center [1492, 502] width 101 height 25
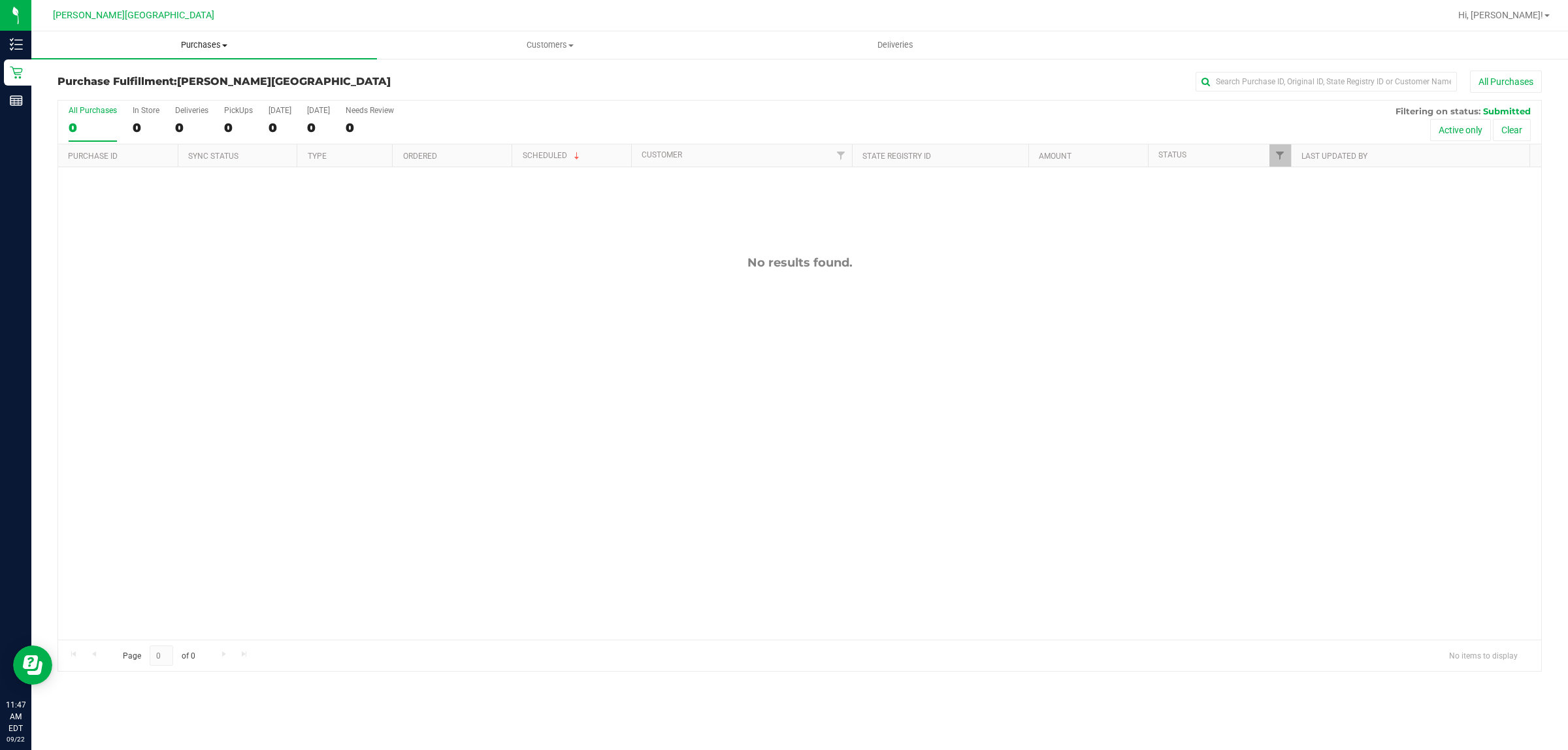
click at [201, 47] on span "Purchases" at bounding box center [204, 44] width 346 height 11
click at [145, 95] on li "Fulfillment" at bounding box center [204, 95] width 346 height 16
click at [193, 40] on span "Purchases" at bounding box center [204, 44] width 346 height 11
click at [137, 98] on li "Fulfillment" at bounding box center [204, 95] width 346 height 16
click at [207, 40] on span "Purchases" at bounding box center [204, 44] width 346 height 11
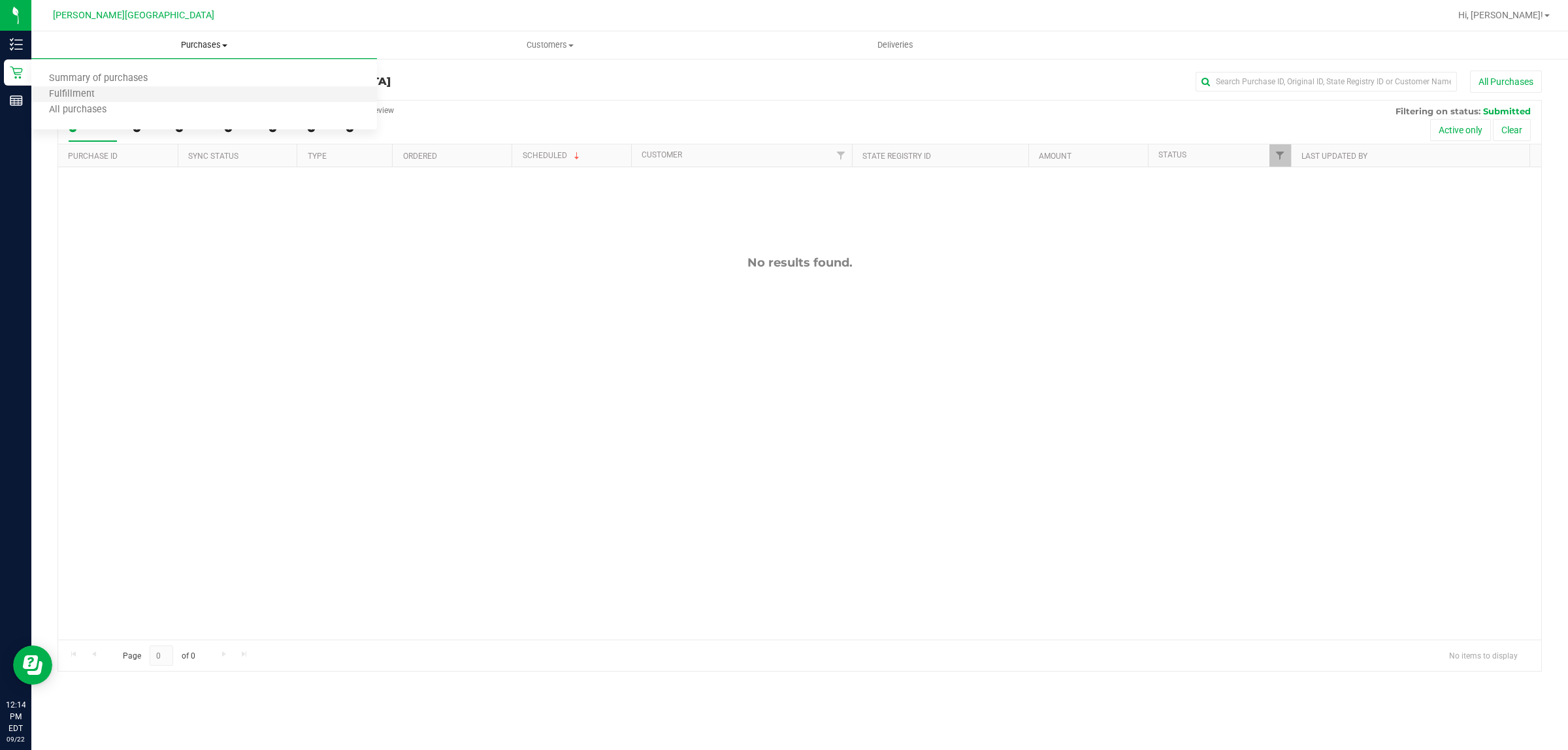
click at [150, 95] on li "Fulfillment" at bounding box center [204, 95] width 346 height 16
click at [189, 39] on span "Purchases" at bounding box center [204, 44] width 346 height 11
click at [193, 90] on li "Fulfillment" at bounding box center [204, 95] width 346 height 16
